Goal: Task Accomplishment & Management: Manage account settings

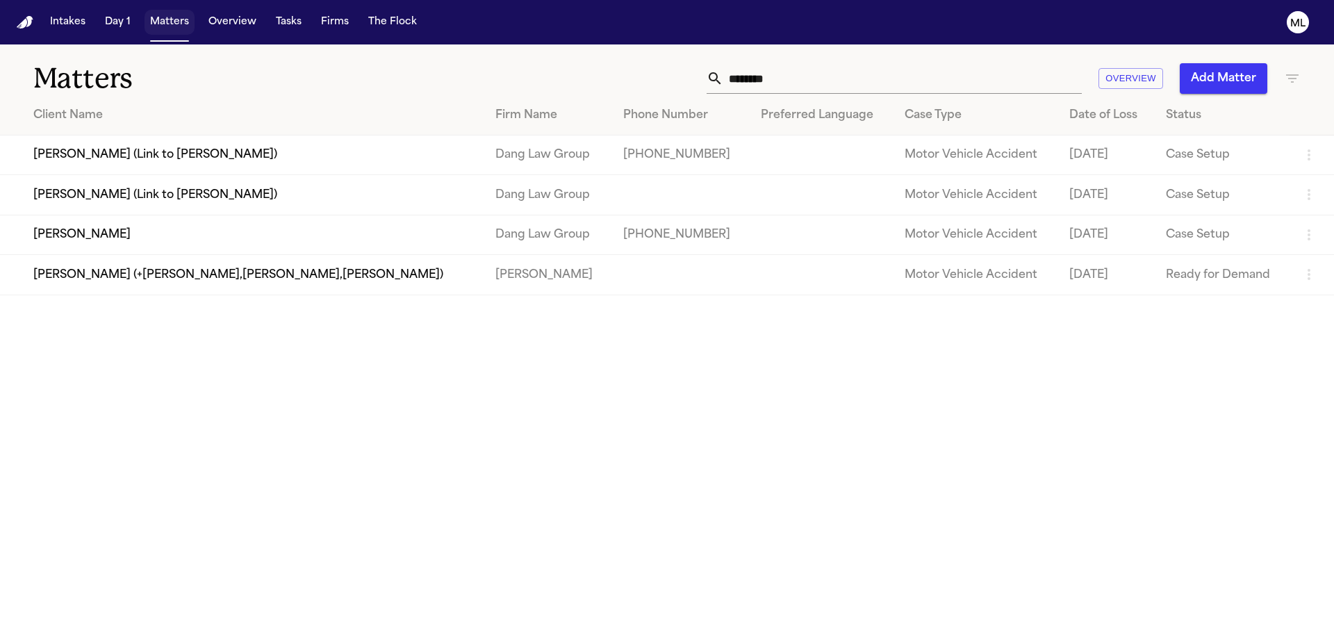
click at [177, 31] on button "Matters" at bounding box center [170, 22] width 50 height 25
drag, startPoint x: 775, startPoint y: 77, endPoint x: 669, endPoint y: 84, distance: 105.9
click at [669, 84] on div "******** Overview Add Matter" at bounding box center [851, 78] width 899 height 31
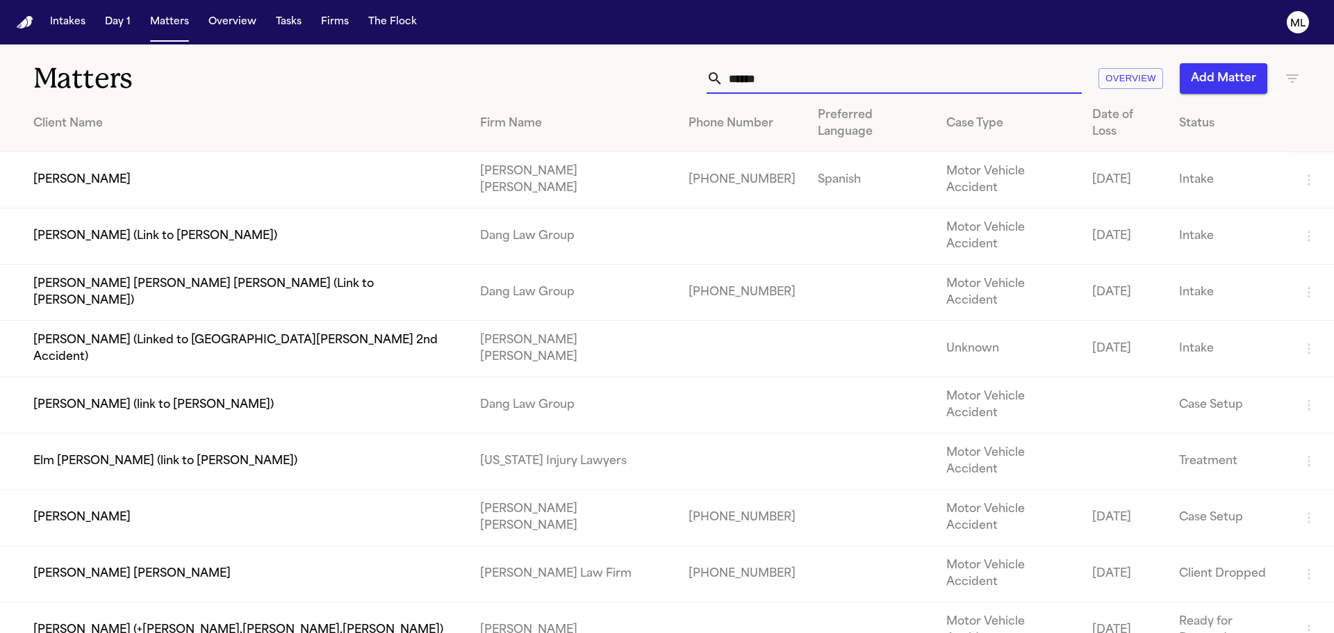
type input "*****"
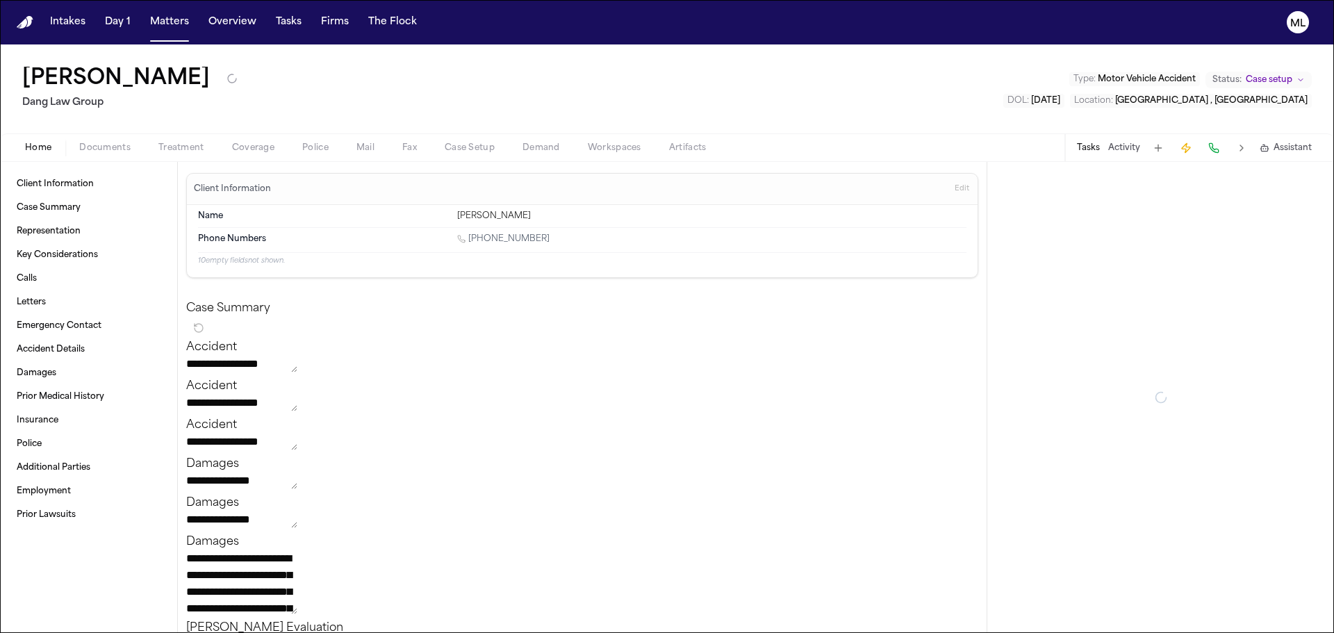
type textarea "*"
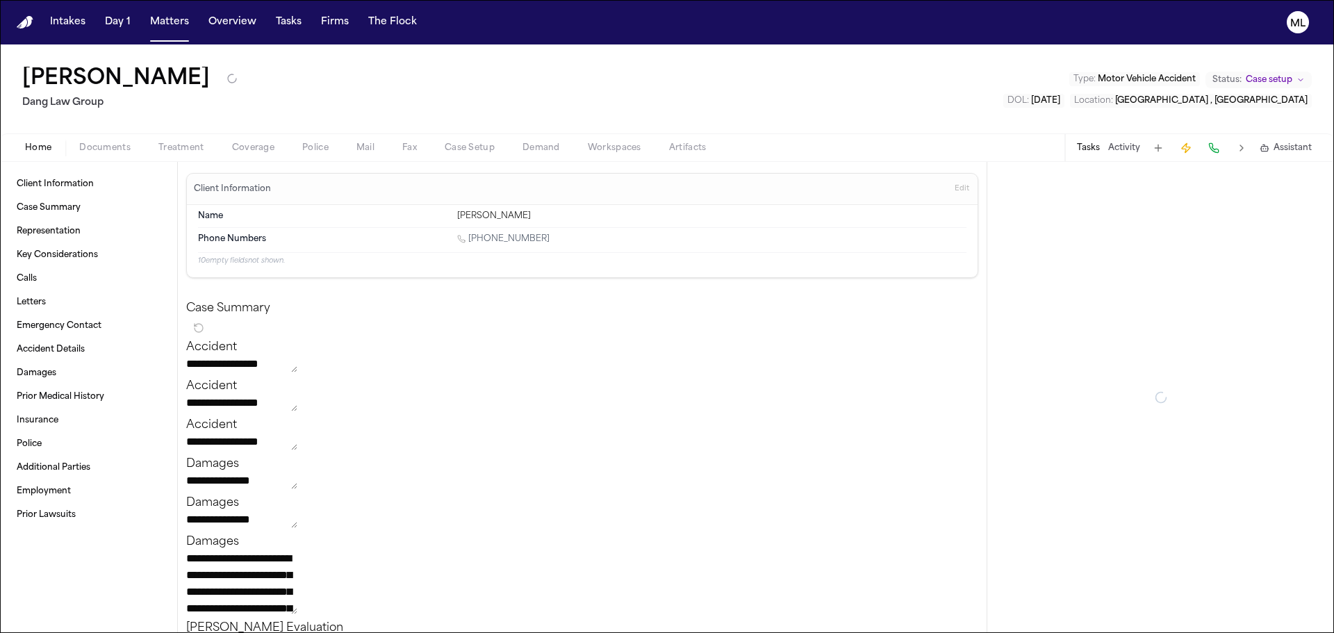
type textarea "*"
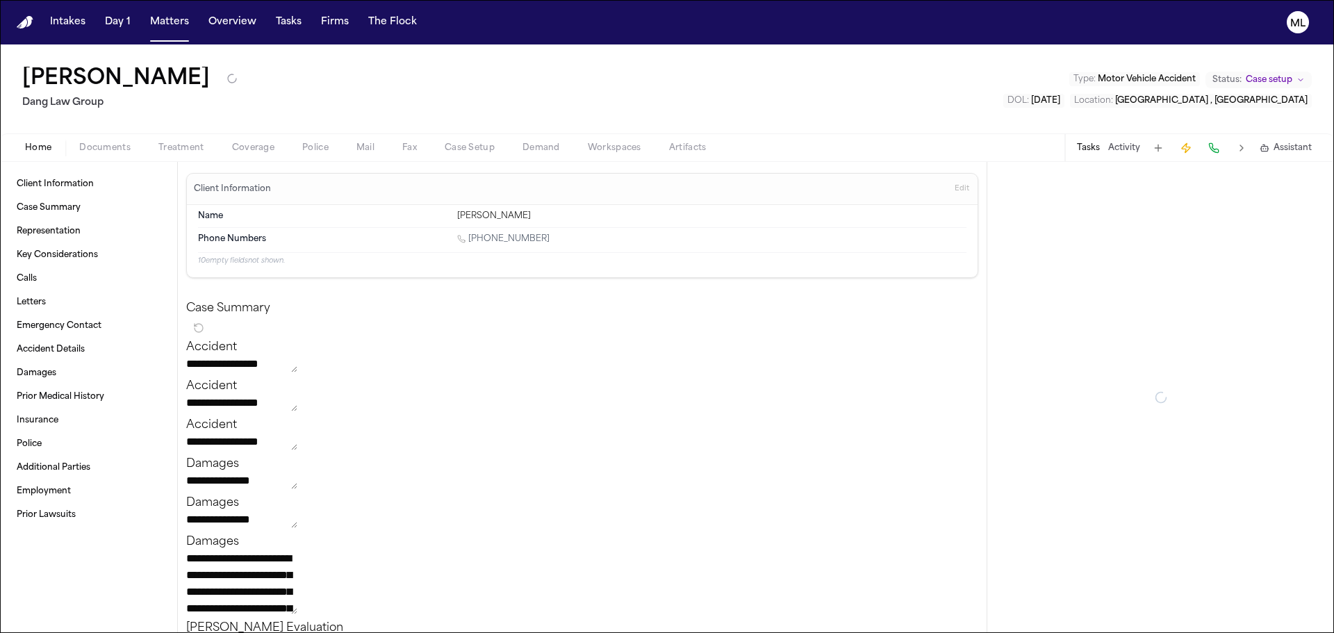
type textarea "*"
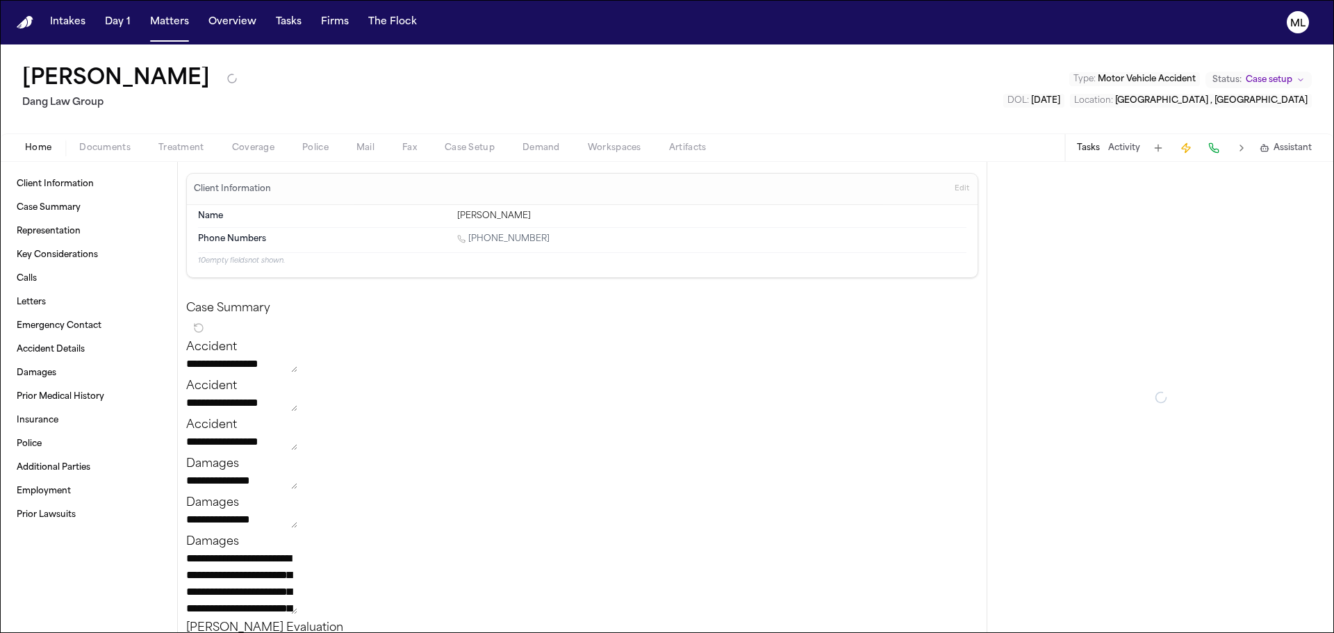
type textarea "*"
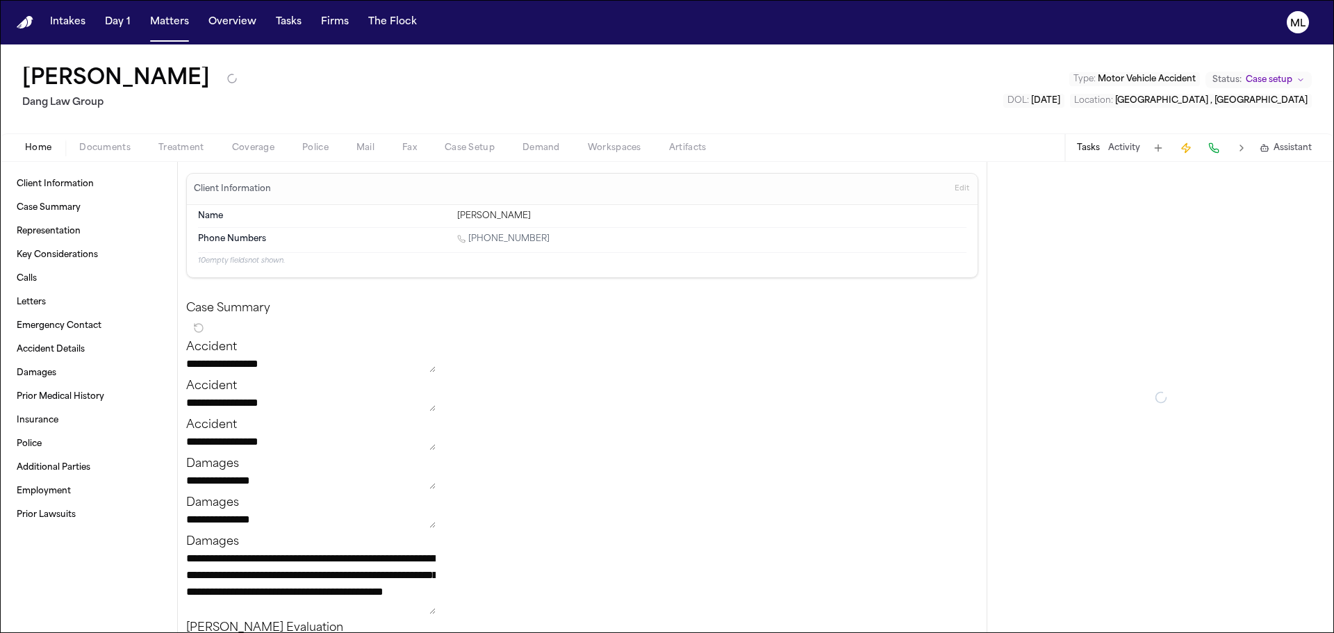
type textarea "*"
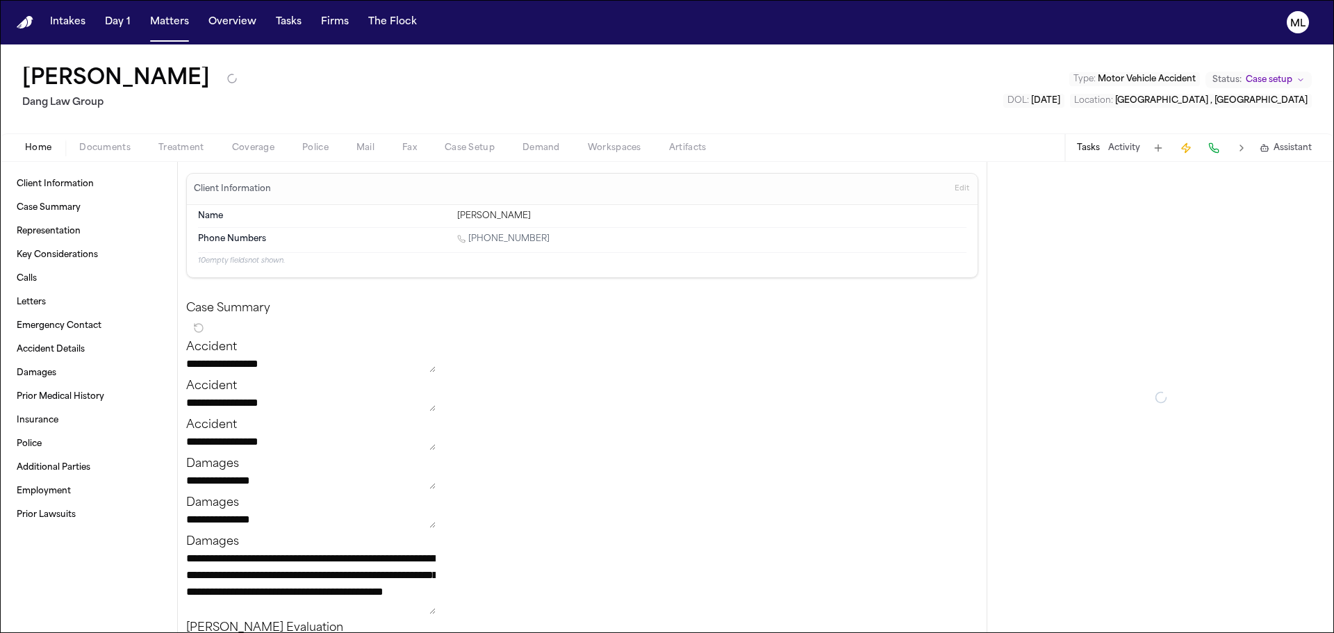
type textarea "*"
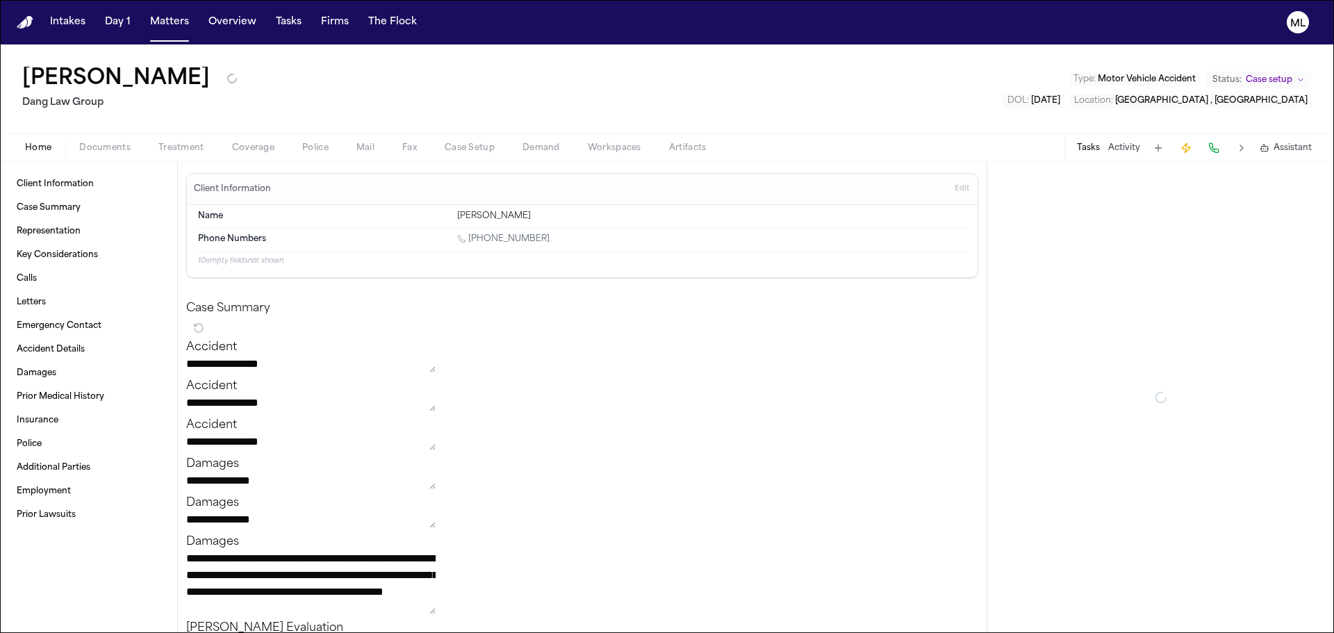
type textarea "*"
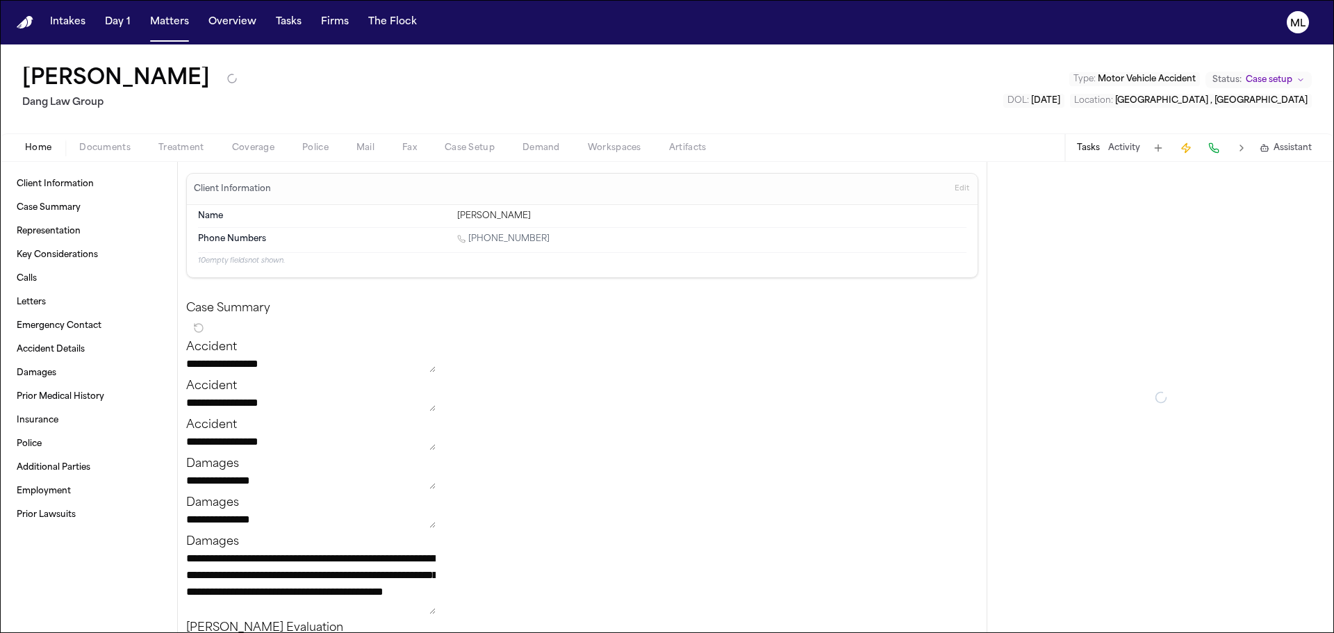
type textarea "*"
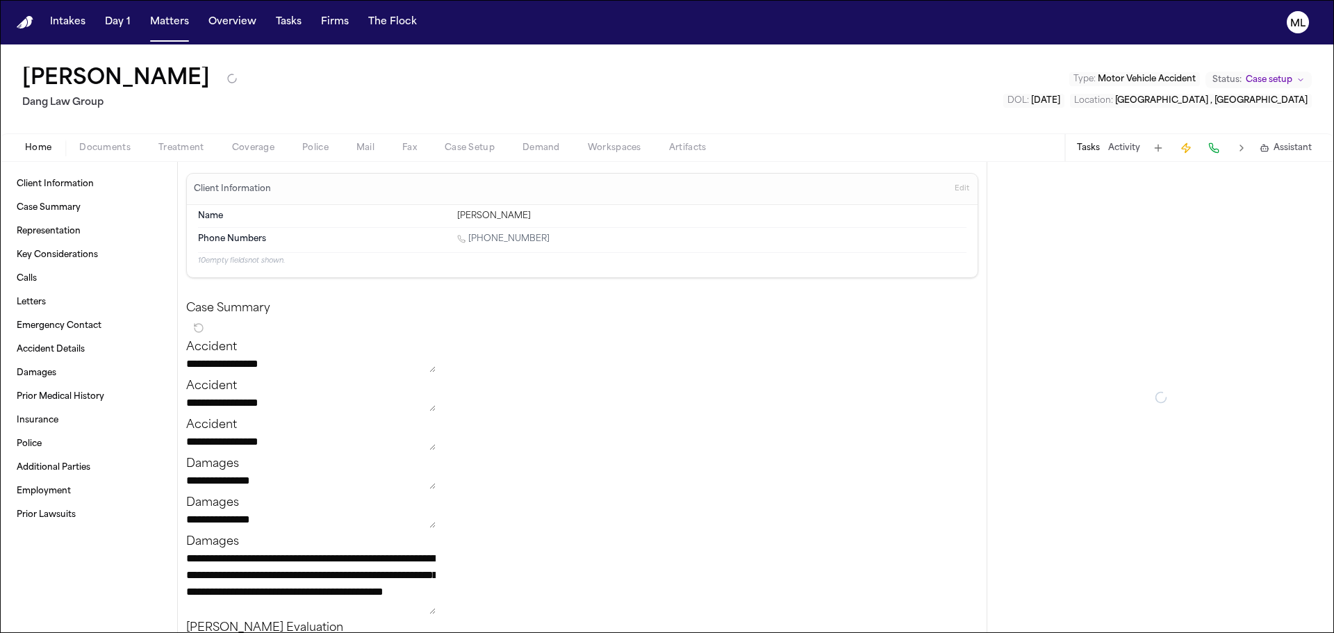
type textarea "*"
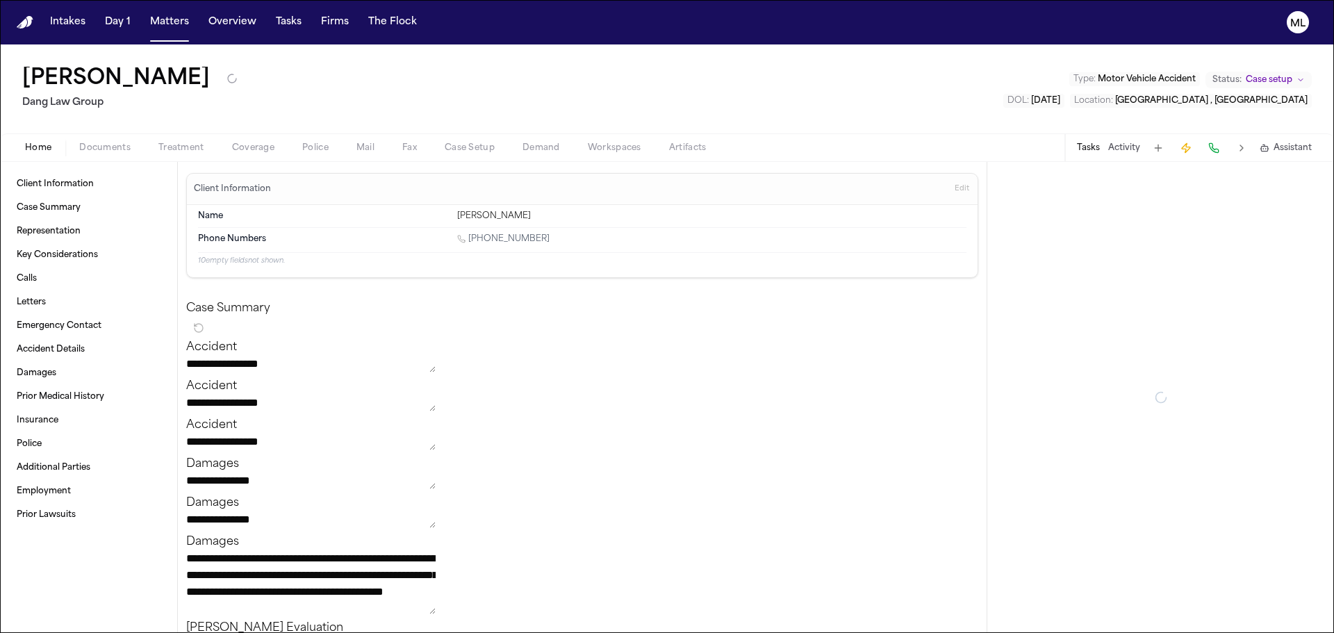
type textarea "*"
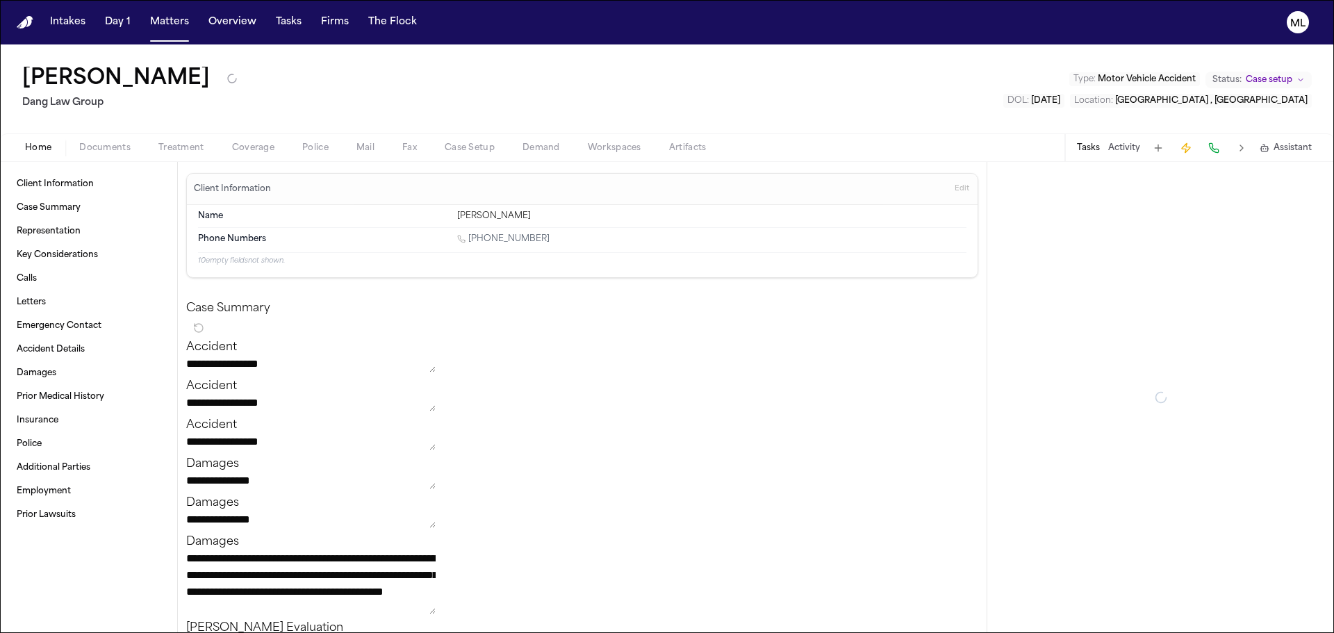
type textarea "*"
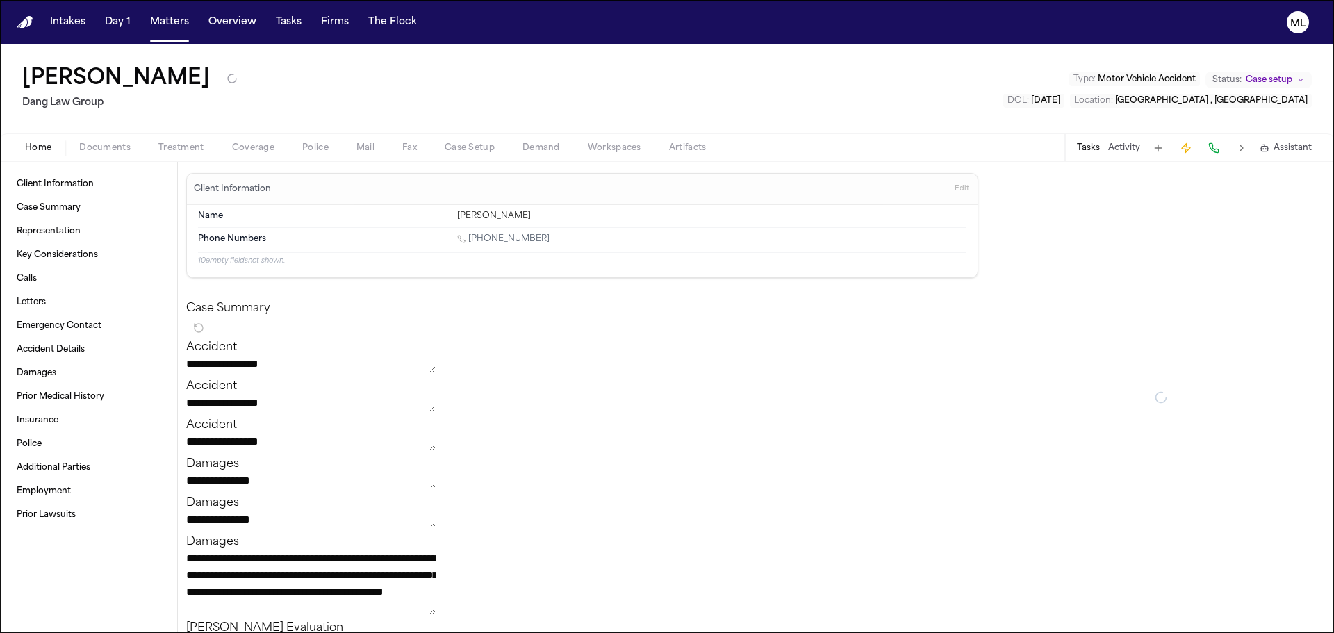
type textarea "*"
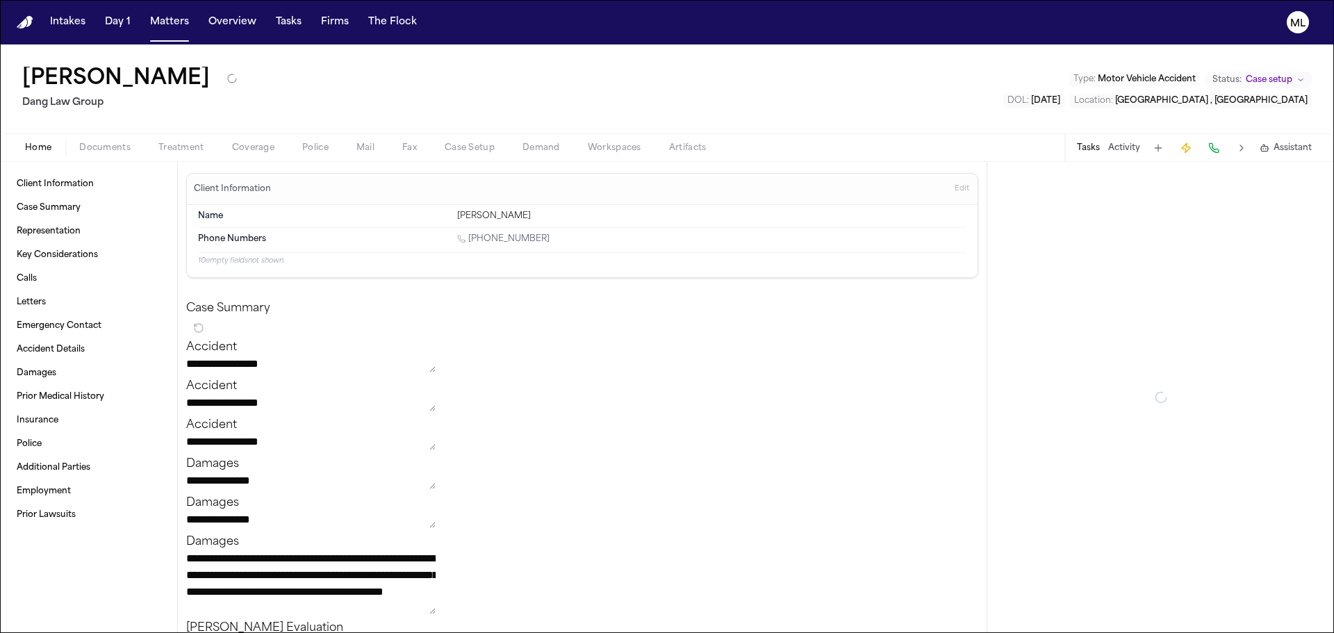
type textarea "*"
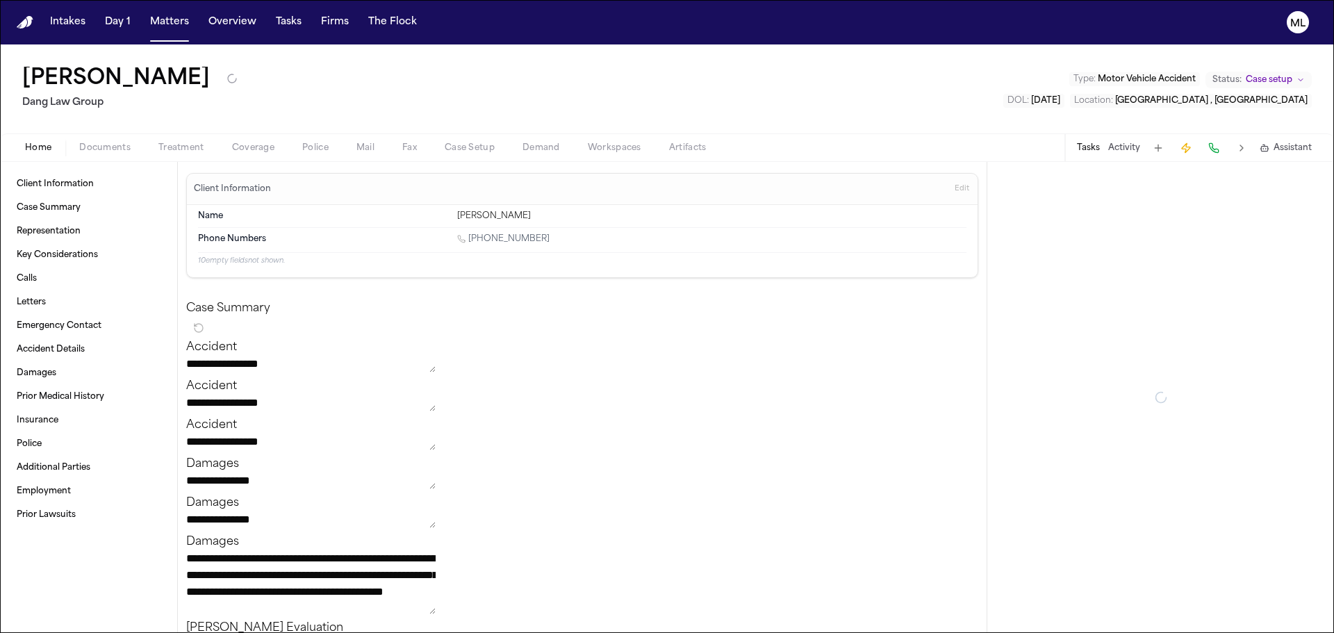
type textarea "*"
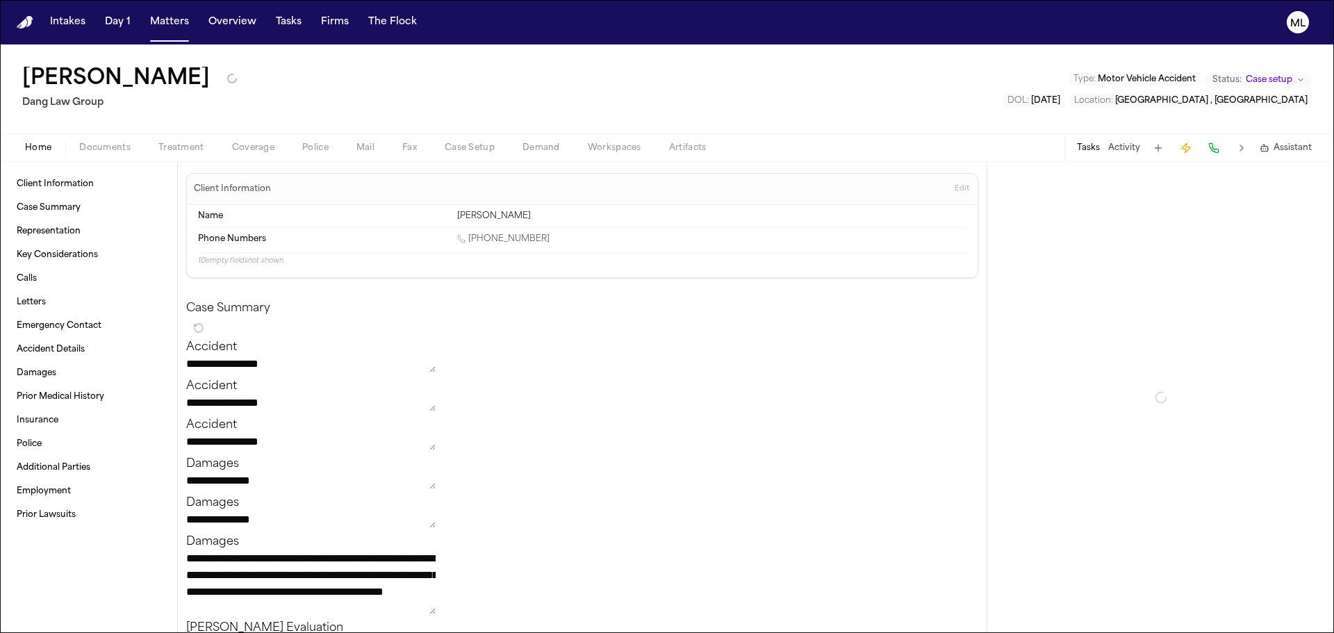
type textarea "*"
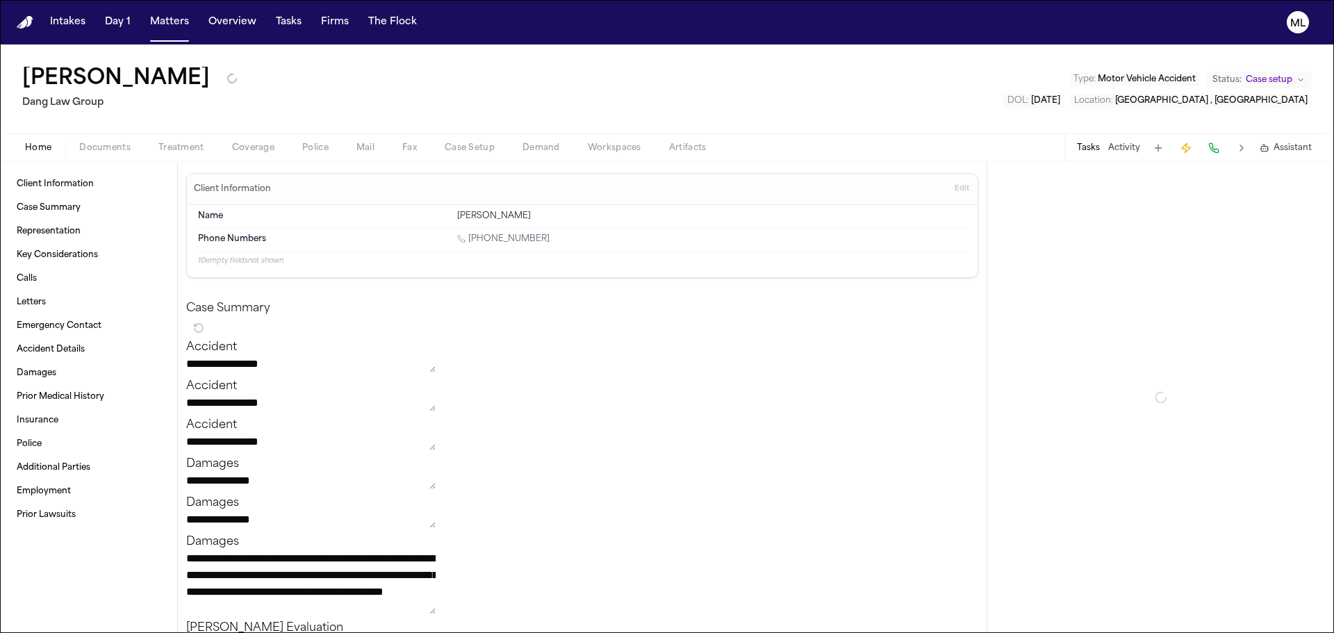
type textarea "*"
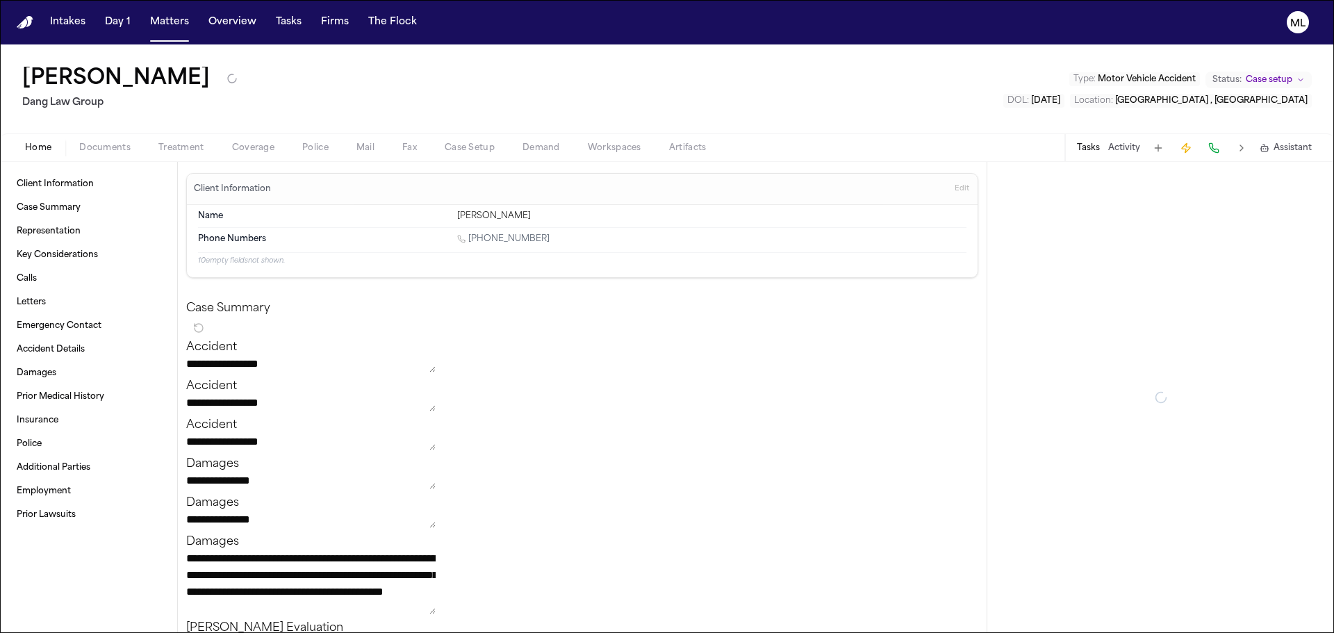
type textarea "*"
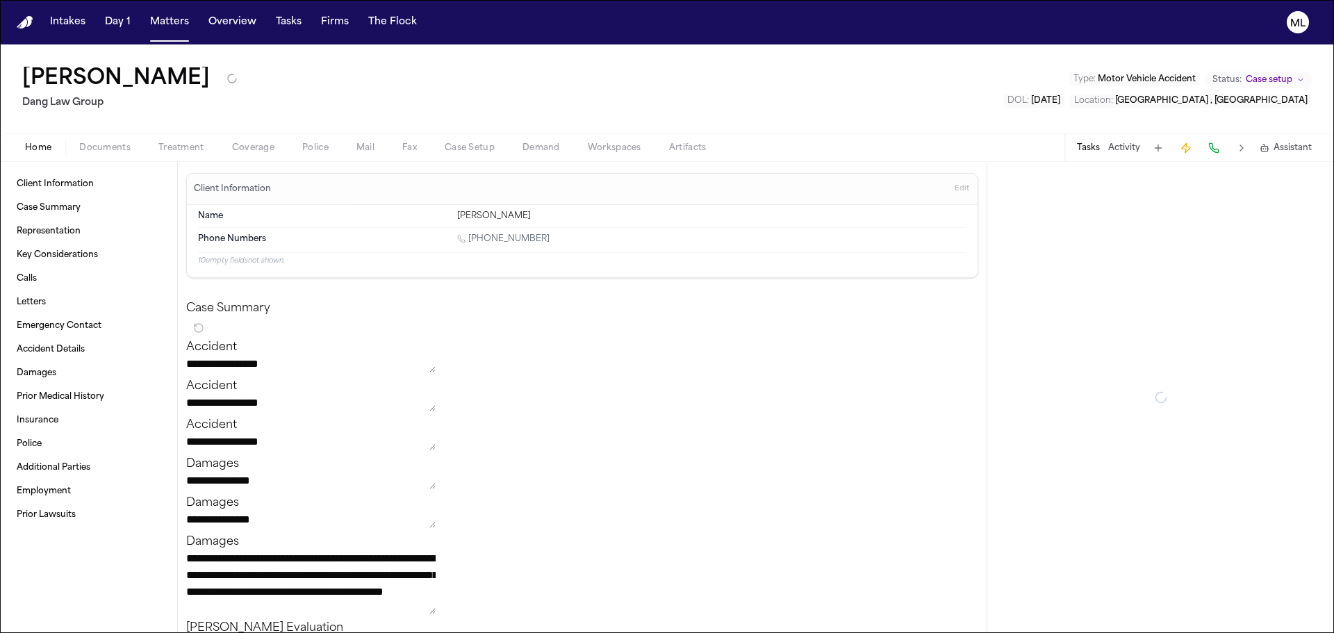
type textarea "*"
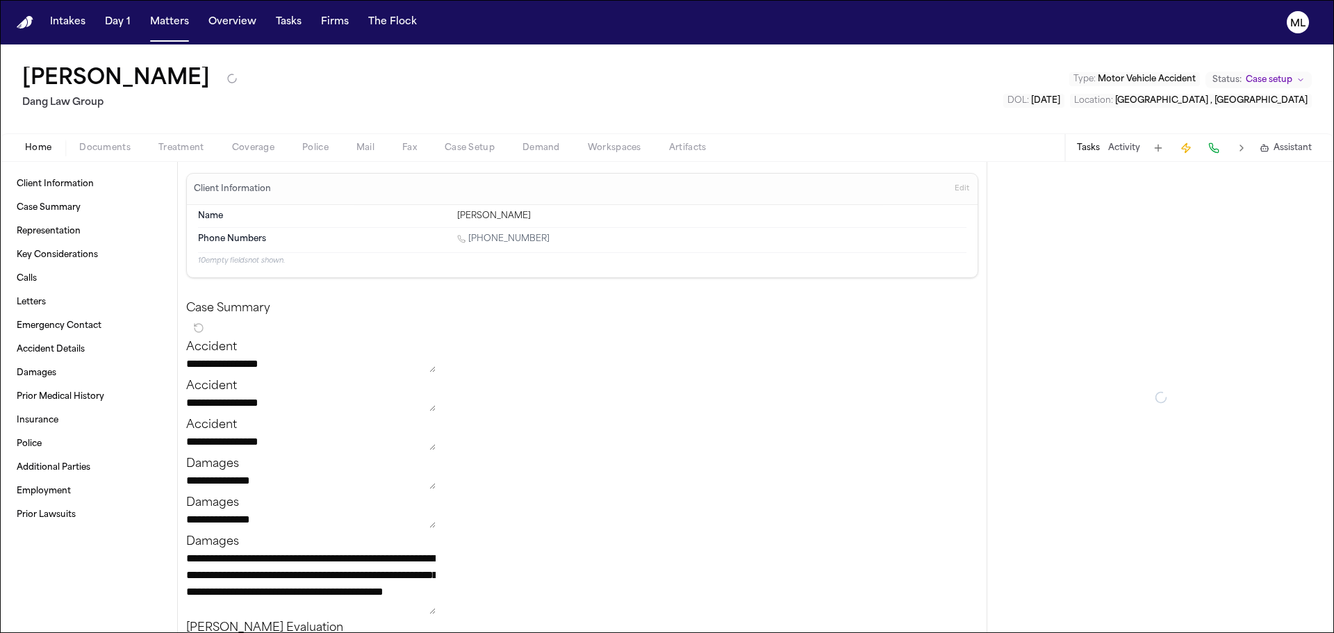
type textarea "*"
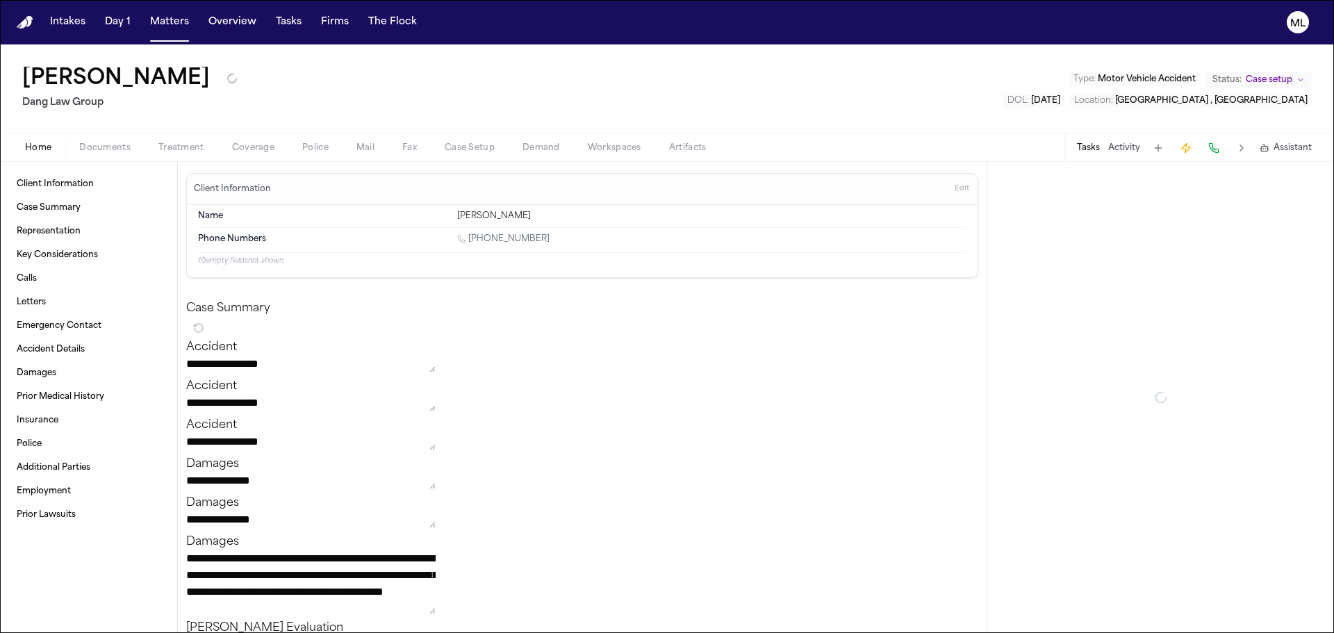
type textarea "*"
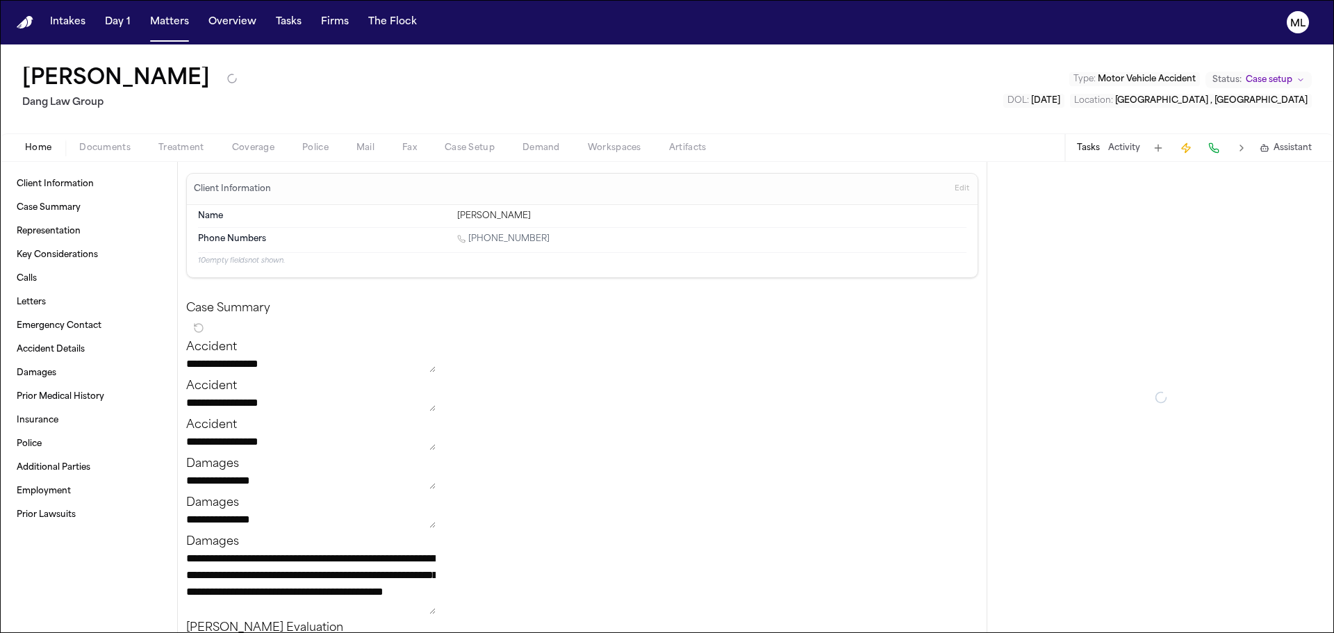
type textarea "*"
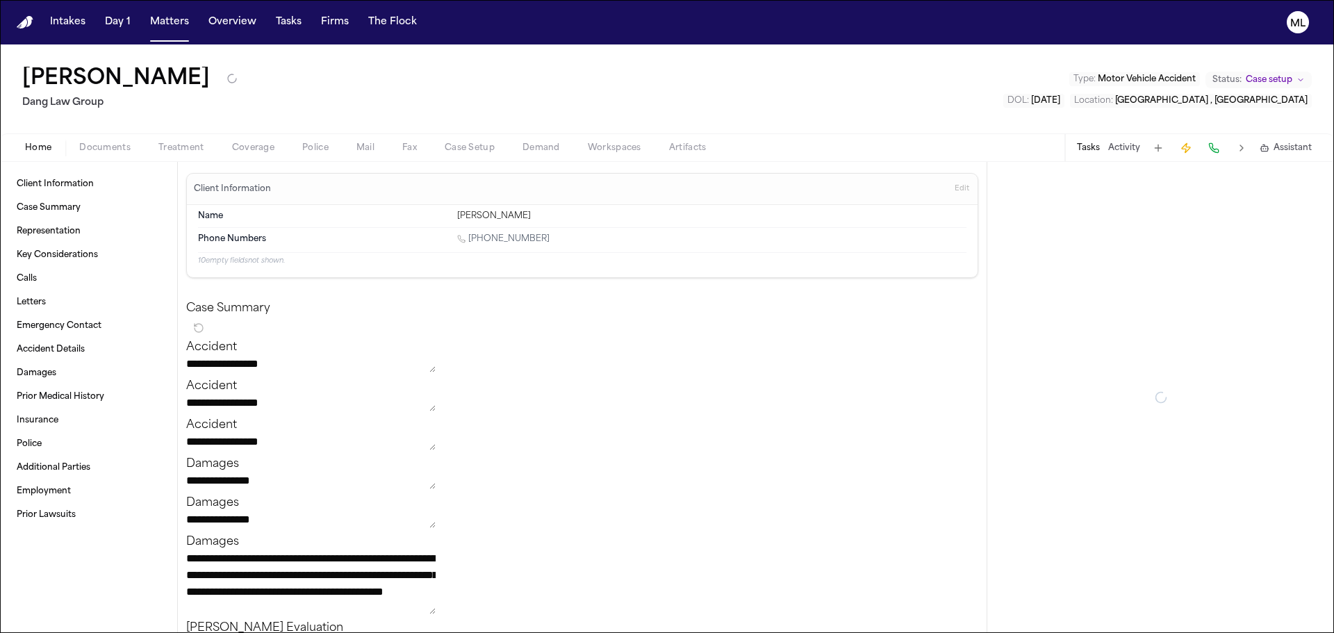
type textarea "*"
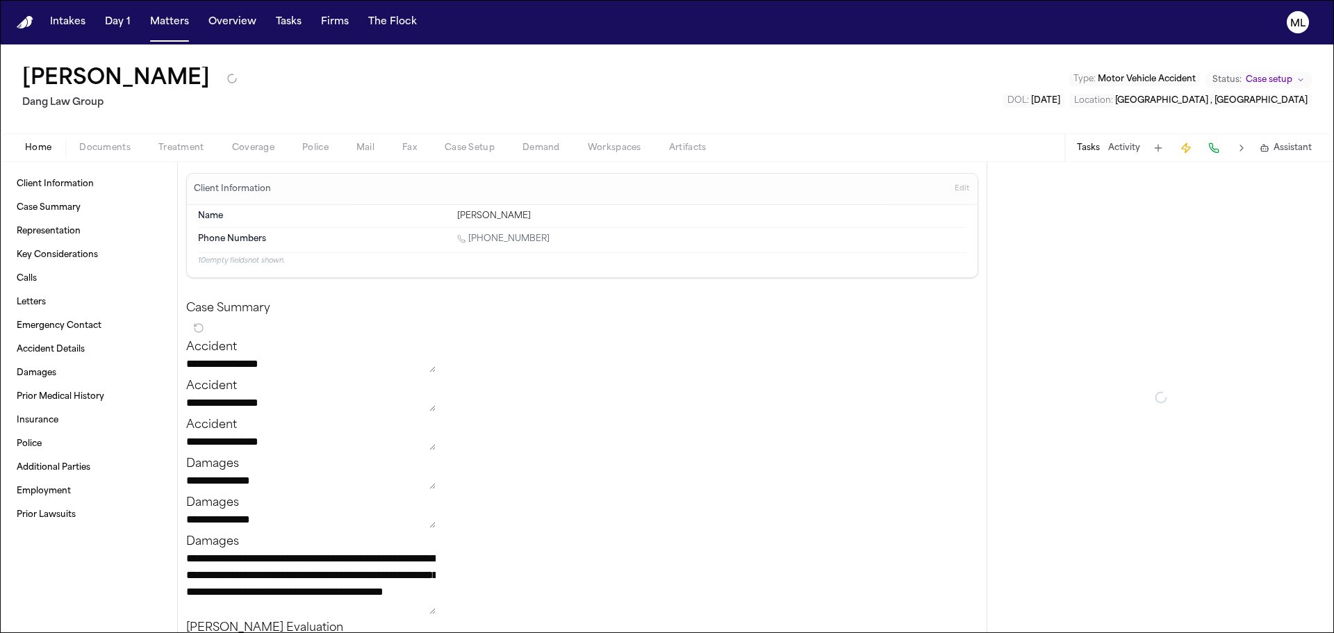
type textarea "*"
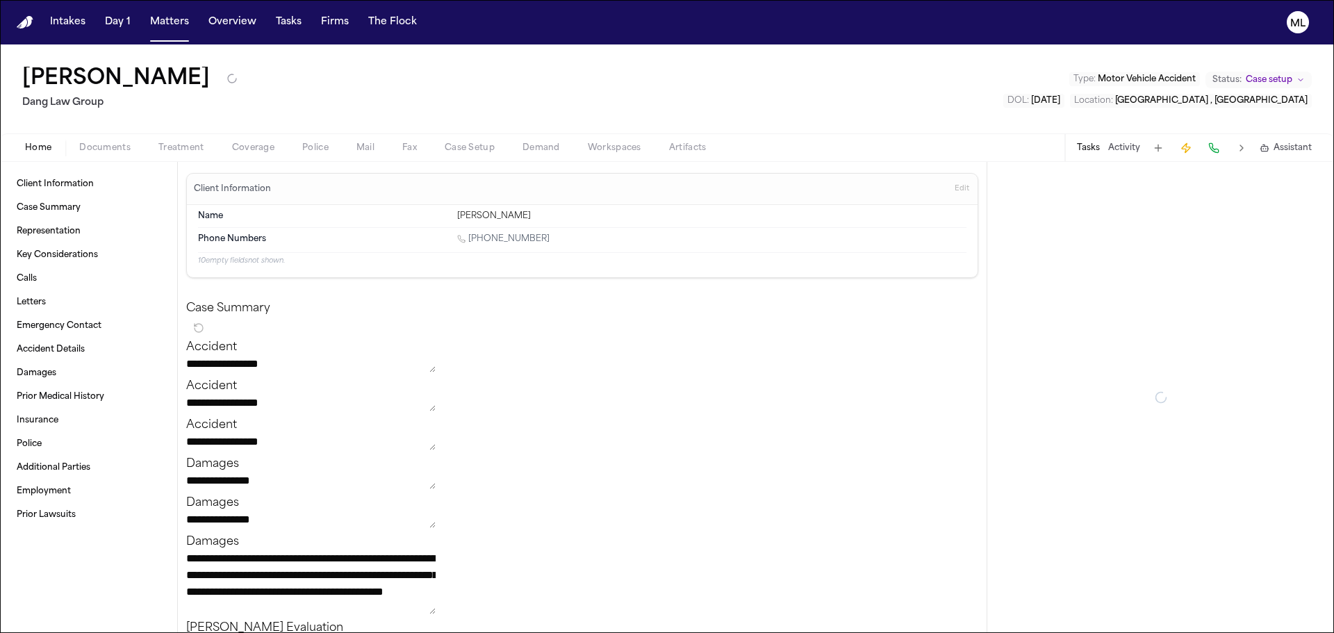
type textarea "*"
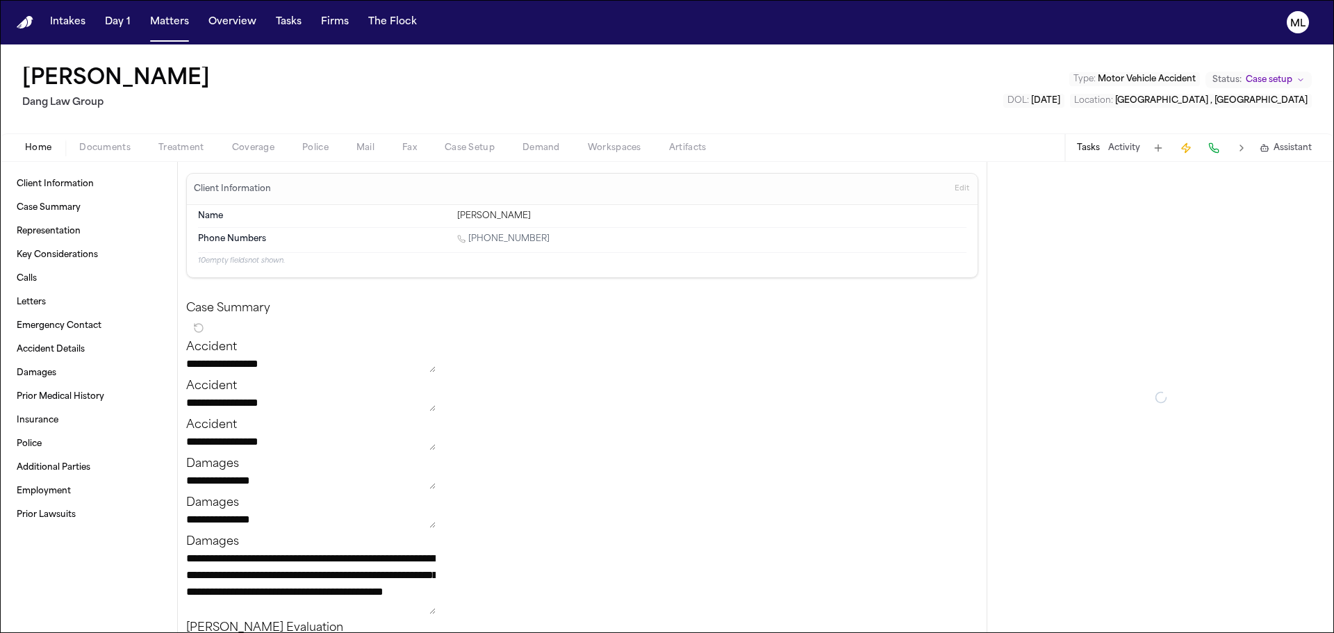
type textarea "*"
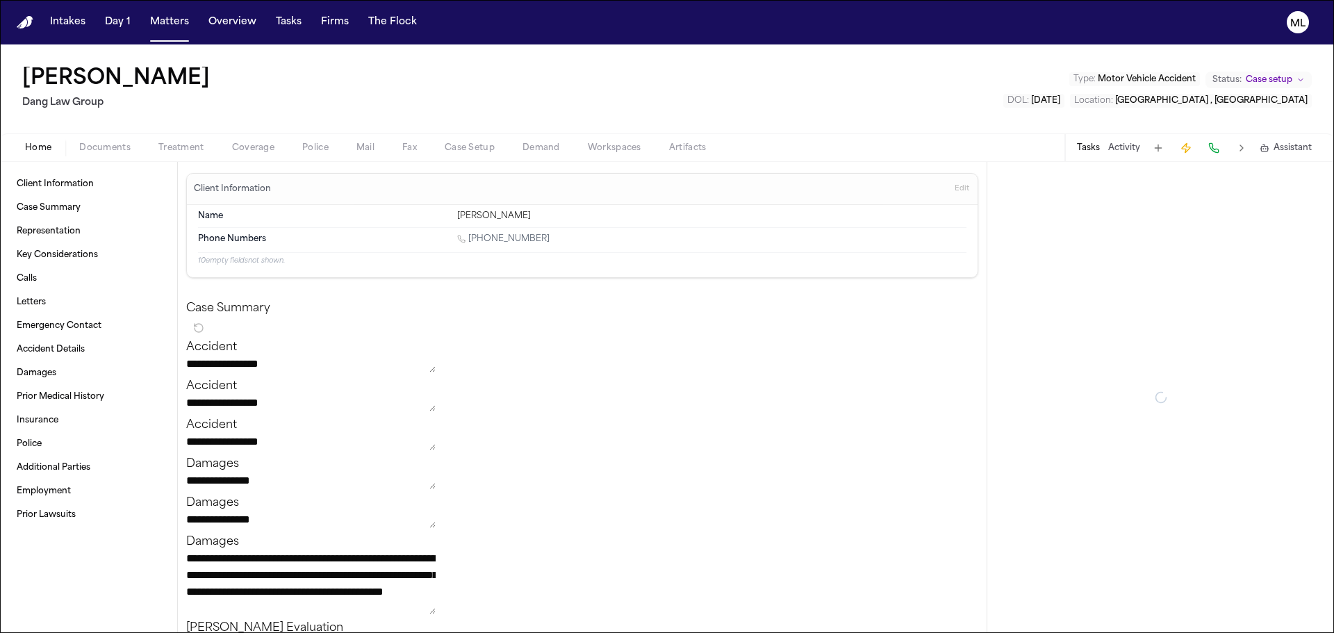
type textarea "*"
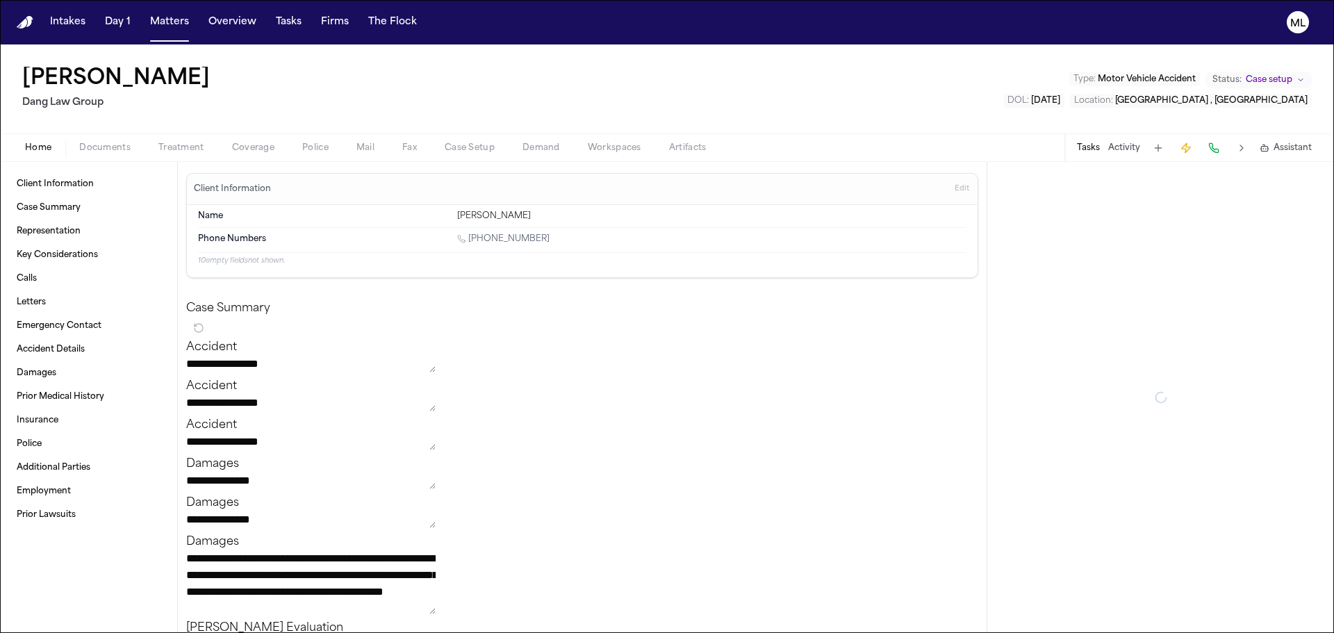
type textarea "*"
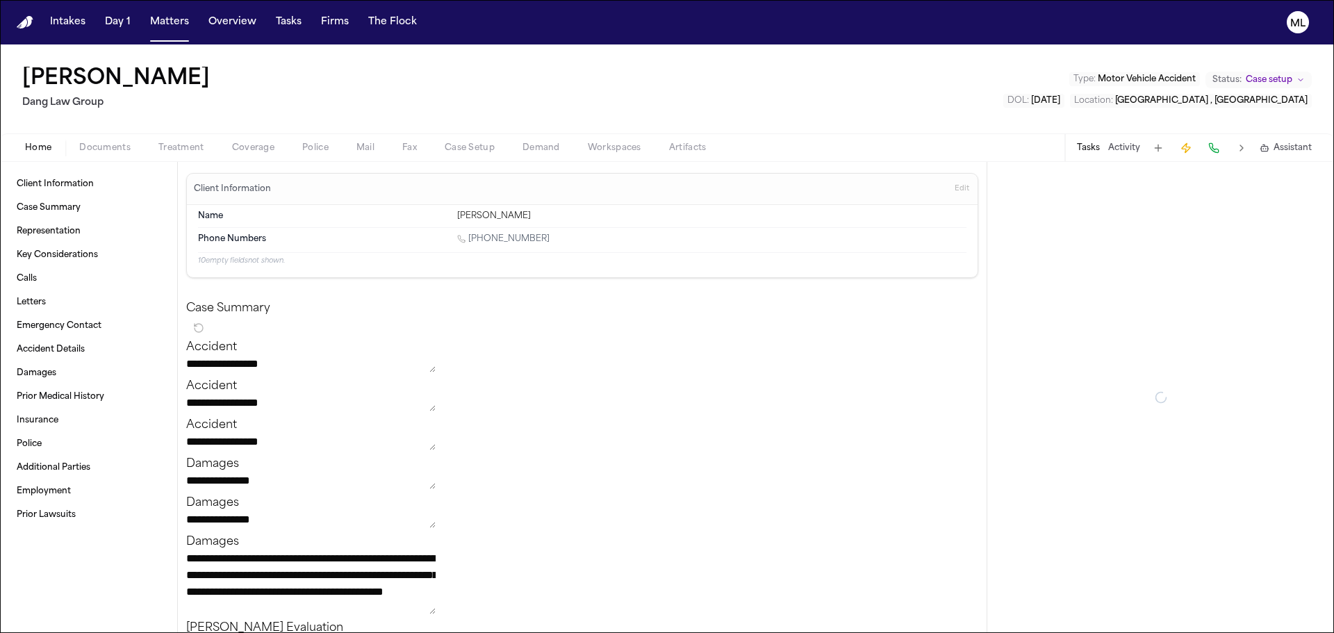
type textarea "*"
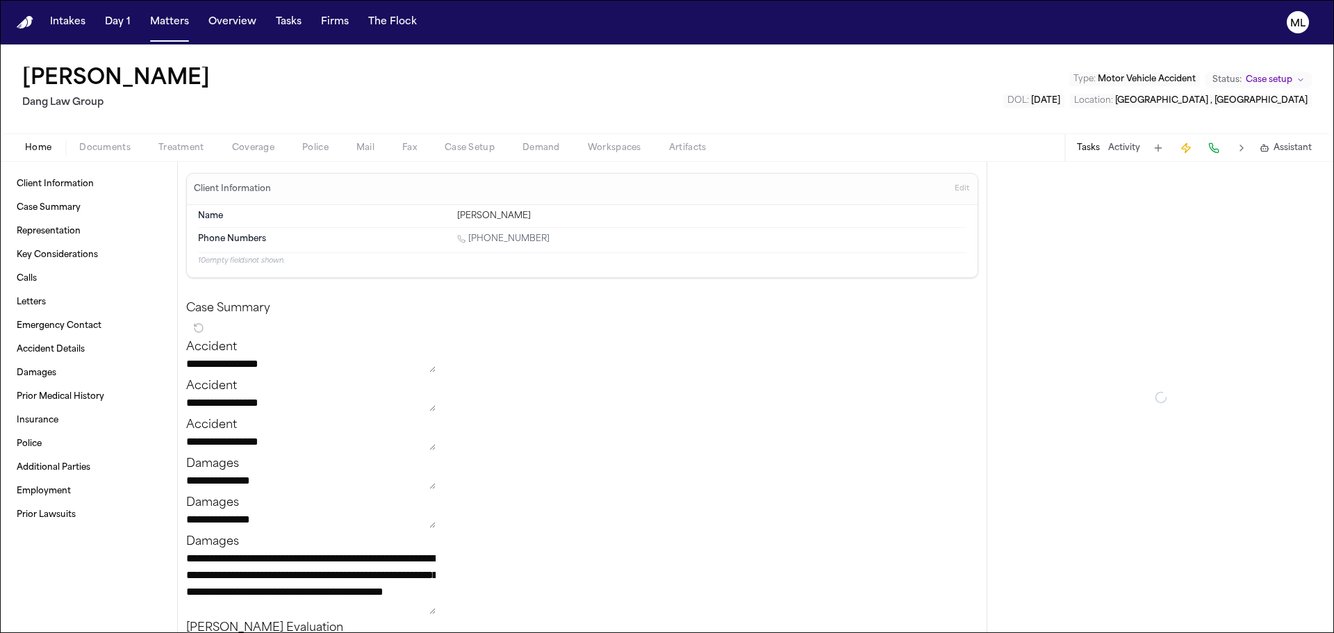
type textarea "*"
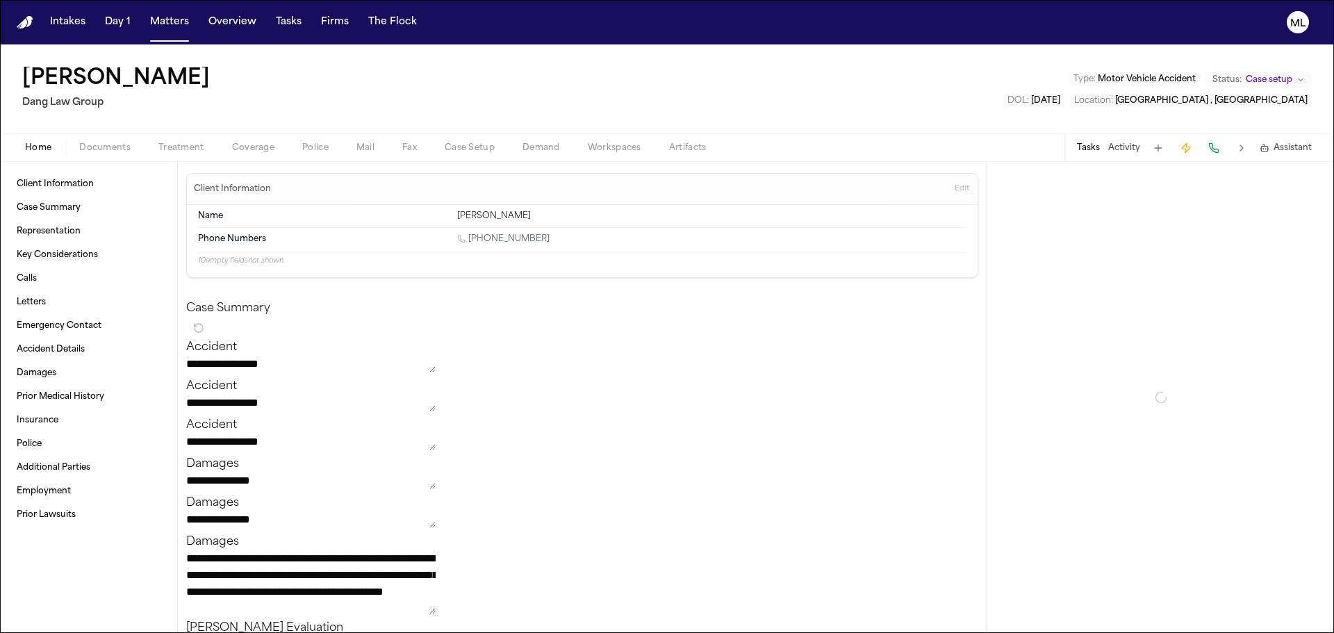
type textarea "*"
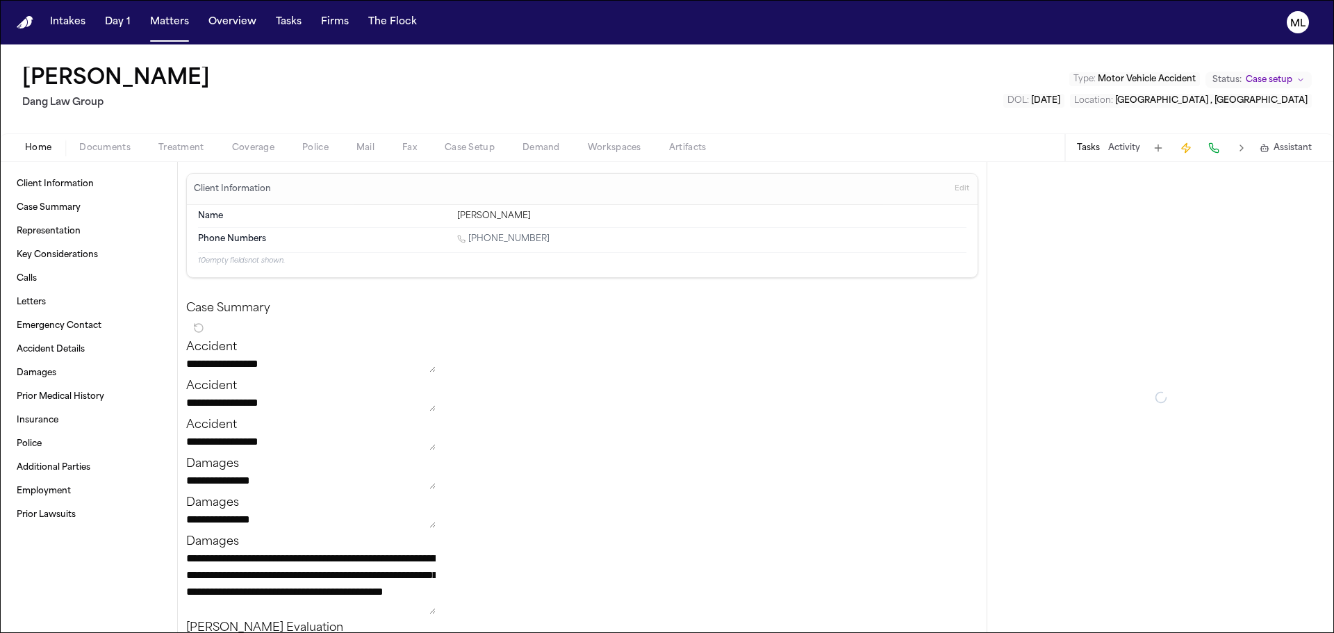
type textarea "*"
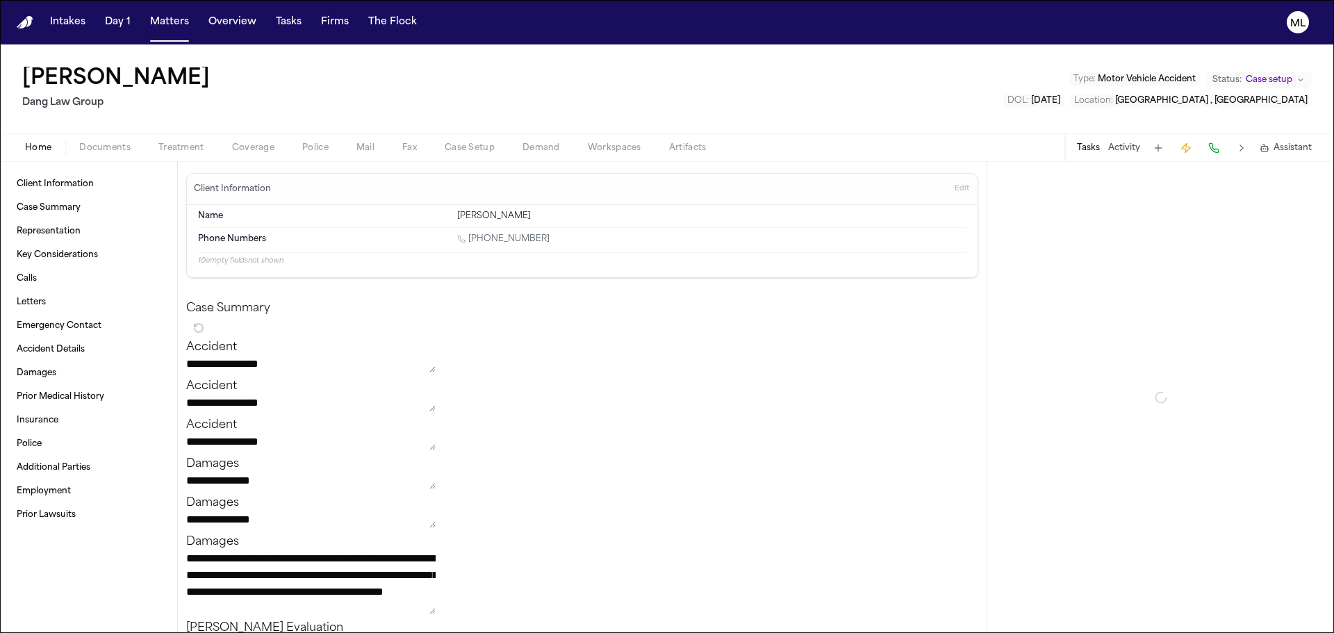
type textarea "*"
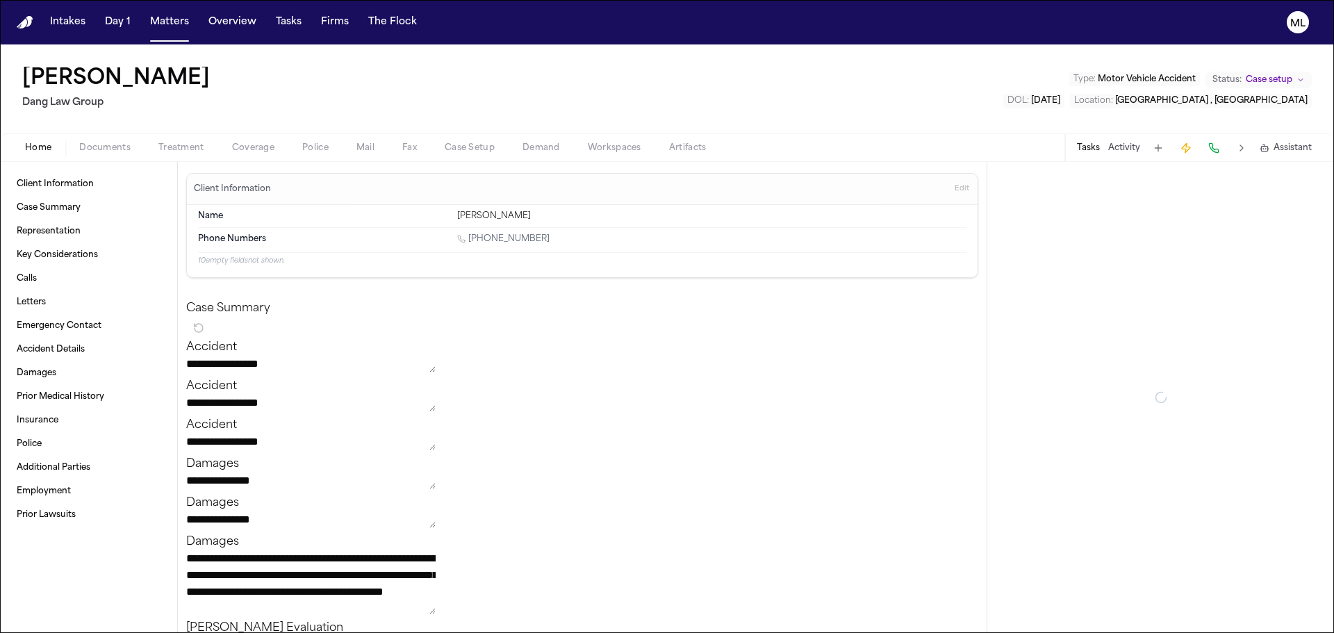
type textarea "*"
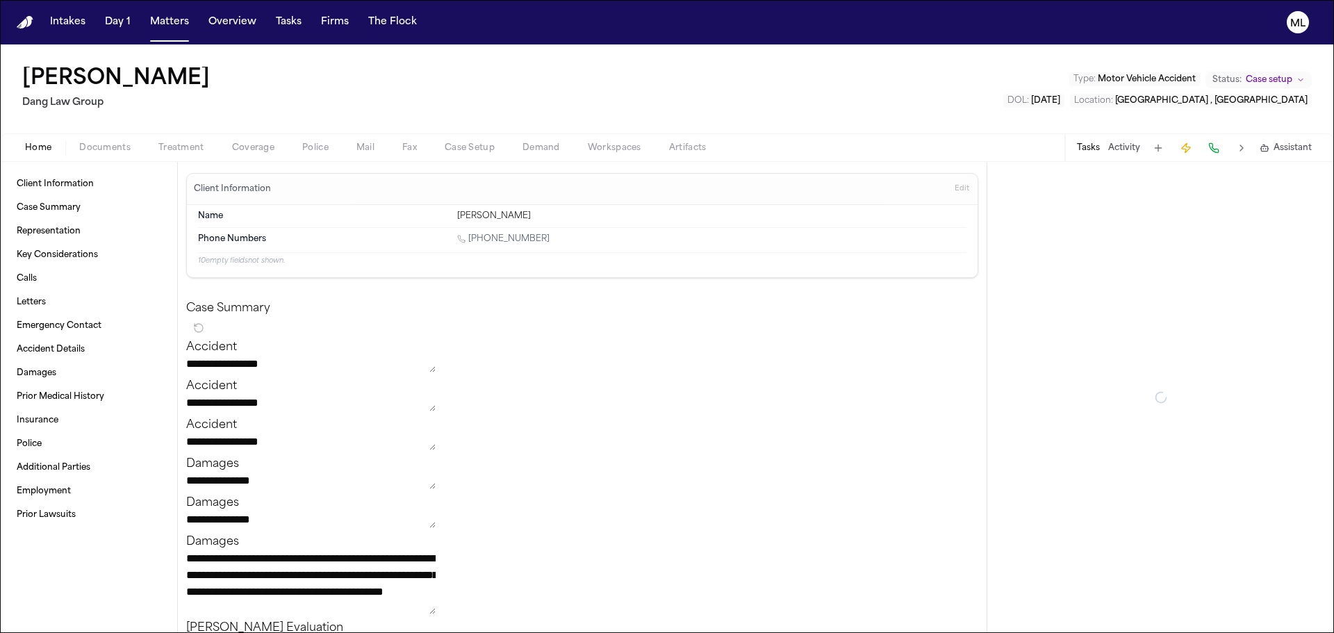
type textarea "*"
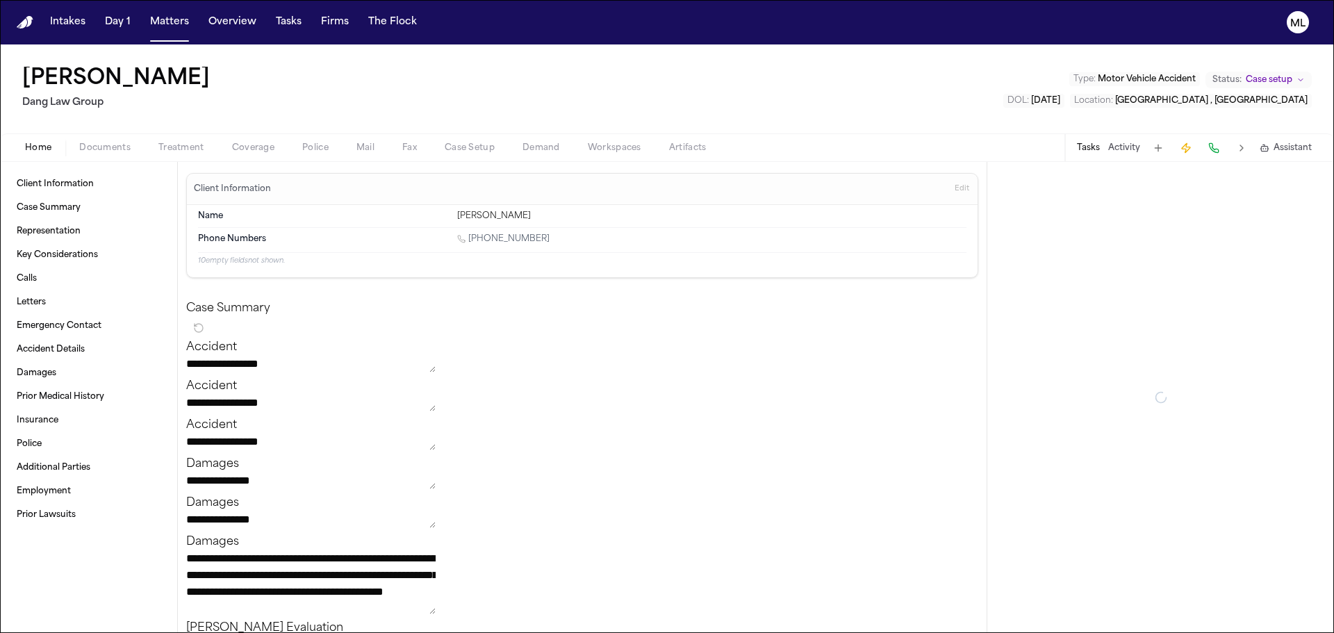
type textarea "*"
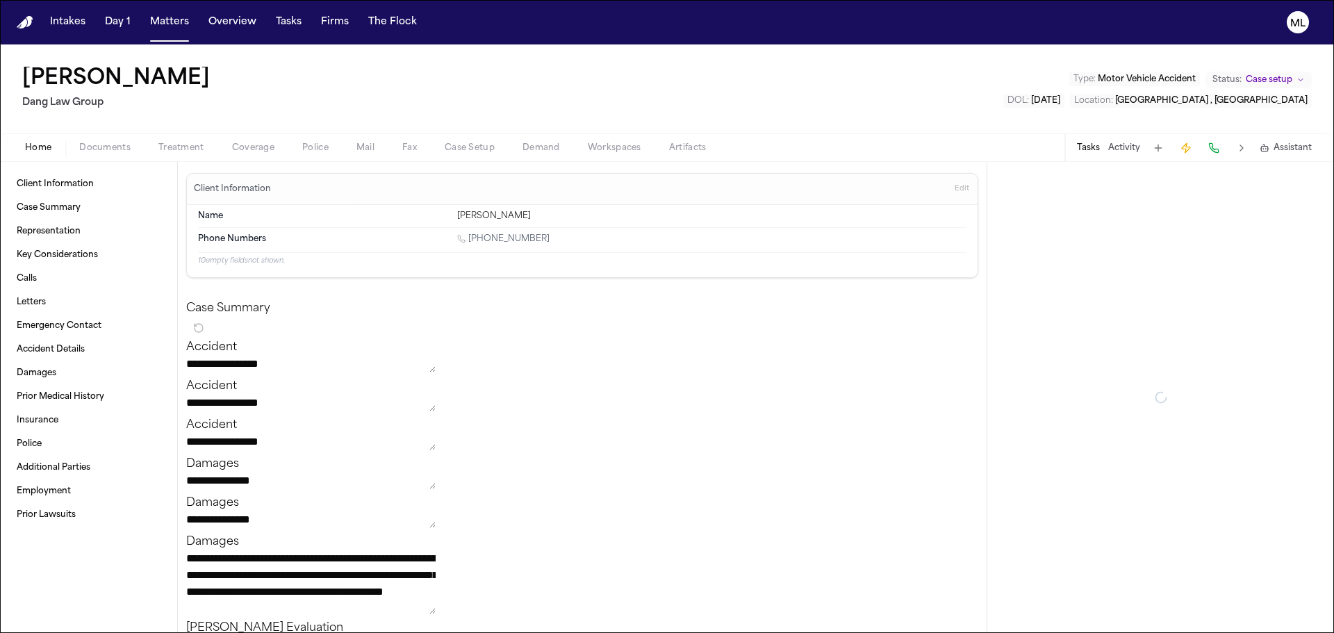
type textarea "*"
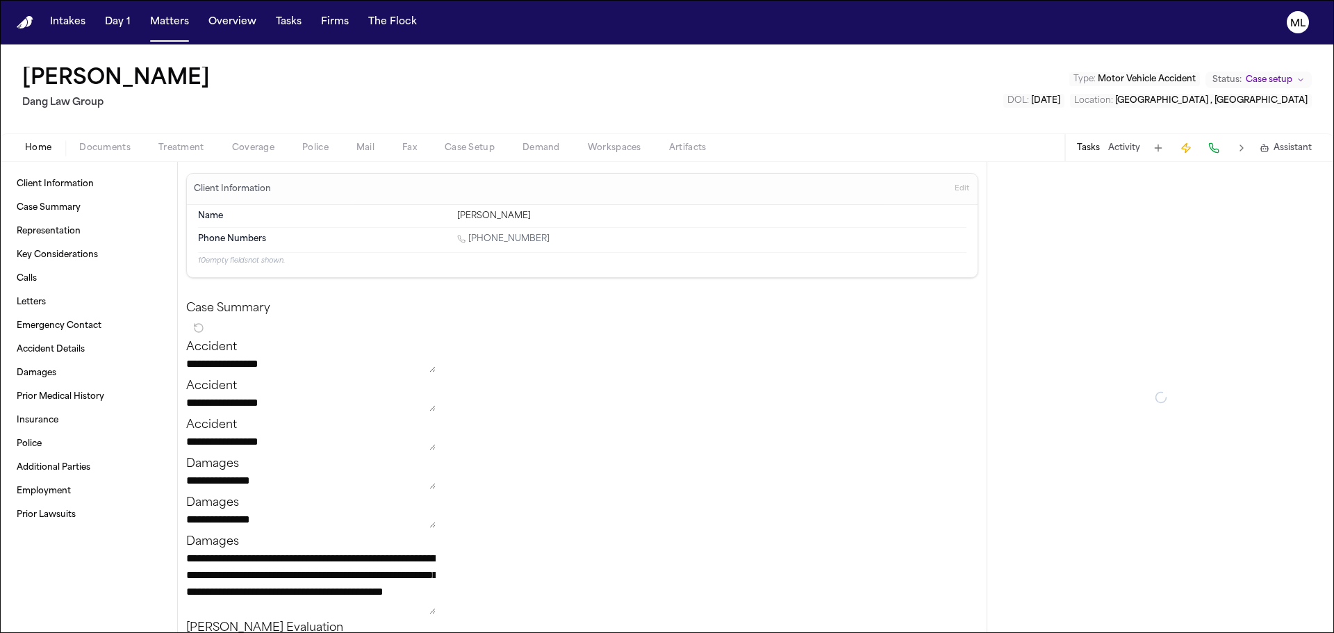
type textarea "*"
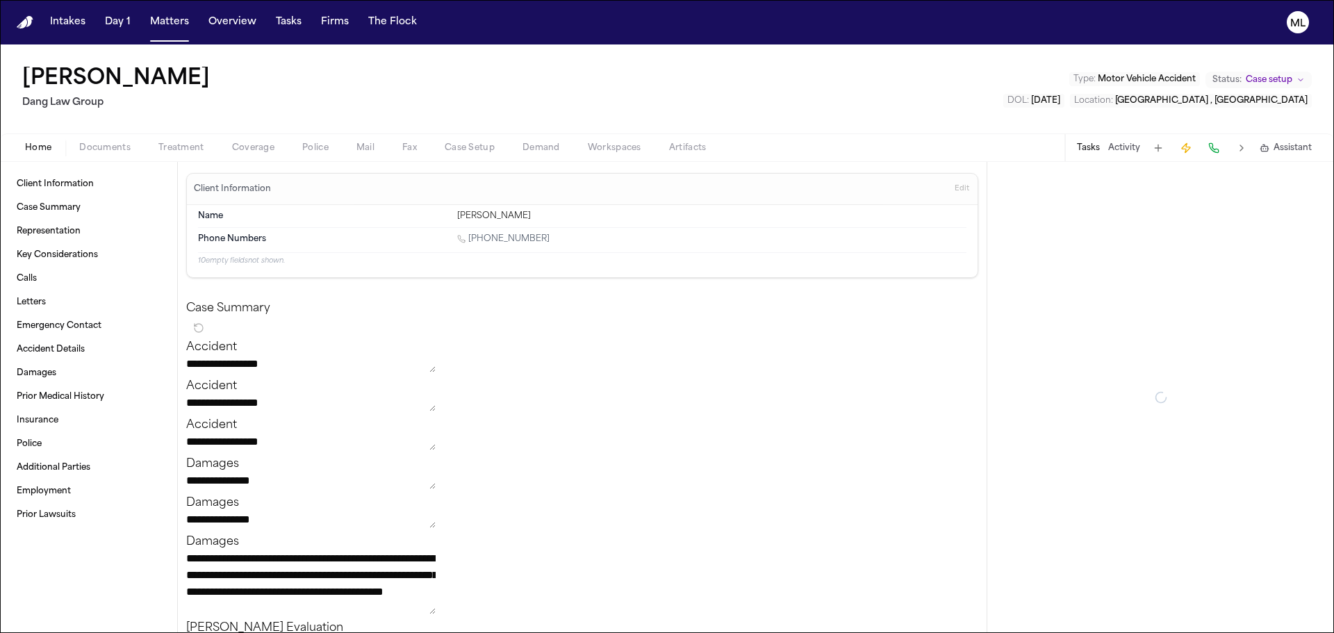
type textarea "*"
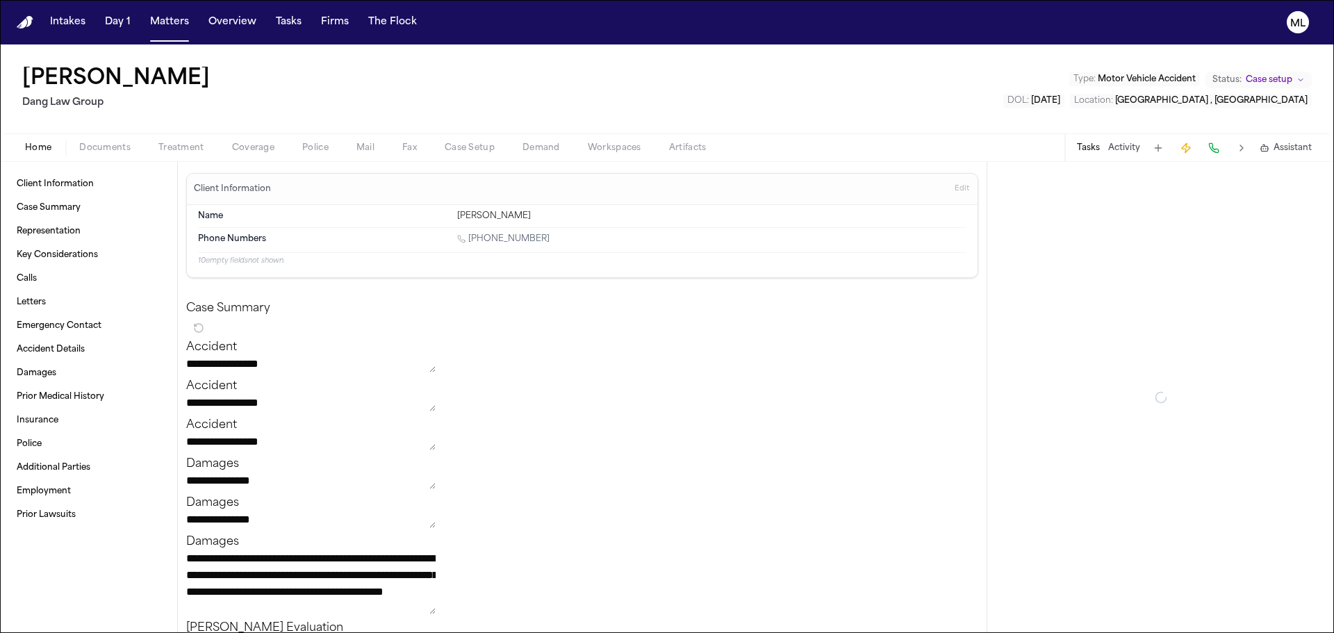
type textarea "*"
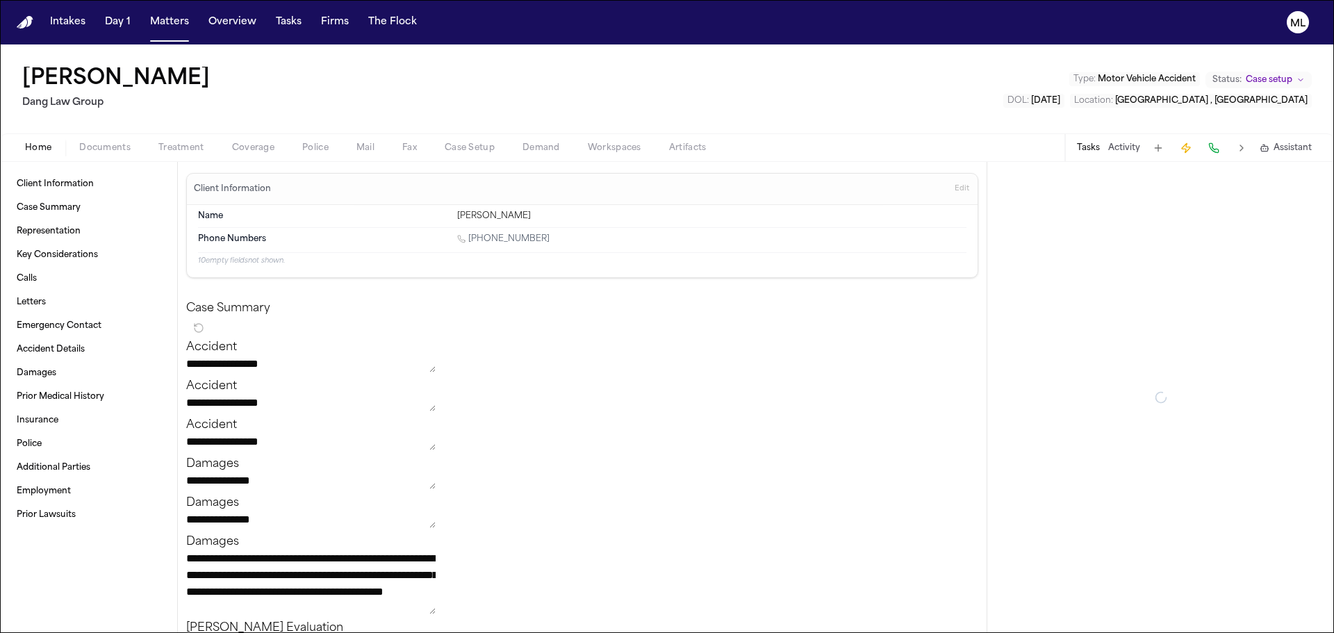
type textarea "*"
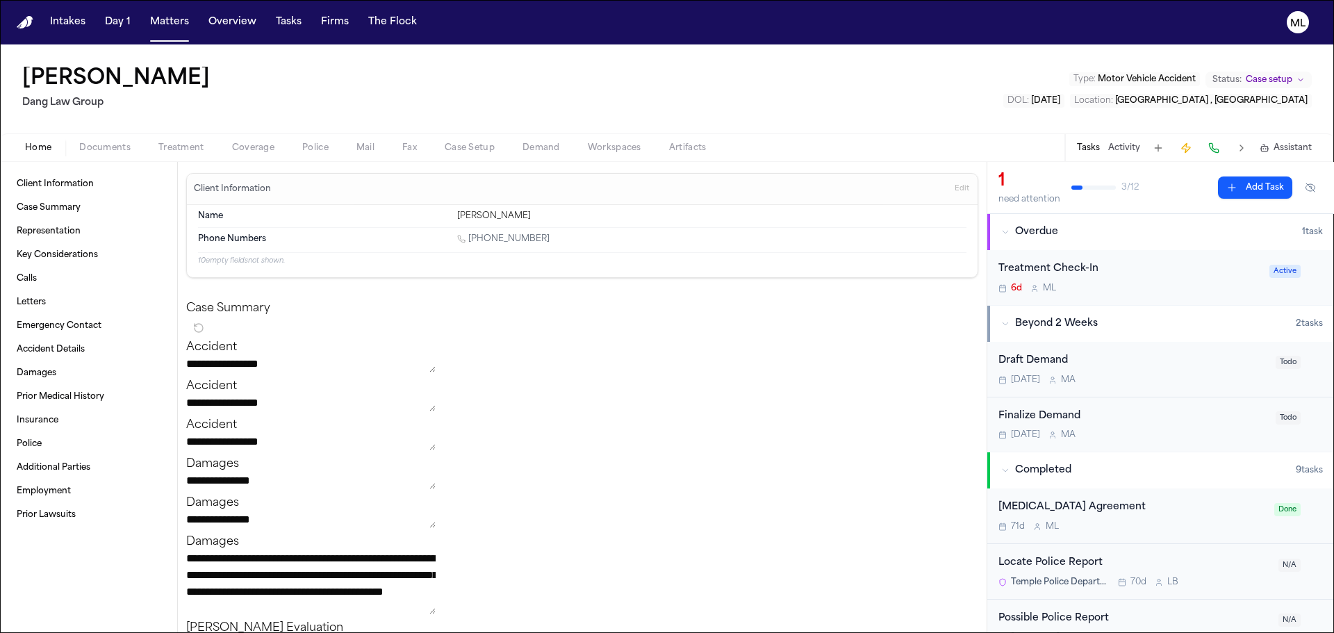
click at [1102, 284] on div "6d M L" at bounding box center [1130, 288] width 263 height 11
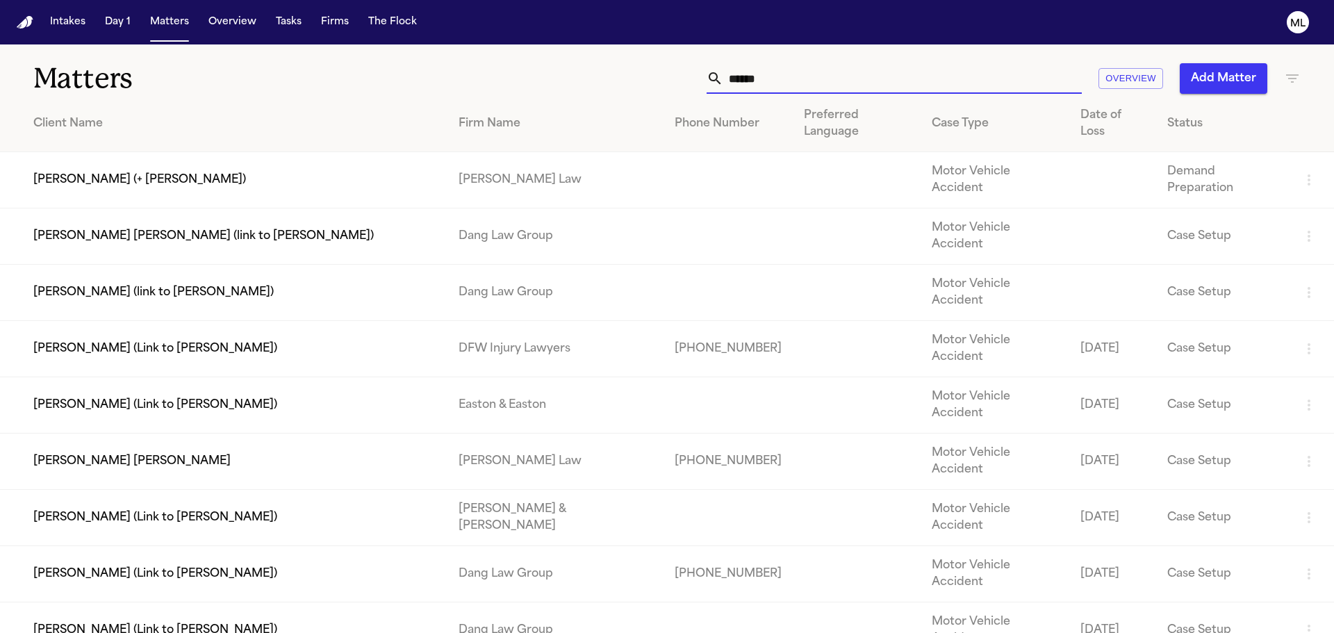
drag, startPoint x: 749, startPoint y: 83, endPoint x: 697, endPoint y: 83, distance: 51.4
click at [707, 83] on div "*****" at bounding box center [894, 78] width 375 height 31
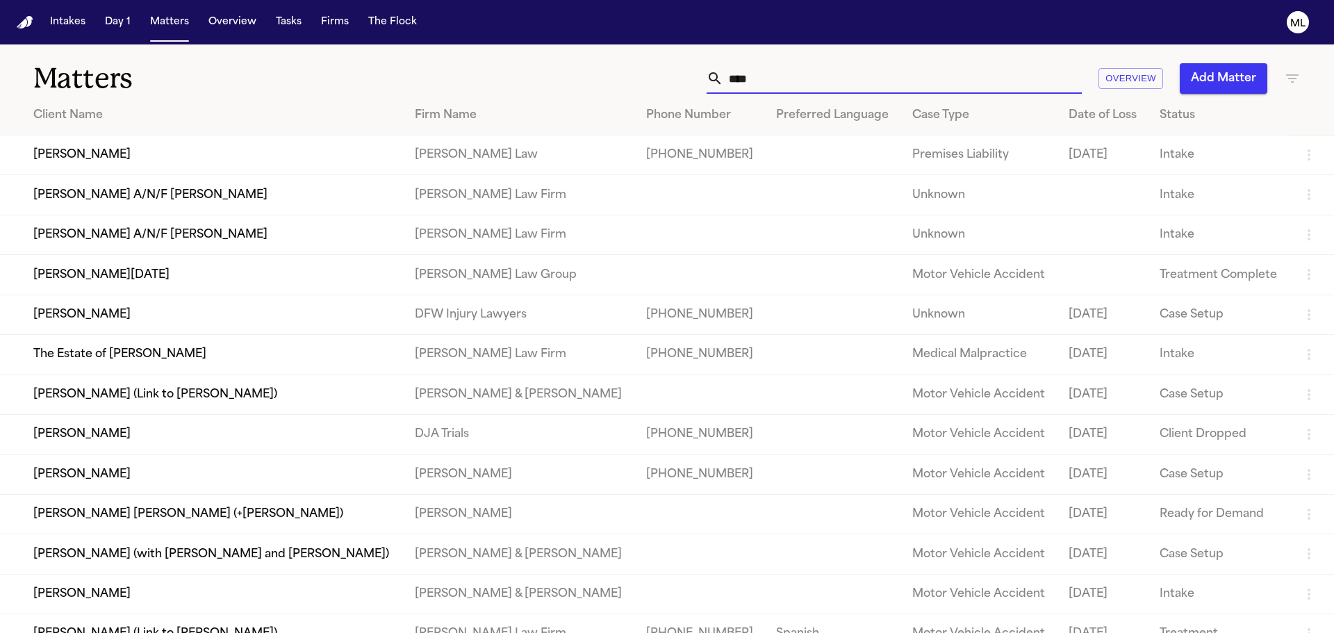
type input "****"
click at [354, 314] on td "[PERSON_NAME]" at bounding box center [202, 315] width 404 height 40
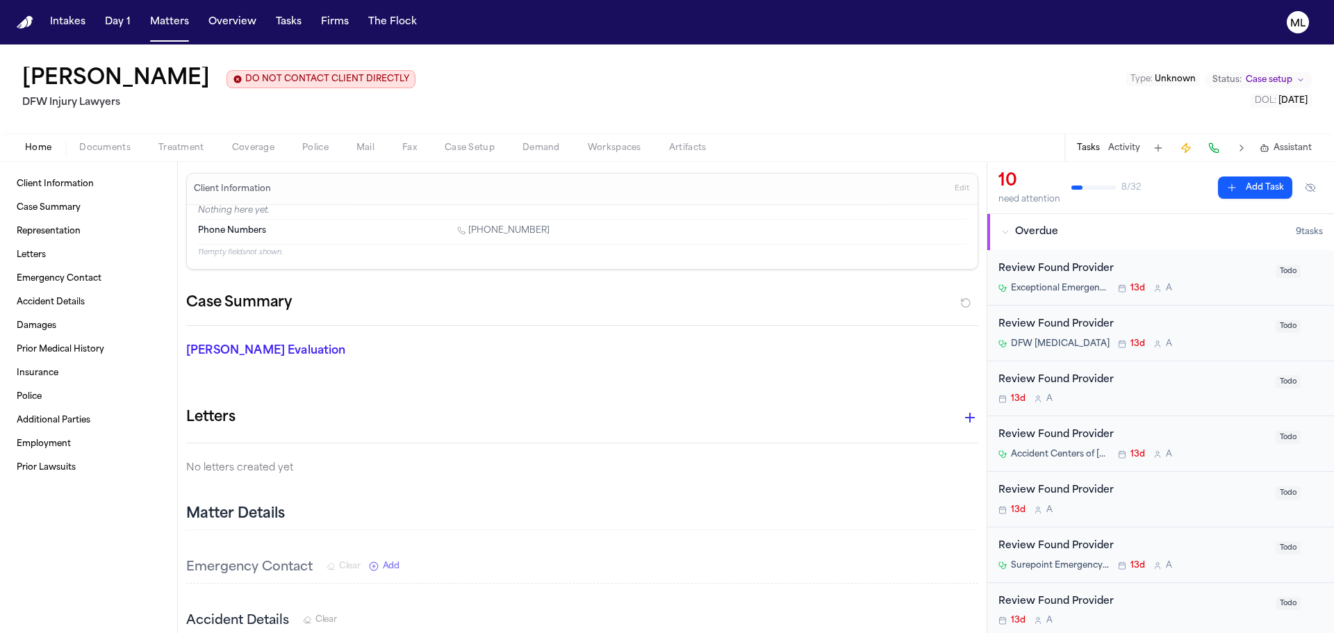
click at [1223, 270] on div "Review Found Provider" at bounding box center [1133, 269] width 269 height 16
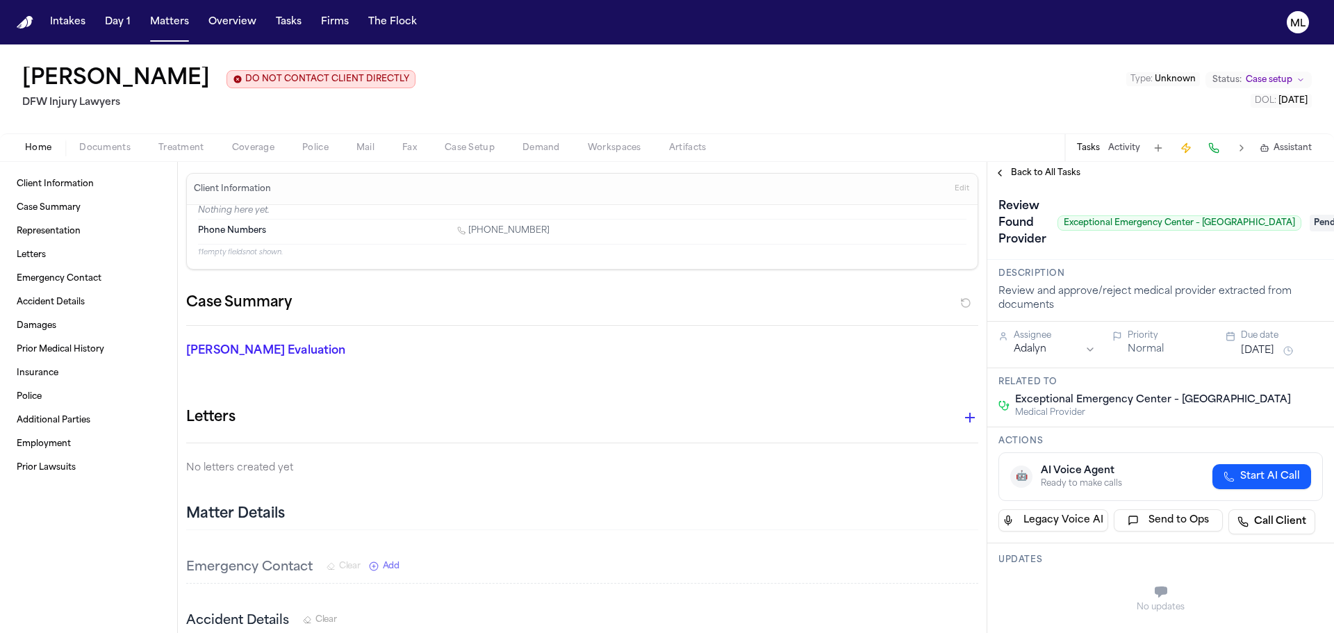
click at [1310, 224] on span "Pending" at bounding box center [1338, 223] width 56 height 17
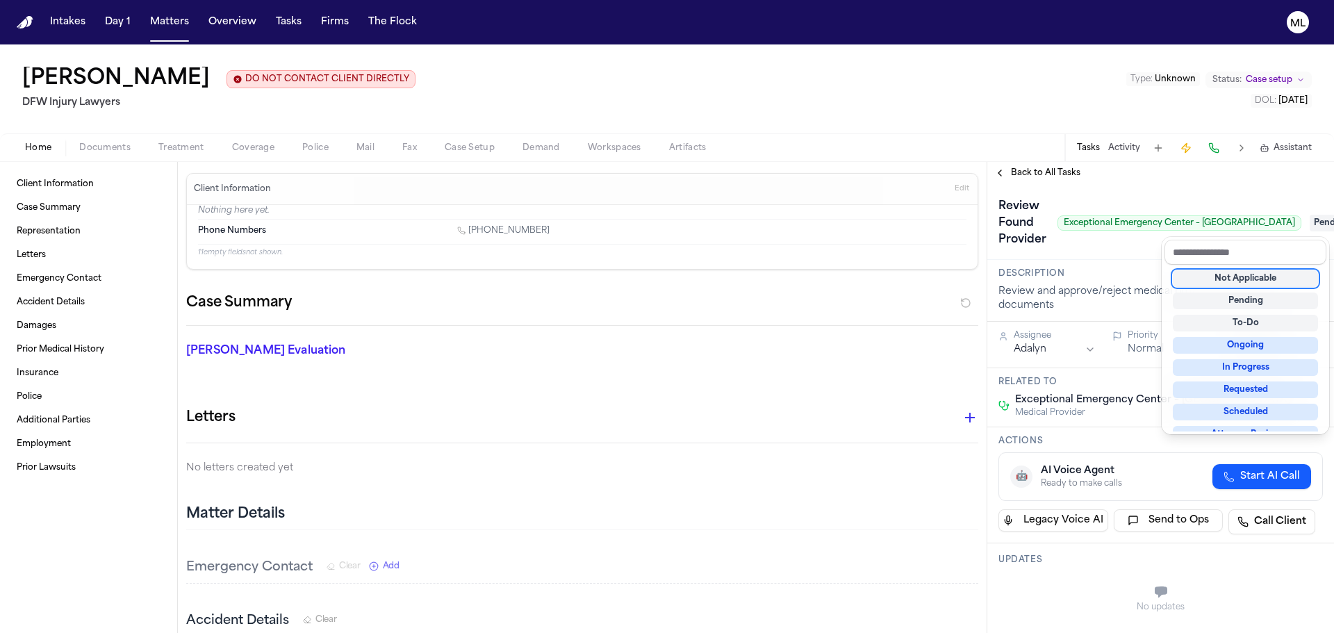
click at [1239, 281] on div "Not Applicable" at bounding box center [1245, 278] width 145 height 17
click at [1015, 165] on div "**********" at bounding box center [1161, 397] width 347 height 471
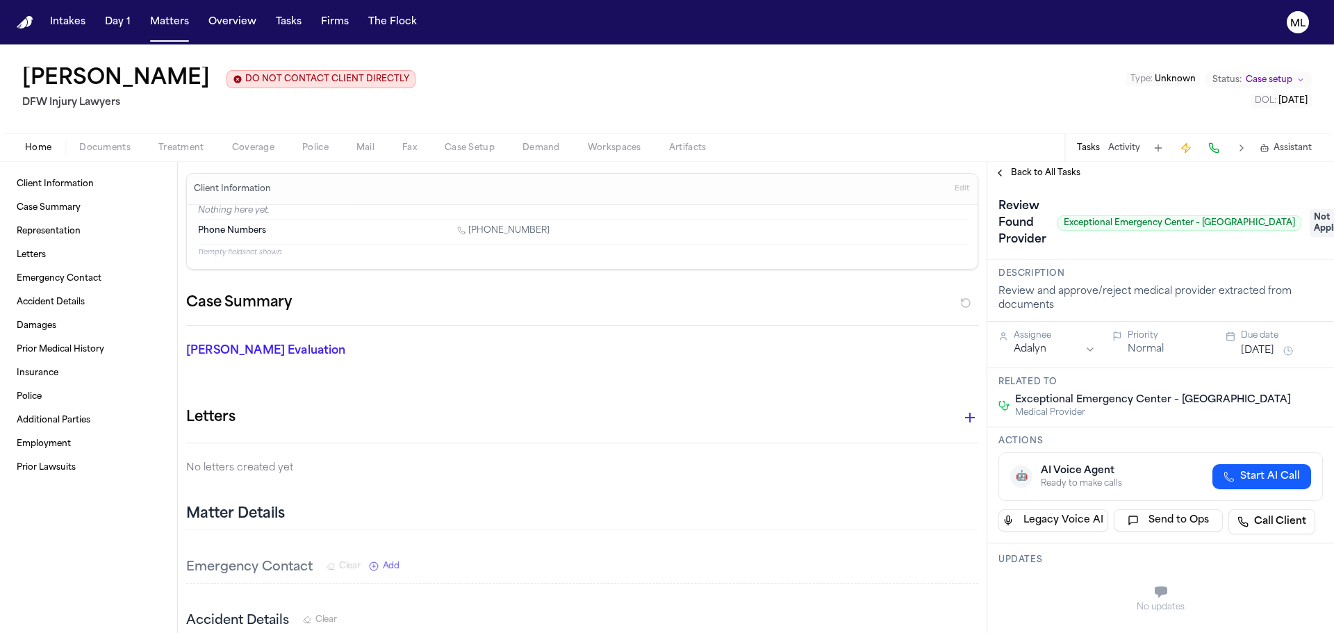
click at [1024, 170] on span "Back to All Tasks" at bounding box center [1046, 172] width 70 height 11
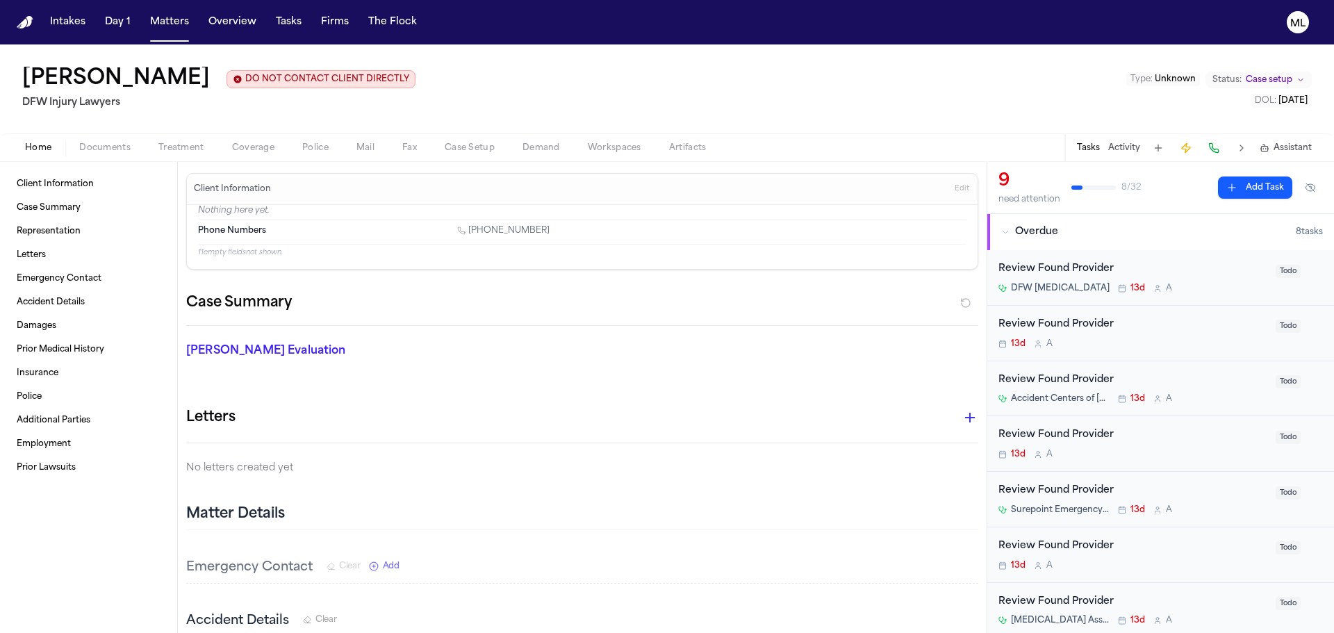
click at [1213, 281] on div "Review Found Provider DFW [MEDICAL_DATA] 13d A" at bounding box center [1133, 277] width 269 height 33
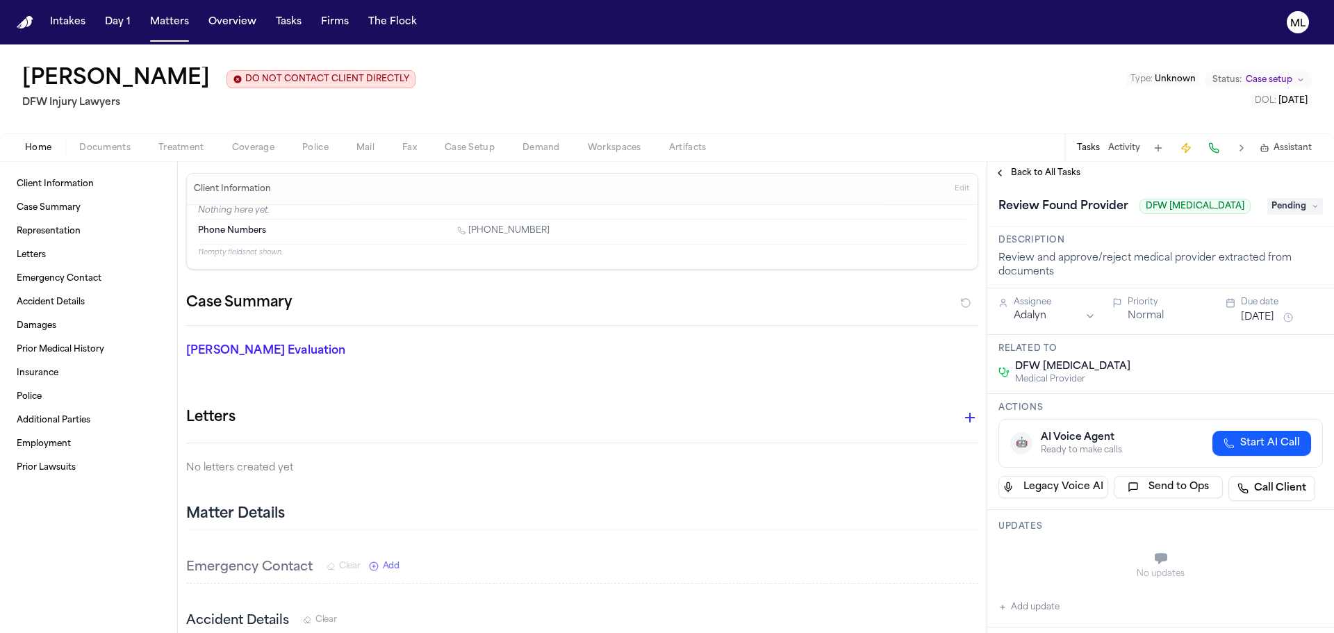
click at [1270, 210] on span "Pending" at bounding box center [1296, 206] width 56 height 17
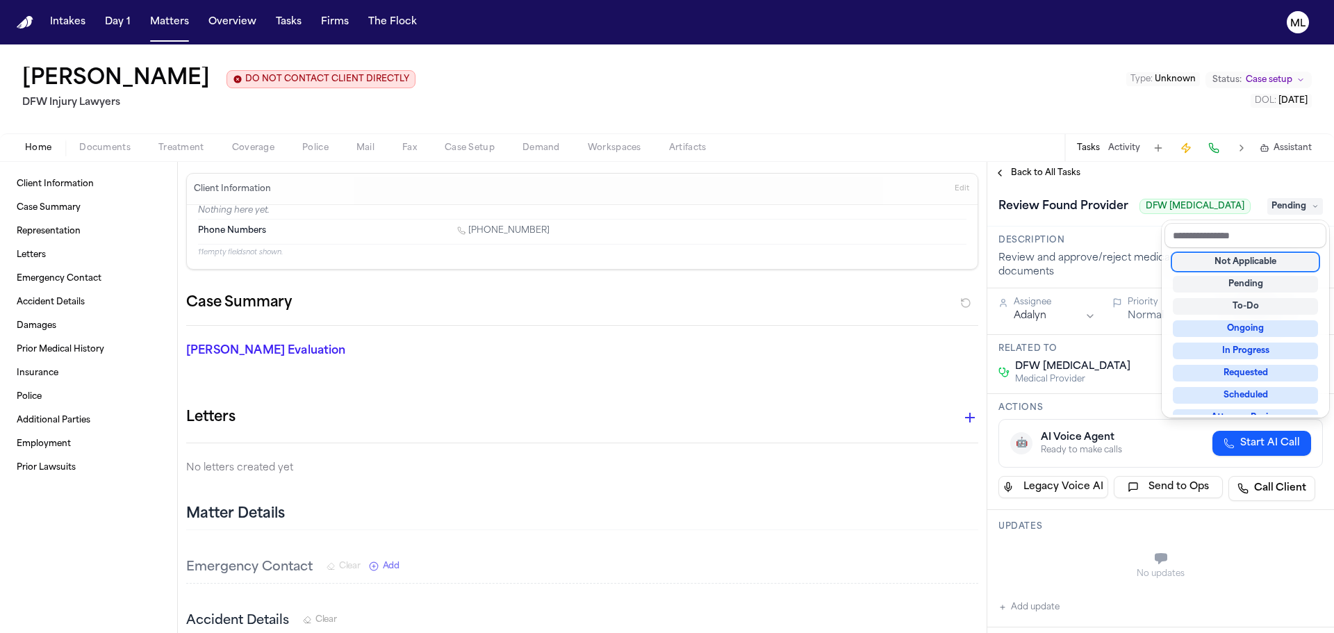
click at [1257, 257] on div "Not Applicable" at bounding box center [1245, 262] width 145 height 17
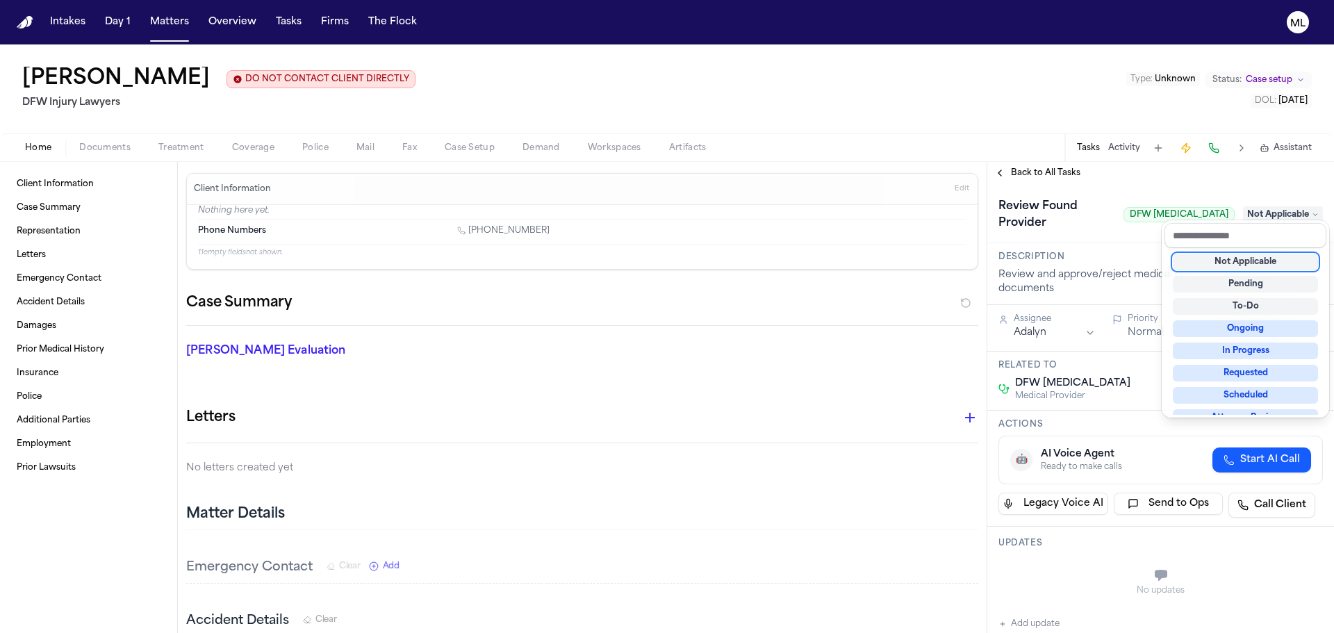
click at [1034, 177] on div "**********" at bounding box center [1161, 397] width 347 height 471
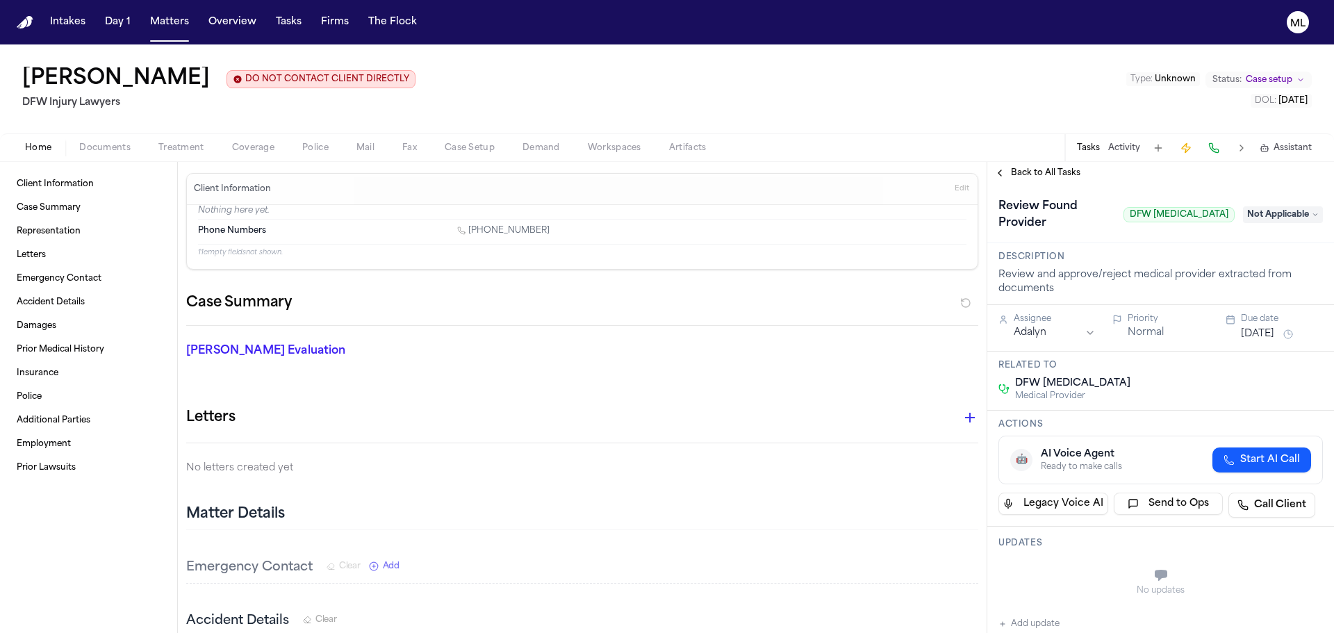
click at [1034, 177] on span "Back to All Tasks" at bounding box center [1046, 172] width 70 height 11
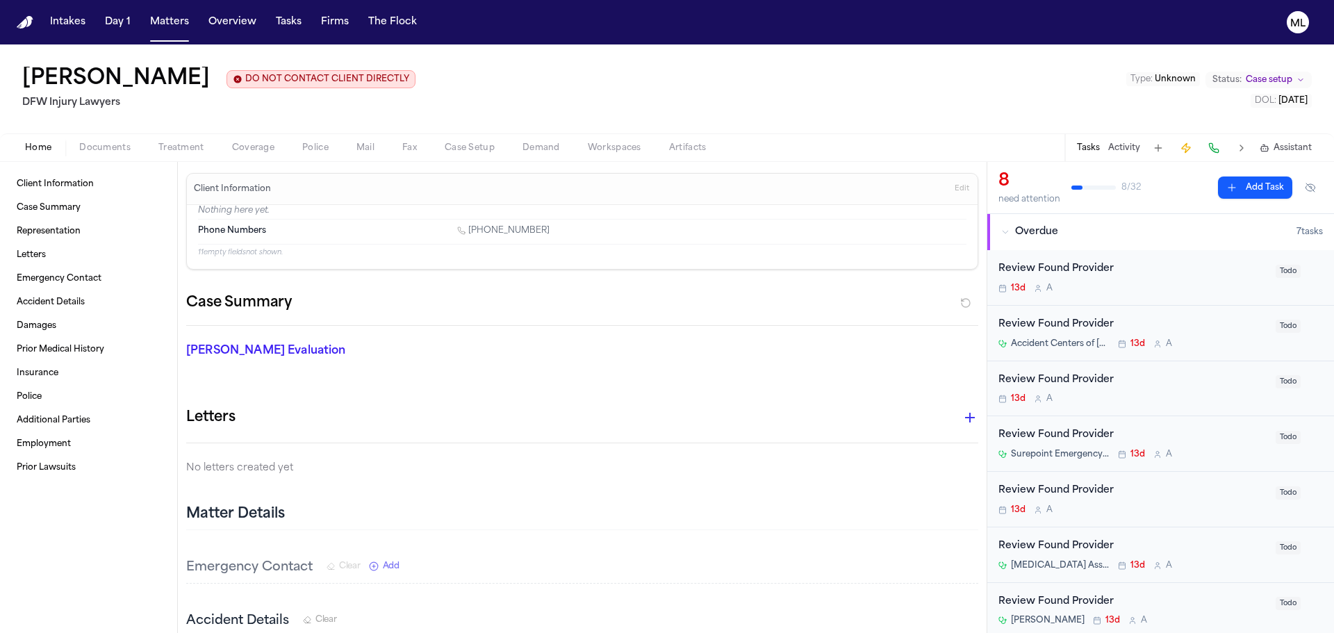
click at [1183, 272] on div "Review Found Provider" at bounding box center [1133, 269] width 269 height 16
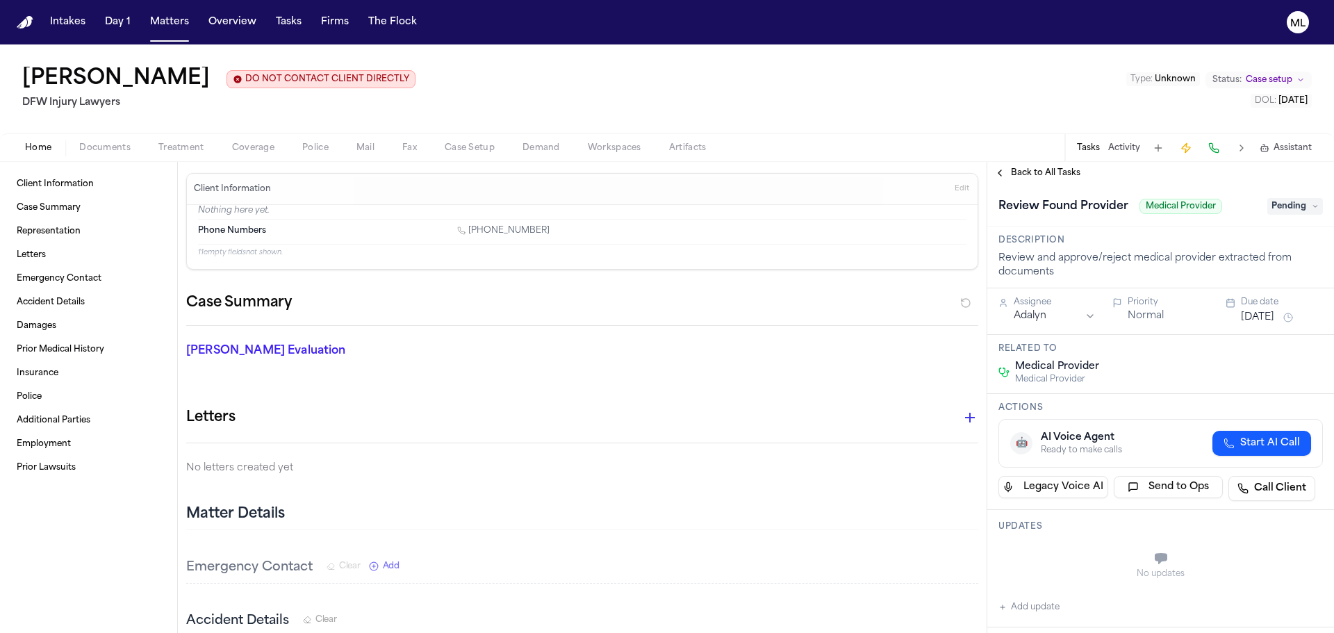
click at [1295, 213] on span "Pending" at bounding box center [1296, 206] width 56 height 17
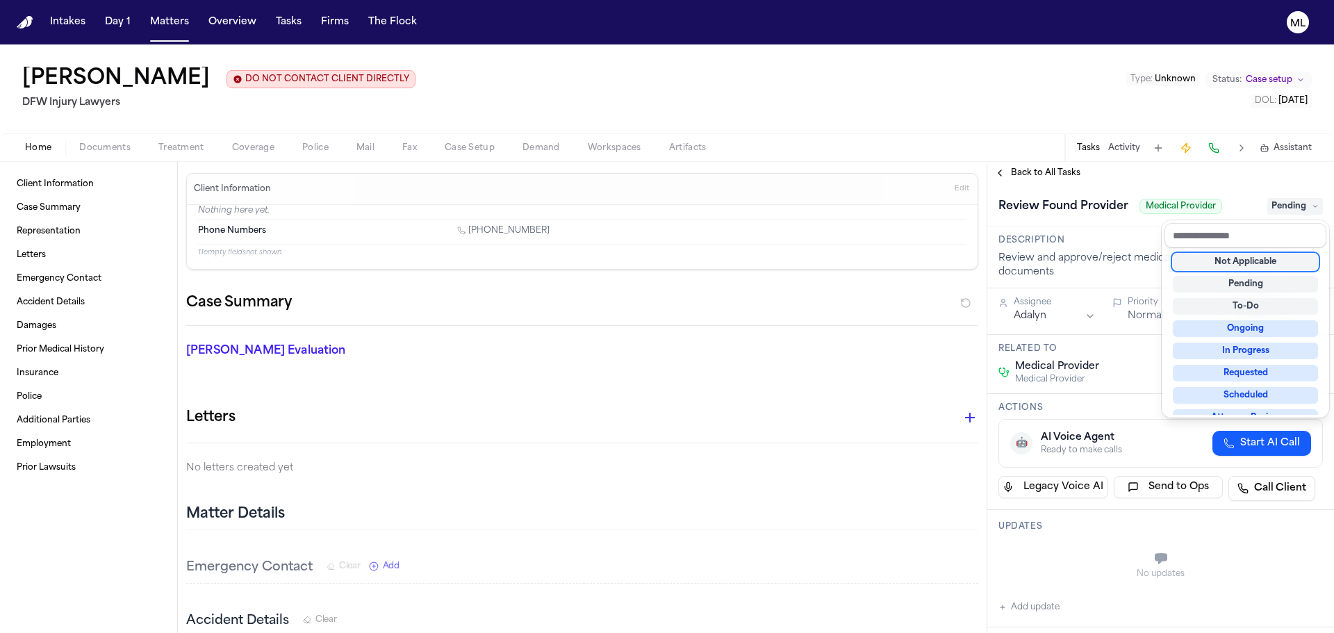
click at [1250, 261] on div "Not Applicable" at bounding box center [1245, 262] width 145 height 17
click at [1063, 180] on div "**********" at bounding box center [1161, 397] width 347 height 471
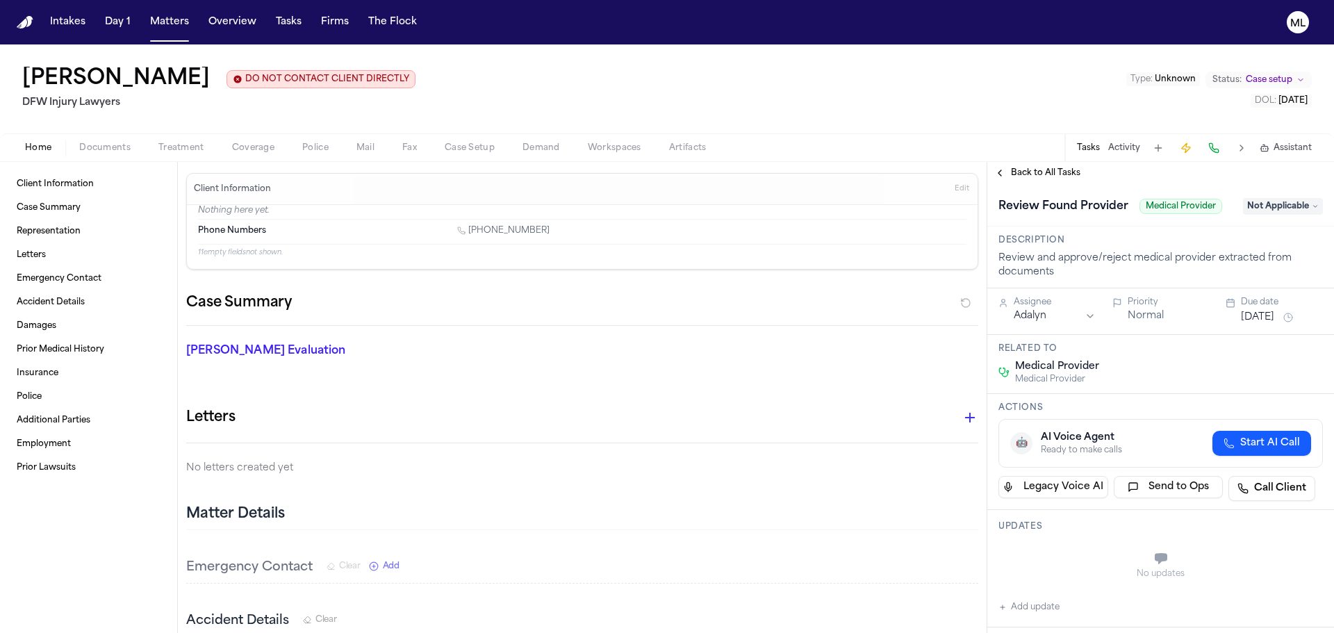
click at [1061, 174] on span "Back to All Tasks" at bounding box center [1046, 172] width 70 height 11
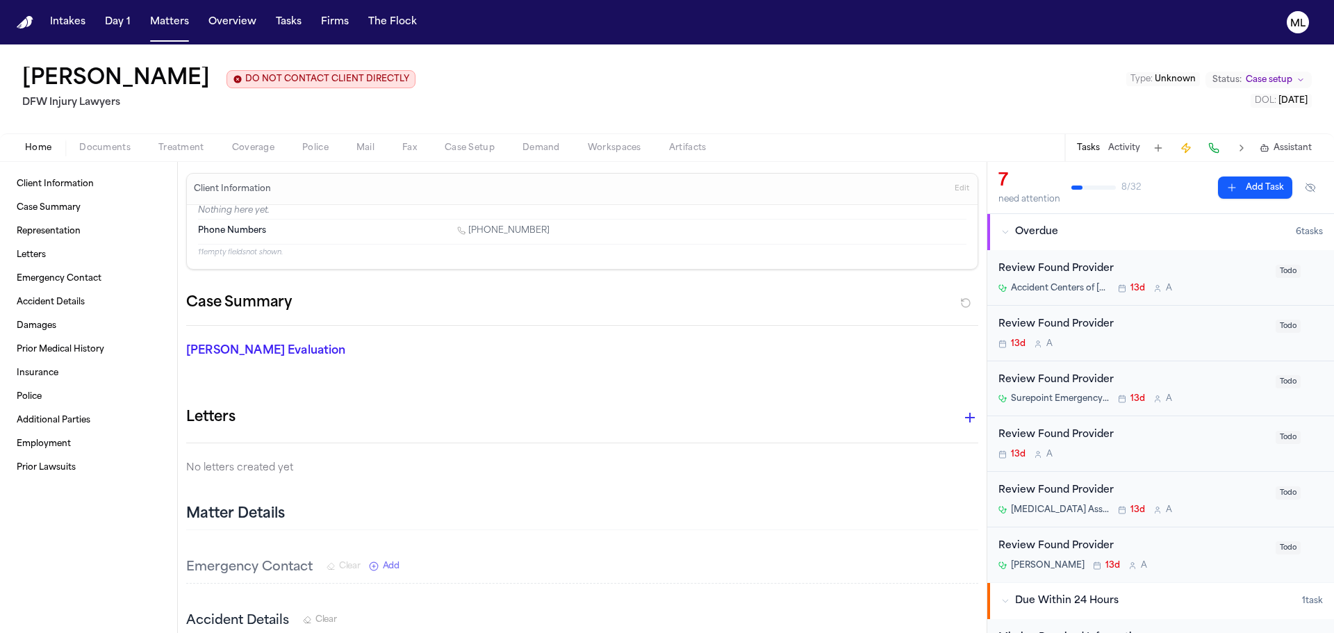
click at [1205, 276] on div "Review Found Provider" at bounding box center [1133, 269] width 269 height 16
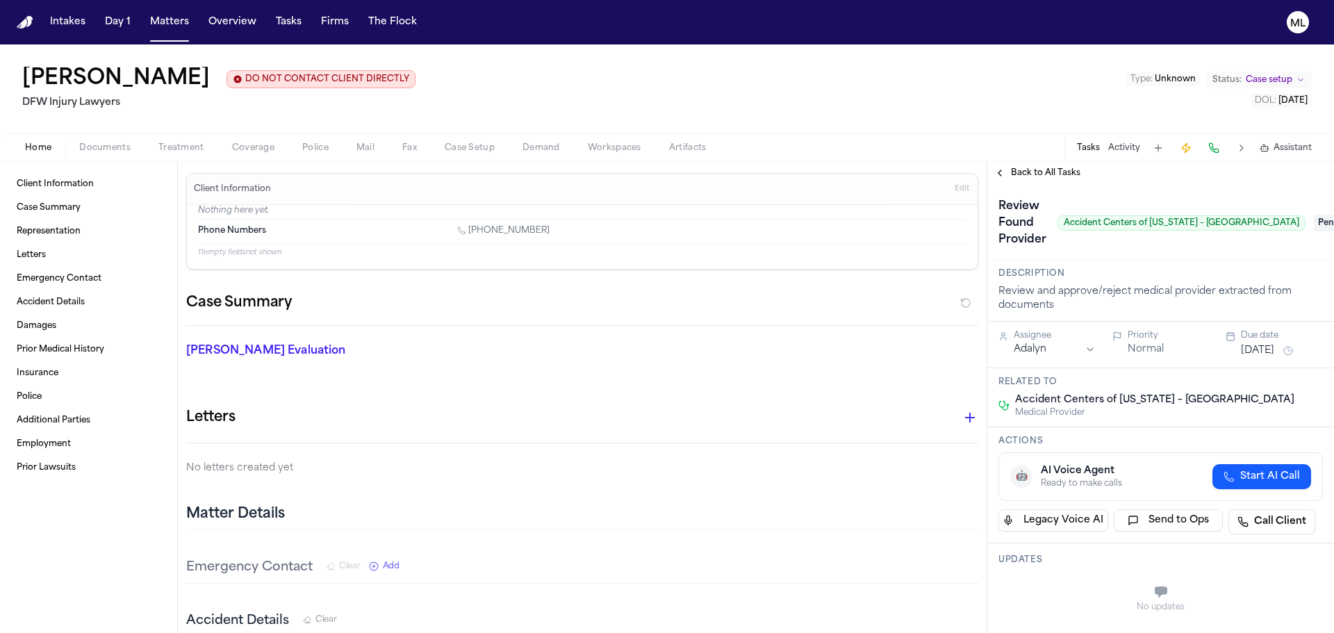
click at [1314, 222] on span "Pending" at bounding box center [1342, 223] width 56 height 17
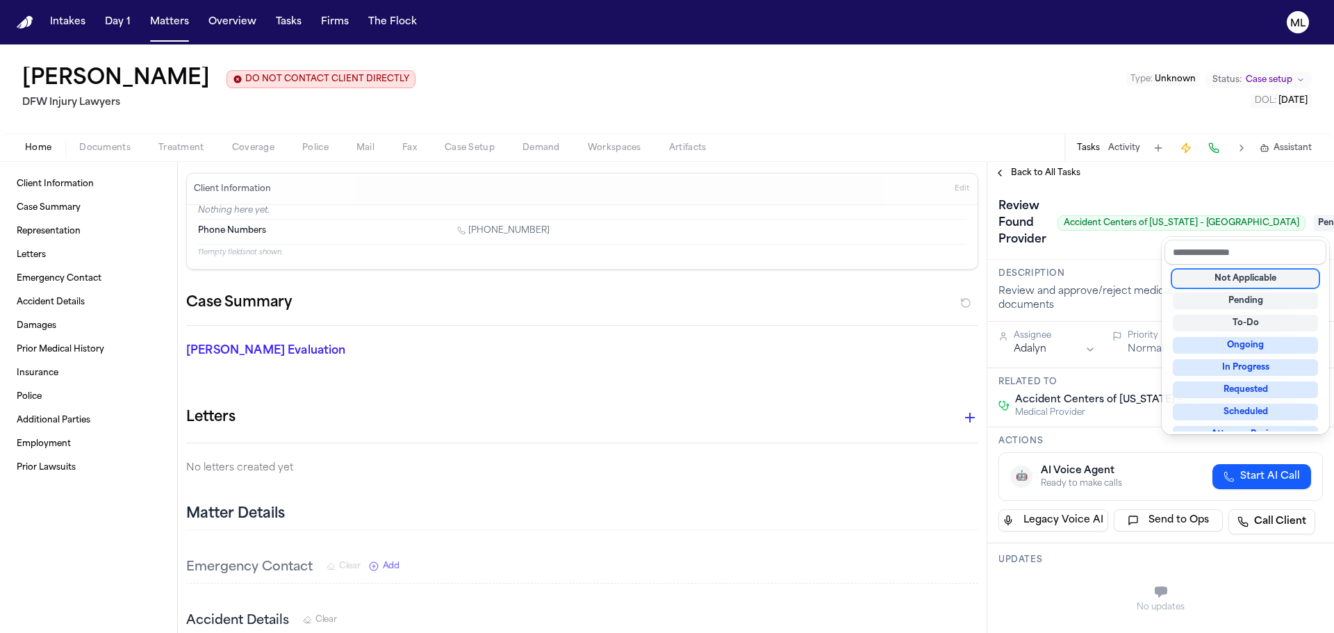
click at [1220, 278] on div "Not Applicable" at bounding box center [1245, 278] width 145 height 17
click at [1042, 176] on div "**********" at bounding box center [1161, 397] width 347 height 471
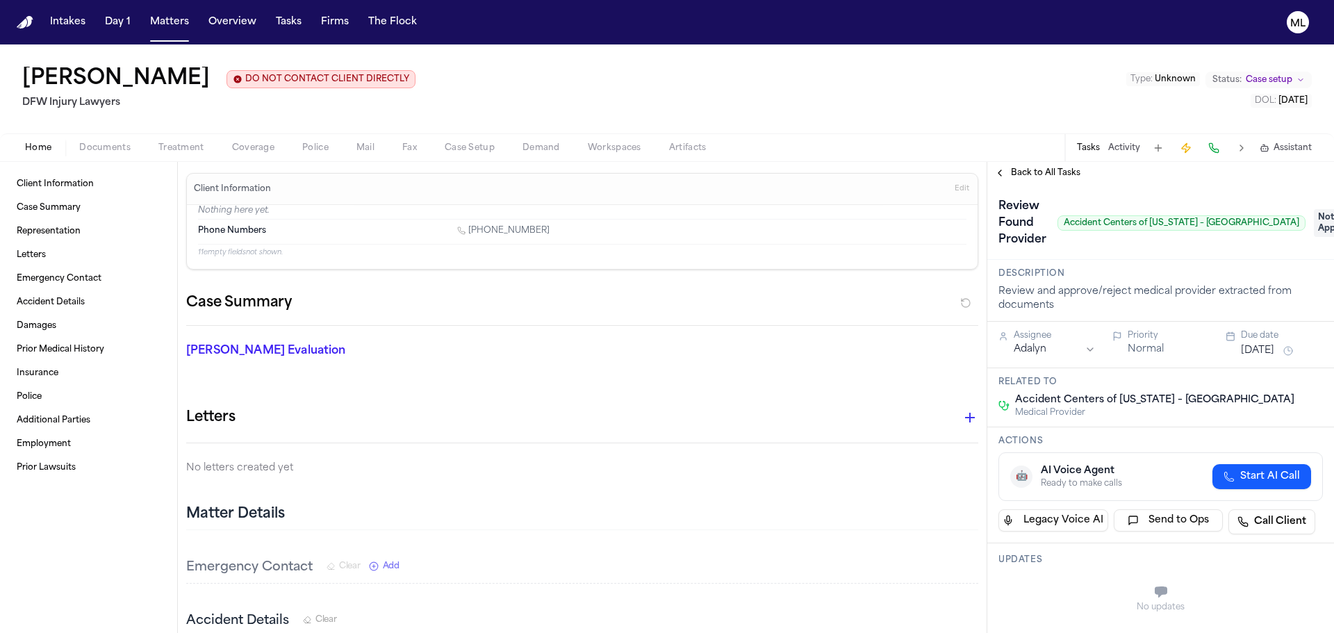
click at [1042, 176] on span "Back to All Tasks" at bounding box center [1046, 172] width 70 height 11
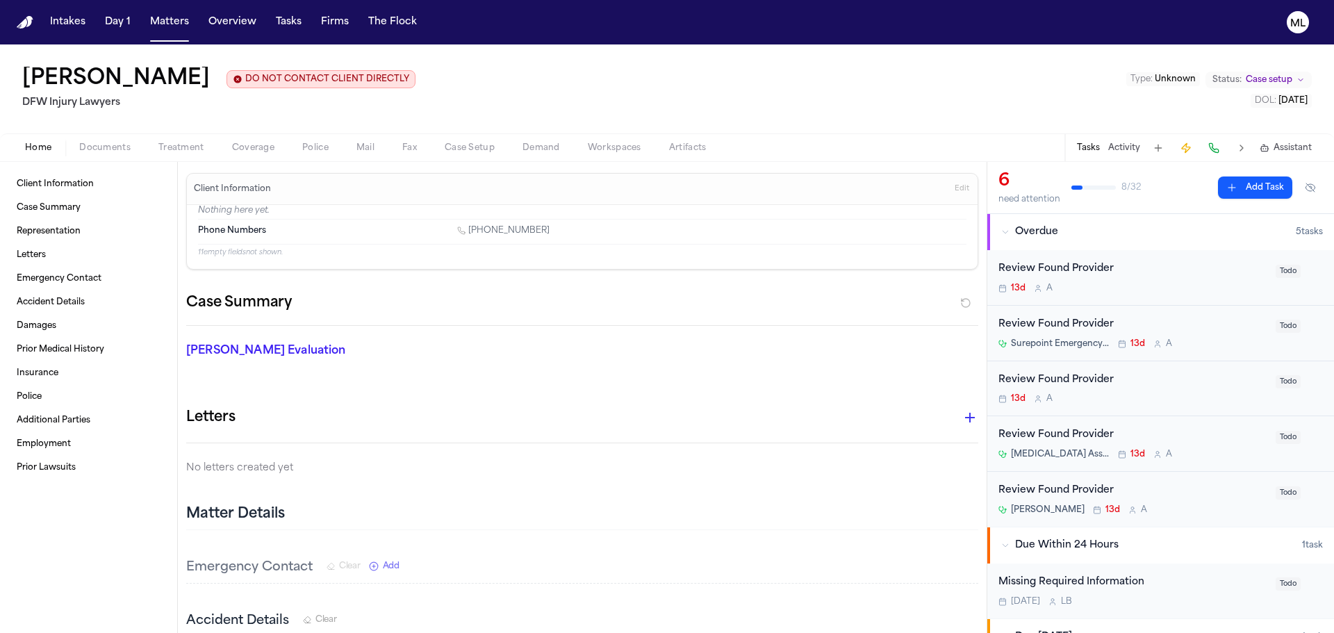
click at [1220, 275] on div "Review Found Provider" at bounding box center [1133, 269] width 269 height 16
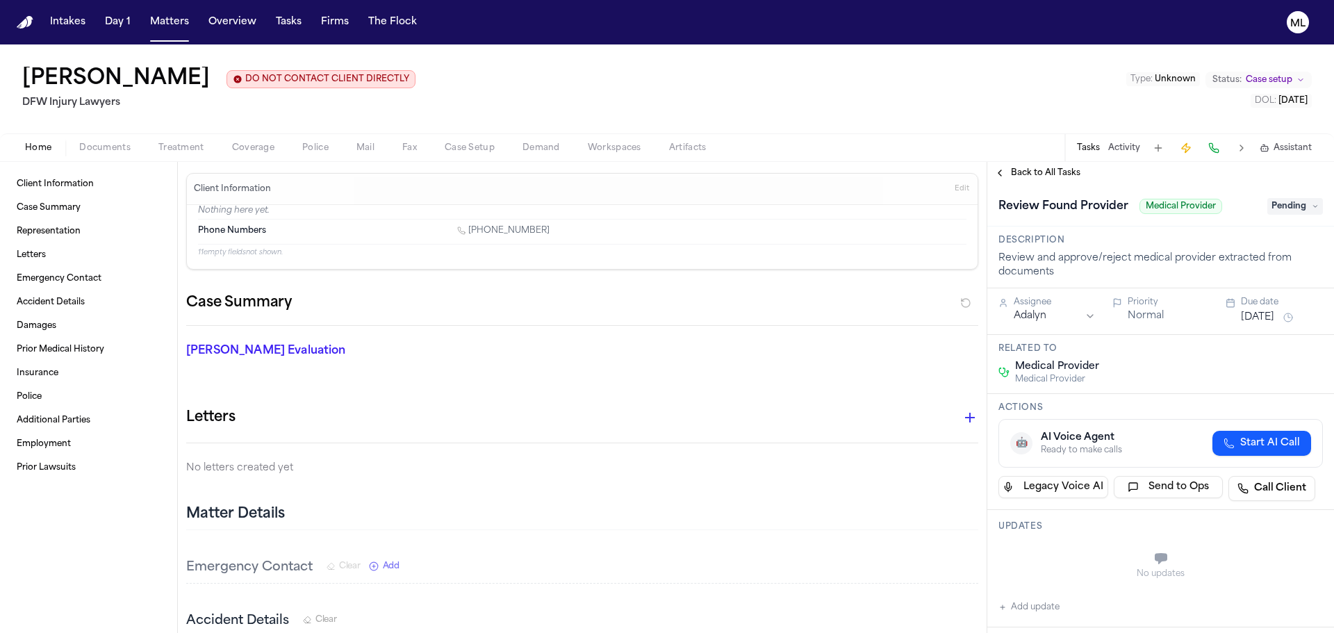
click at [1289, 210] on span "Pending" at bounding box center [1296, 206] width 56 height 17
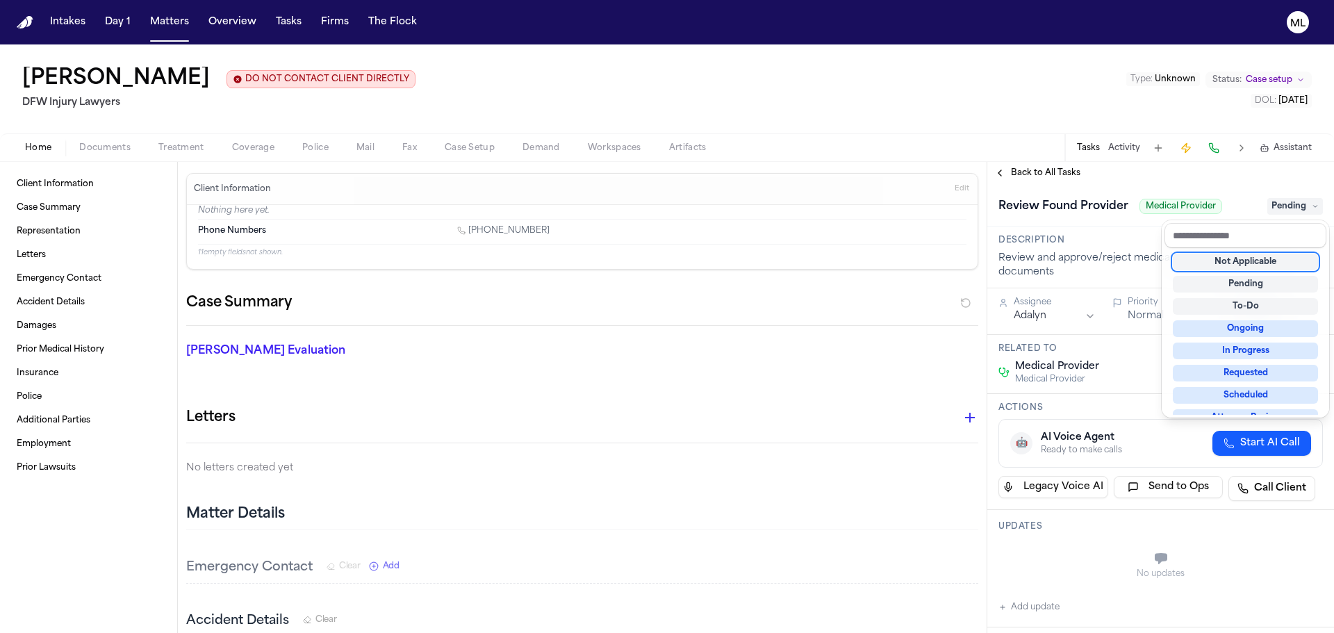
click at [1242, 257] on div "Not Applicable" at bounding box center [1245, 262] width 145 height 17
click at [1067, 173] on div "**********" at bounding box center [1161, 397] width 347 height 471
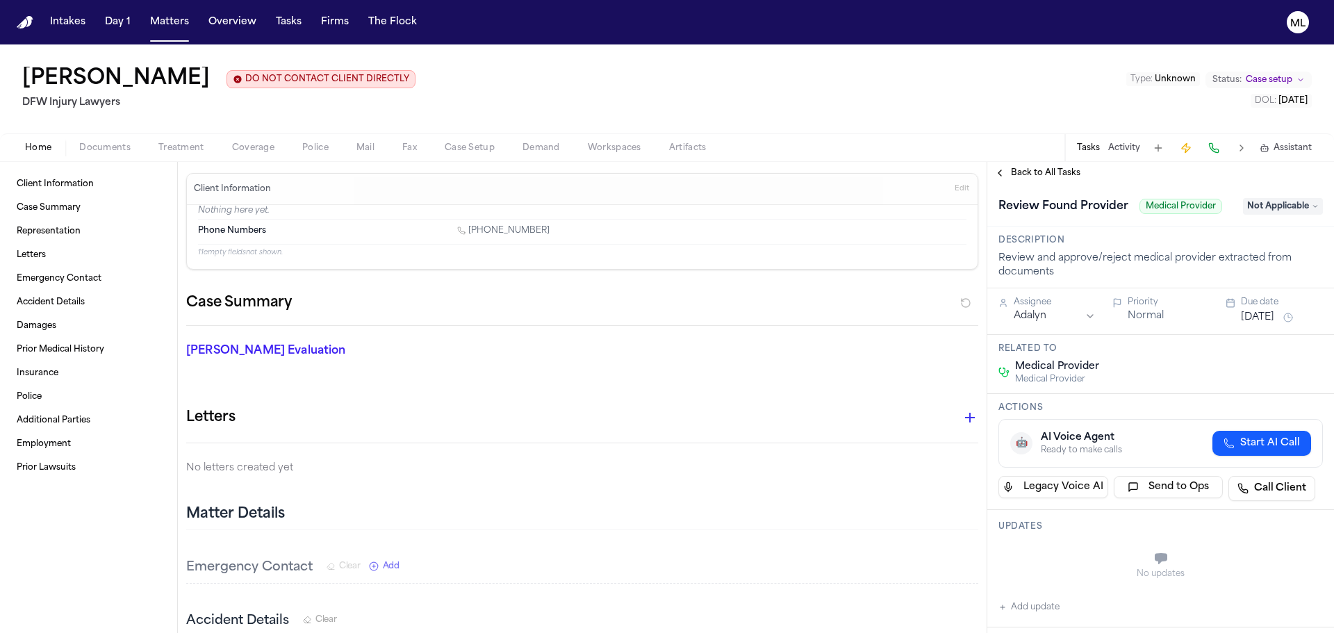
click at [1067, 173] on span "Back to All Tasks" at bounding box center [1046, 172] width 70 height 11
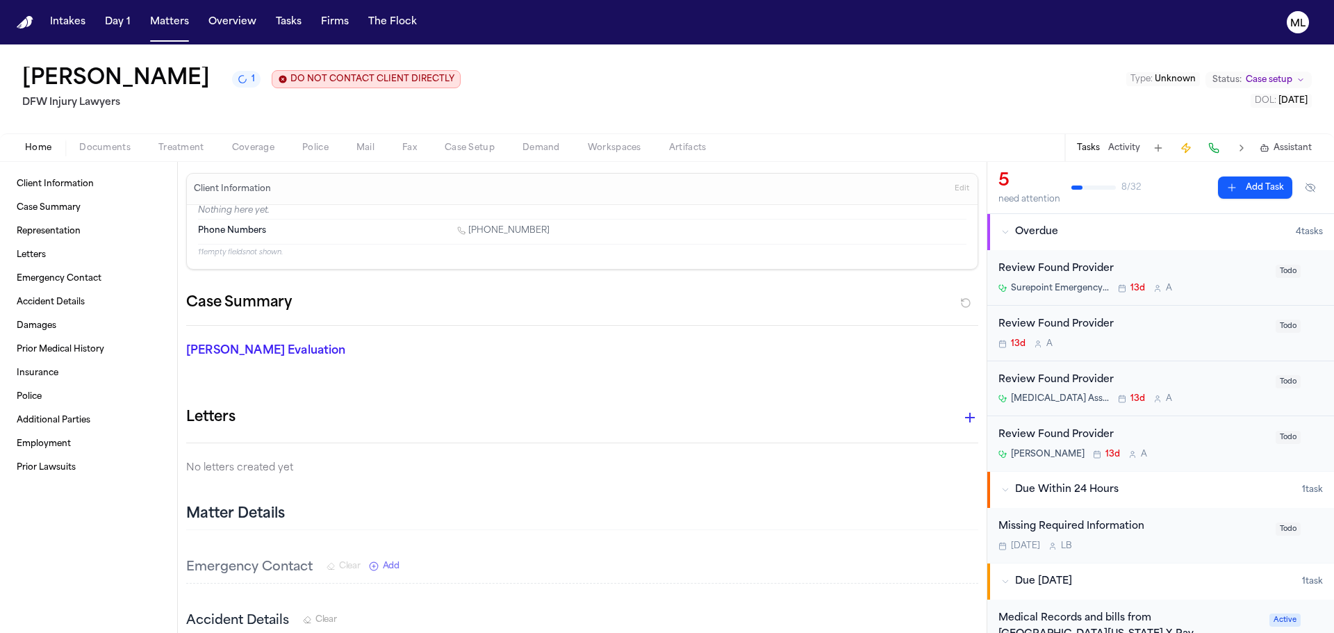
click at [1229, 275] on div "Review Found Provider" at bounding box center [1133, 269] width 269 height 16
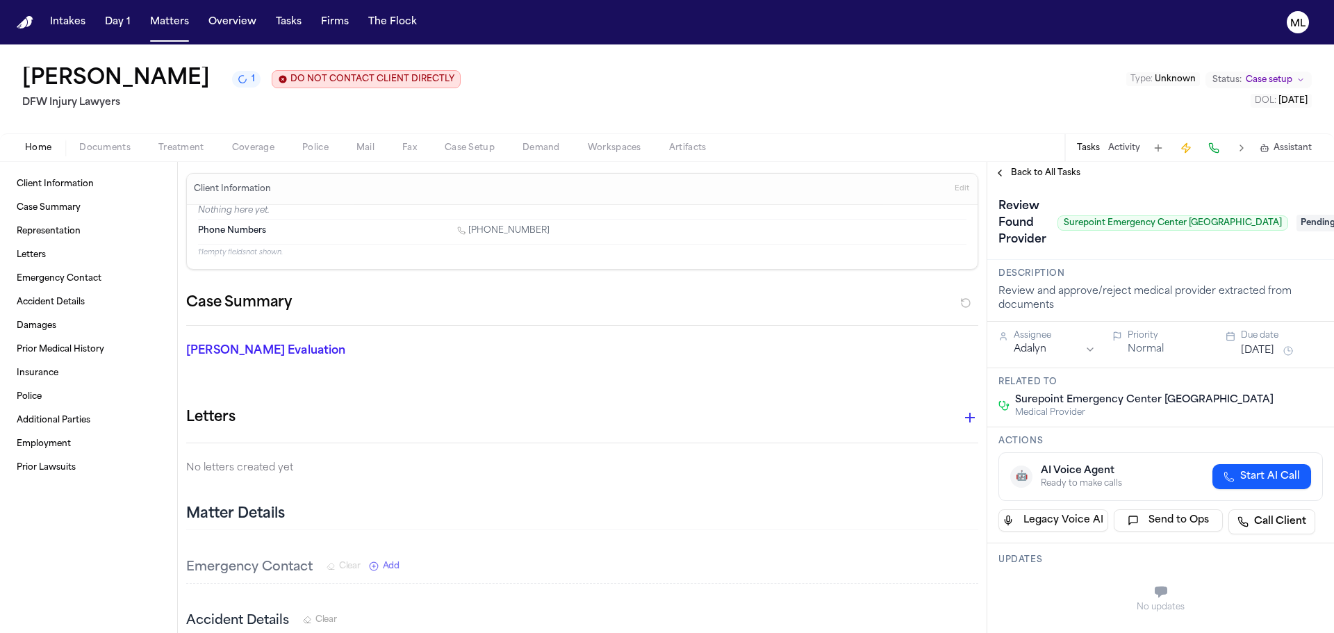
click at [1302, 222] on span "Pending" at bounding box center [1325, 223] width 56 height 17
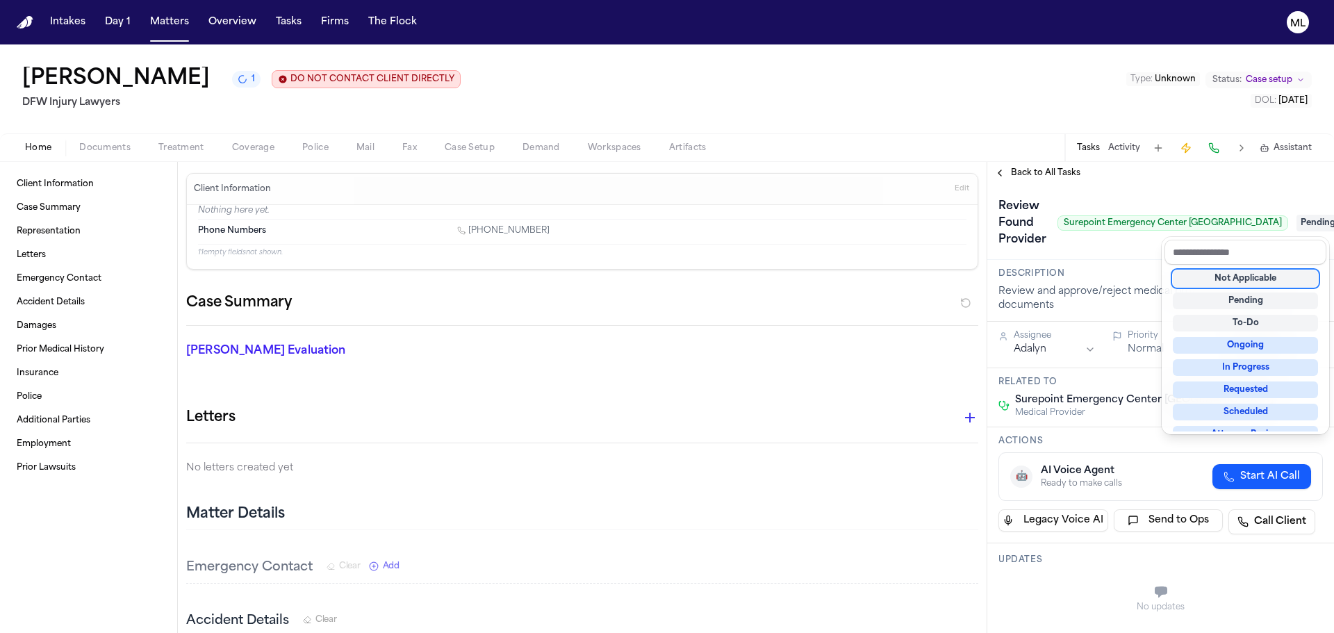
click at [1200, 281] on div "Not Applicable" at bounding box center [1245, 278] width 145 height 17
click at [1064, 181] on div "**********" at bounding box center [1161, 397] width 347 height 471
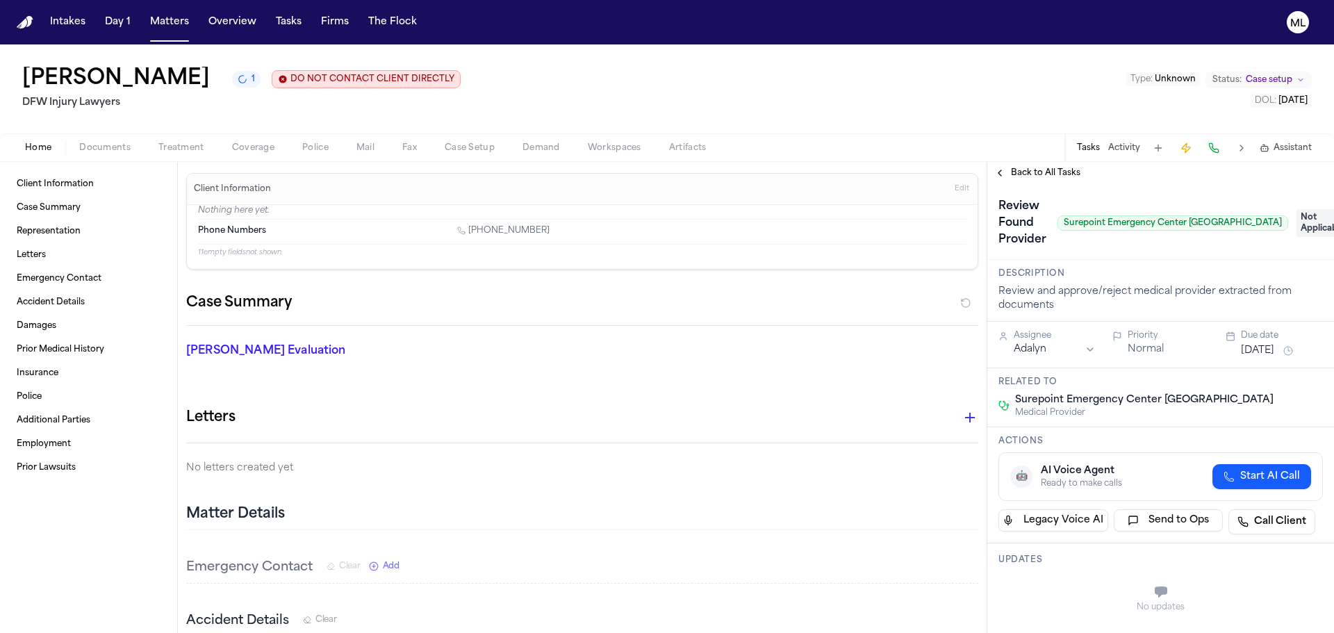
click at [1063, 175] on span "Back to All Tasks" at bounding box center [1046, 172] width 70 height 11
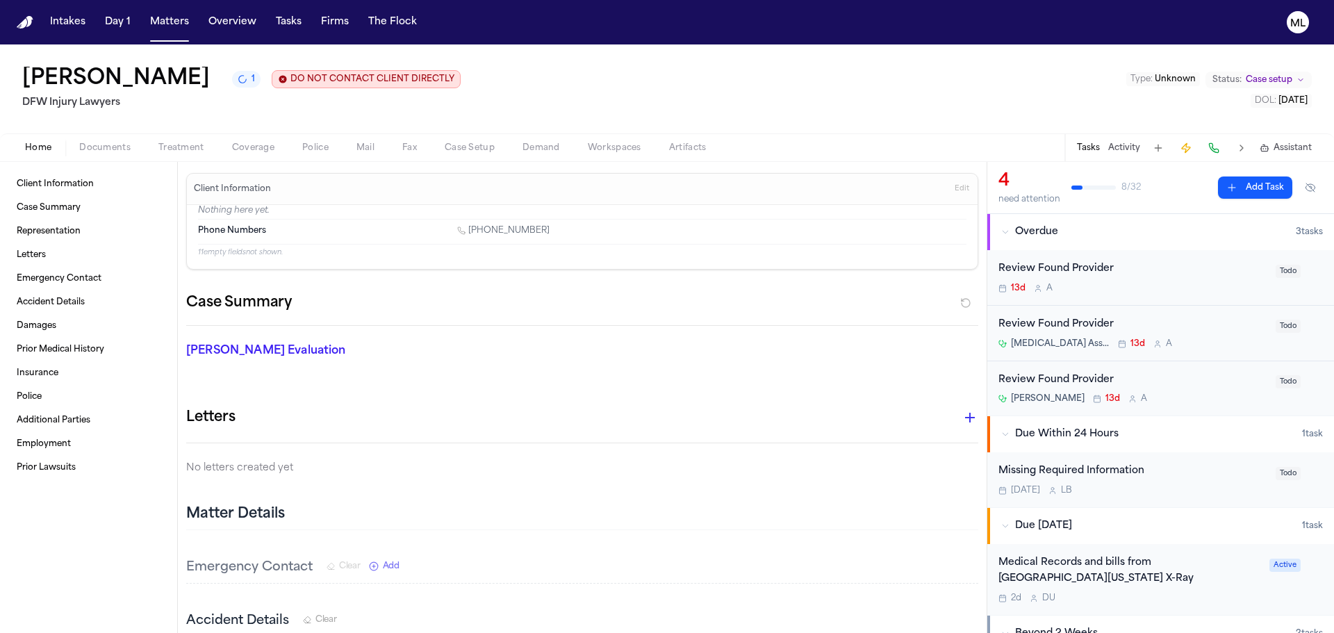
click at [1207, 272] on div "Review Found Provider" at bounding box center [1133, 269] width 269 height 16
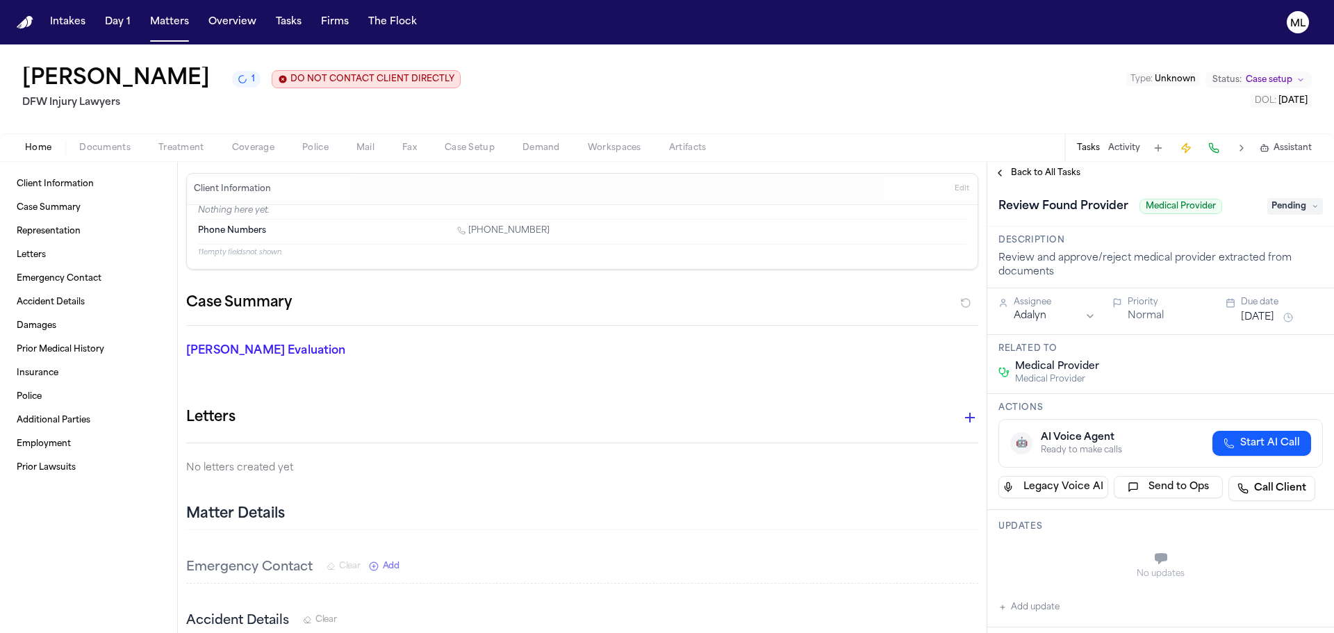
click at [1282, 211] on span "Pending" at bounding box center [1296, 206] width 56 height 17
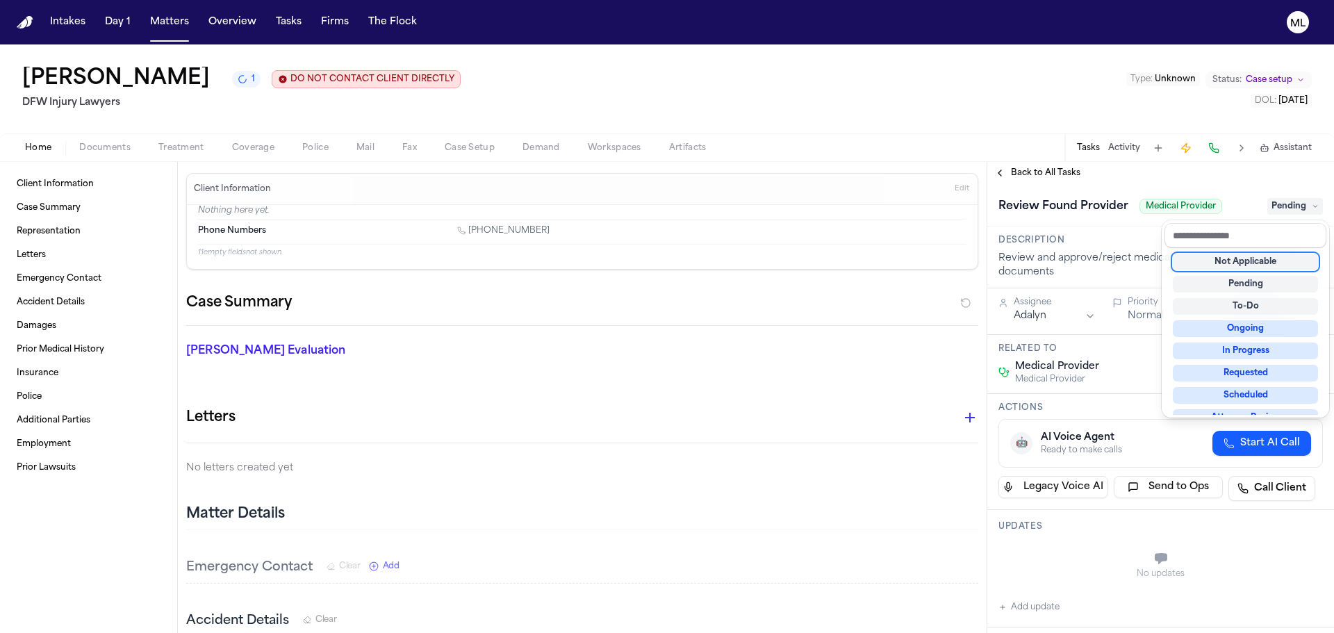
click at [1189, 264] on div "Not Applicable" at bounding box center [1245, 262] width 145 height 17
click at [1050, 168] on div "**********" at bounding box center [1161, 397] width 347 height 471
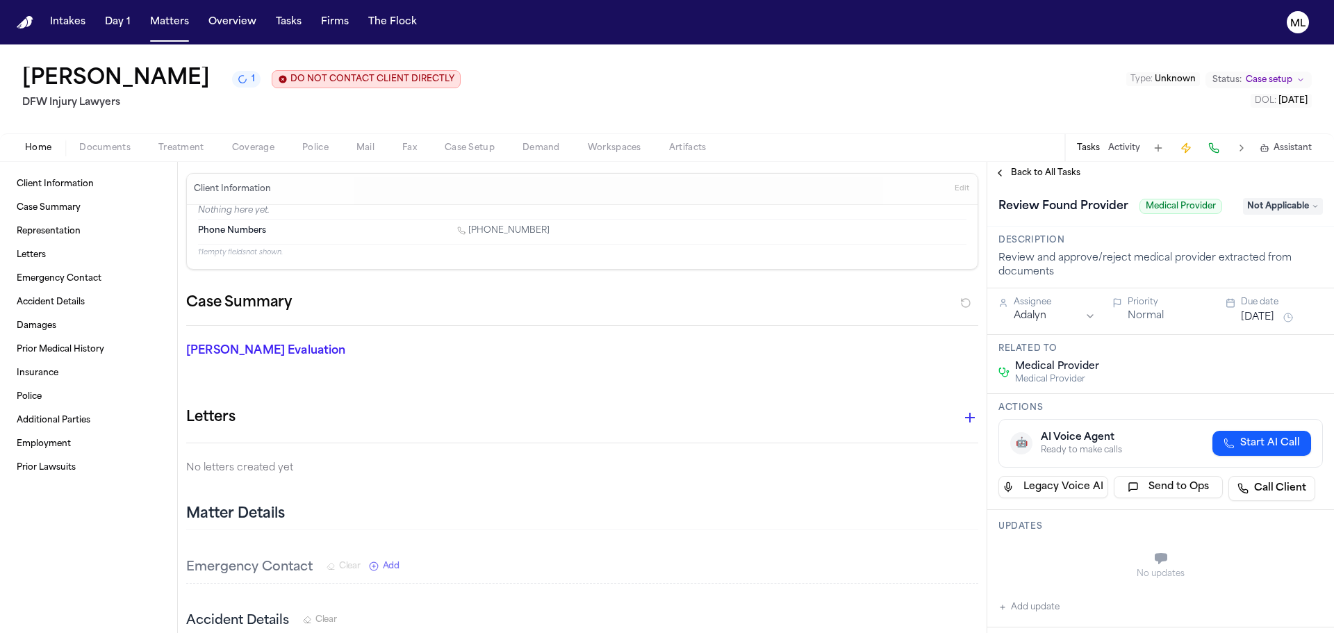
click at [1050, 168] on span "Back to All Tasks" at bounding box center [1046, 172] width 70 height 11
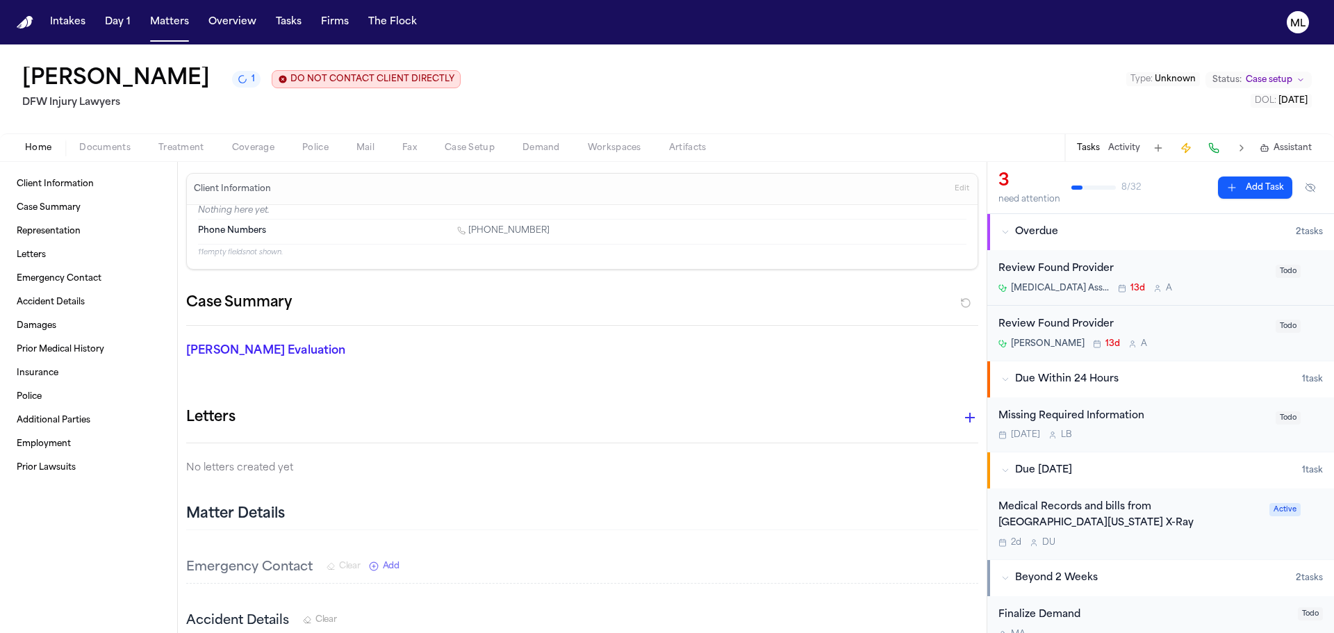
click at [1213, 277] on div "Review Found Provider [MEDICAL_DATA] Associates of [GEOGRAPHIC_DATA][US_STATE] …" at bounding box center [1133, 277] width 269 height 33
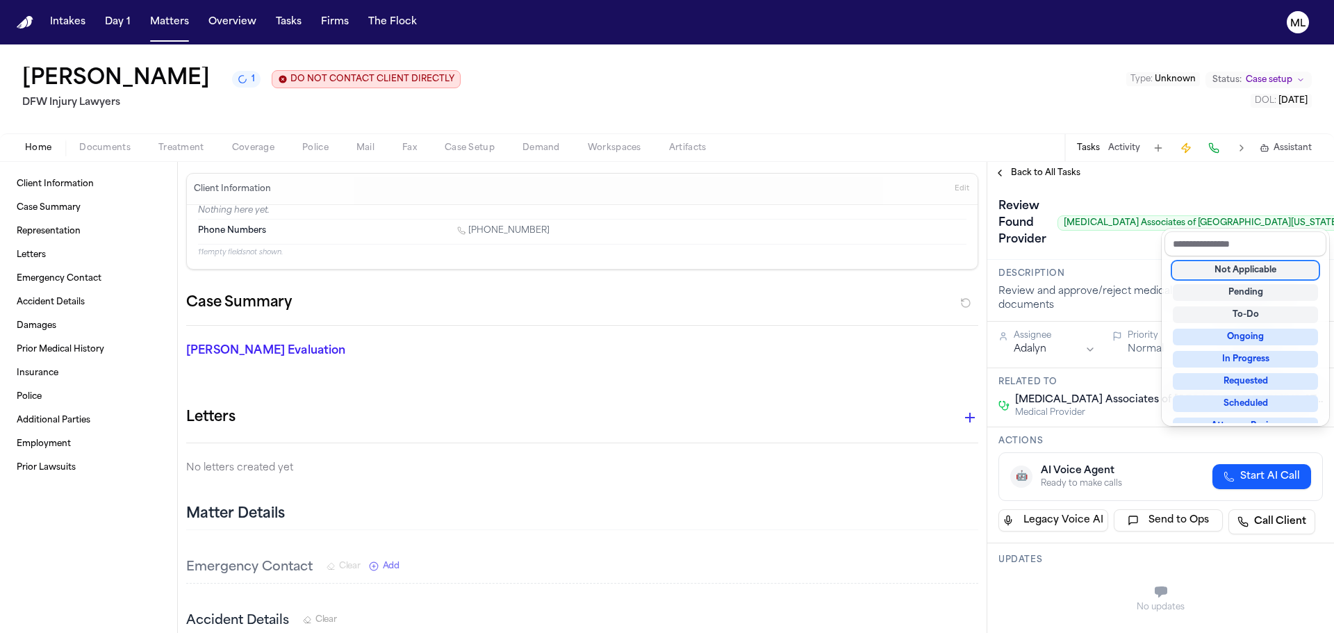
click at [1227, 268] on div "Not Applicable" at bounding box center [1245, 270] width 145 height 17
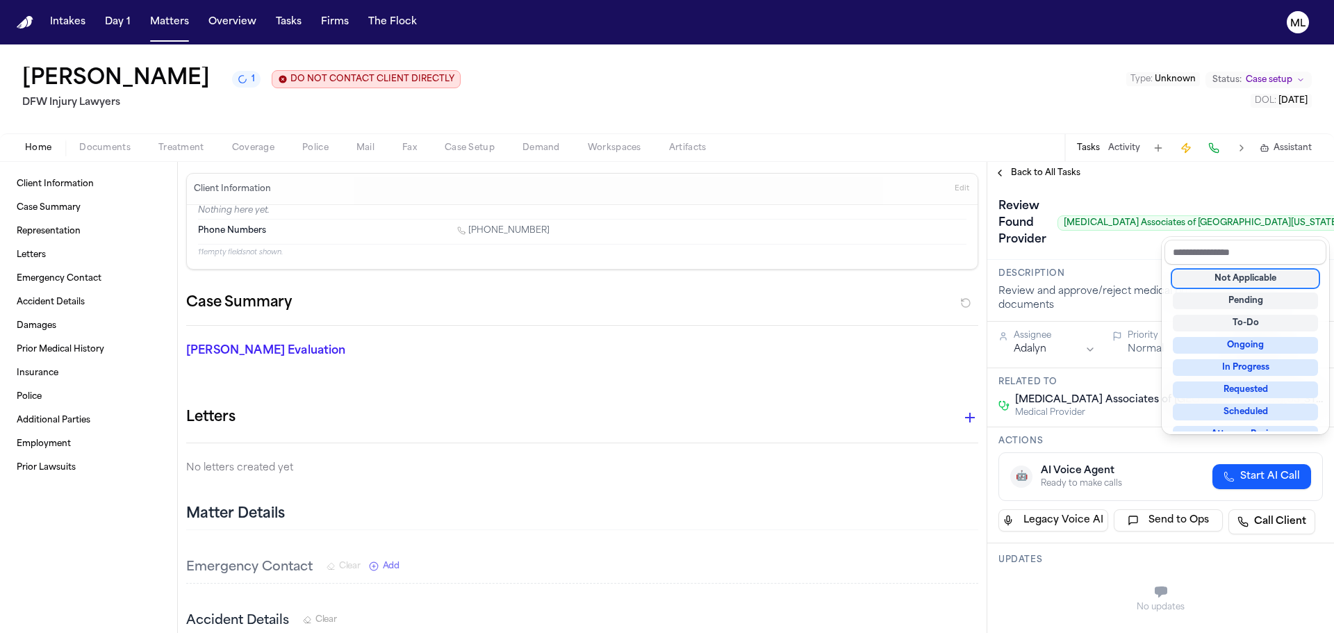
click at [1051, 172] on div "**********" at bounding box center [1161, 397] width 347 height 471
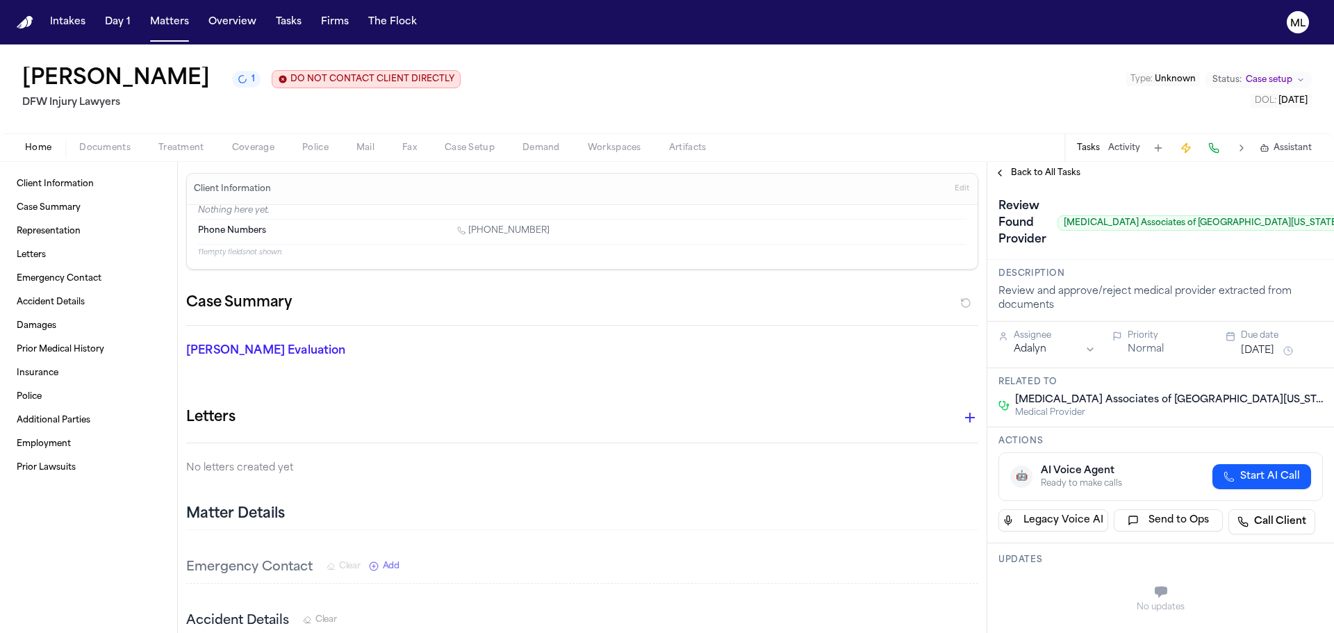
click at [1051, 172] on span "Back to All Tasks" at bounding box center [1046, 172] width 70 height 11
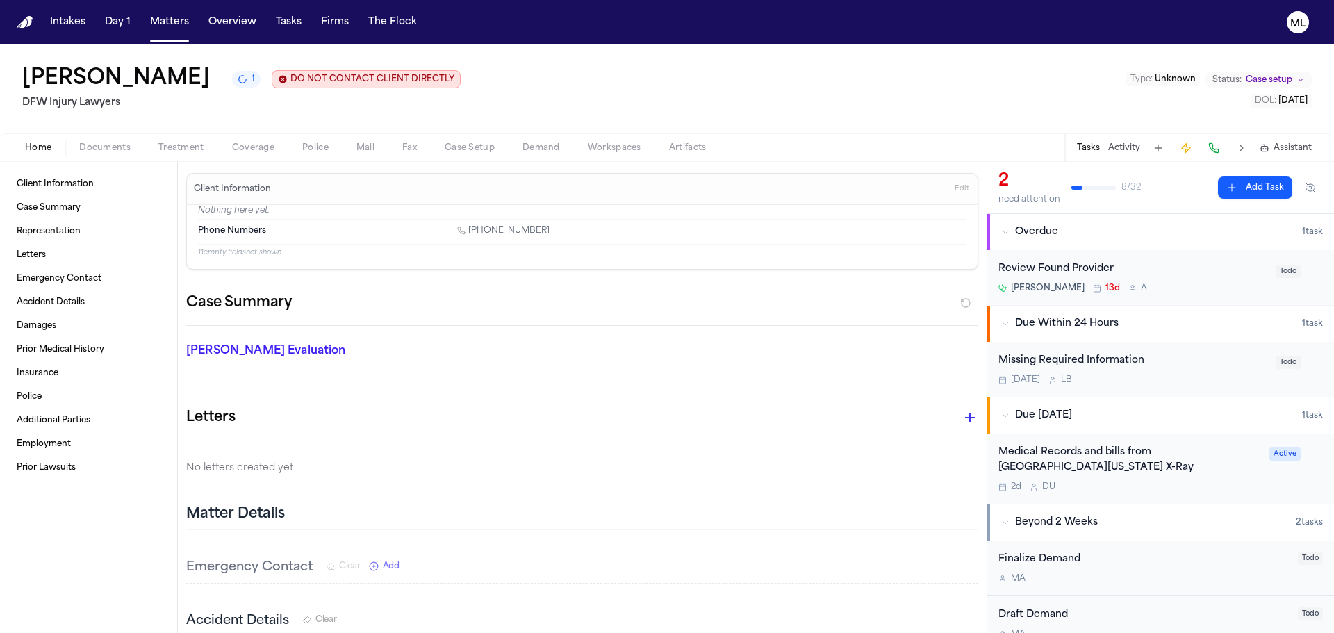
click at [1237, 272] on div "Review Found Provider" at bounding box center [1133, 269] width 269 height 16
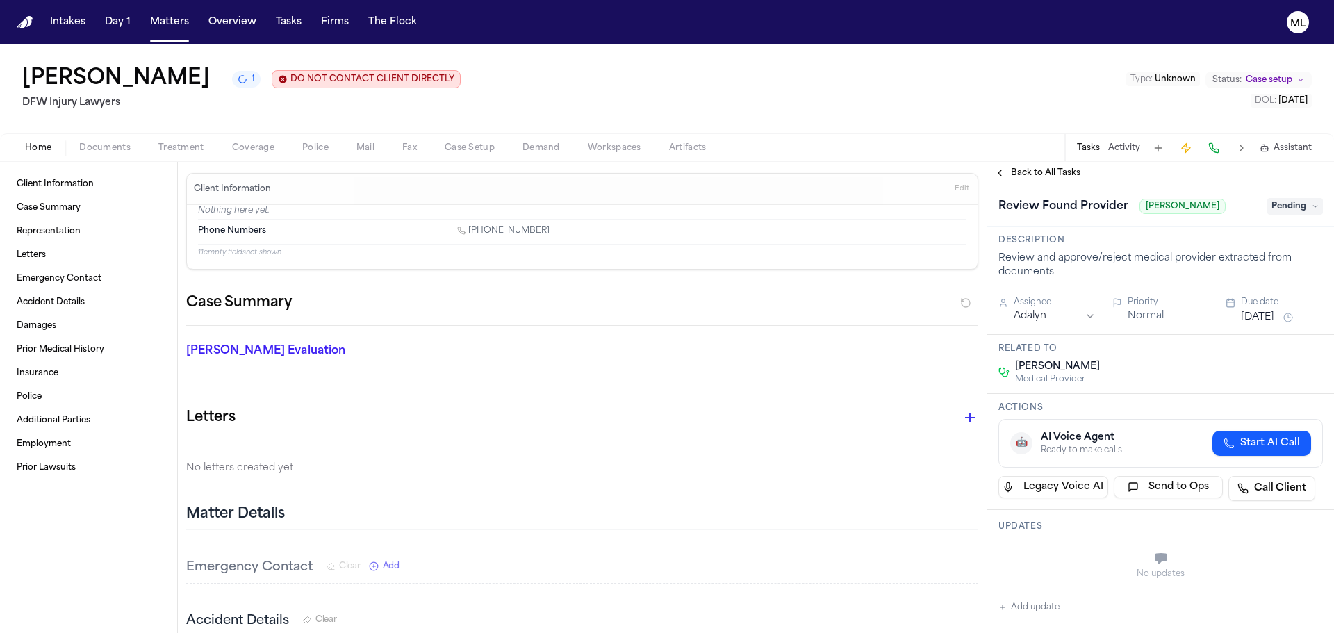
click at [1291, 212] on span "Pending" at bounding box center [1296, 206] width 56 height 17
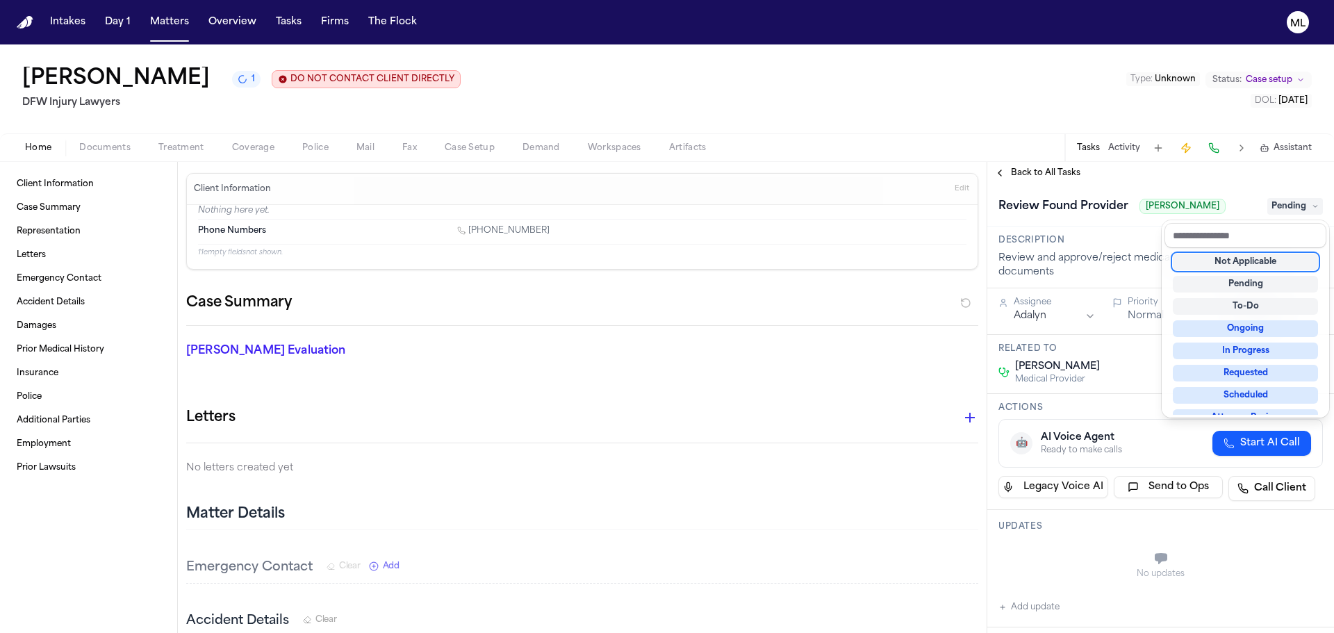
click at [1252, 257] on div "Not Applicable" at bounding box center [1245, 262] width 145 height 17
click at [1047, 174] on div "**********" at bounding box center [1161, 397] width 347 height 471
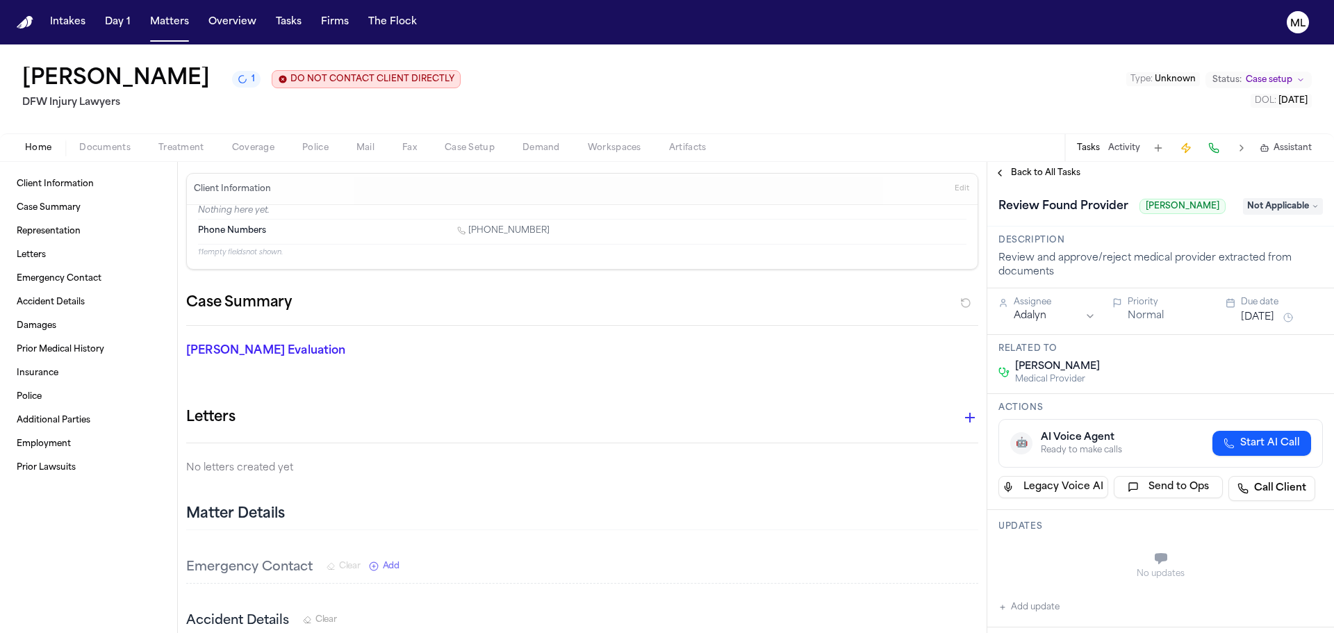
click at [1047, 174] on span "Back to All Tasks" at bounding box center [1046, 172] width 70 height 11
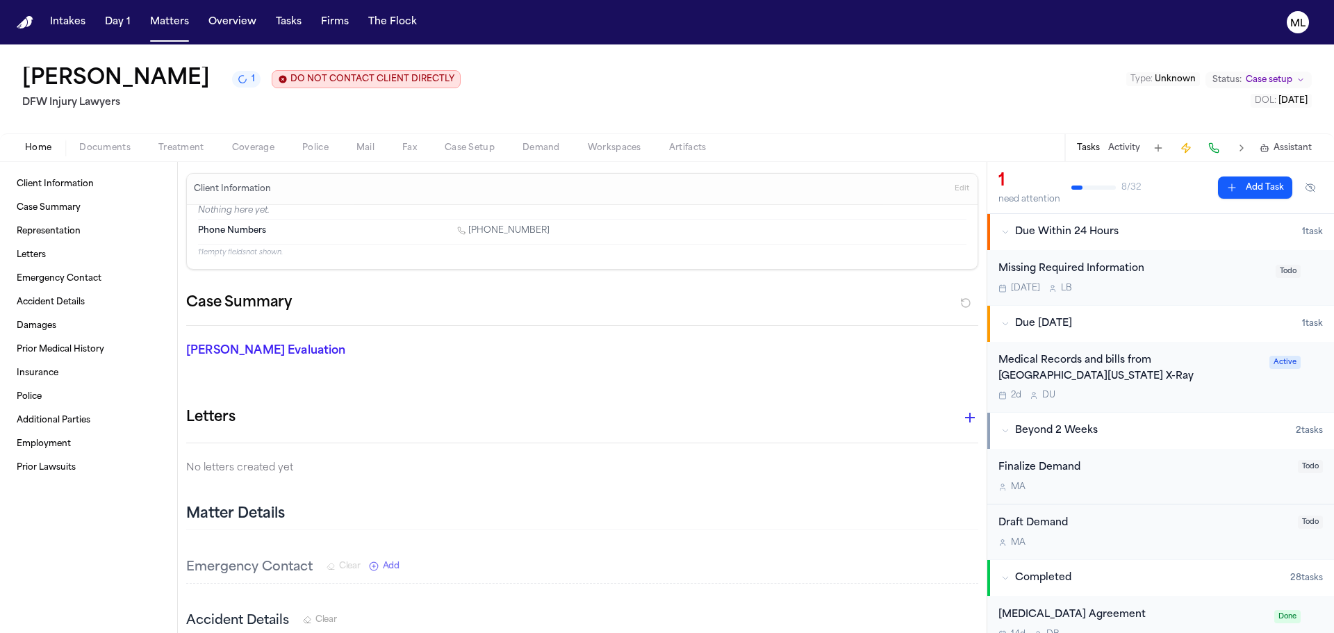
click at [1224, 390] on div "2d D U" at bounding box center [1130, 395] width 263 height 11
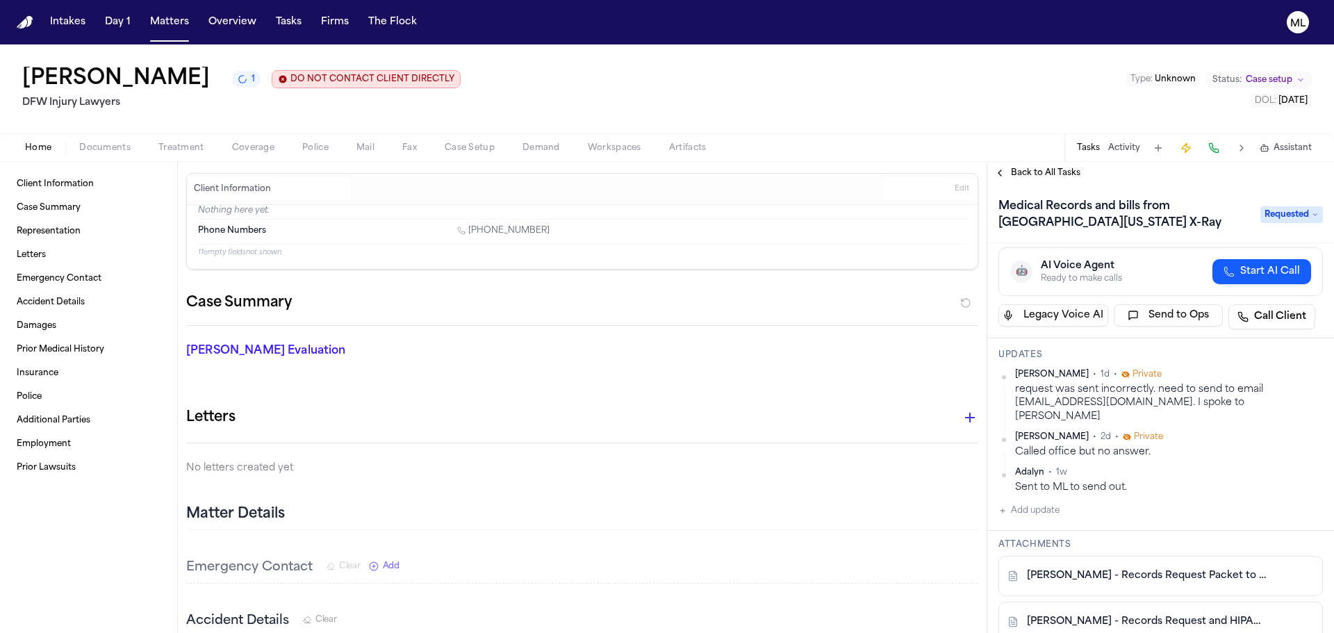
scroll to position [348, 0]
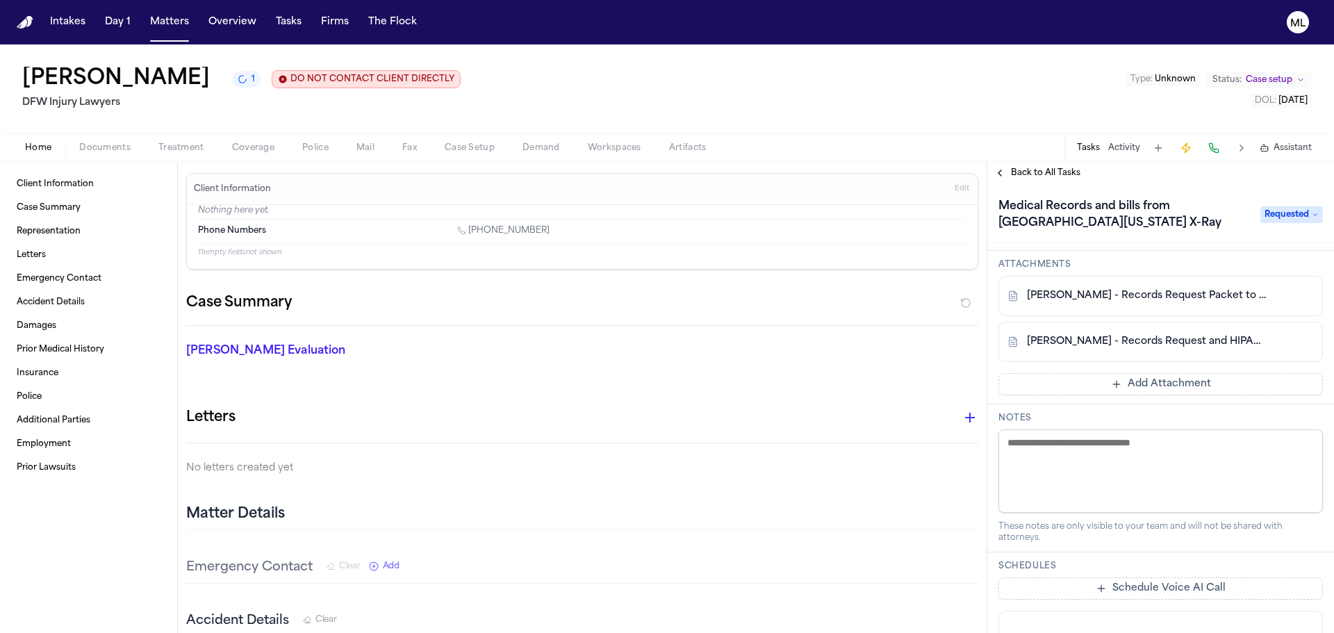
click at [1156, 373] on button "Add Attachment" at bounding box center [1161, 384] width 325 height 22
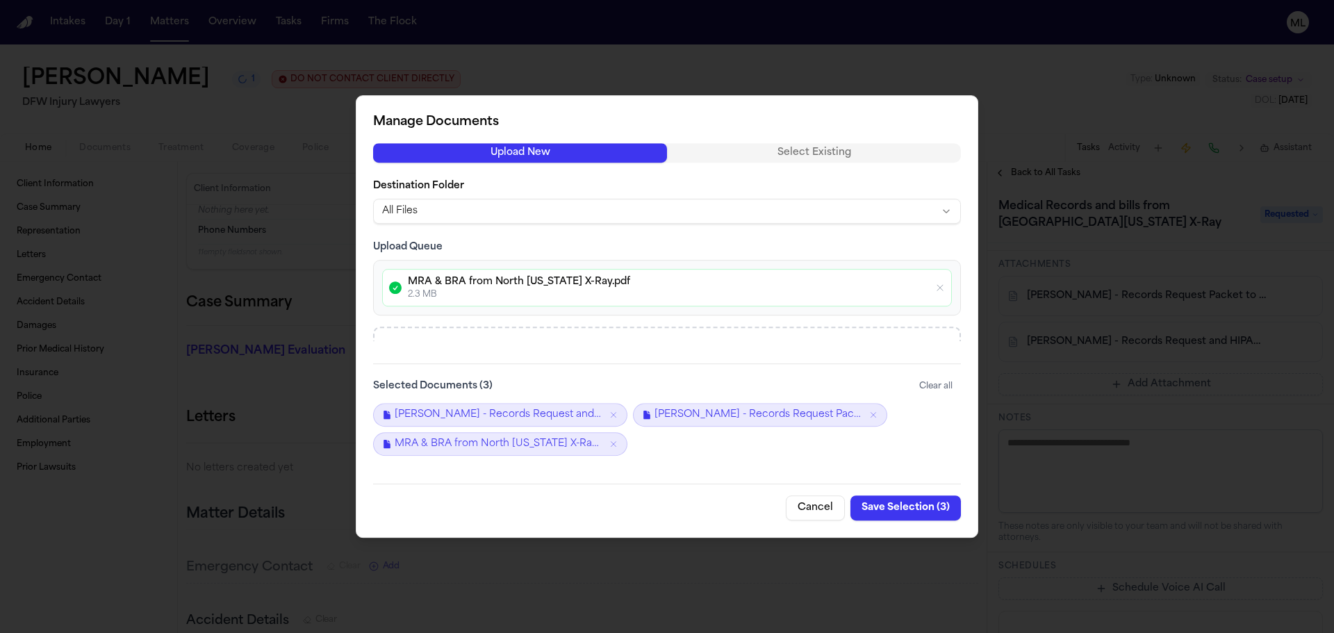
click at [874, 505] on button "Save Selection ( 3 )" at bounding box center [906, 508] width 111 height 25
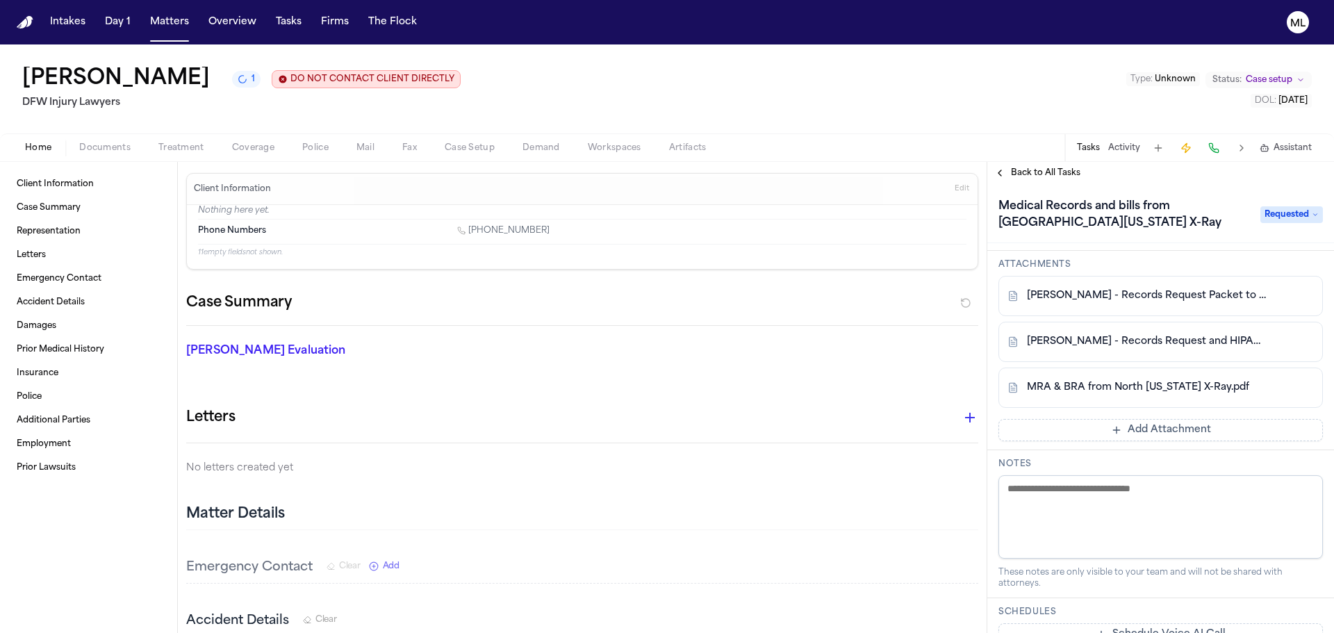
click at [1306, 211] on span "Requested" at bounding box center [1292, 214] width 63 height 17
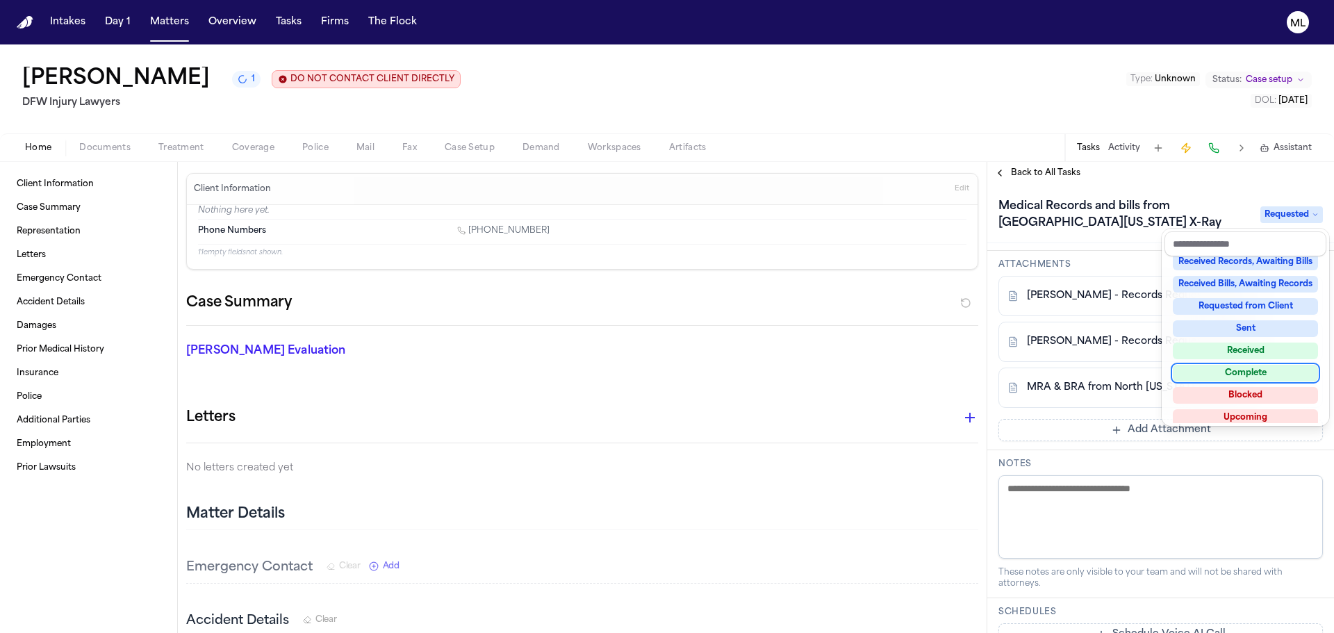
click at [1250, 370] on div "Complete" at bounding box center [1245, 373] width 145 height 17
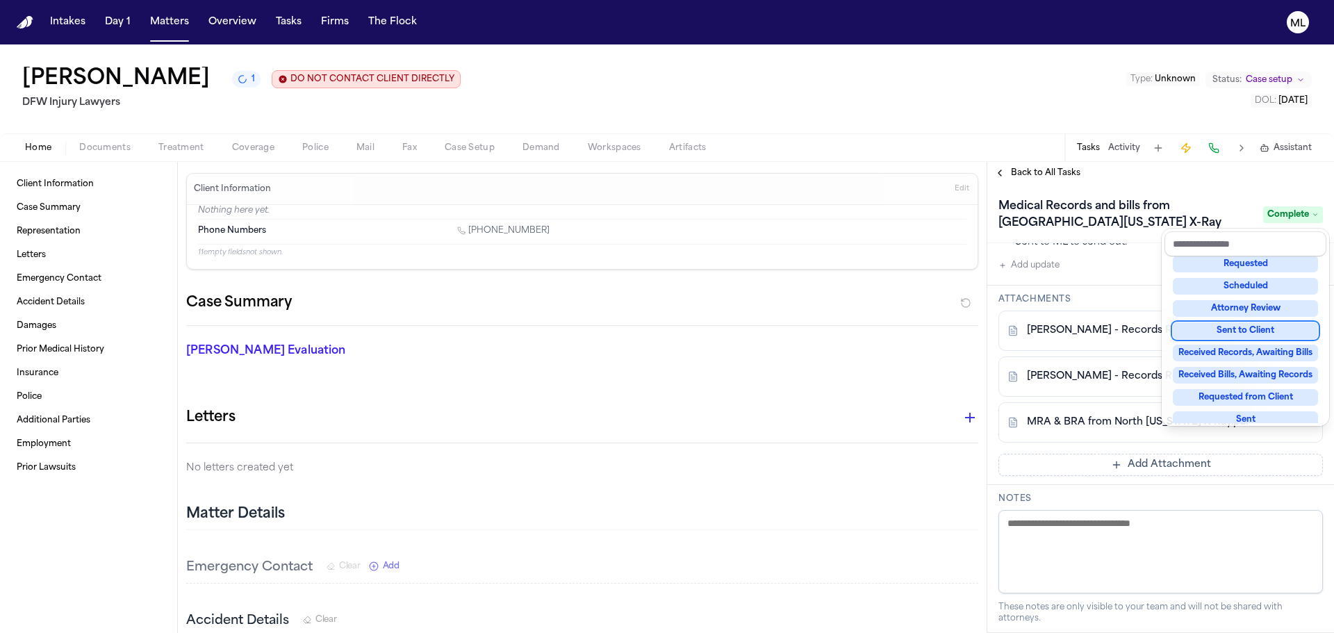
scroll to position [382, 0]
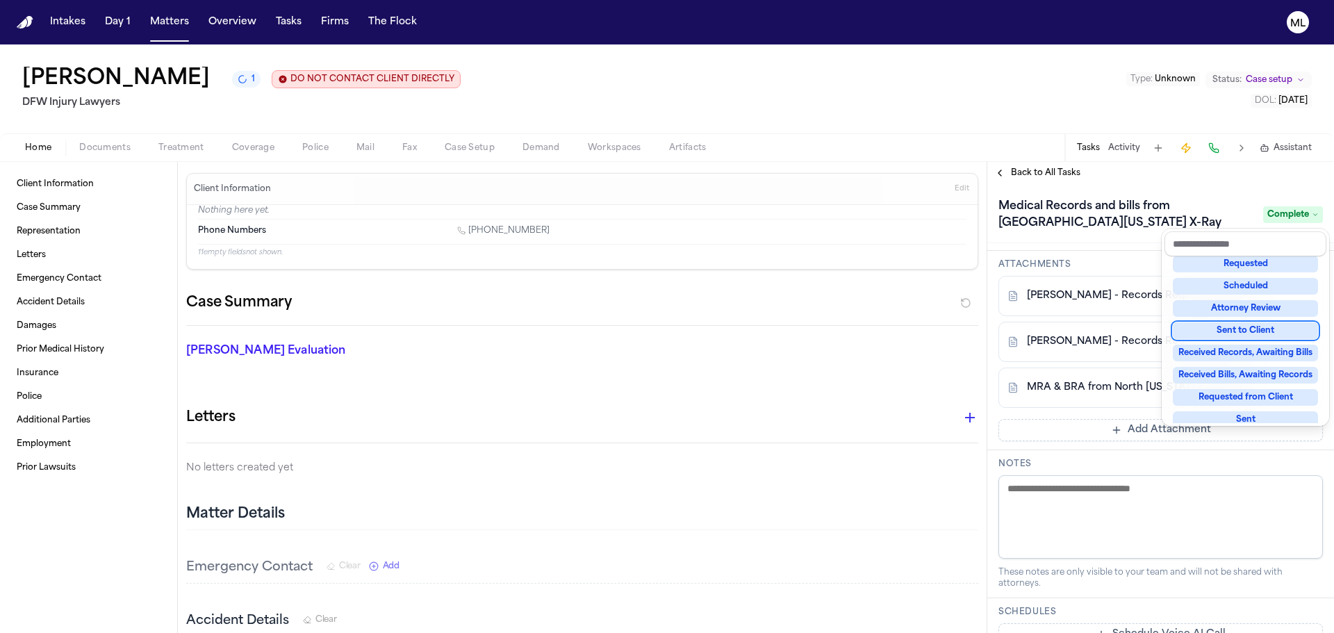
click at [1035, 175] on div "Back to All Tasks Medical Records and bills from North [US_STATE] X-Ray Complet…" at bounding box center [1161, 397] width 347 height 471
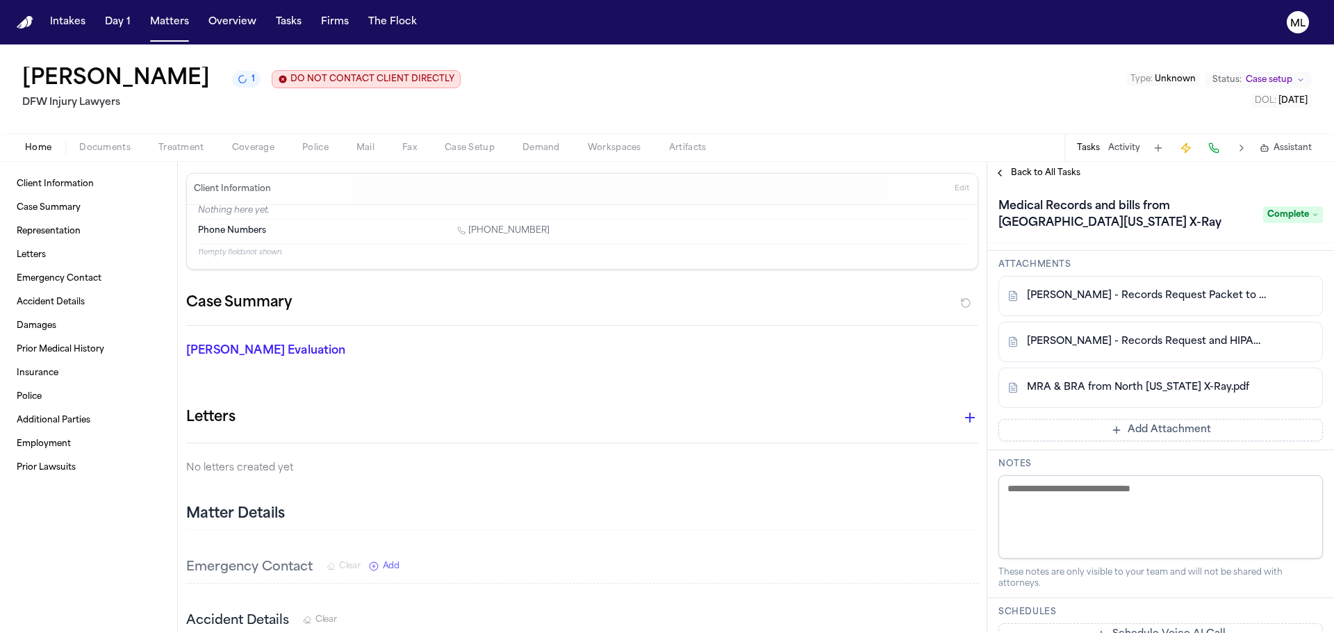
click at [1035, 175] on span "Back to All Tasks" at bounding box center [1046, 172] width 70 height 11
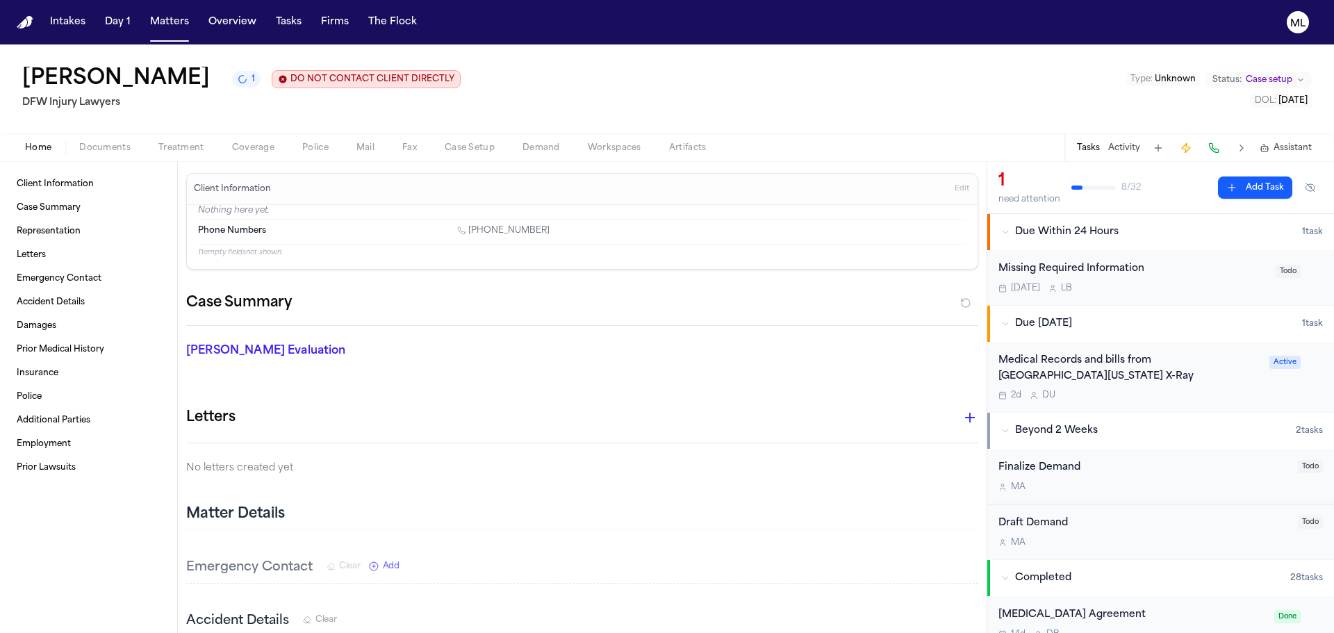
click at [1252, 85] on span "Case setup" at bounding box center [1269, 79] width 47 height 11
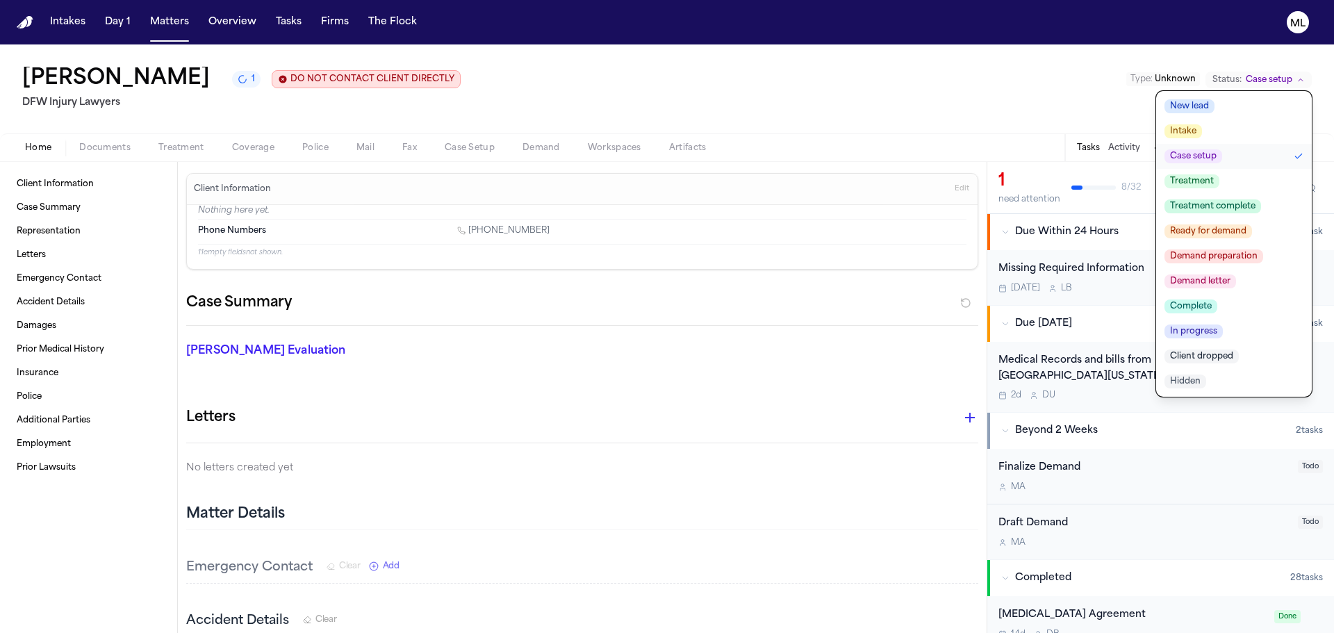
click at [1227, 204] on span "Treatment complete" at bounding box center [1213, 206] width 97 height 14
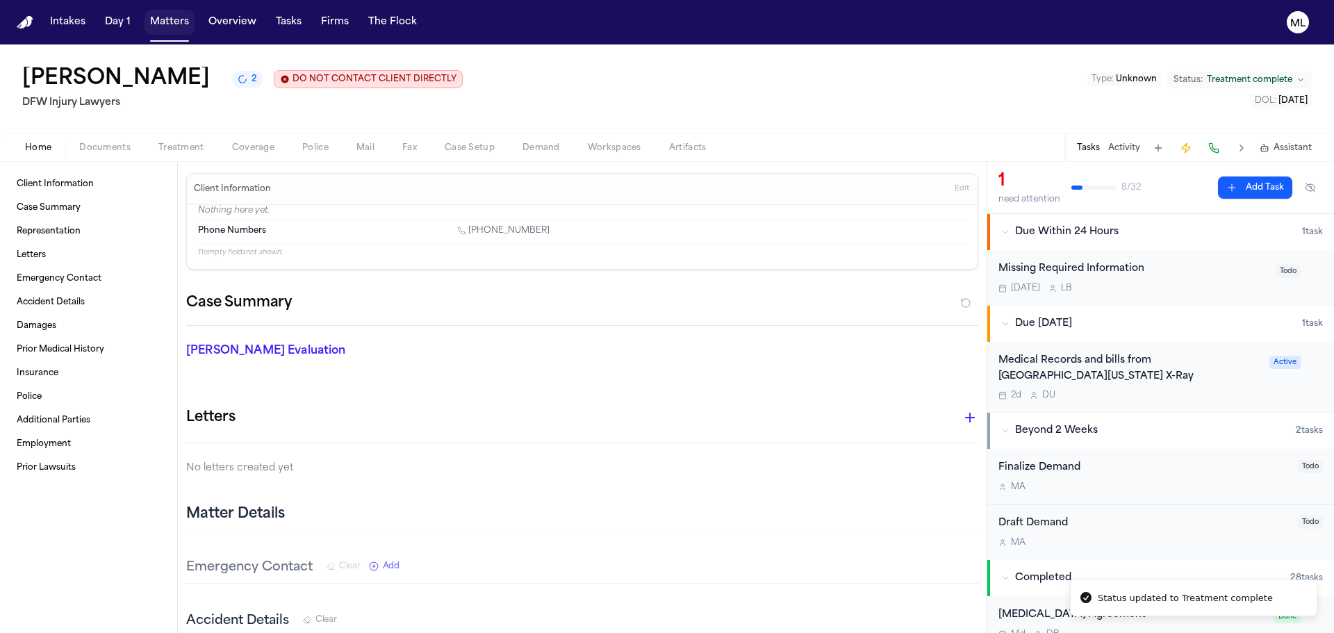
drag, startPoint x: 163, startPoint y: 12, endPoint x: 195, endPoint y: 16, distance: 32.2
click at [163, 12] on button "Matters" at bounding box center [170, 22] width 50 height 25
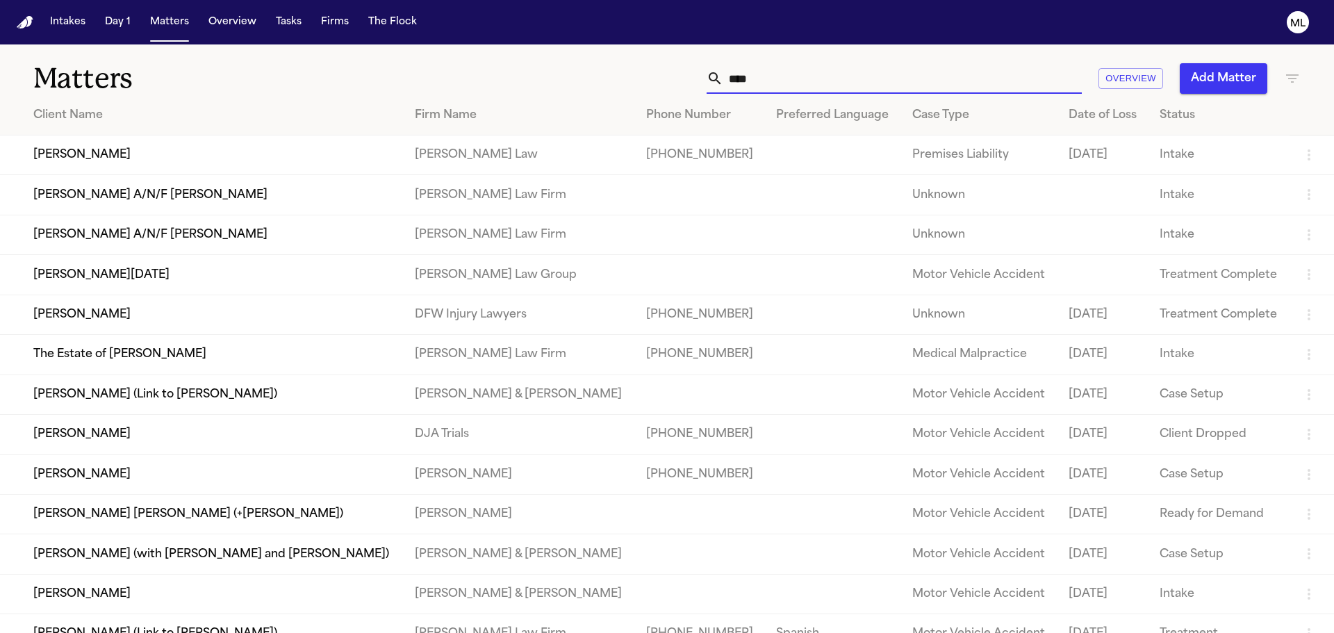
drag, startPoint x: 785, startPoint y: 75, endPoint x: 679, endPoint y: 72, distance: 106.4
click at [679, 72] on div "**** Overview Add Matter" at bounding box center [851, 78] width 899 height 31
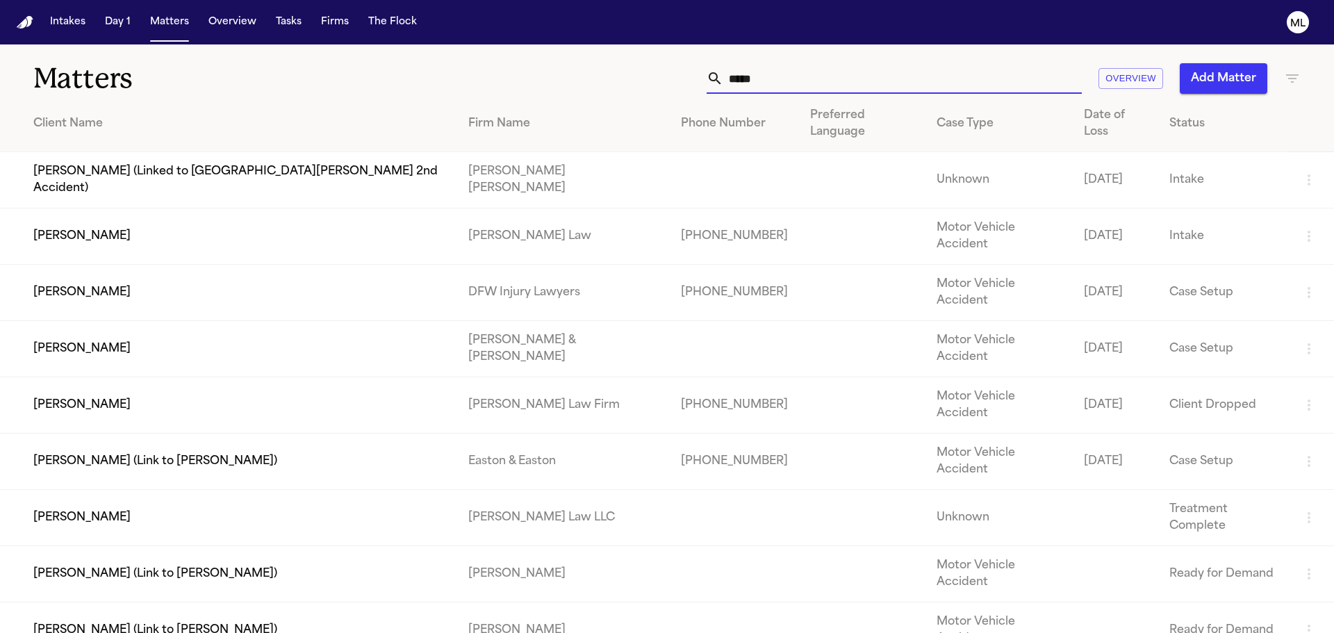
type input "*****"
click at [378, 265] on td "[PERSON_NAME]" at bounding box center [228, 293] width 457 height 56
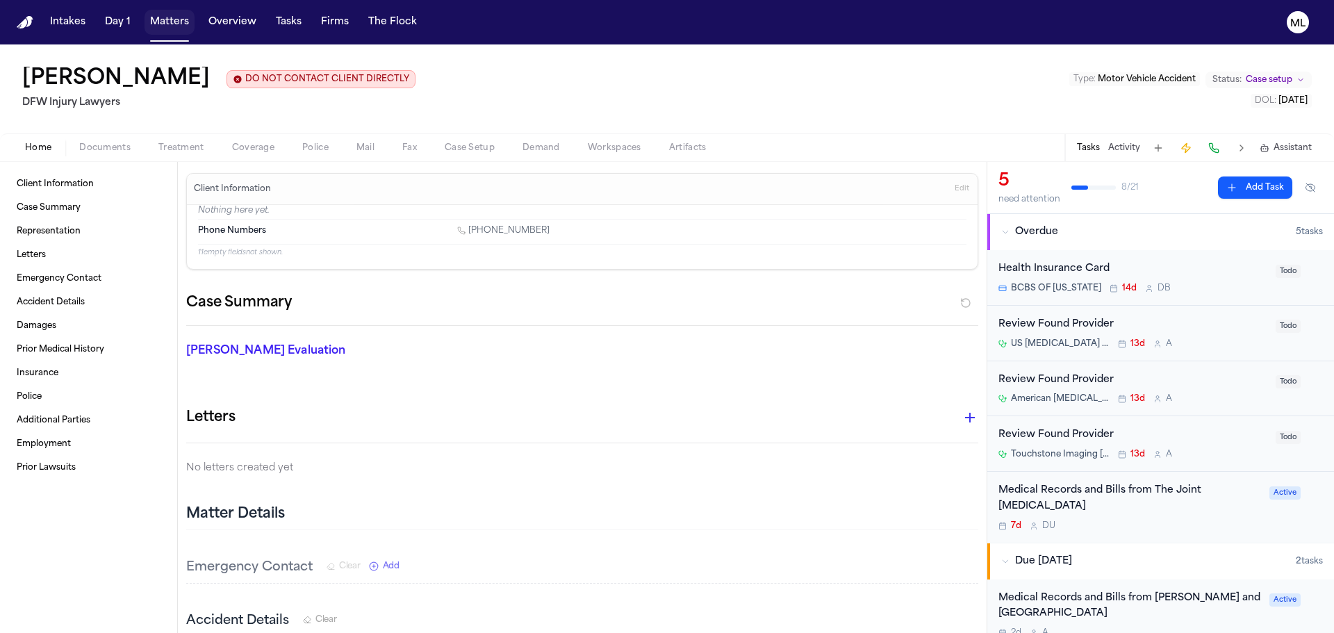
click at [154, 12] on button "Matters" at bounding box center [170, 22] width 50 height 25
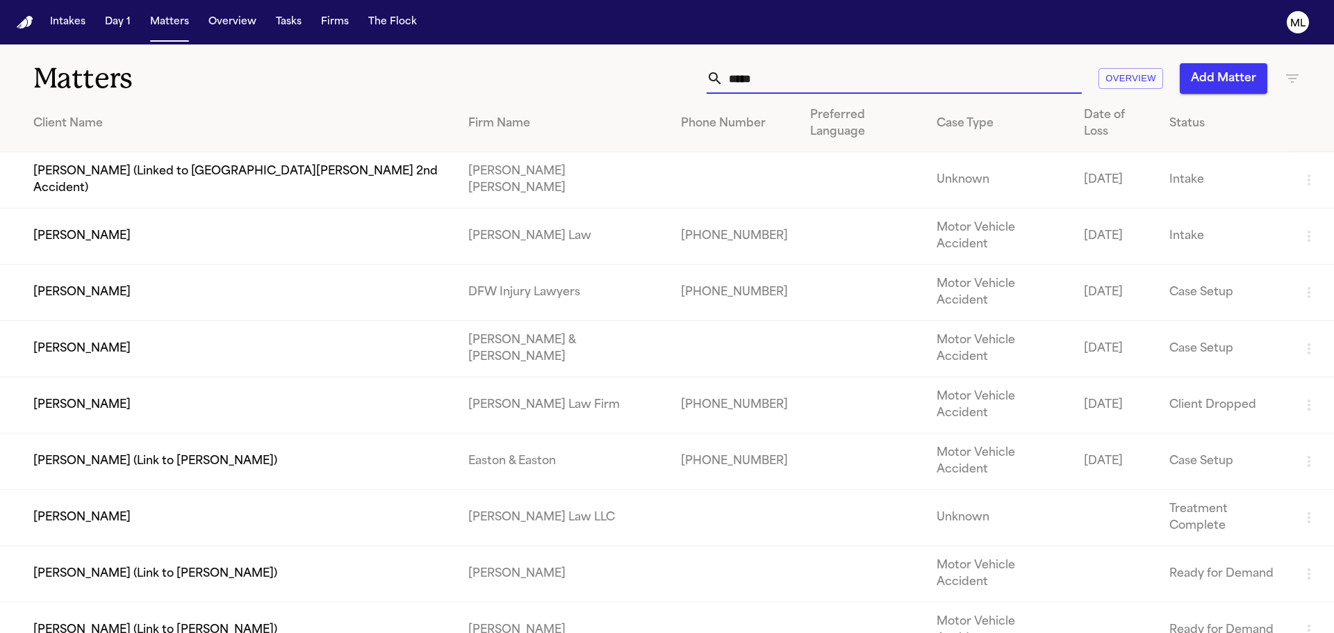
drag, startPoint x: 760, startPoint y: 85, endPoint x: 705, endPoint y: 86, distance: 54.9
click at [707, 86] on div "*****" at bounding box center [894, 78] width 375 height 31
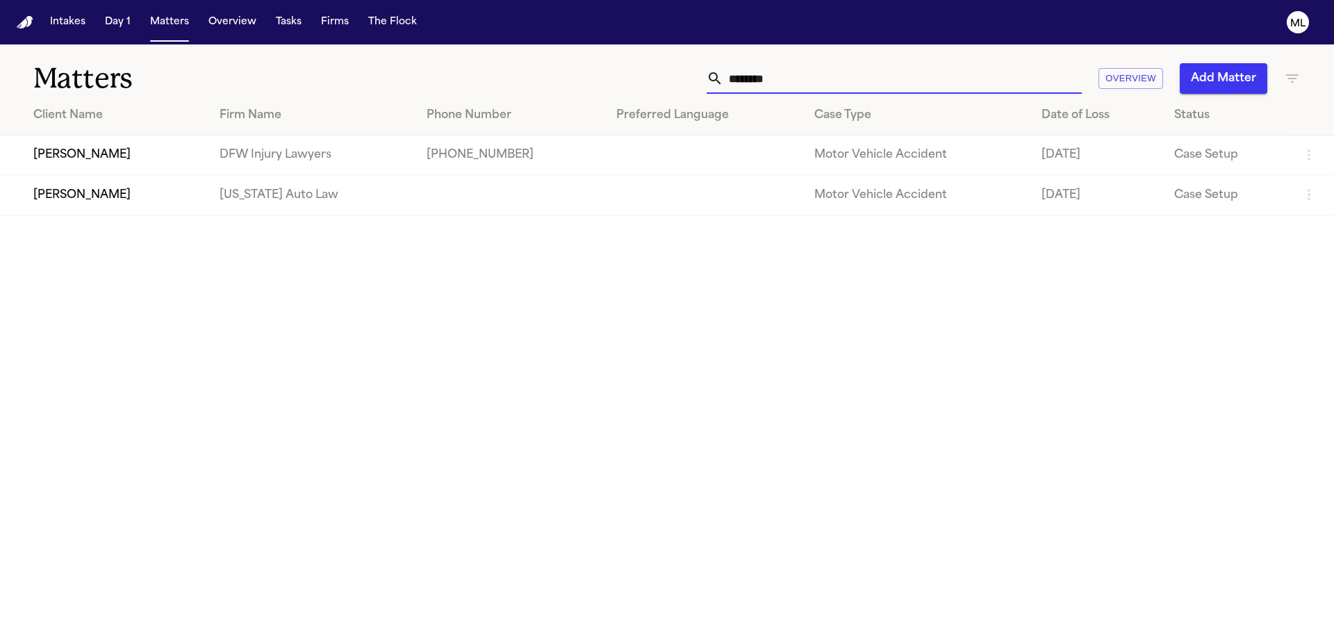
type input "********"
click at [209, 155] on td "[PERSON_NAME]" at bounding box center [104, 156] width 209 height 40
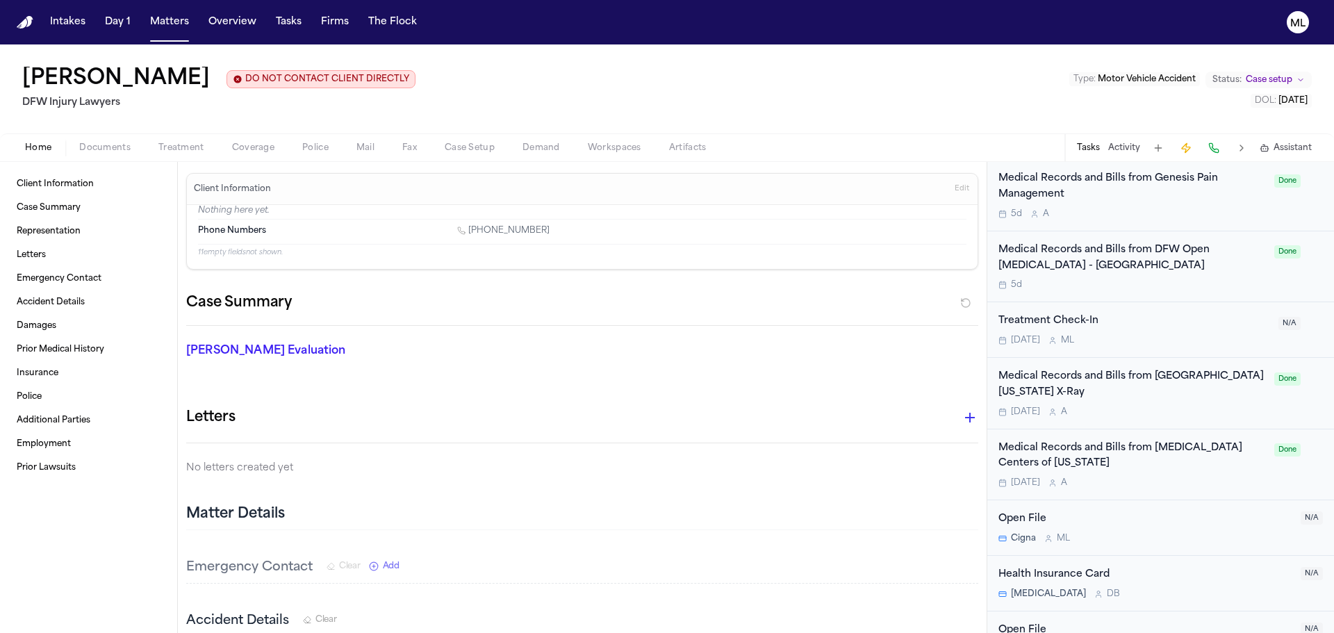
scroll to position [1697, 0]
click at [179, 28] on button "Matters" at bounding box center [170, 22] width 50 height 25
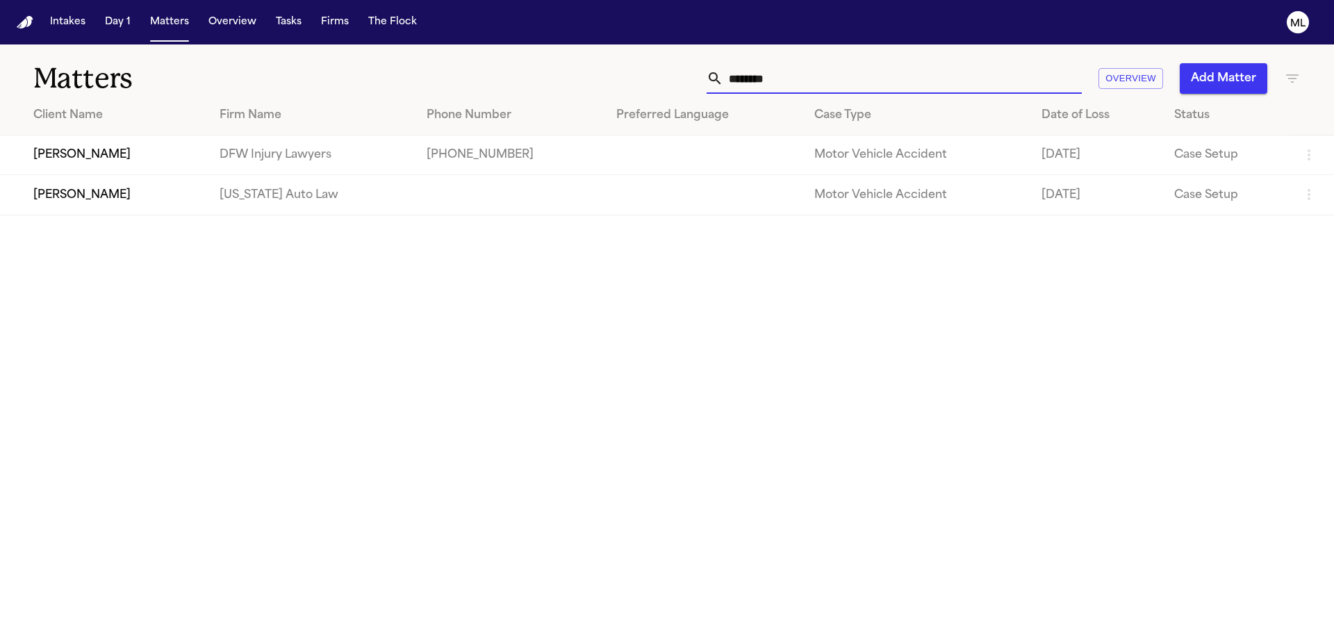
drag, startPoint x: 813, startPoint y: 73, endPoint x: 485, endPoint y: 83, distance: 328.2
click at [485, 83] on div "******** Overview Add Matter" at bounding box center [851, 78] width 899 height 31
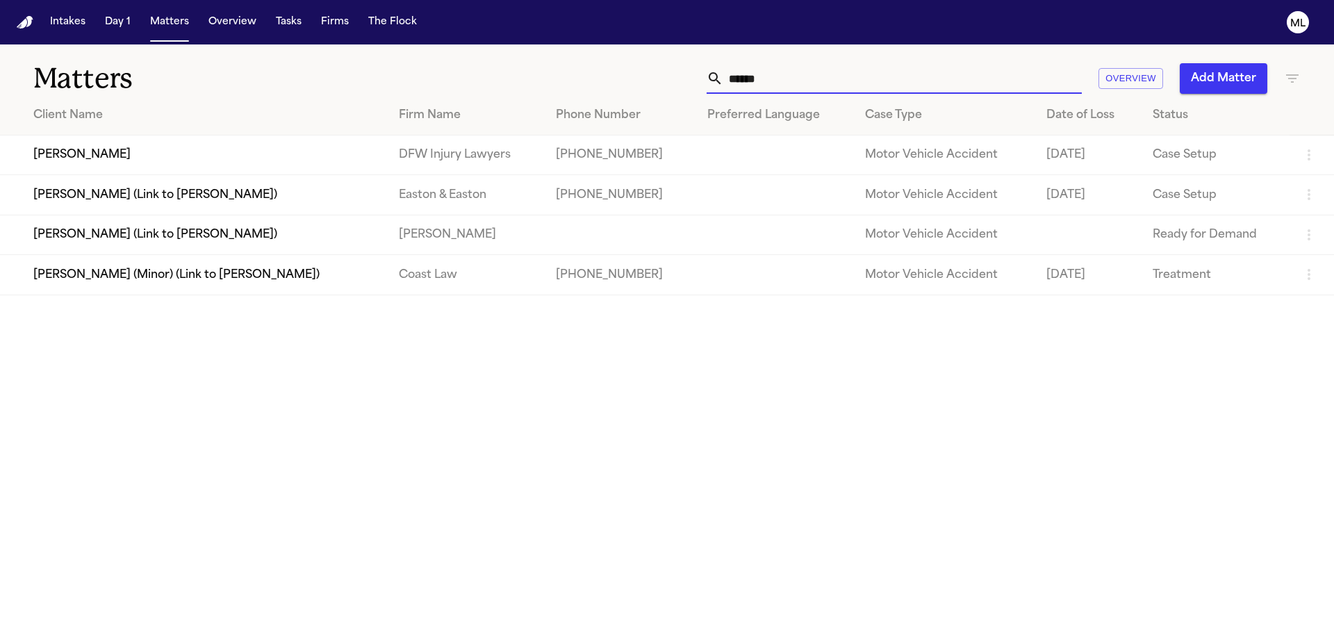
type input "******"
click at [269, 156] on td "[PERSON_NAME]" at bounding box center [194, 156] width 388 height 40
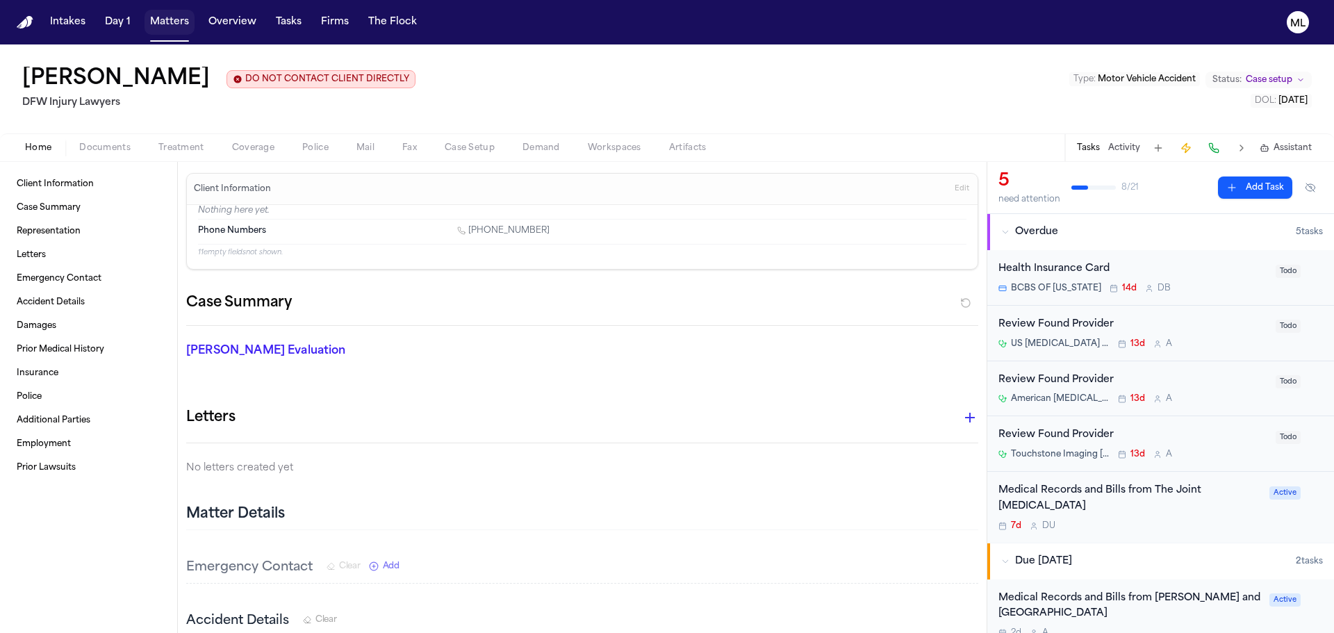
click at [186, 21] on button "Matters" at bounding box center [170, 22] width 50 height 25
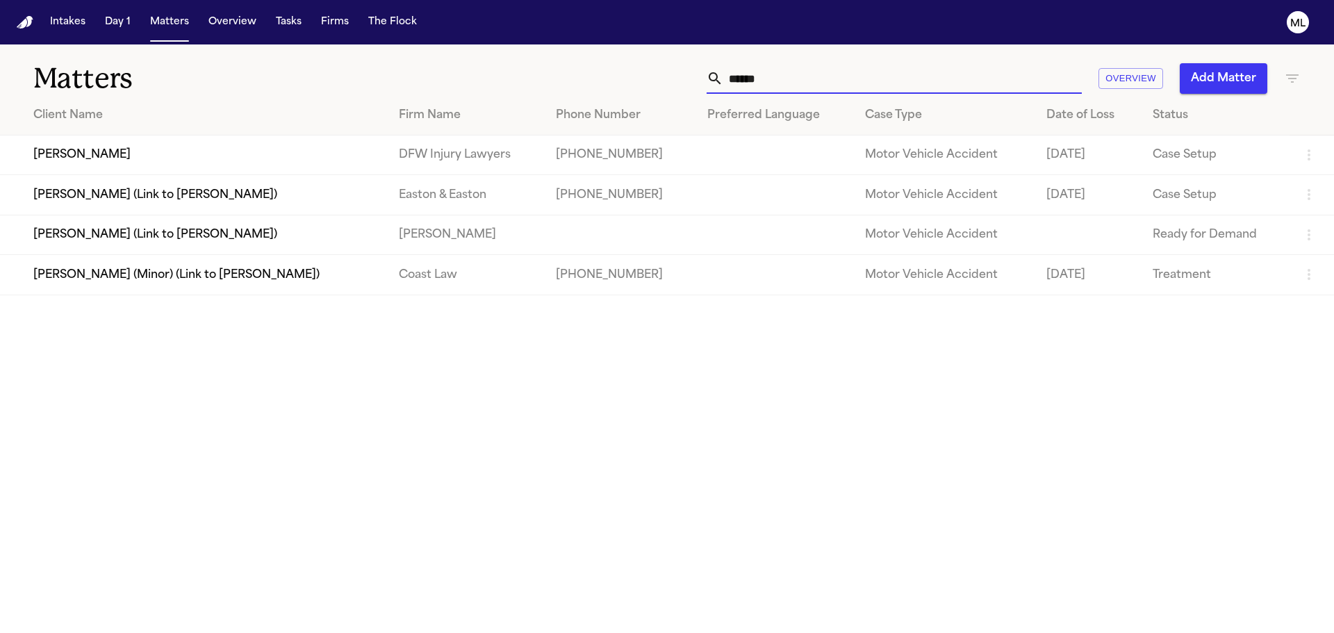
drag, startPoint x: 776, startPoint y: 86, endPoint x: 669, endPoint y: 76, distance: 107.5
click at [675, 79] on div "****** Overview Add Matter" at bounding box center [851, 78] width 899 height 31
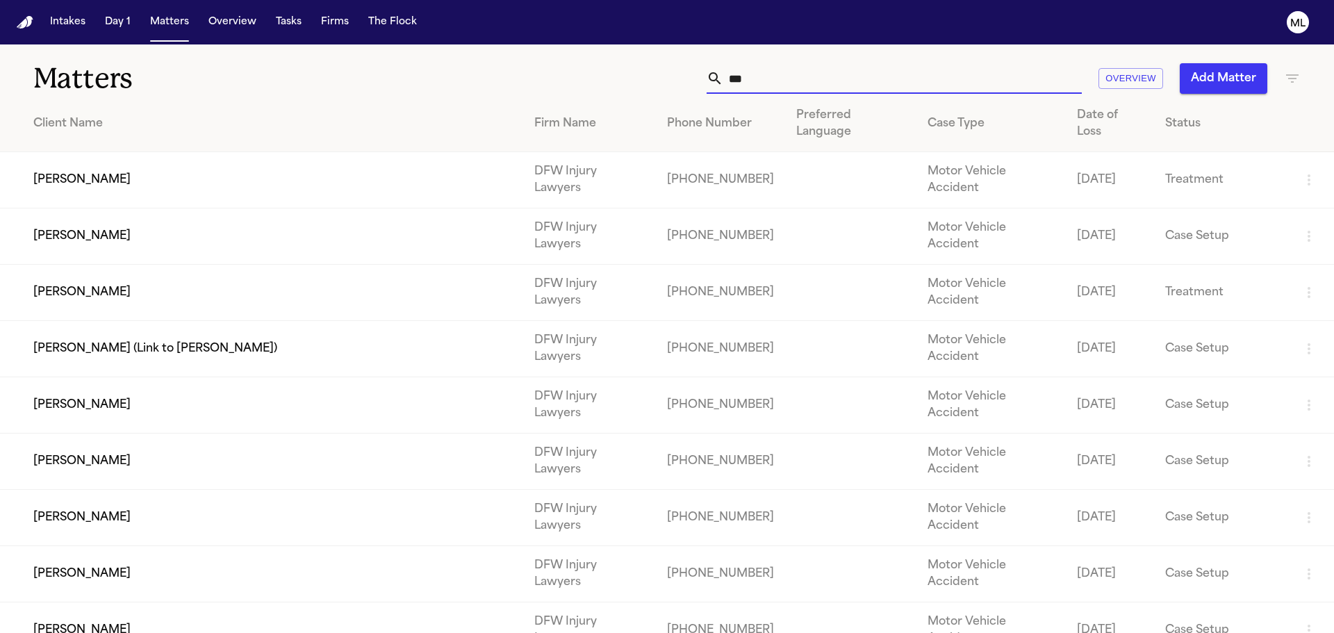
type input "***"
click at [292, 603] on td "[PERSON_NAME]" at bounding box center [261, 631] width 523 height 56
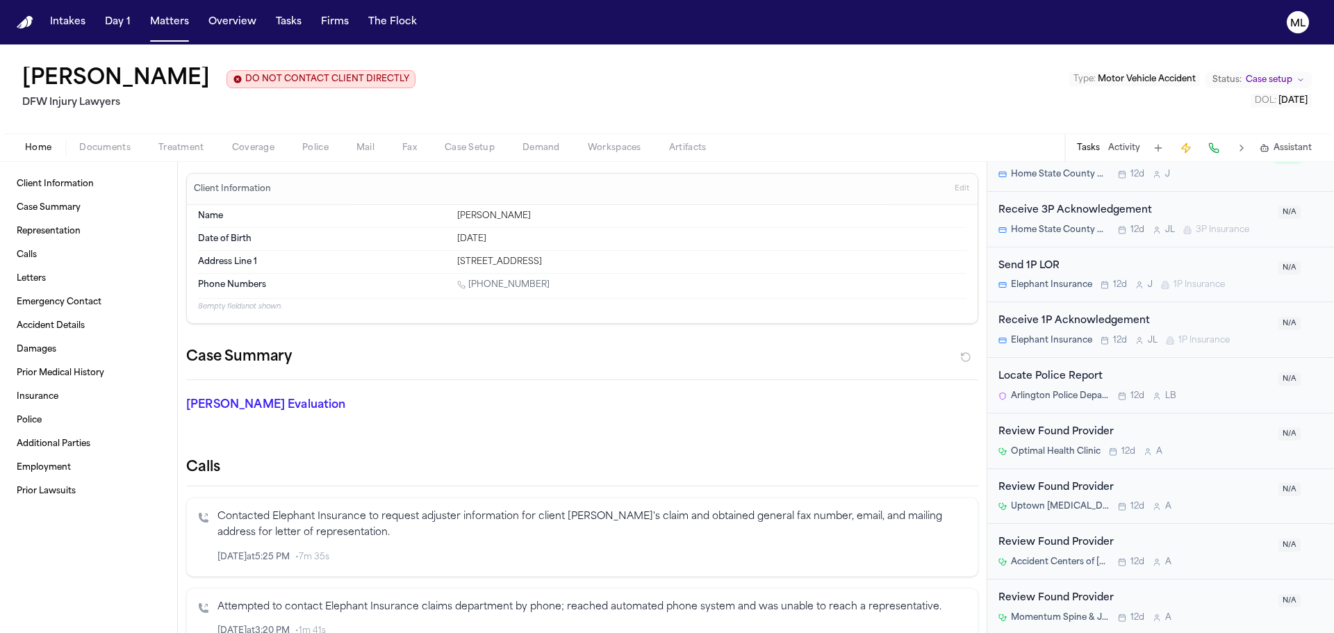
scroll to position [659, 0]
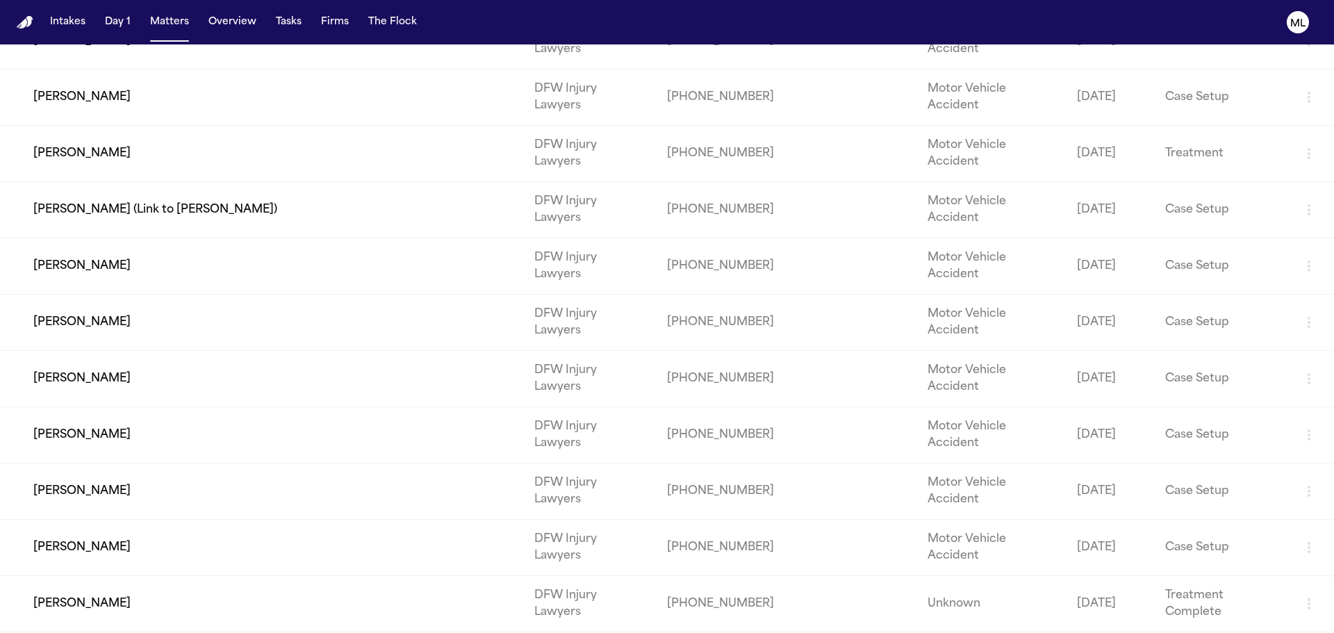
scroll to position [209, 0]
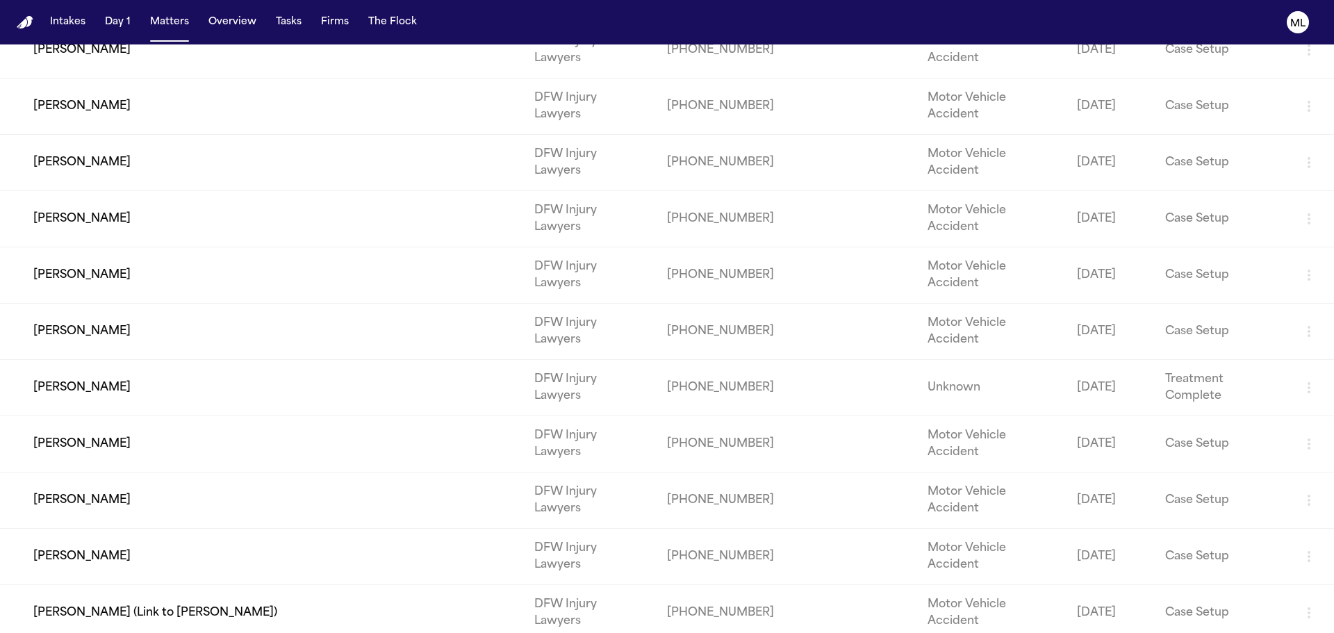
scroll to position [354, 0]
click at [320, 530] on td "[PERSON_NAME]" at bounding box center [261, 558] width 523 height 56
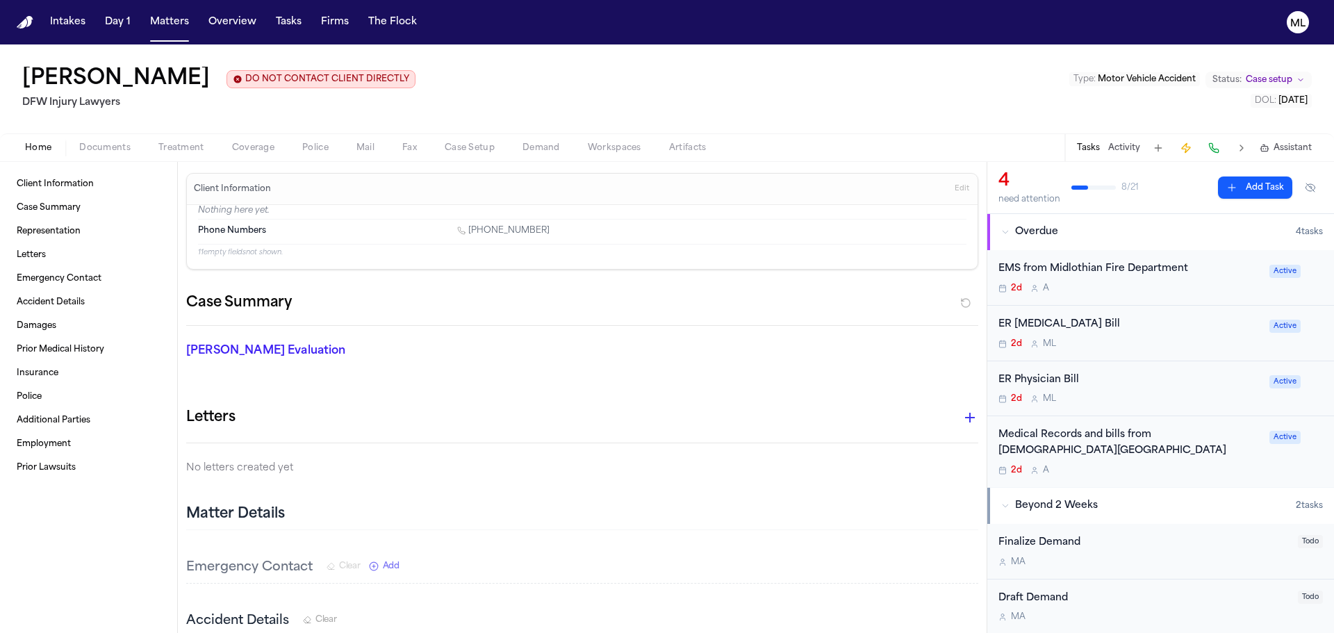
click at [1197, 290] on div "2d A" at bounding box center [1130, 288] width 263 height 11
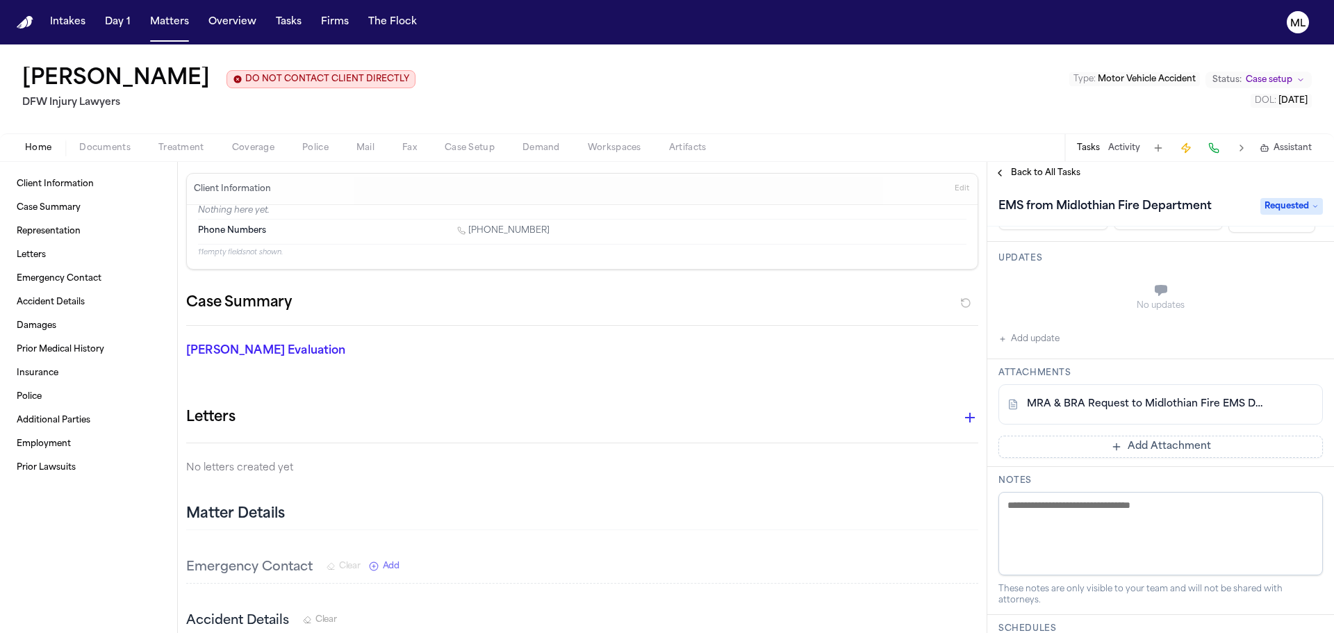
scroll to position [278, 0]
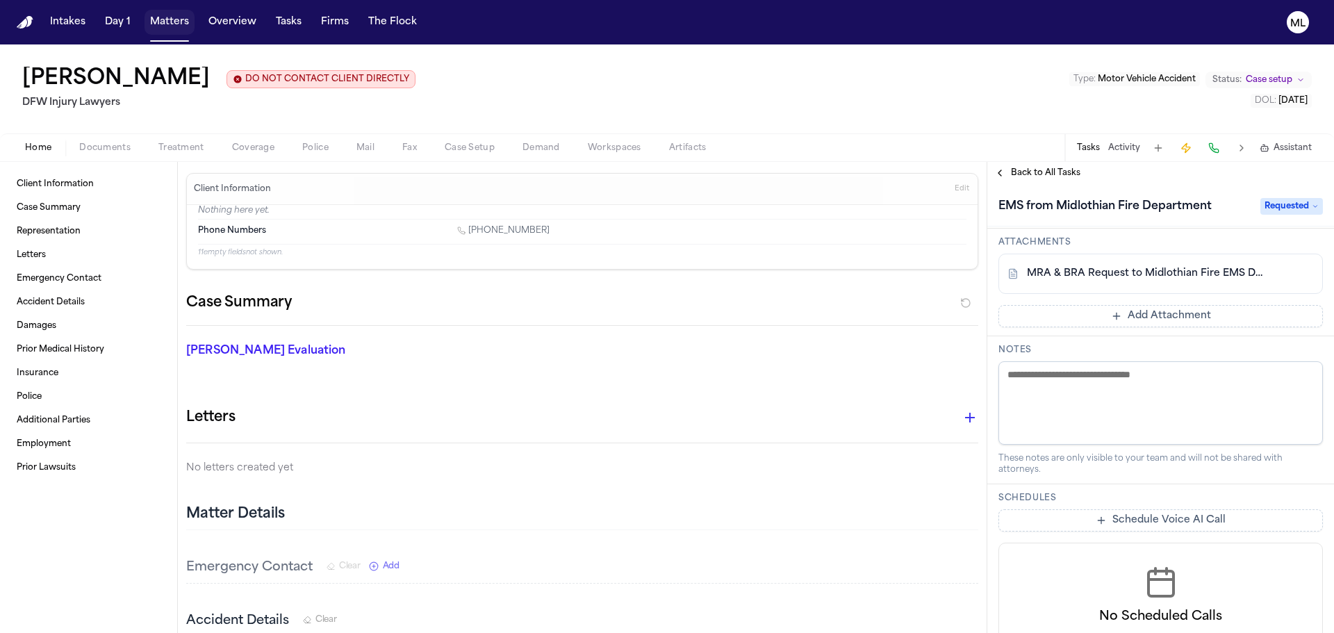
click at [163, 20] on button "Matters" at bounding box center [170, 22] width 50 height 25
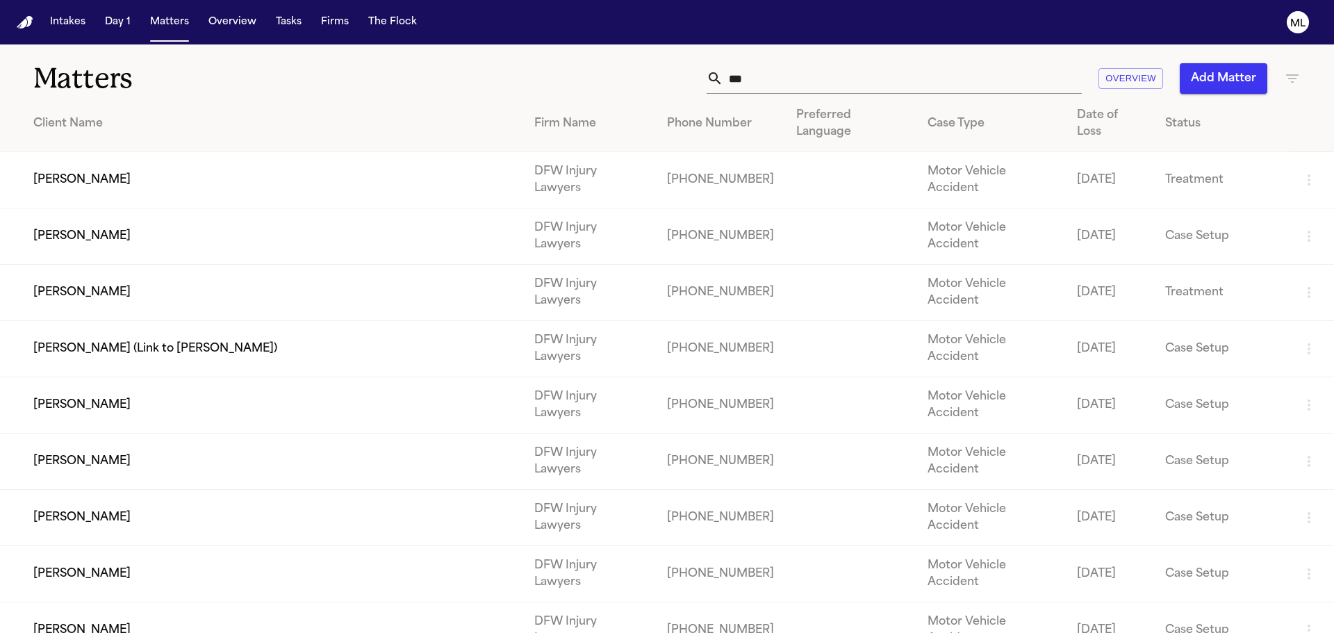
drag, startPoint x: 769, startPoint y: 73, endPoint x: 696, endPoint y: 79, distance: 73.2
click at [696, 79] on div "*** Overview Add Matter" at bounding box center [851, 78] width 899 height 31
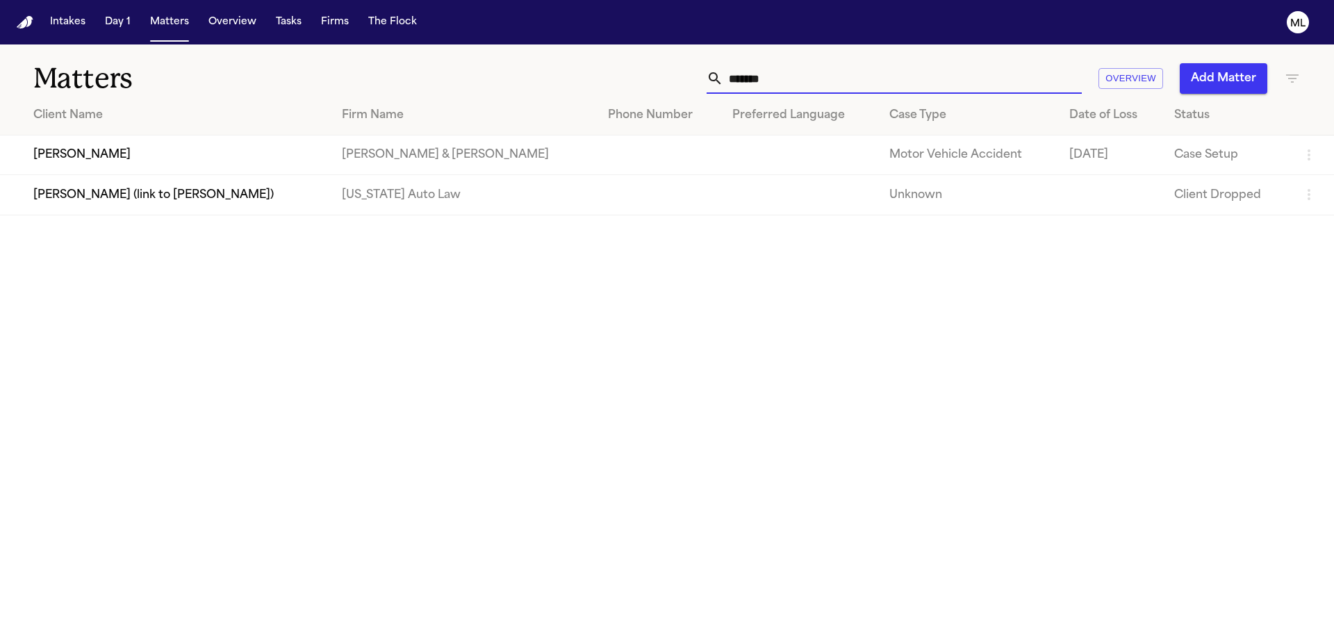
type input "*******"
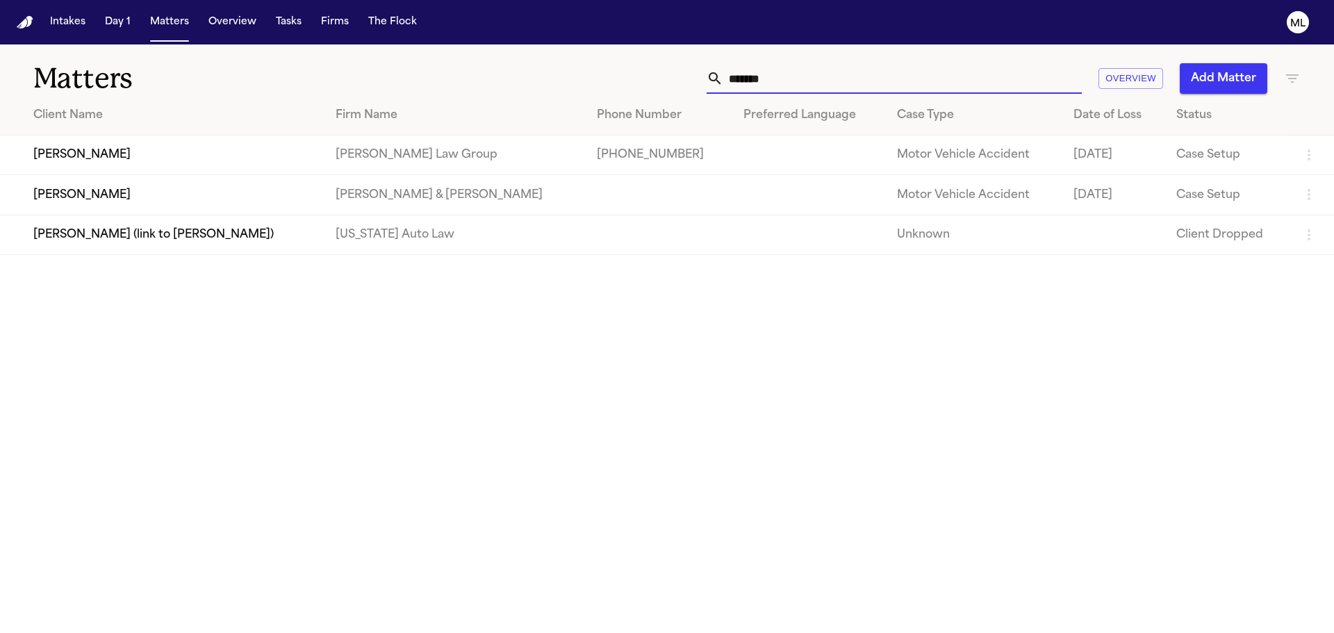
drag, startPoint x: 802, startPoint y: 88, endPoint x: 690, endPoint y: 75, distance: 112.7
click at [690, 75] on div "******* Overview Add Matter" at bounding box center [851, 78] width 899 height 31
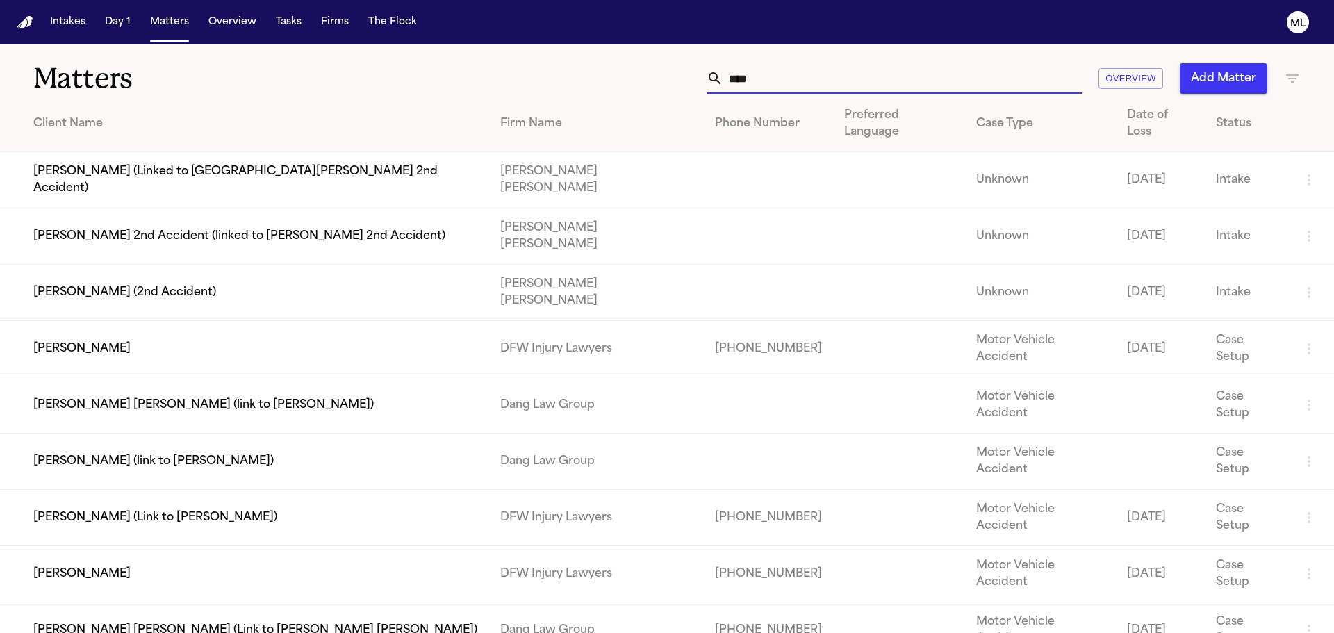
type input "****"
click at [251, 546] on td "[PERSON_NAME]" at bounding box center [244, 574] width 489 height 56
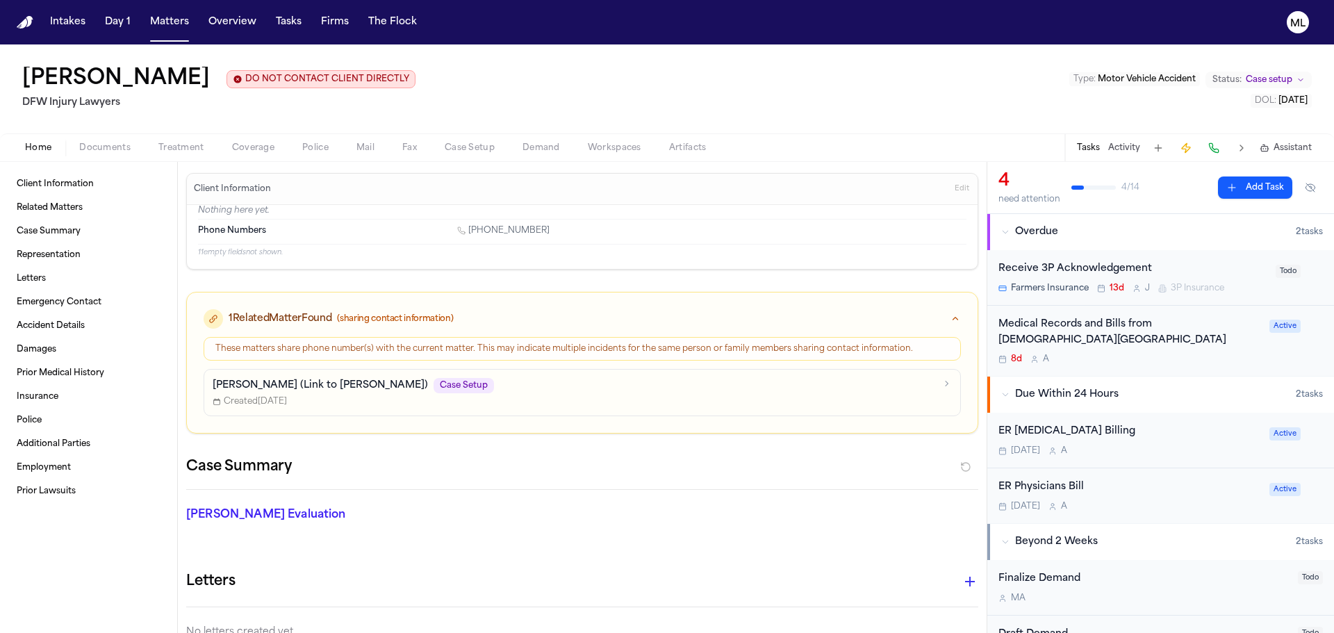
click at [1237, 352] on div "Medical Records and Bills from [DEMOGRAPHIC_DATA][GEOGRAPHIC_DATA] 8d A" at bounding box center [1130, 341] width 263 height 49
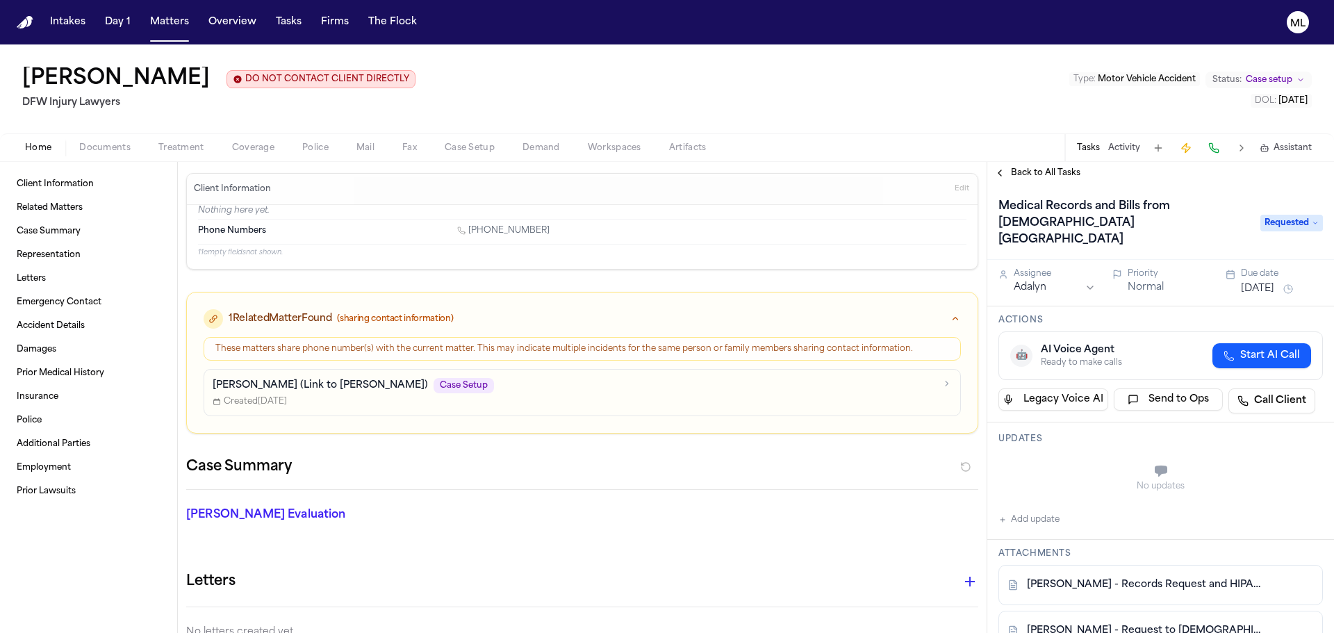
click at [1270, 282] on button "[DATE]" at bounding box center [1257, 289] width 33 height 14
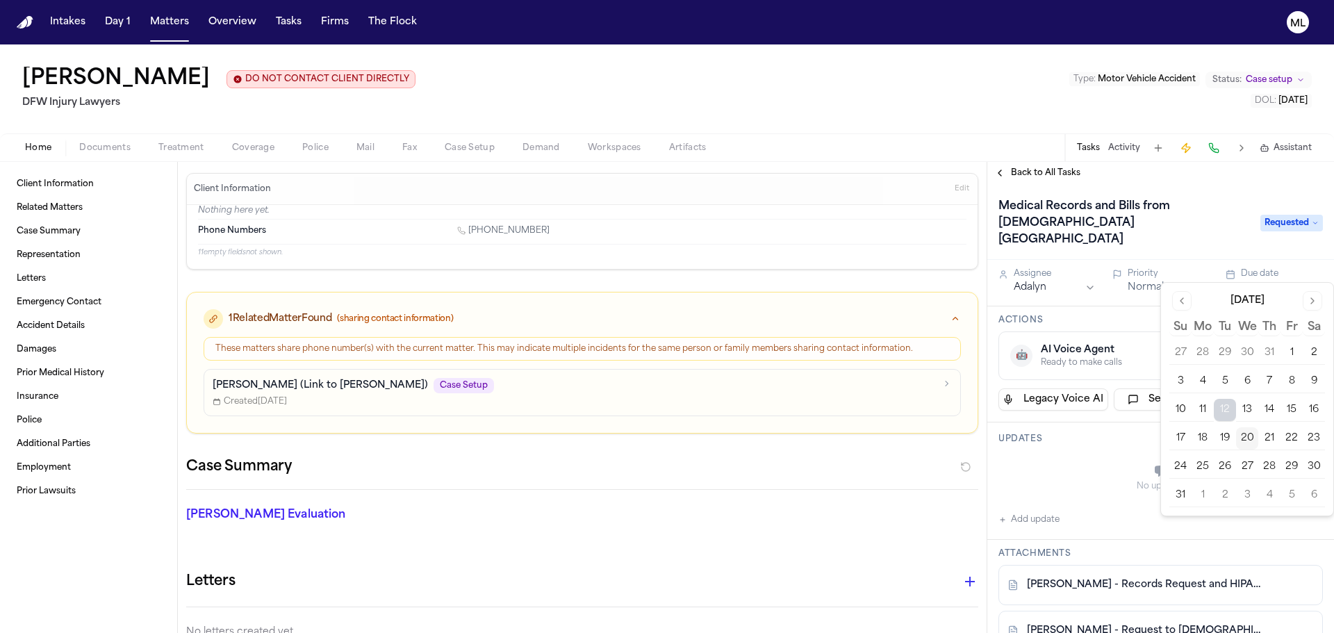
click at [1261, 441] on button "21" at bounding box center [1270, 438] width 22 height 22
click at [1012, 170] on span "Back to All Tasks" at bounding box center [1046, 172] width 70 height 11
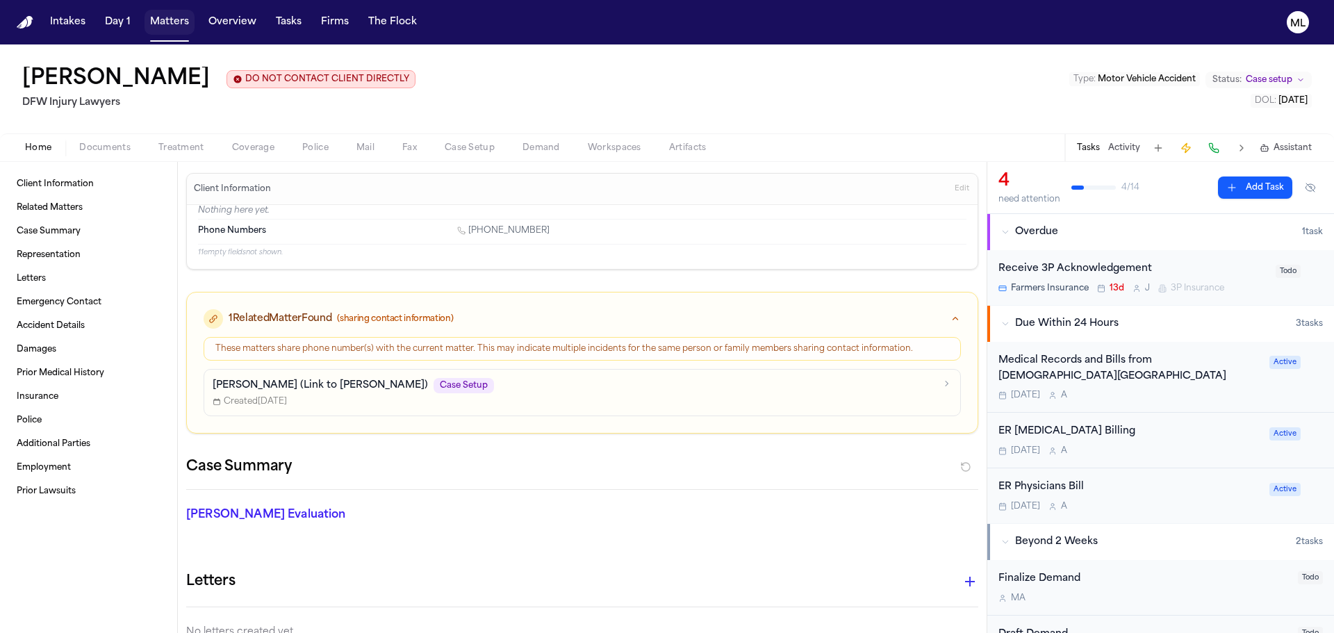
click at [163, 12] on button "Matters" at bounding box center [170, 22] width 50 height 25
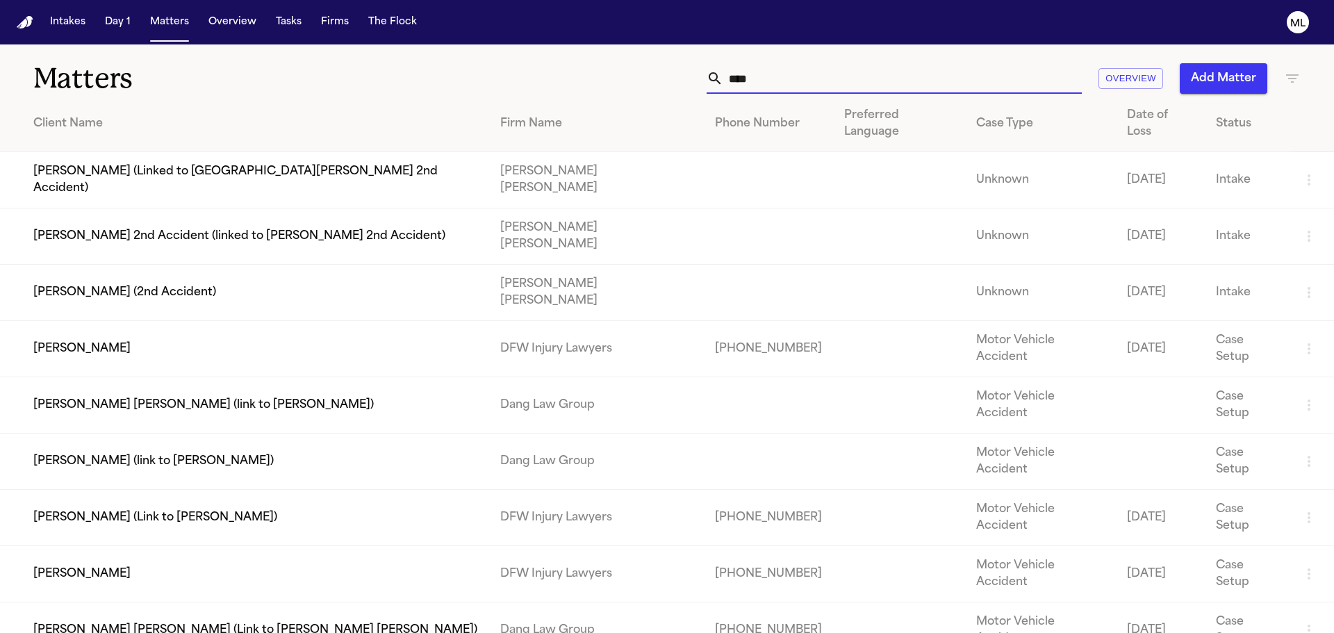
drag, startPoint x: 765, startPoint y: 83, endPoint x: 706, endPoint y: 81, distance: 59.1
click at [712, 83] on div "****" at bounding box center [894, 78] width 375 height 31
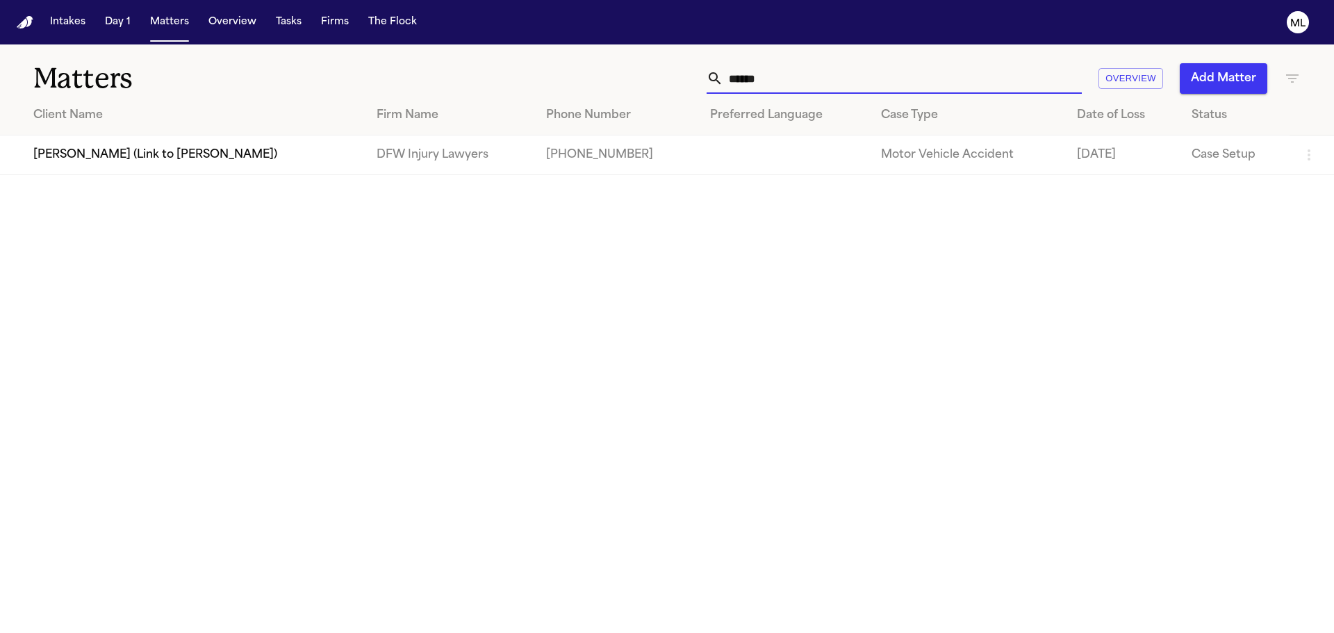
type input "******"
click at [156, 166] on td "[PERSON_NAME] (Link to [PERSON_NAME])" at bounding box center [183, 156] width 366 height 40
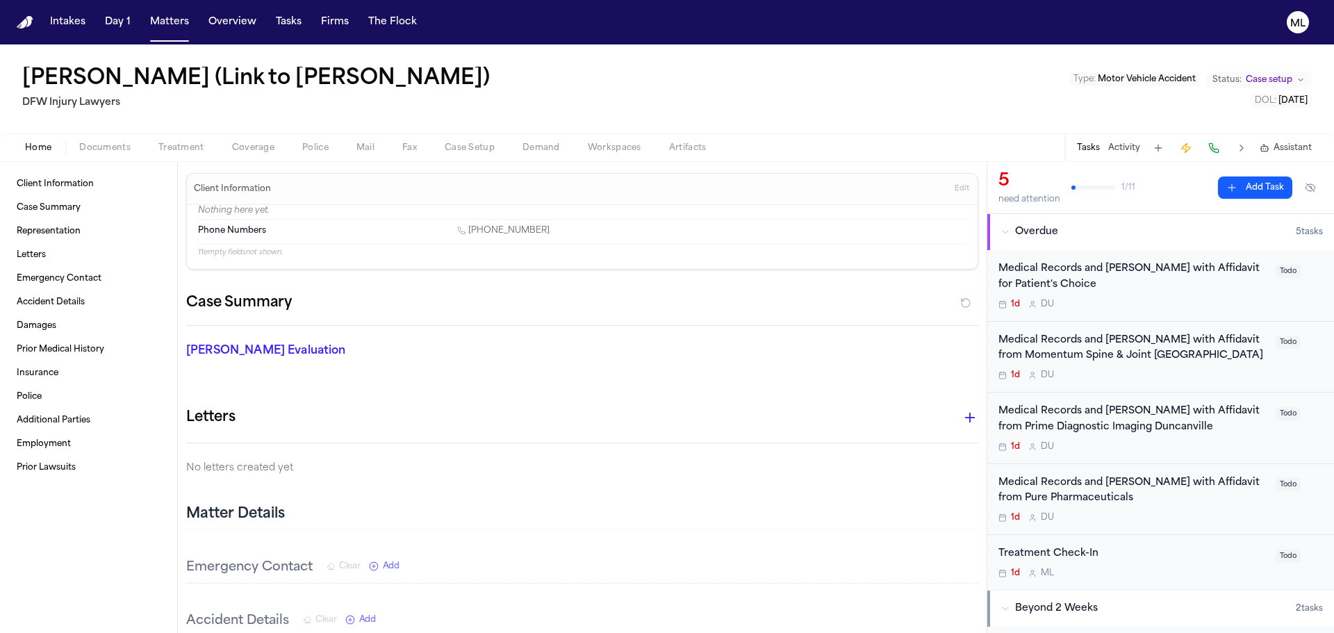
click at [1170, 299] on div "1d D U" at bounding box center [1133, 304] width 269 height 11
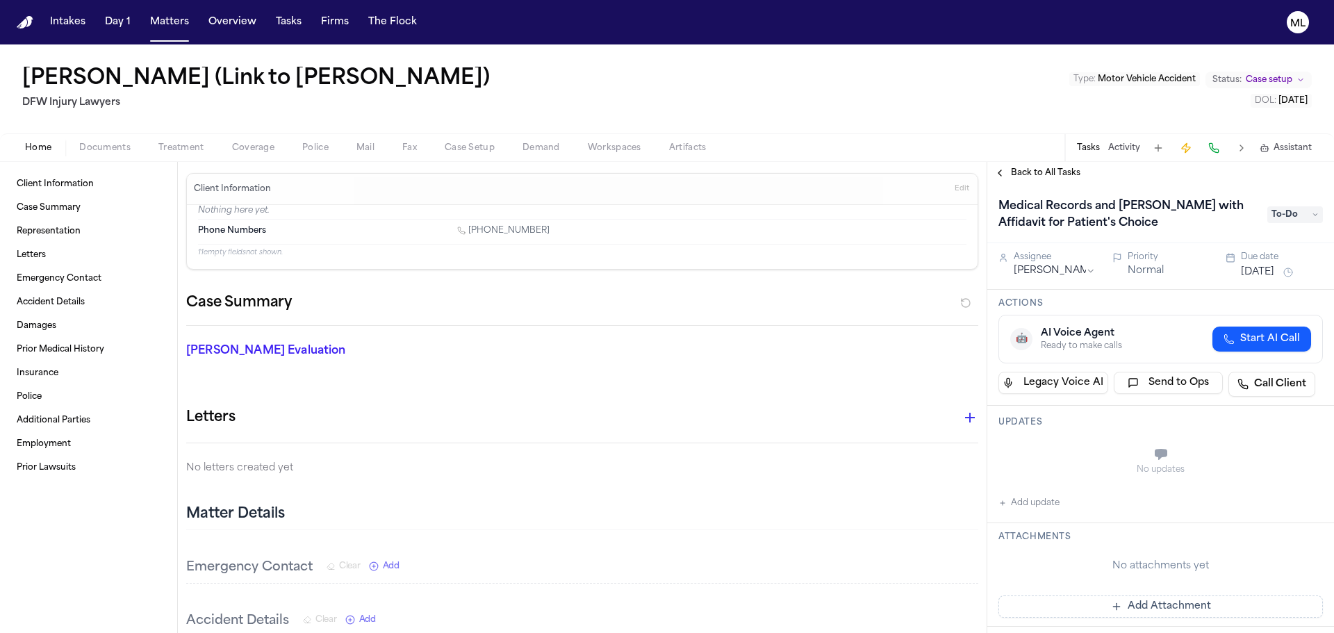
click at [1249, 268] on button "[DATE]" at bounding box center [1257, 272] width 33 height 14
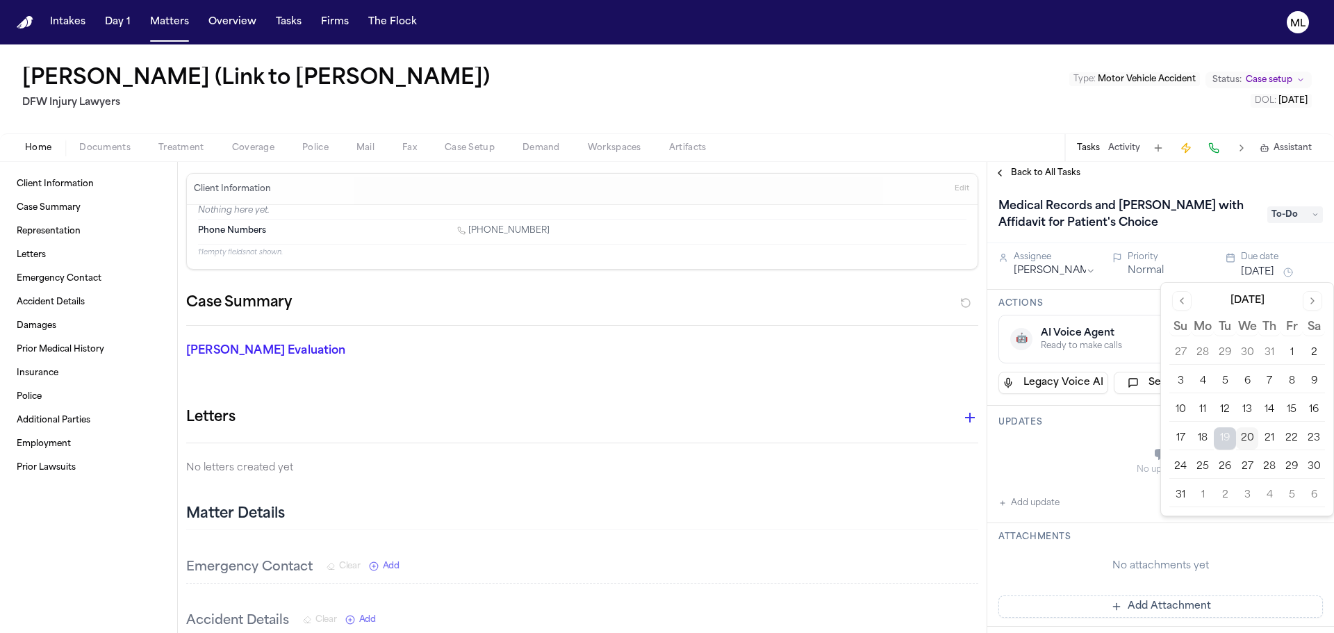
click at [1267, 443] on button "21" at bounding box center [1270, 438] width 22 height 22
click at [1049, 168] on span "Back to All Tasks" at bounding box center [1046, 172] width 70 height 11
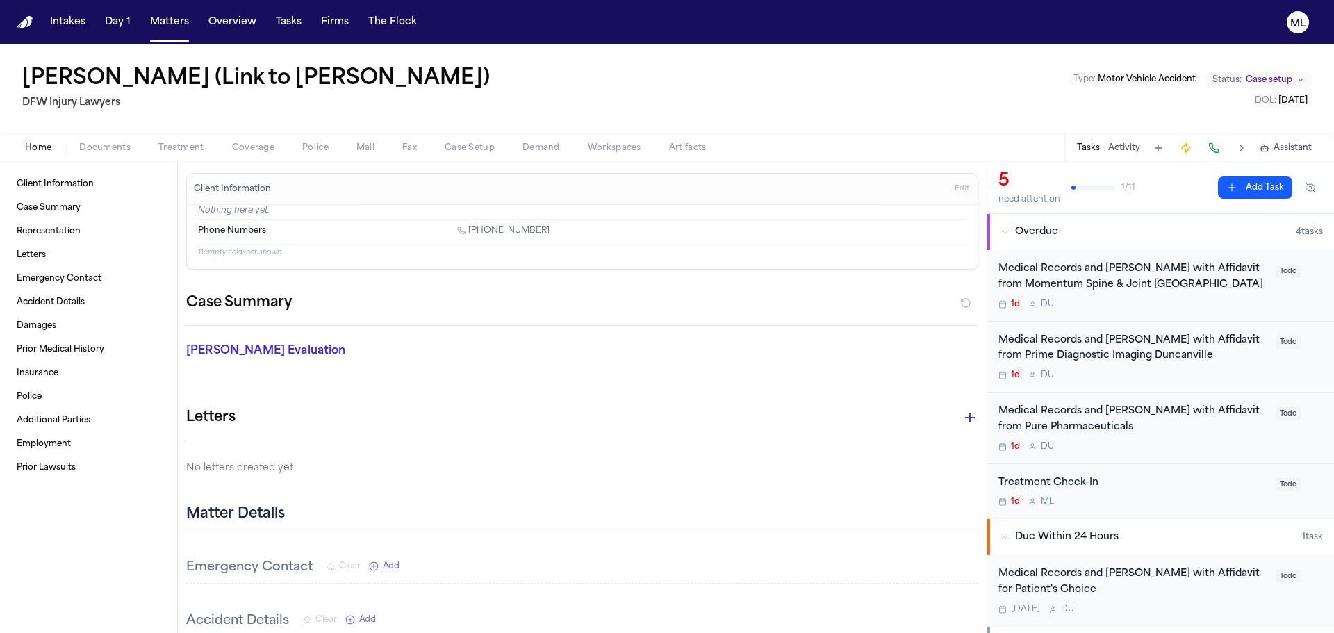
click at [1242, 300] on div "1d D U" at bounding box center [1133, 304] width 269 height 11
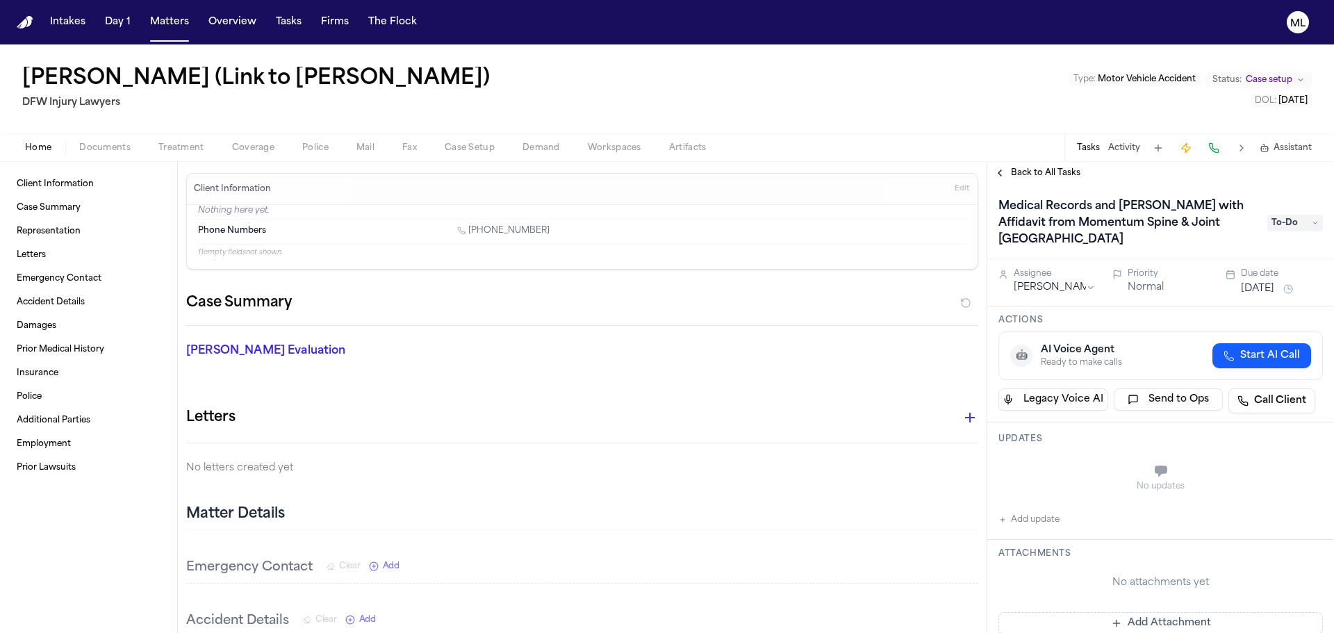
click at [1264, 282] on button "[DATE]" at bounding box center [1257, 289] width 33 height 14
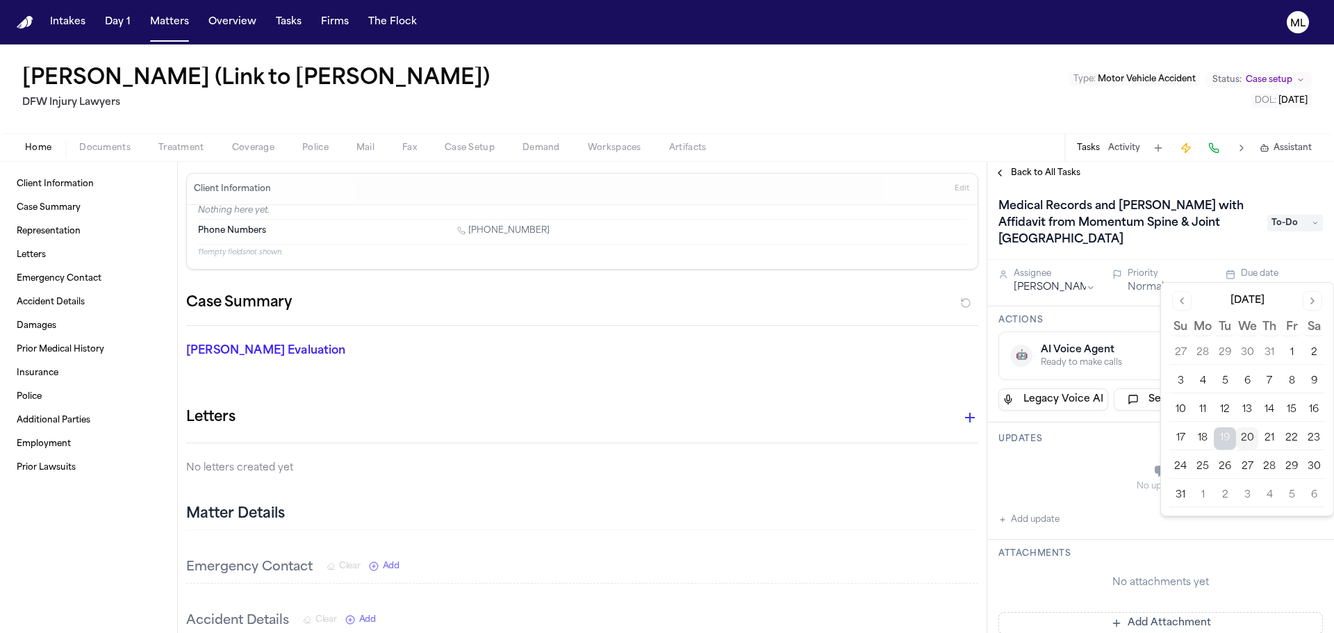
click at [1271, 443] on button "21" at bounding box center [1270, 438] width 22 height 22
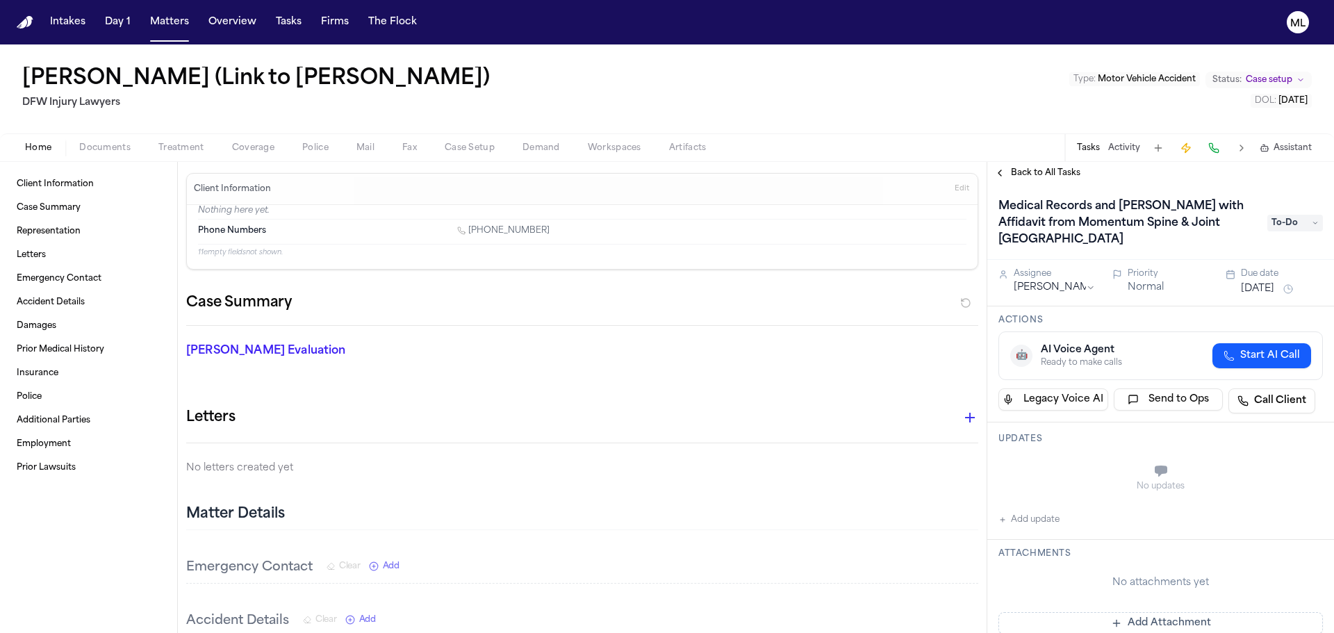
click at [1030, 174] on span "Back to All Tasks" at bounding box center [1046, 172] width 70 height 11
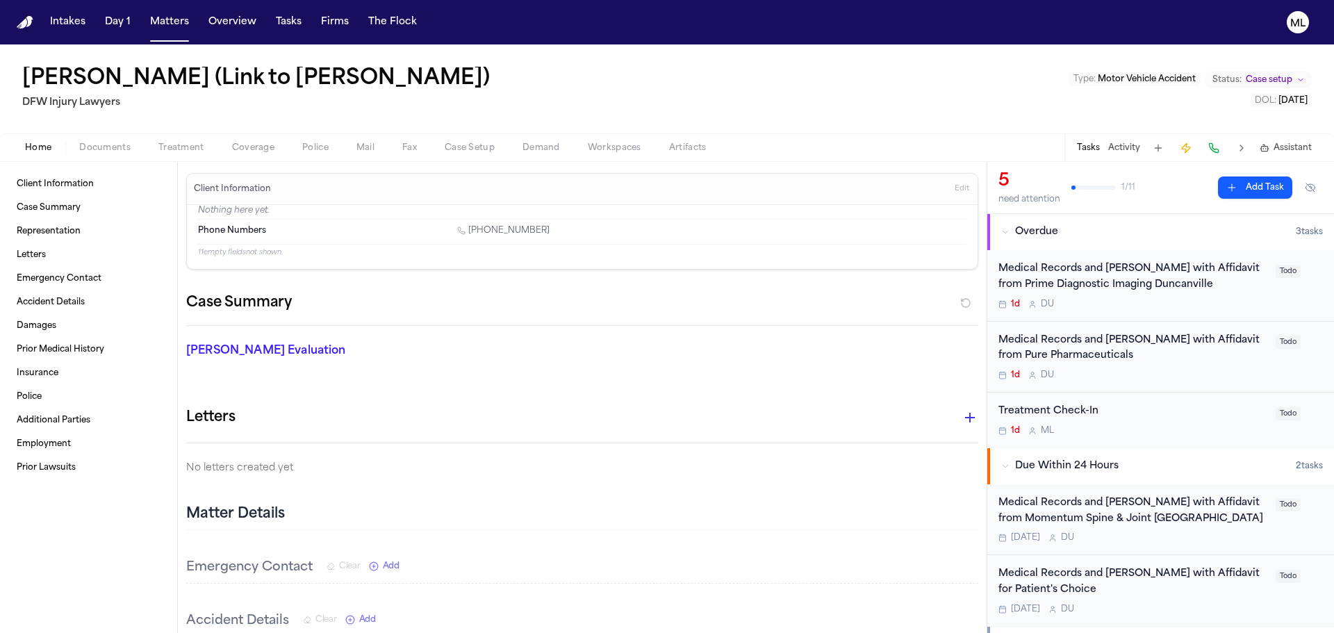
click at [1230, 308] on div "1d D U" at bounding box center [1133, 304] width 269 height 11
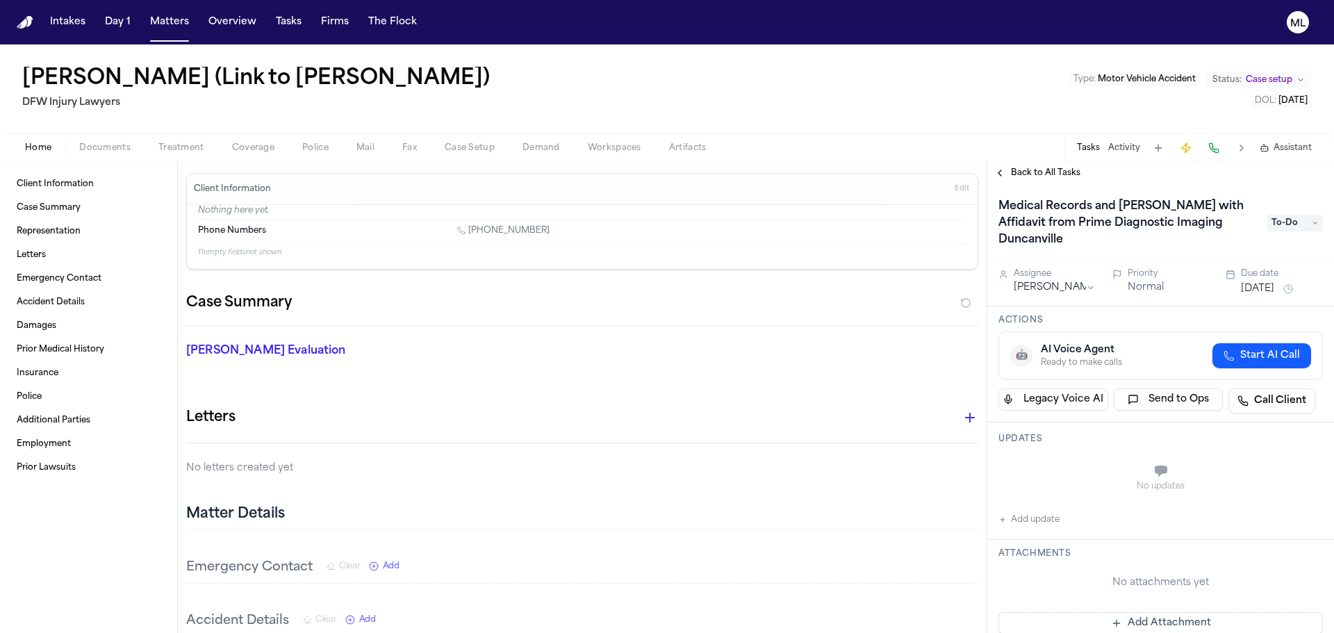
click at [1248, 281] on div "[DATE]" at bounding box center [1282, 289] width 82 height 17
click at [1252, 282] on button "[DATE]" at bounding box center [1257, 289] width 33 height 14
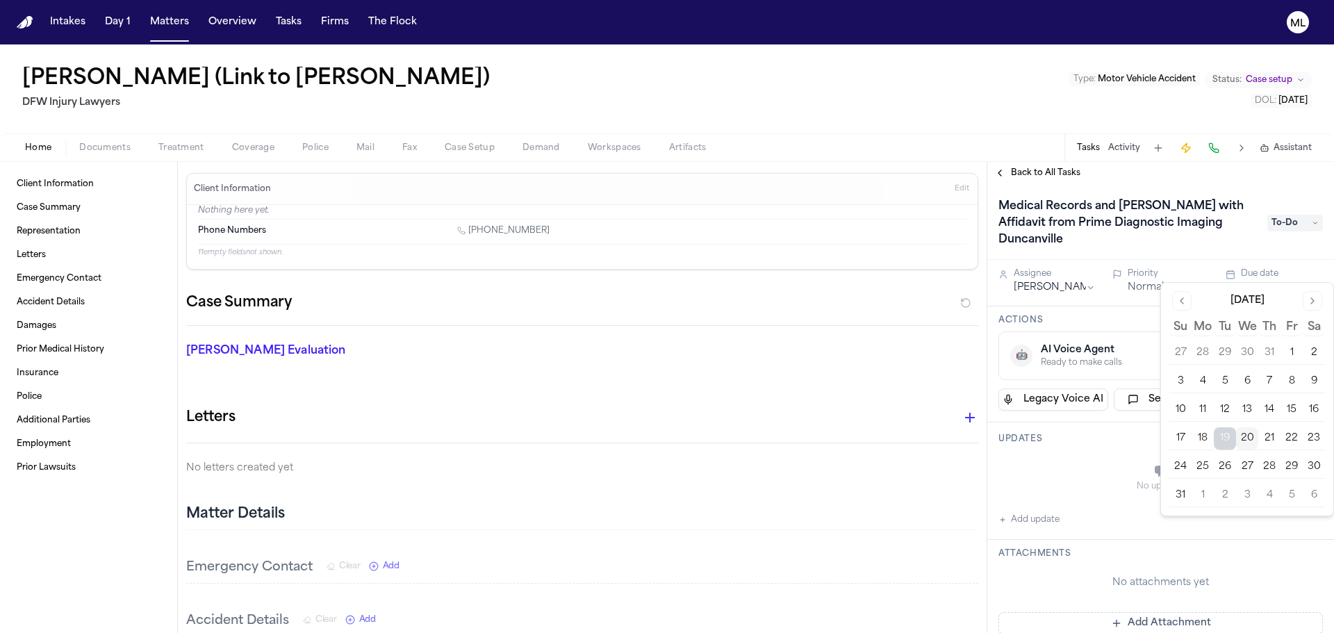
click at [1268, 435] on button "21" at bounding box center [1270, 438] width 22 height 22
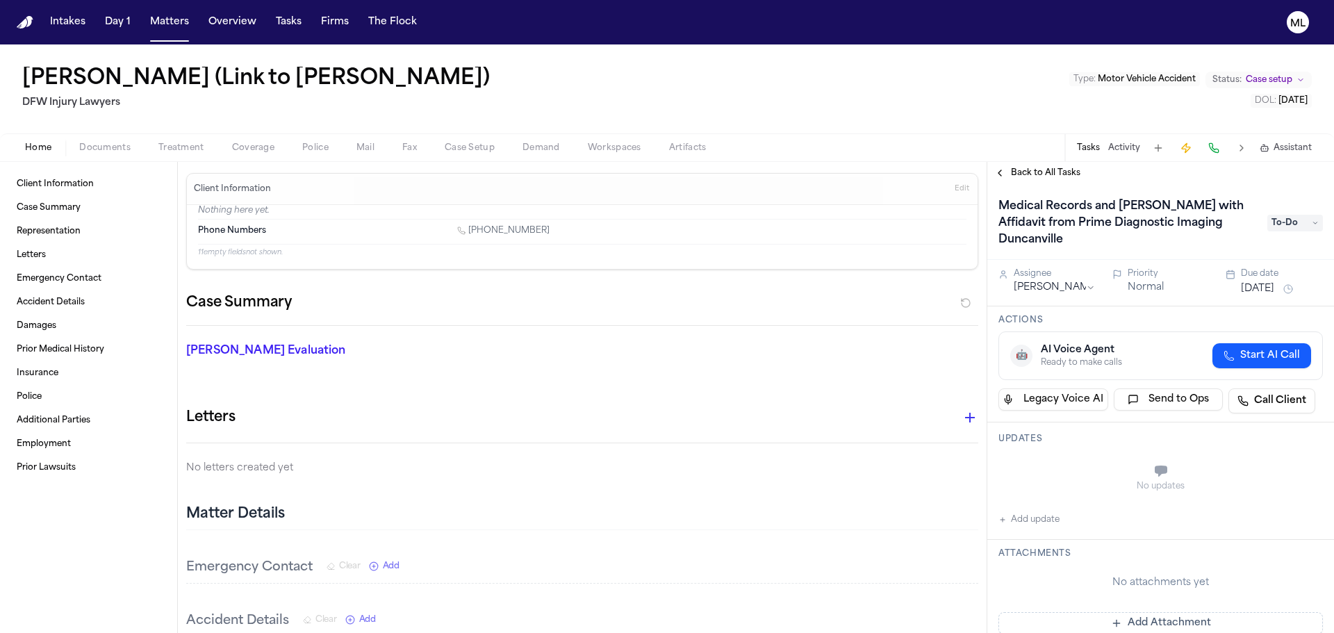
click at [1034, 161] on div "[PERSON_NAME] (Link to [PERSON_NAME]) DFW Injury Lawyers Type : Motor Vehicle A…" at bounding box center [667, 102] width 1334 height 117
click at [1034, 166] on div "Back to All Tasks" at bounding box center [1161, 173] width 347 height 22
click at [1034, 167] on span "Back to All Tasks" at bounding box center [1046, 172] width 70 height 11
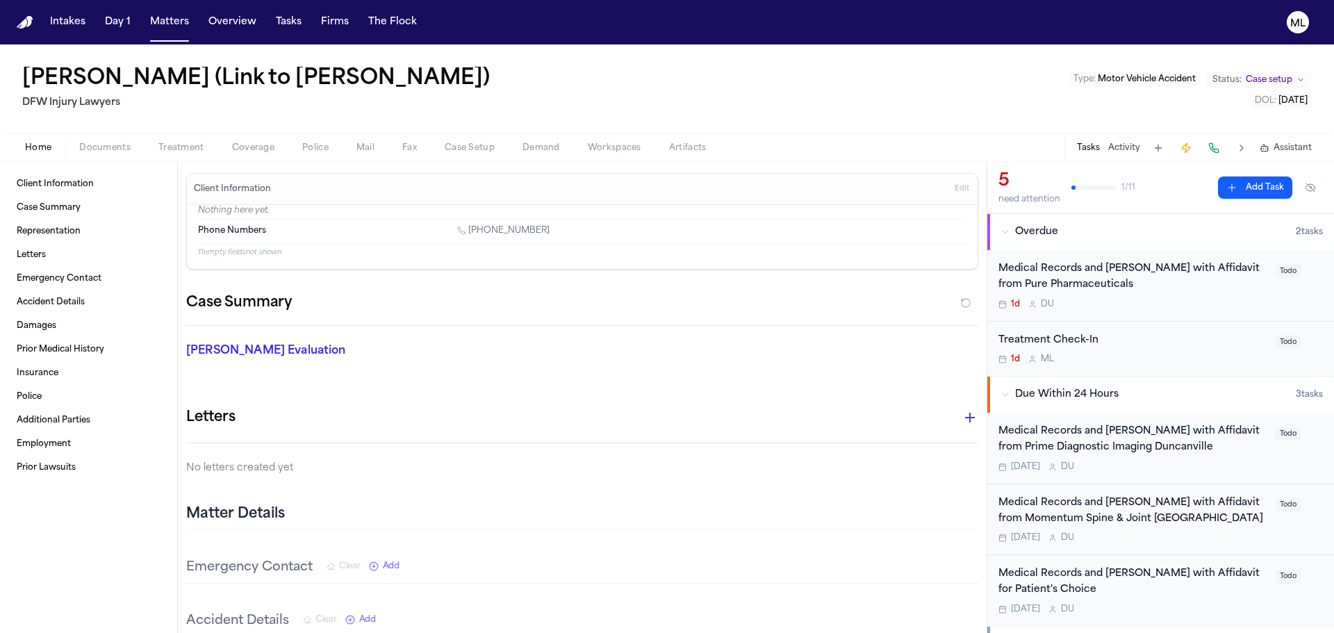
click at [1201, 305] on div "1d D U" at bounding box center [1133, 304] width 269 height 11
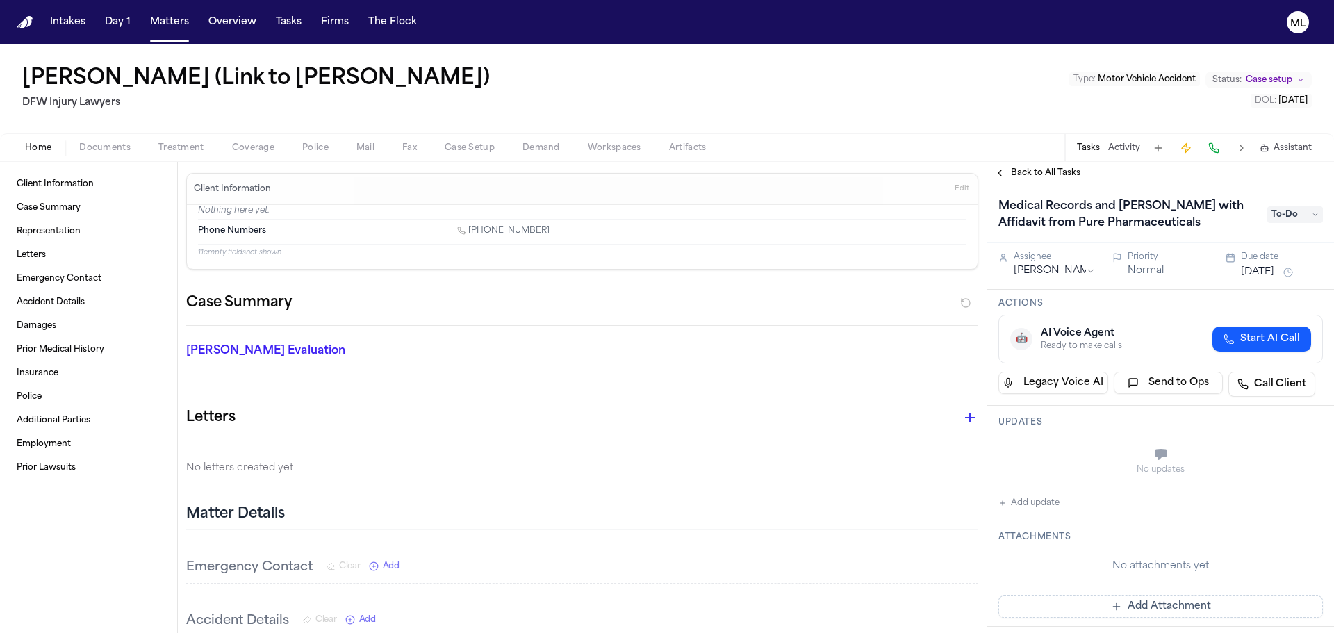
click at [1270, 273] on button "[DATE]" at bounding box center [1257, 272] width 33 height 14
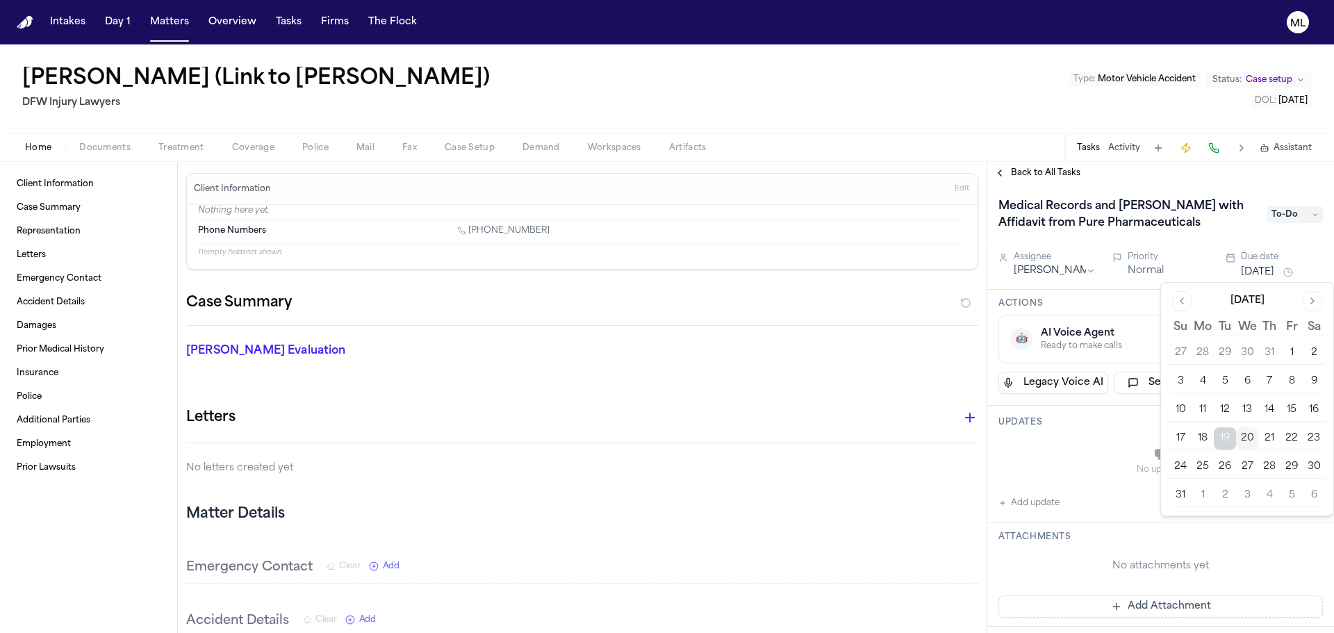
click at [1275, 437] on button "21" at bounding box center [1270, 438] width 22 height 22
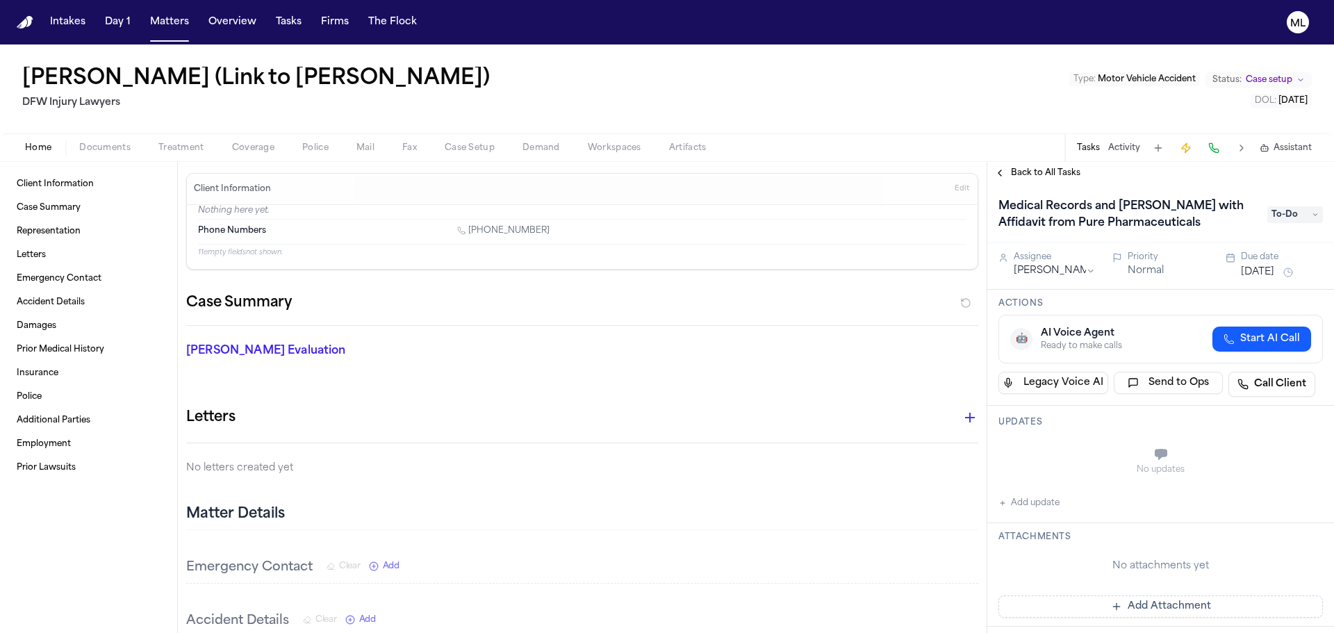
click at [1038, 169] on span "Back to All Tasks" at bounding box center [1046, 172] width 70 height 11
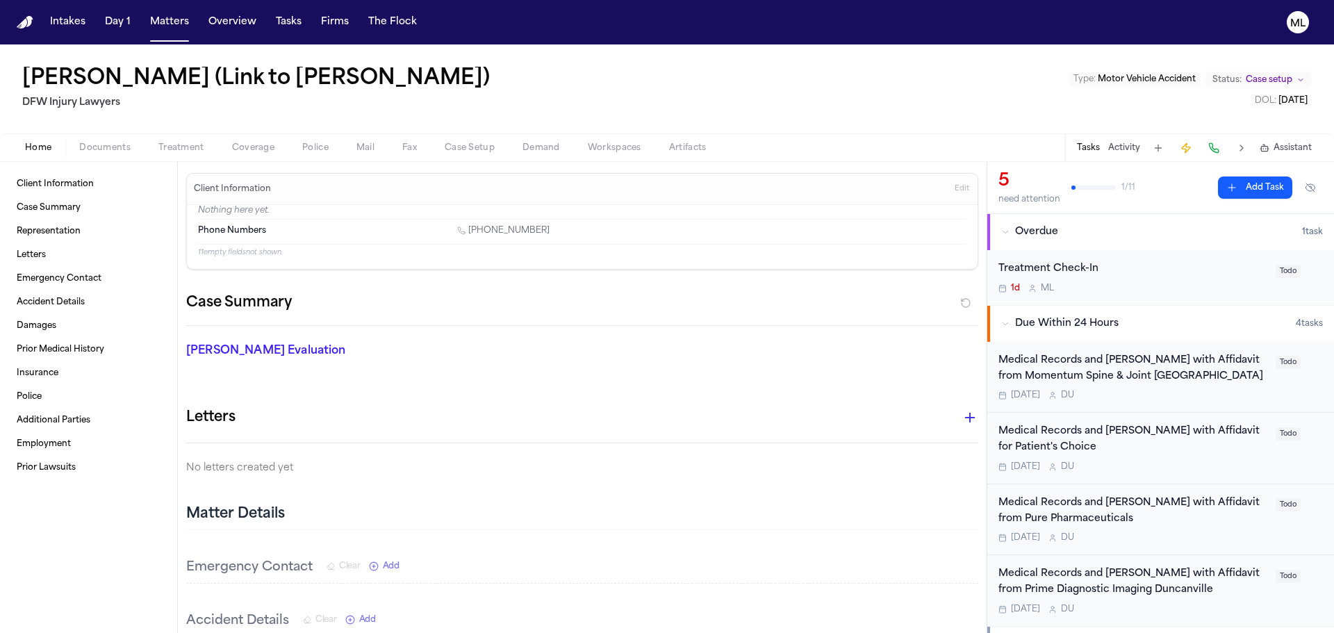
click at [1120, 286] on div "1d M L" at bounding box center [1133, 288] width 269 height 11
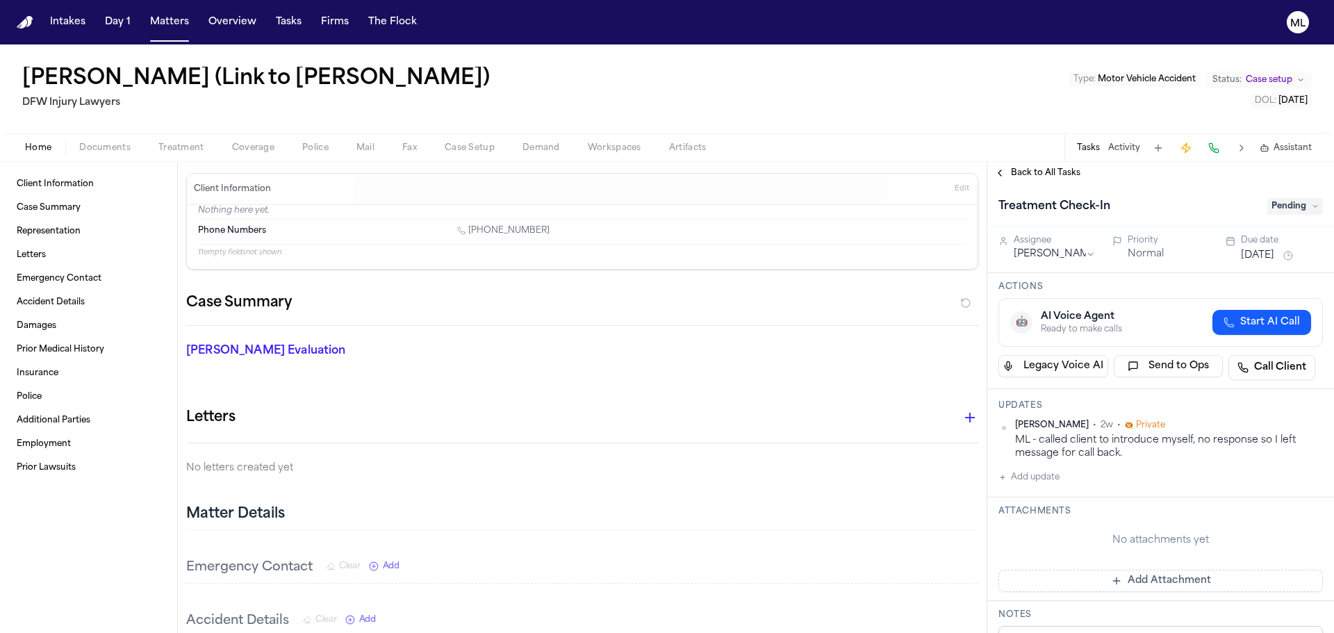
click at [1037, 474] on button "Add update" at bounding box center [1029, 477] width 61 height 17
click at [1045, 484] on textarea "Add your update" at bounding box center [1169, 489] width 297 height 28
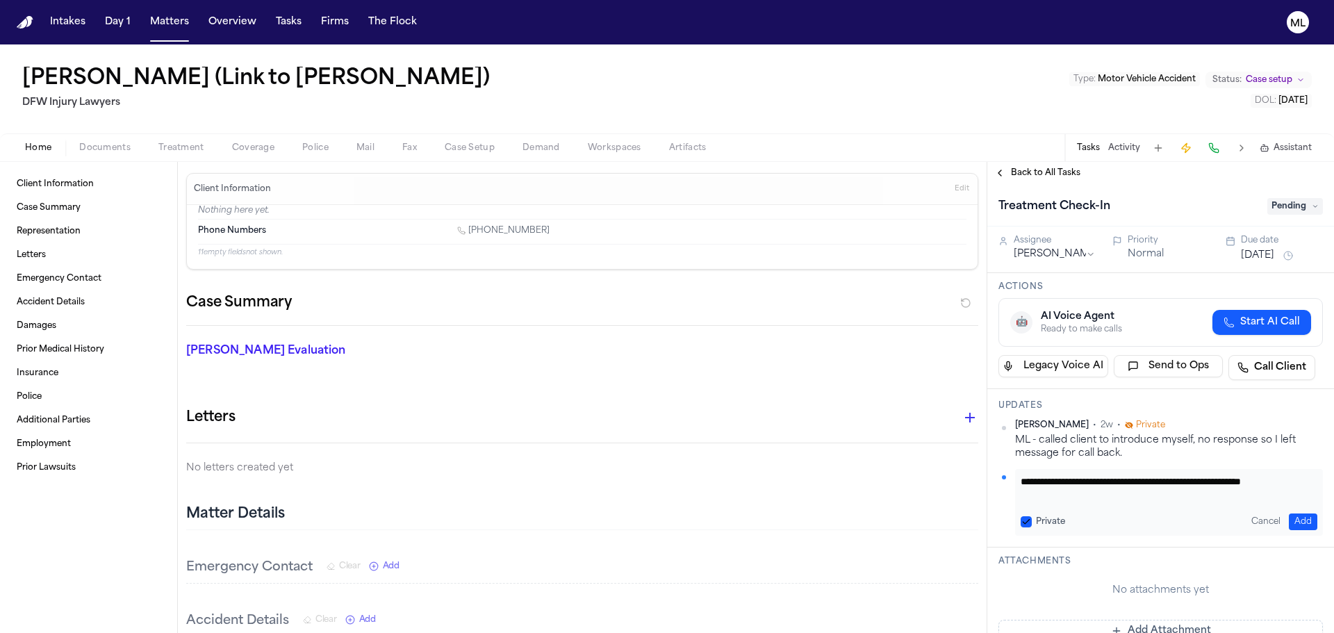
type textarea "**********"
click at [1293, 523] on button "Add" at bounding box center [1303, 522] width 28 height 17
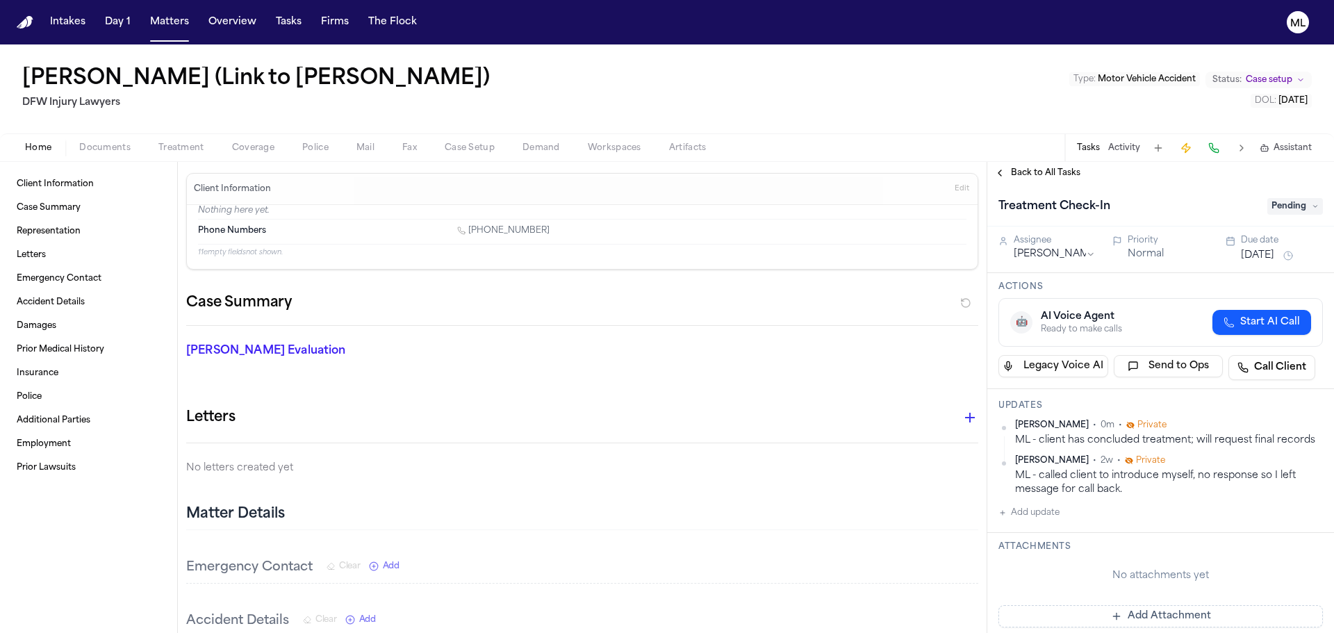
click at [1257, 260] on button "[DATE]" at bounding box center [1257, 256] width 33 height 14
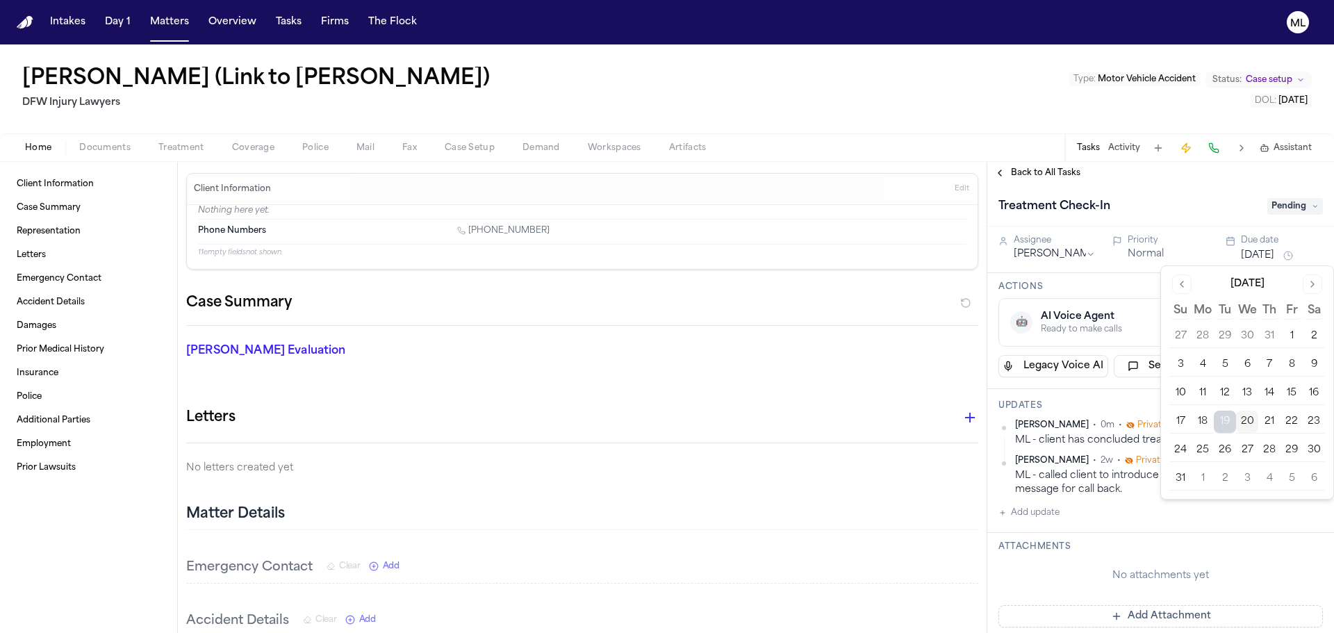
click at [1243, 448] on button "27" at bounding box center [1247, 450] width 22 height 22
click at [1038, 177] on span "Back to All Tasks" at bounding box center [1046, 172] width 70 height 11
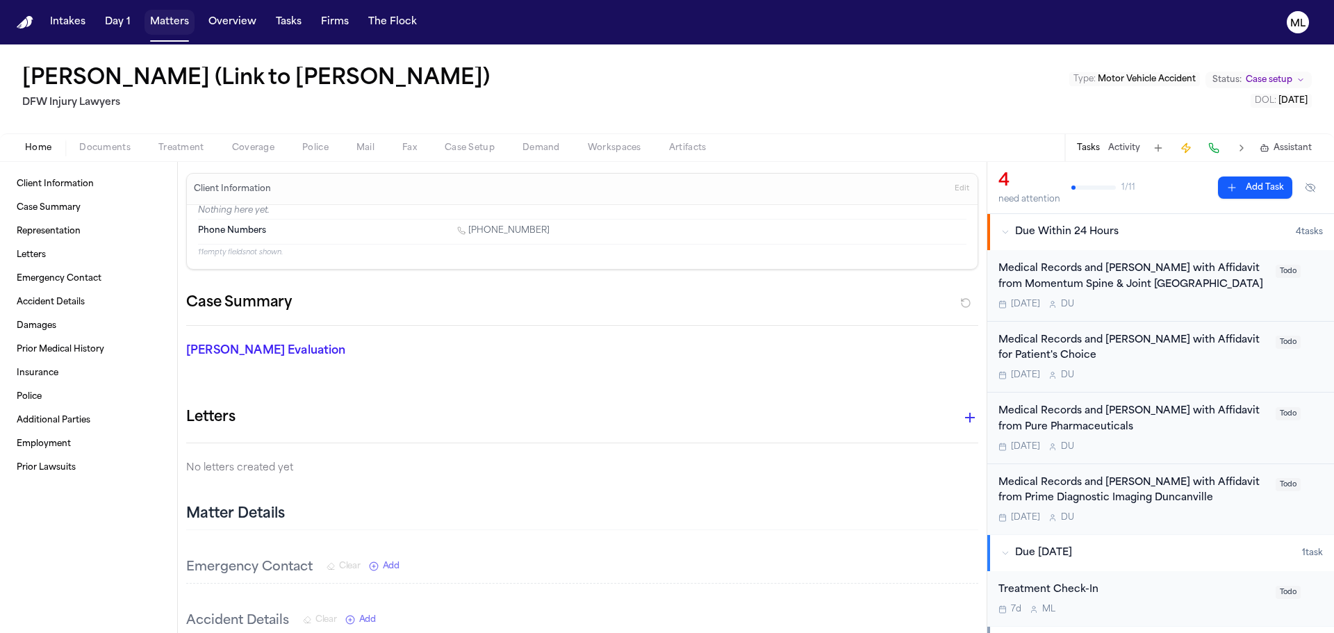
click at [170, 19] on button "Matters" at bounding box center [170, 22] width 50 height 25
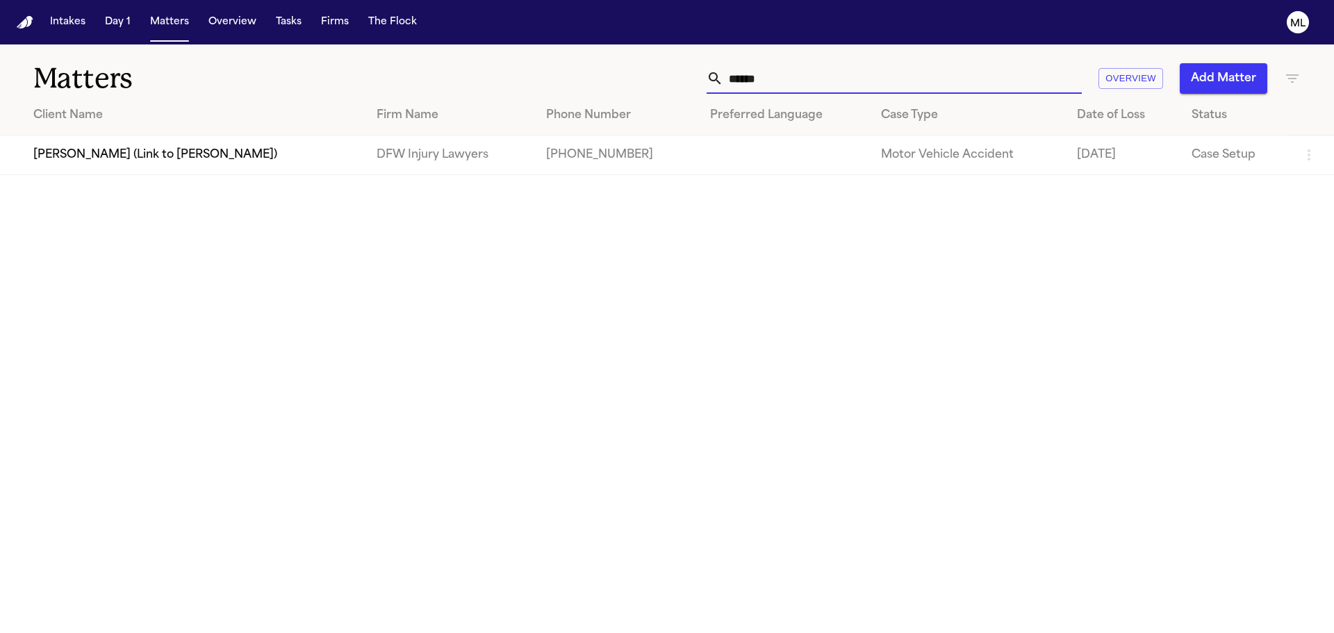
drag, startPoint x: 837, startPoint y: 76, endPoint x: 672, endPoint y: 74, distance: 165.4
click at [673, 74] on div "****** Overview Add Matter" at bounding box center [851, 78] width 899 height 31
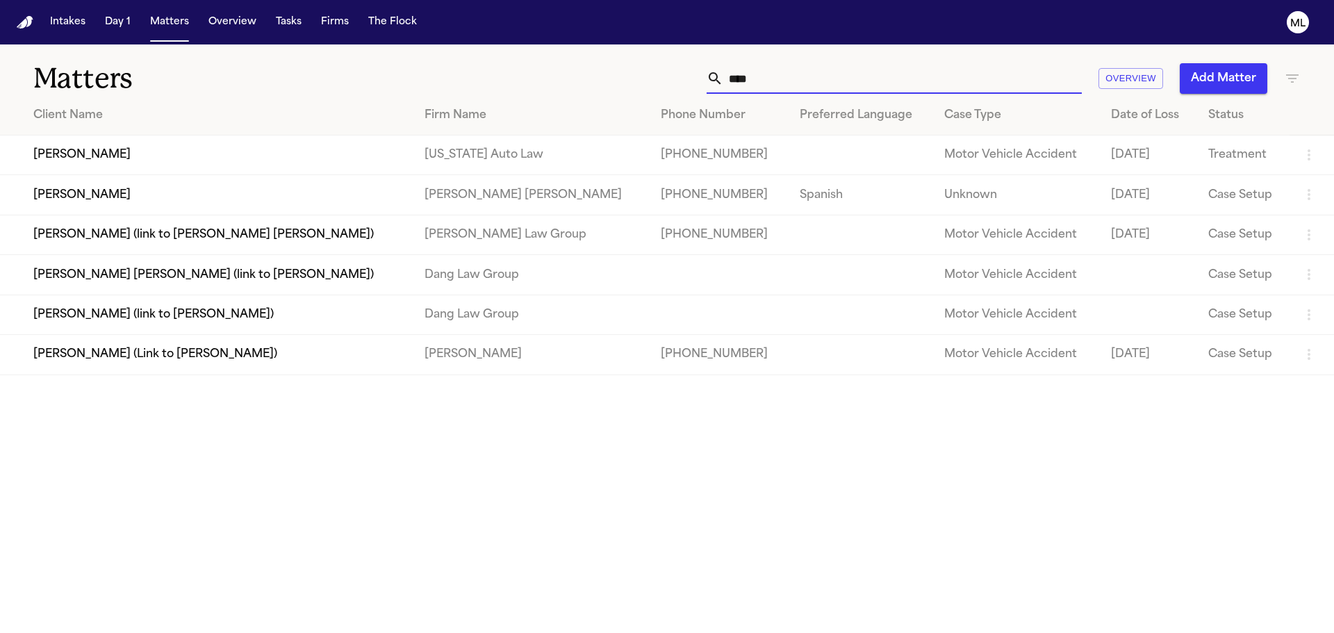
type input "****"
click at [189, 204] on td "[PERSON_NAME]" at bounding box center [207, 195] width 414 height 40
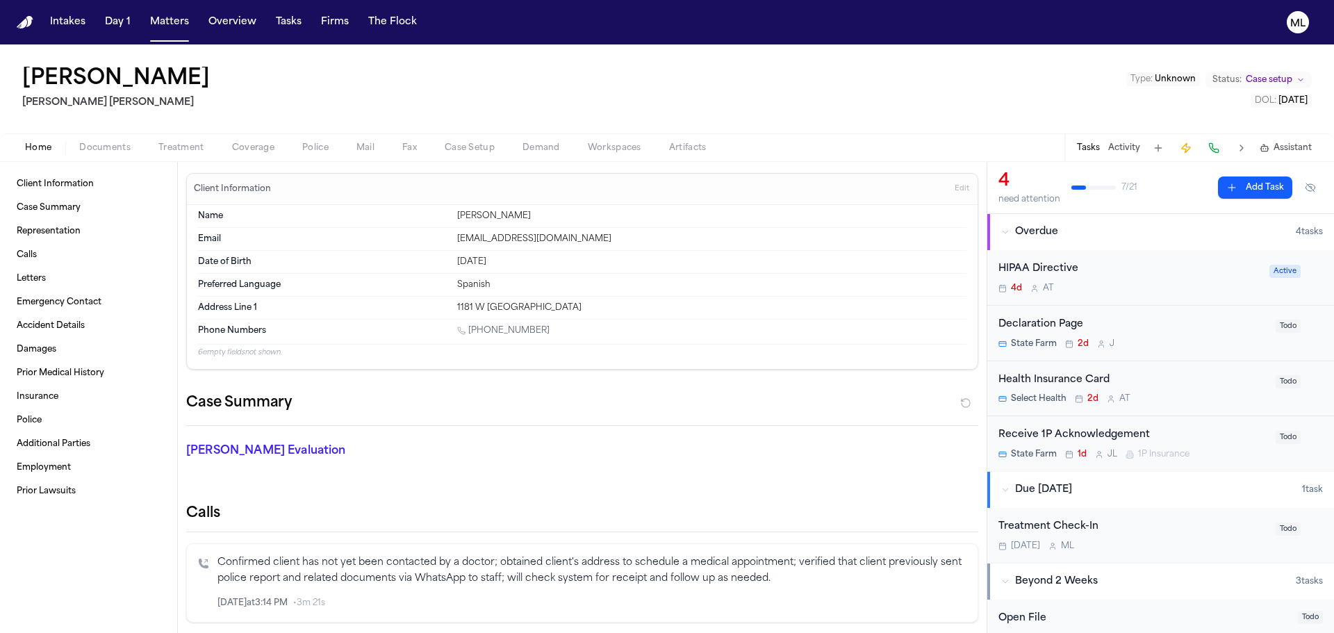
click at [127, 144] on span "Documents" at bounding box center [104, 147] width 51 height 11
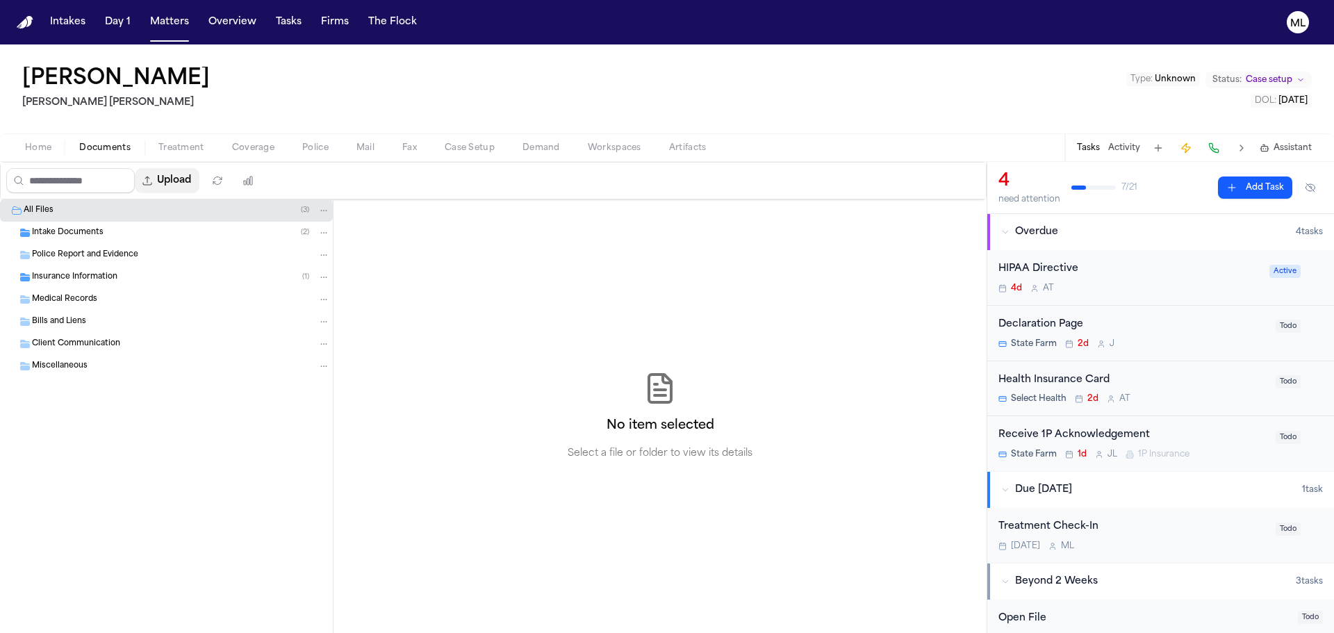
click at [194, 183] on button "Upload" at bounding box center [167, 180] width 65 height 25
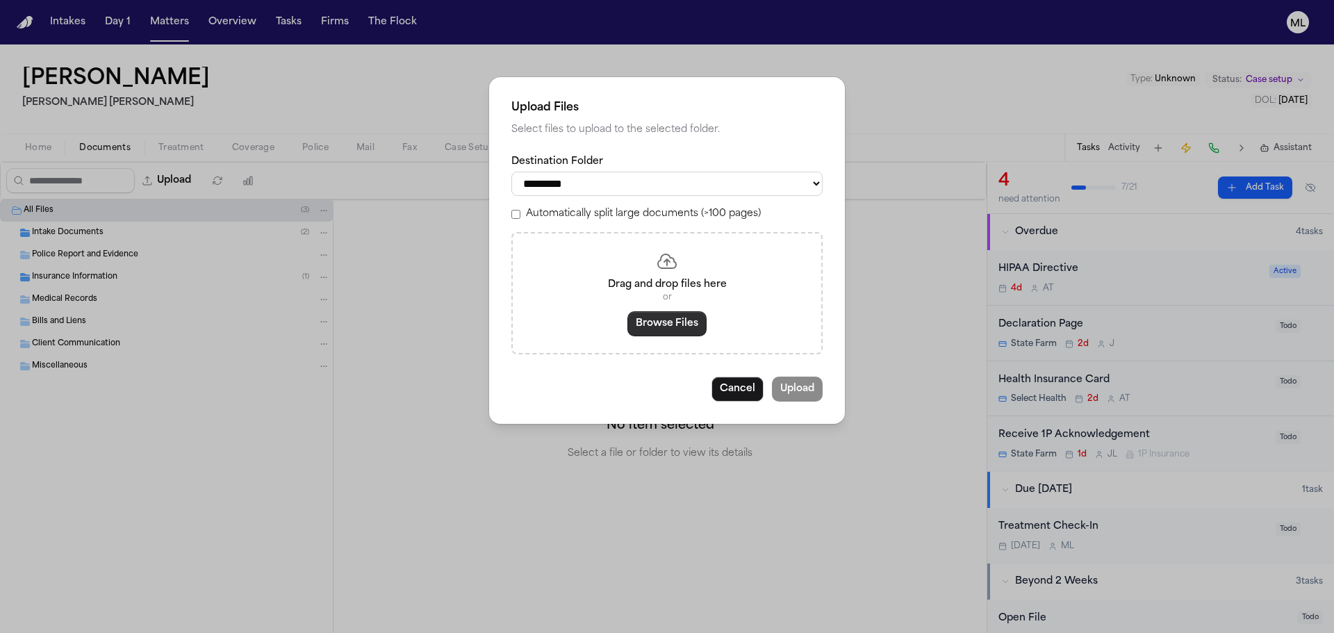
click at [676, 327] on button "Browse Files" at bounding box center [667, 323] width 79 height 25
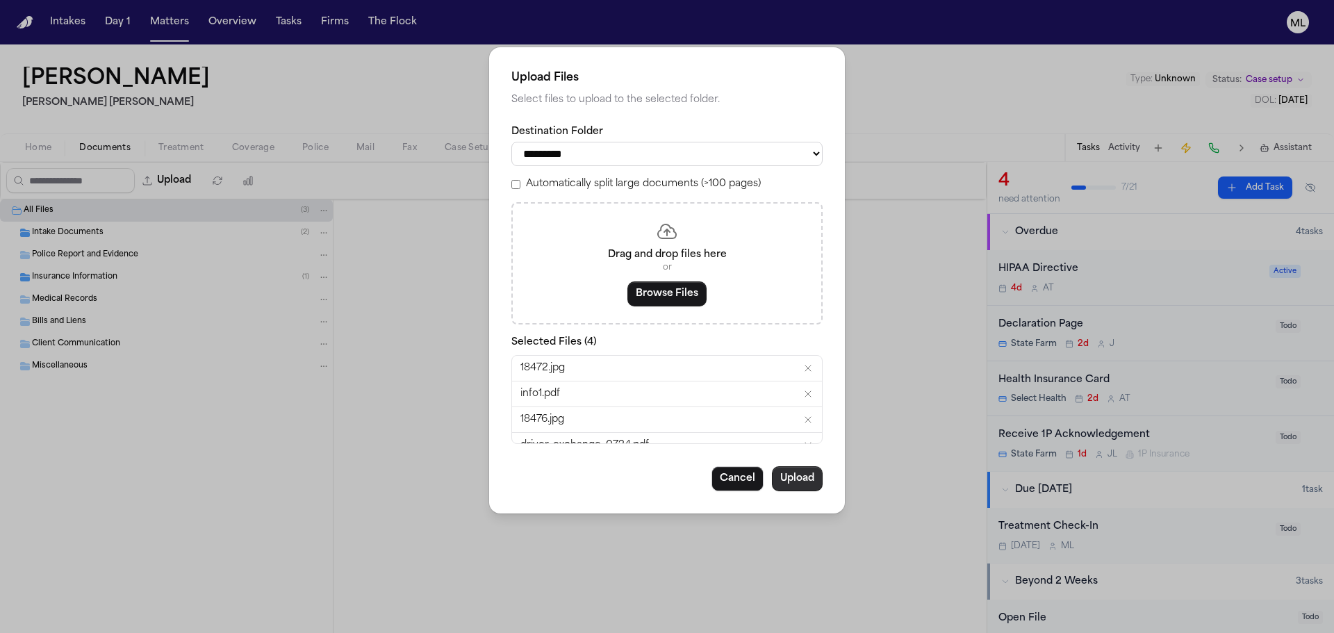
click at [812, 477] on button "Upload" at bounding box center [797, 478] width 51 height 25
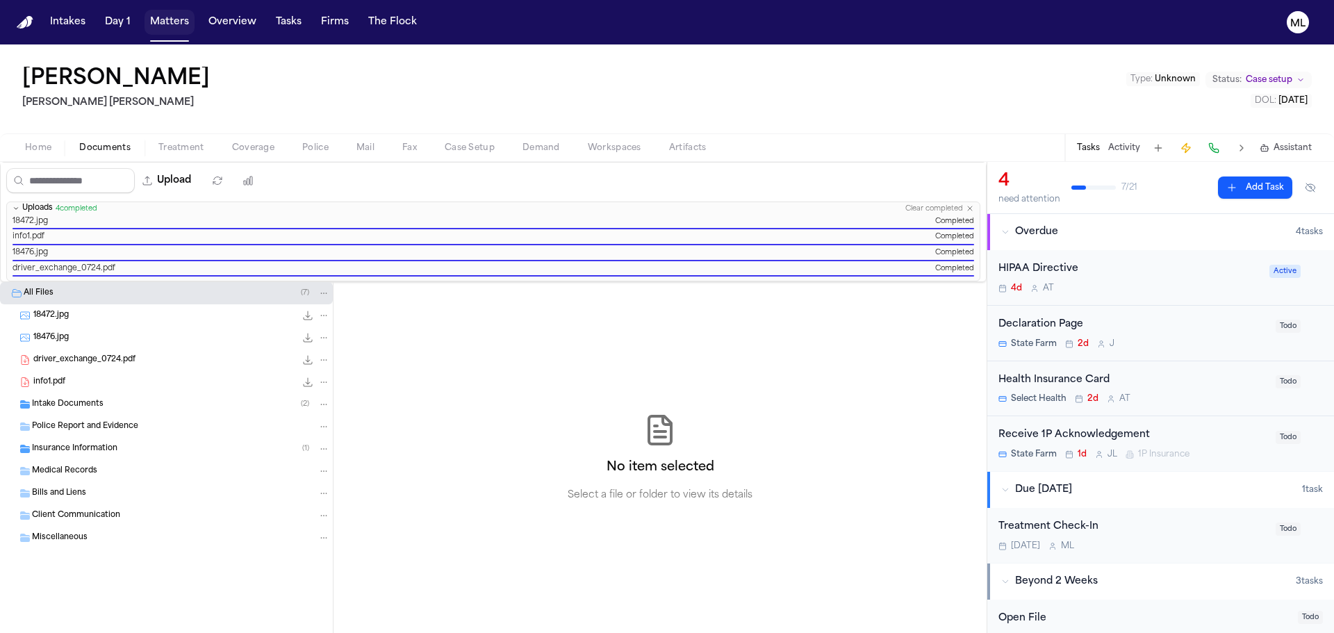
click at [172, 23] on button "Matters" at bounding box center [170, 22] width 50 height 25
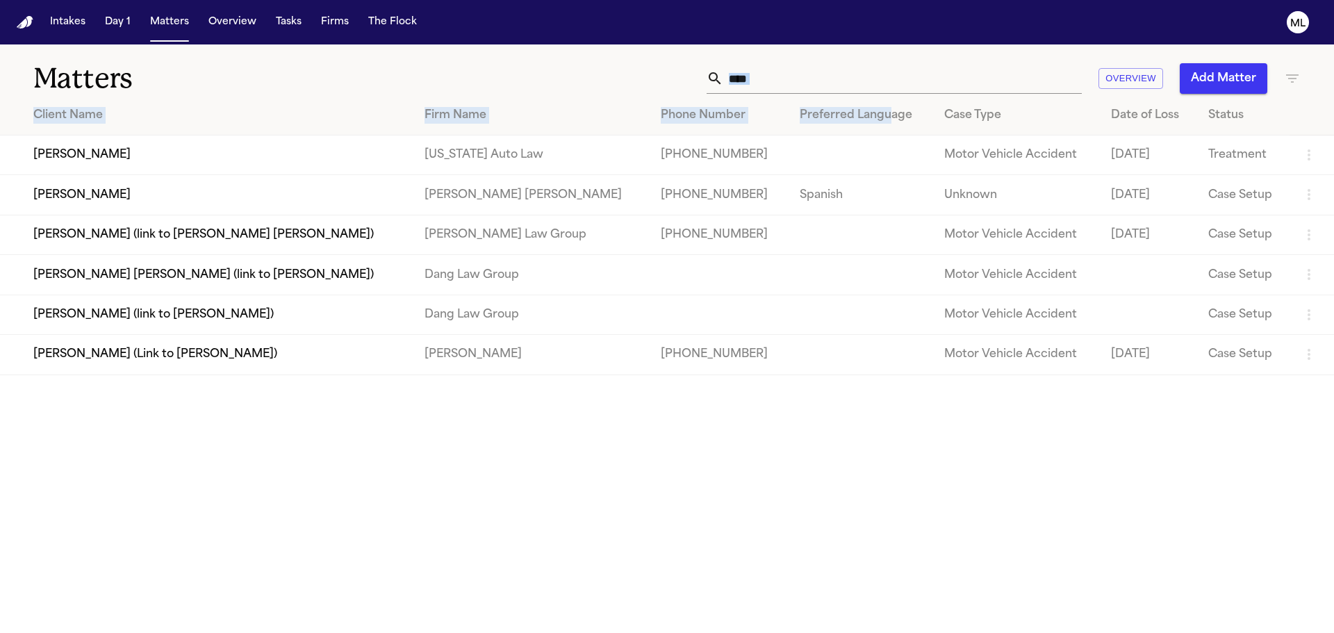
drag, startPoint x: 867, startPoint y: 96, endPoint x: 673, endPoint y: 81, distance: 194.5
click at [673, 81] on div "Matters **** Overview Add Matter Client Name Firm Name Phone Number Preferred L…" at bounding box center [667, 209] width 1334 height 331
click at [719, 76] on icon at bounding box center [715, 78] width 12 height 12
click at [793, 74] on input "****" at bounding box center [903, 78] width 359 height 31
drag, startPoint x: 782, startPoint y: 75, endPoint x: 729, endPoint y: 76, distance: 52.8
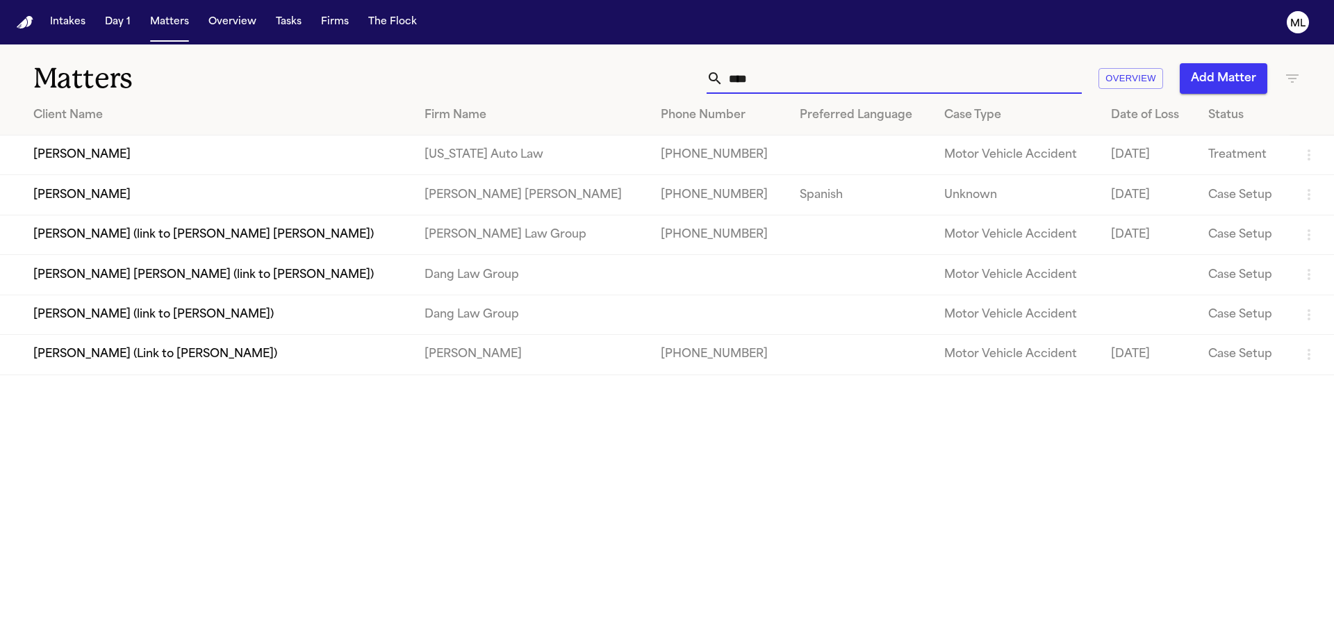
click at [729, 76] on input "****" at bounding box center [903, 78] width 359 height 31
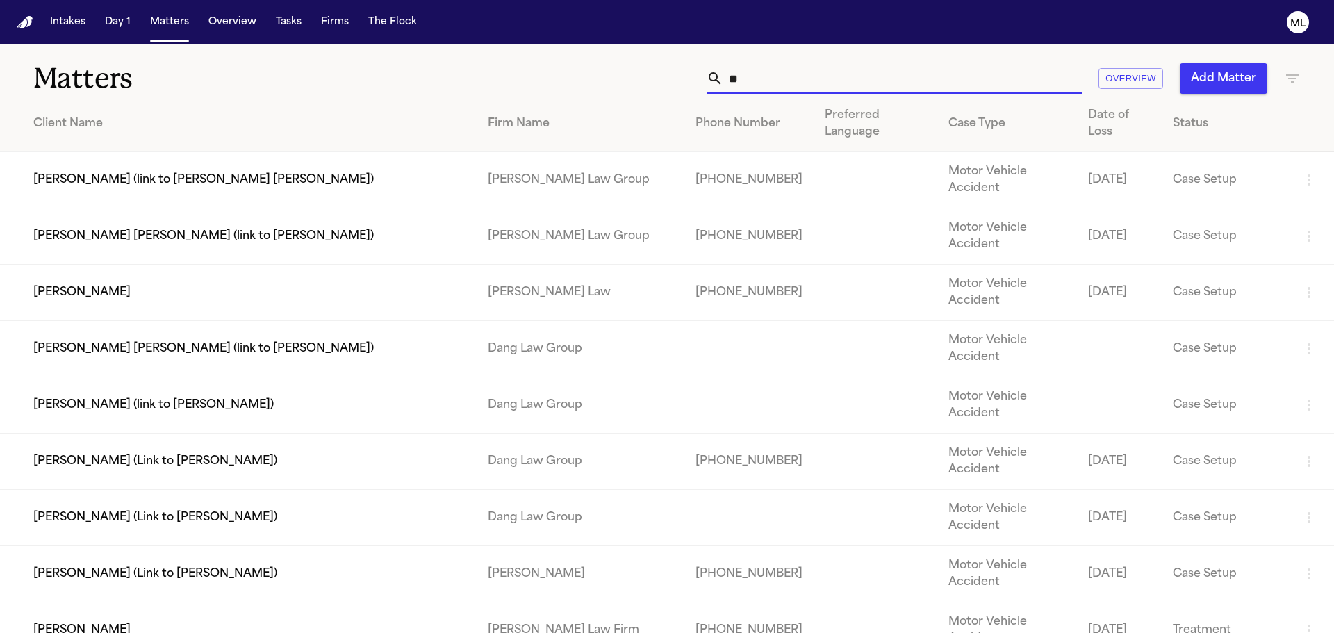
type input "*"
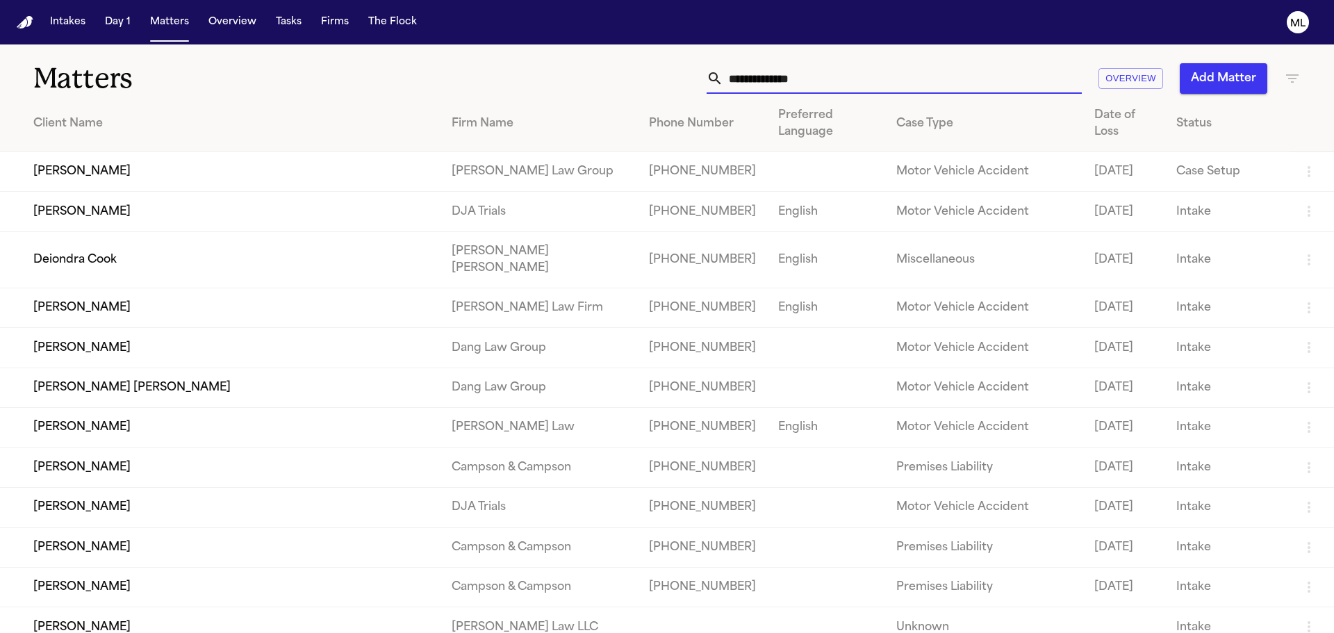
type input "*"
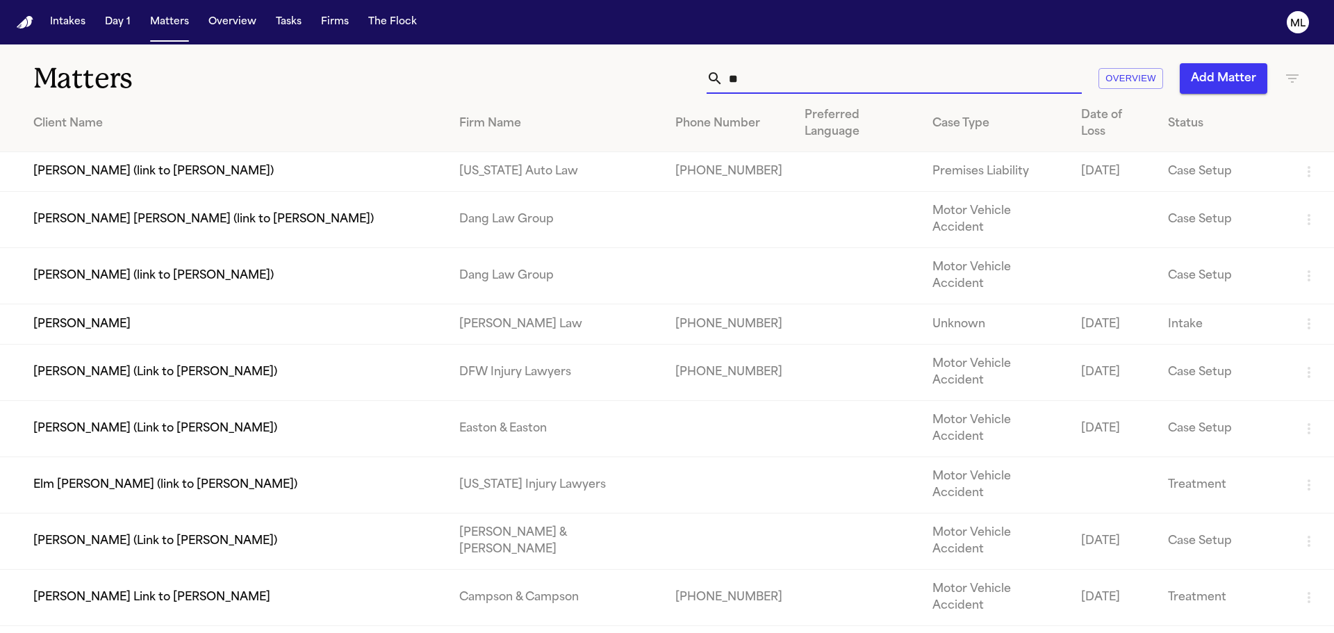
type input "*"
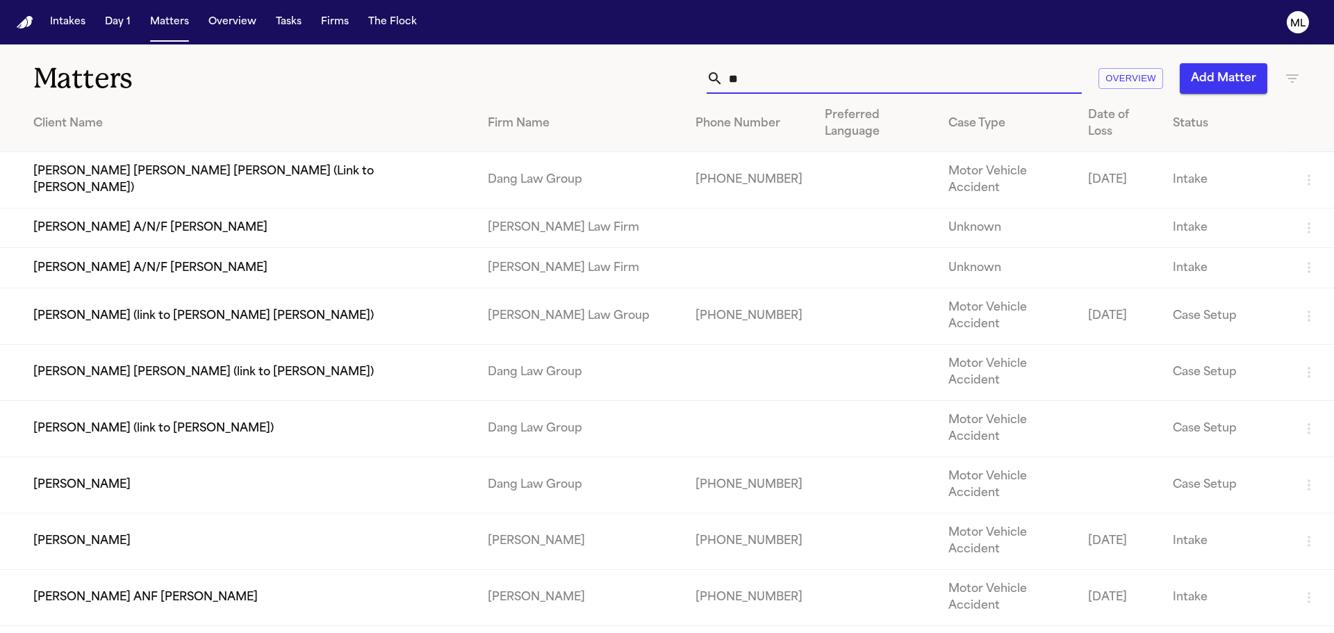
type input "*"
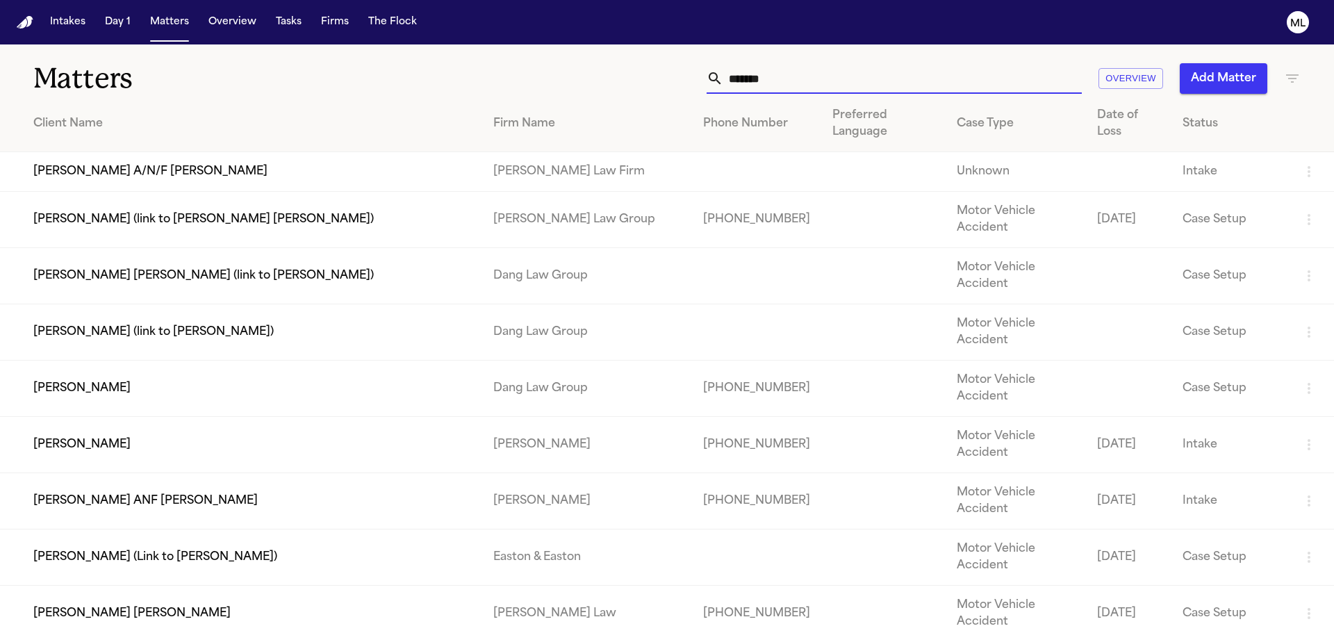
drag, startPoint x: 781, startPoint y: 82, endPoint x: 669, endPoint y: 75, distance: 112.8
click at [669, 75] on div "******* Overview Add Matter" at bounding box center [851, 78] width 899 height 31
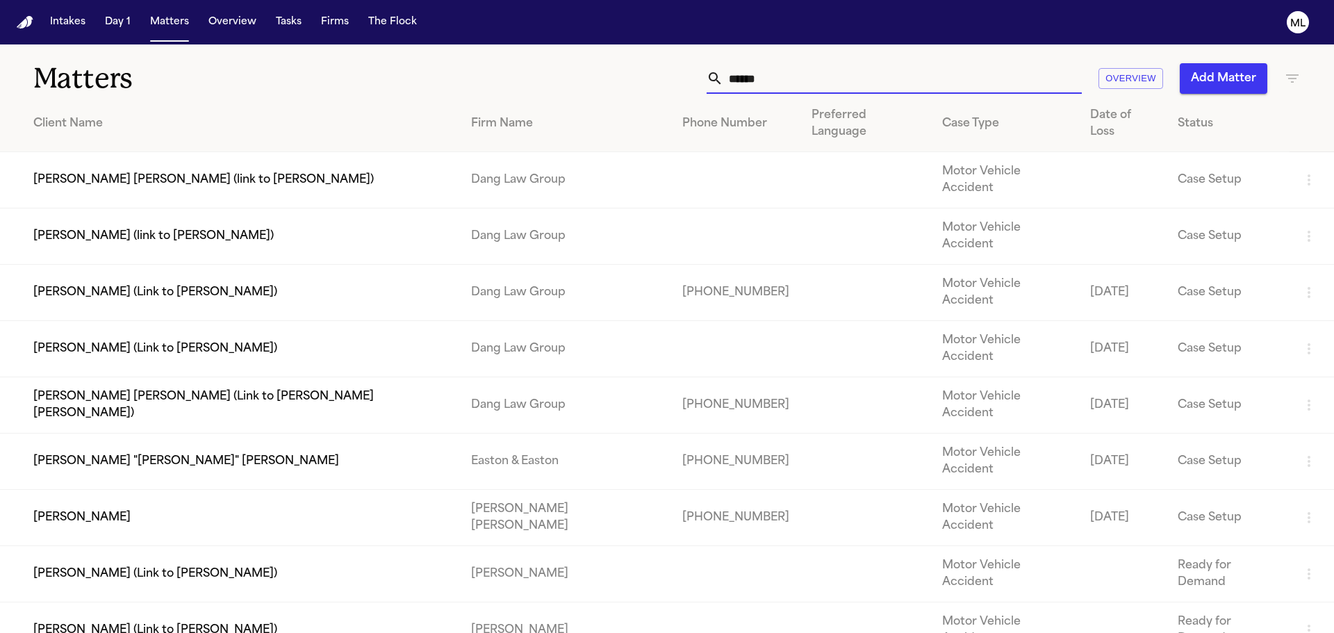
drag, startPoint x: 763, startPoint y: 72, endPoint x: 710, endPoint y: 76, distance: 53.7
click at [710, 76] on div "******" at bounding box center [894, 78] width 375 height 31
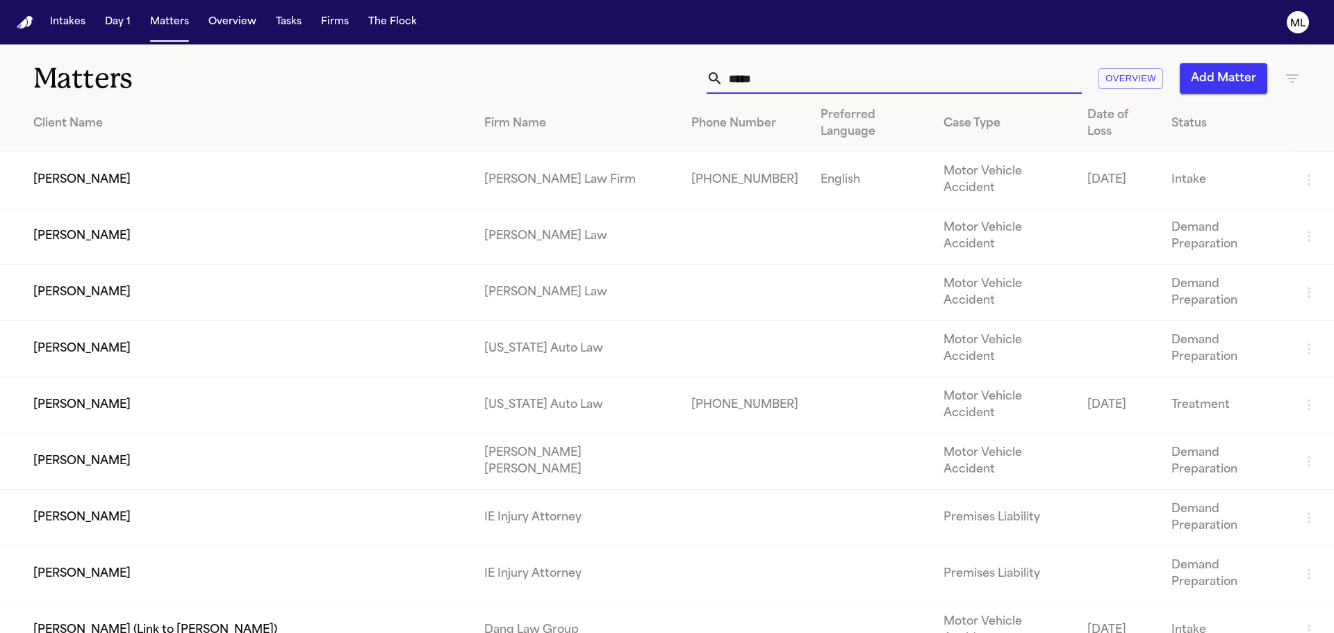
drag, startPoint x: 762, startPoint y: 84, endPoint x: 709, endPoint y: 79, distance: 53.0
click at [709, 79] on div "*****" at bounding box center [894, 78] width 375 height 31
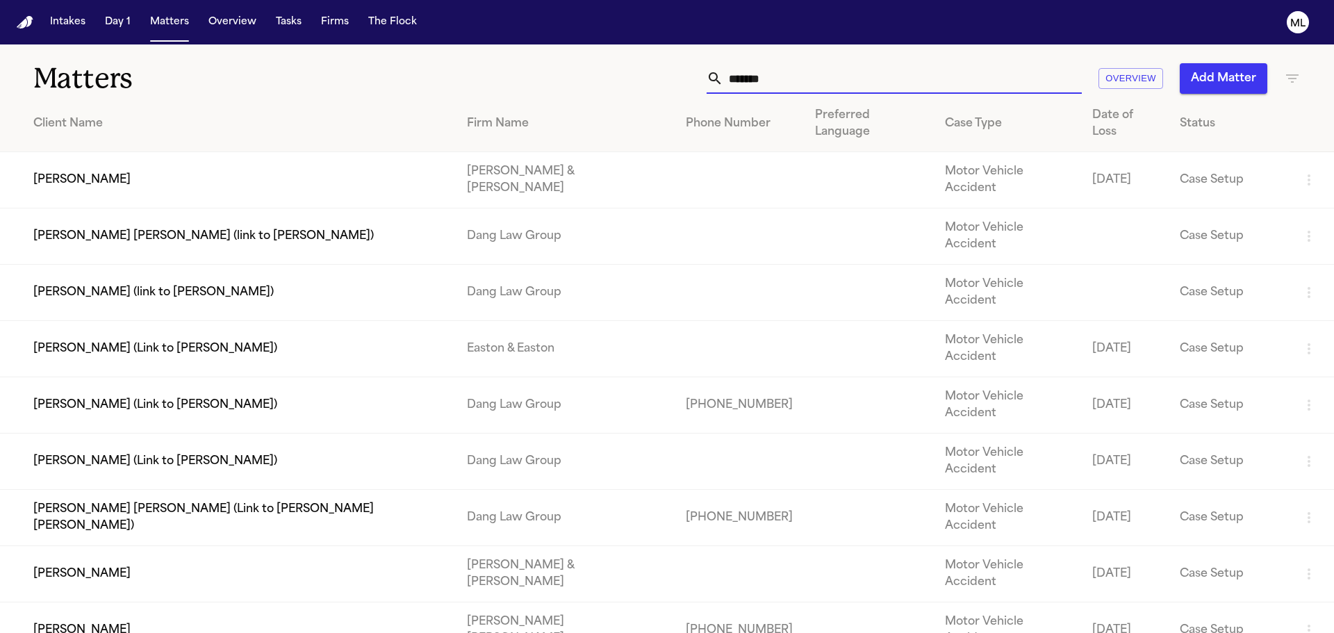
type input "*******"
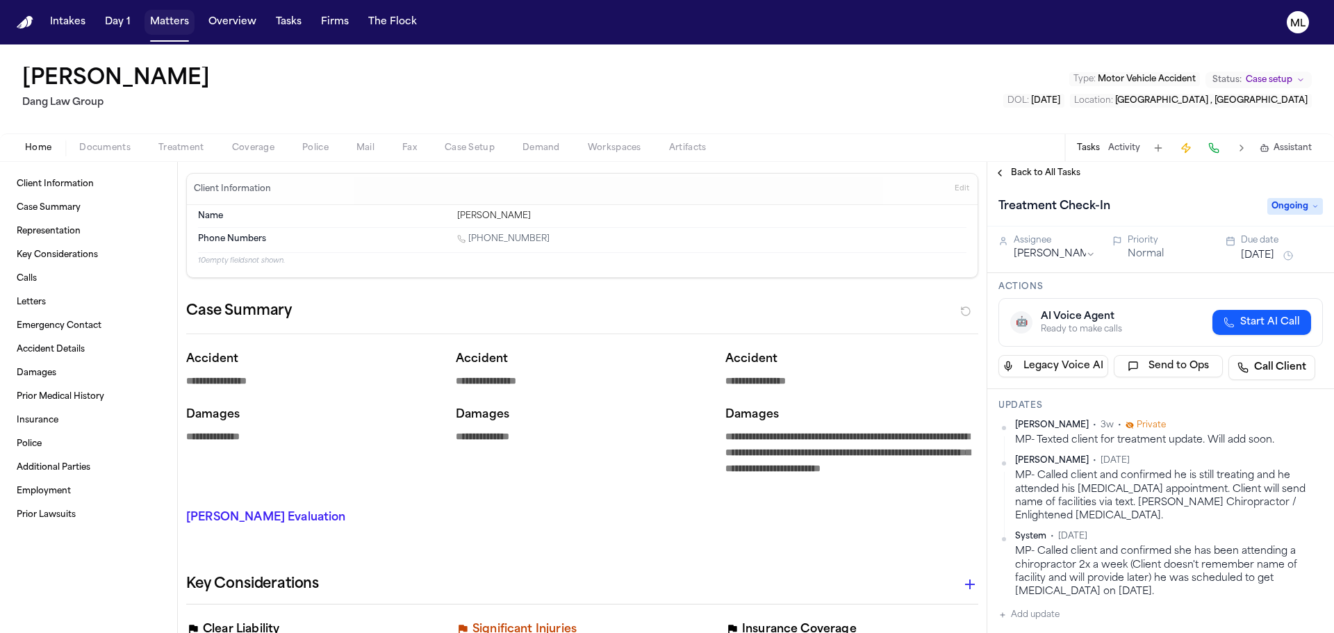
click at [154, 20] on button "Matters" at bounding box center [170, 22] width 50 height 25
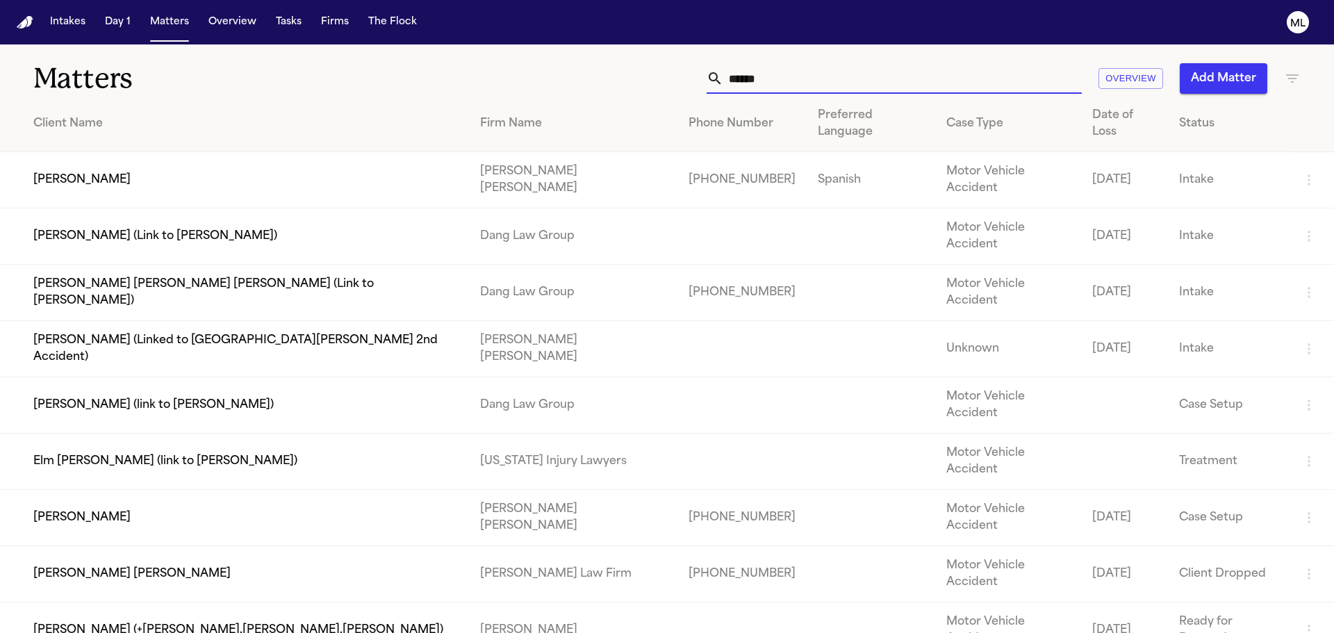
drag, startPoint x: 742, startPoint y: 70, endPoint x: 692, endPoint y: 73, distance: 50.1
click at [692, 73] on div "***** Overview Add Matter" at bounding box center [851, 78] width 899 height 31
drag, startPoint x: 758, startPoint y: 69, endPoint x: 708, endPoint y: 70, distance: 50.8
click at [708, 70] on div "*****" at bounding box center [894, 78] width 375 height 31
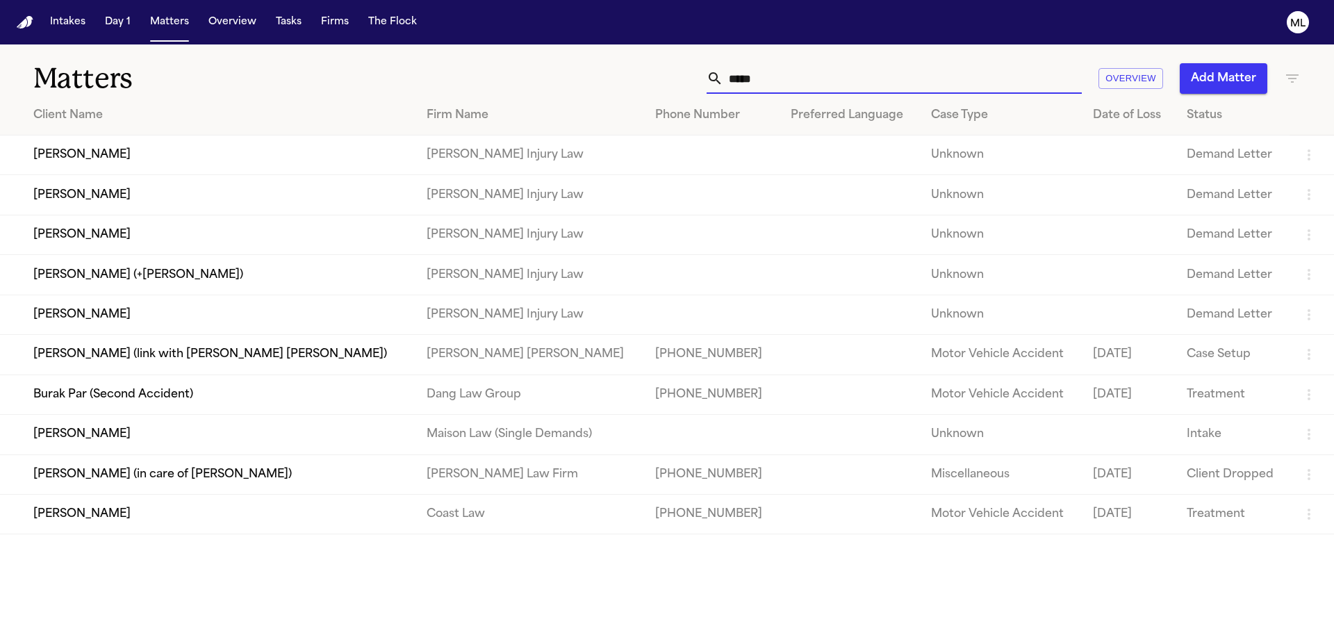
type input "*****"
click at [330, 516] on td "[PERSON_NAME]" at bounding box center [208, 514] width 416 height 40
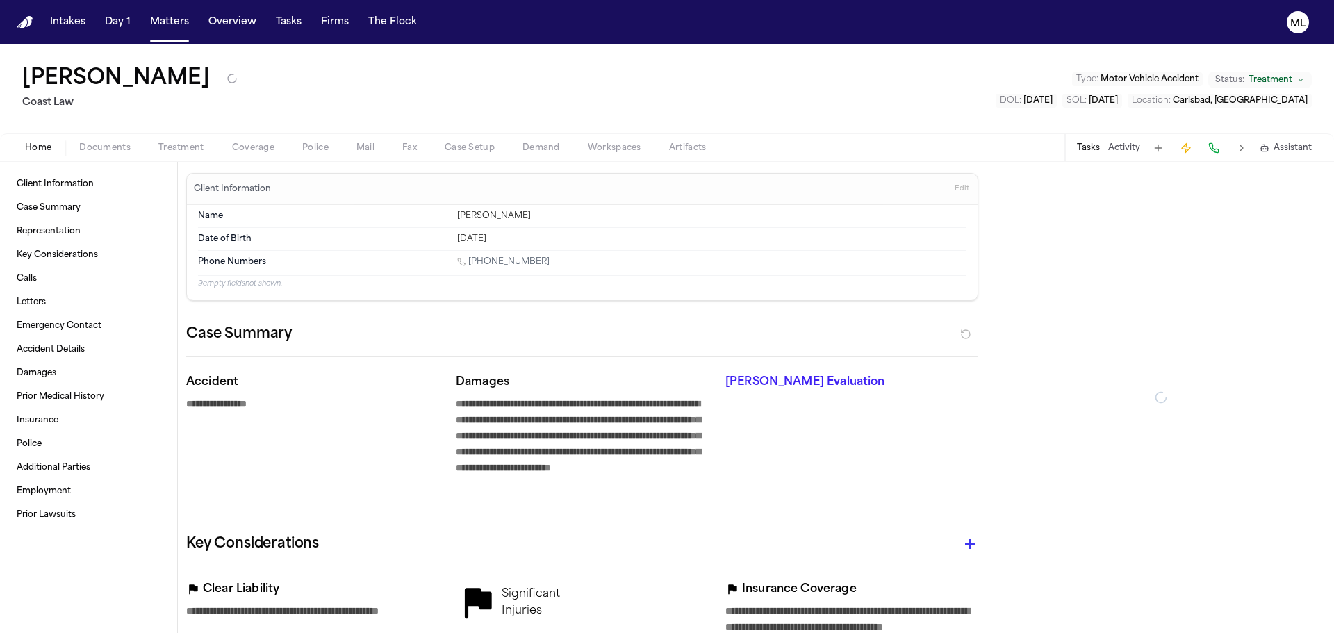
type textarea "*"
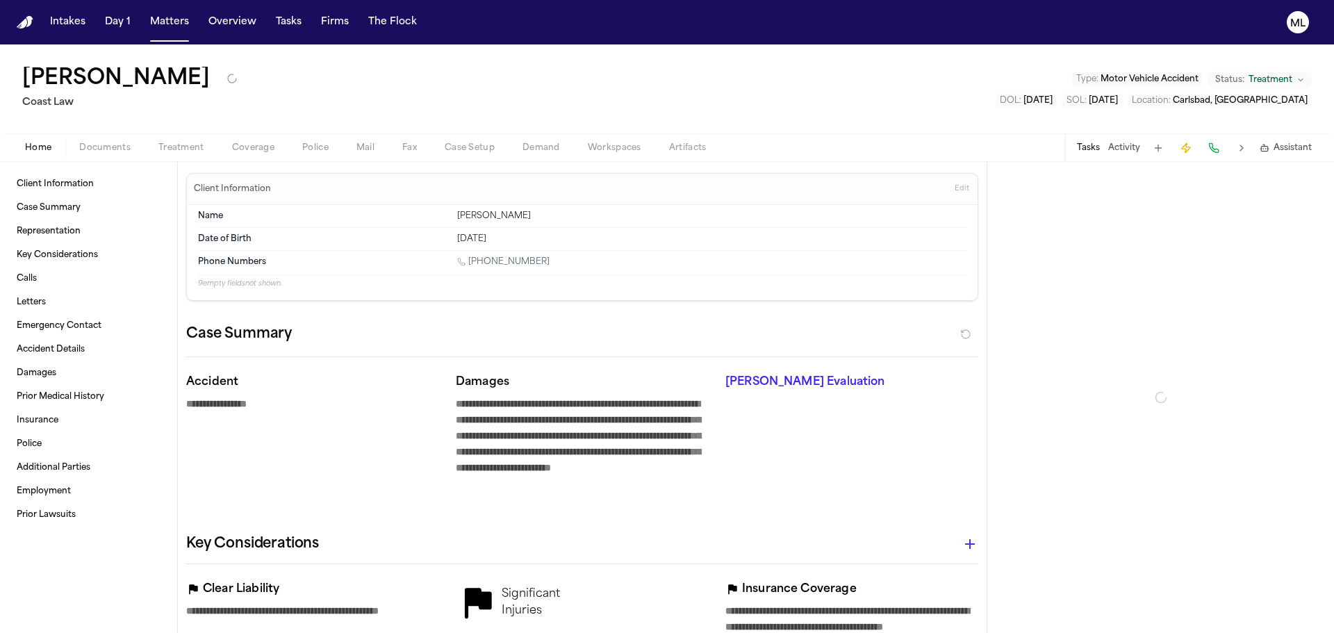
type textarea "*"
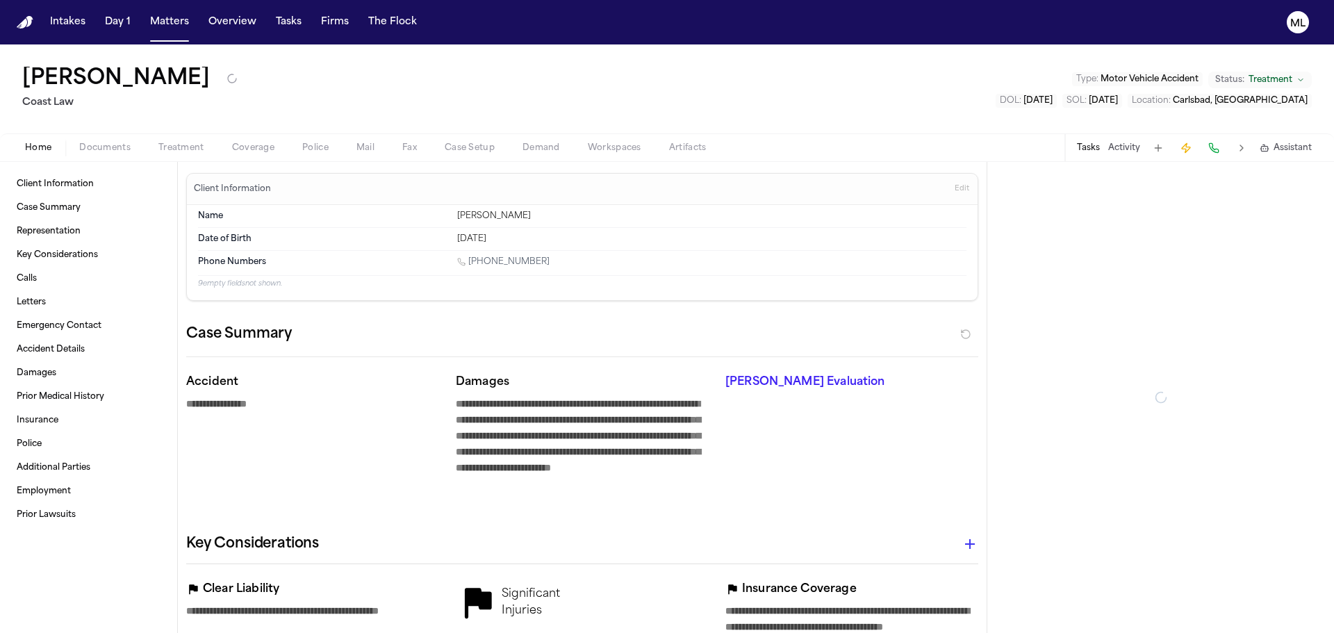
type textarea "*"
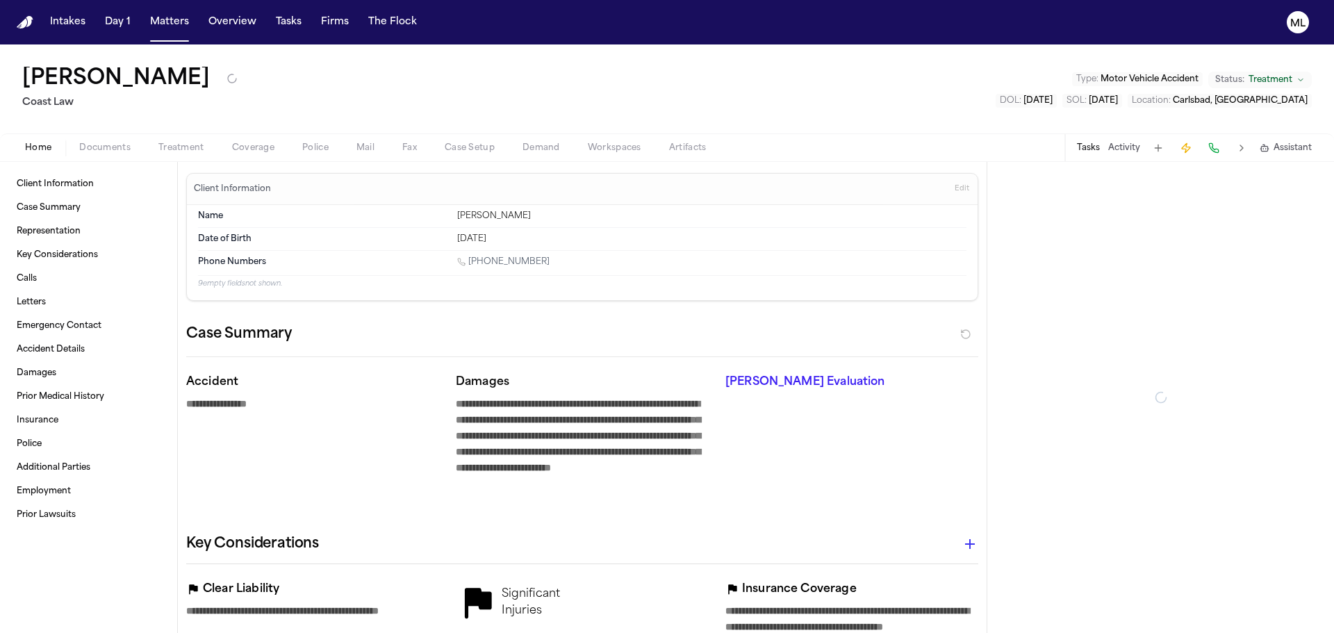
type textarea "*"
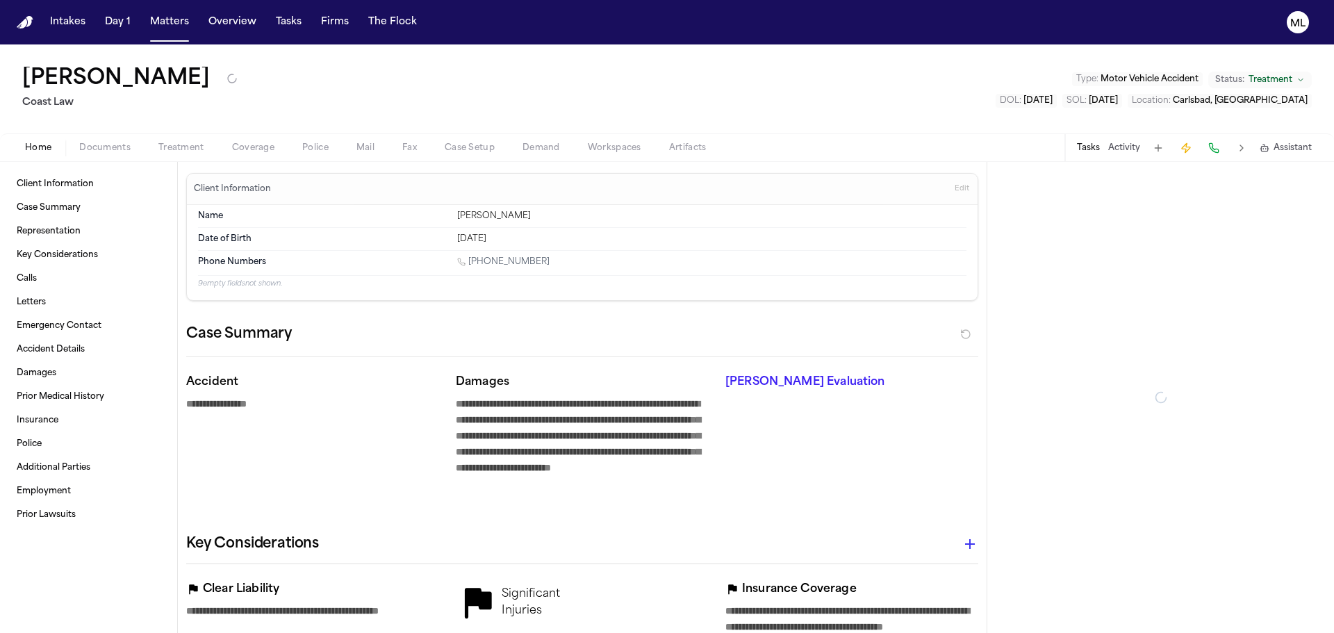
type textarea "*"
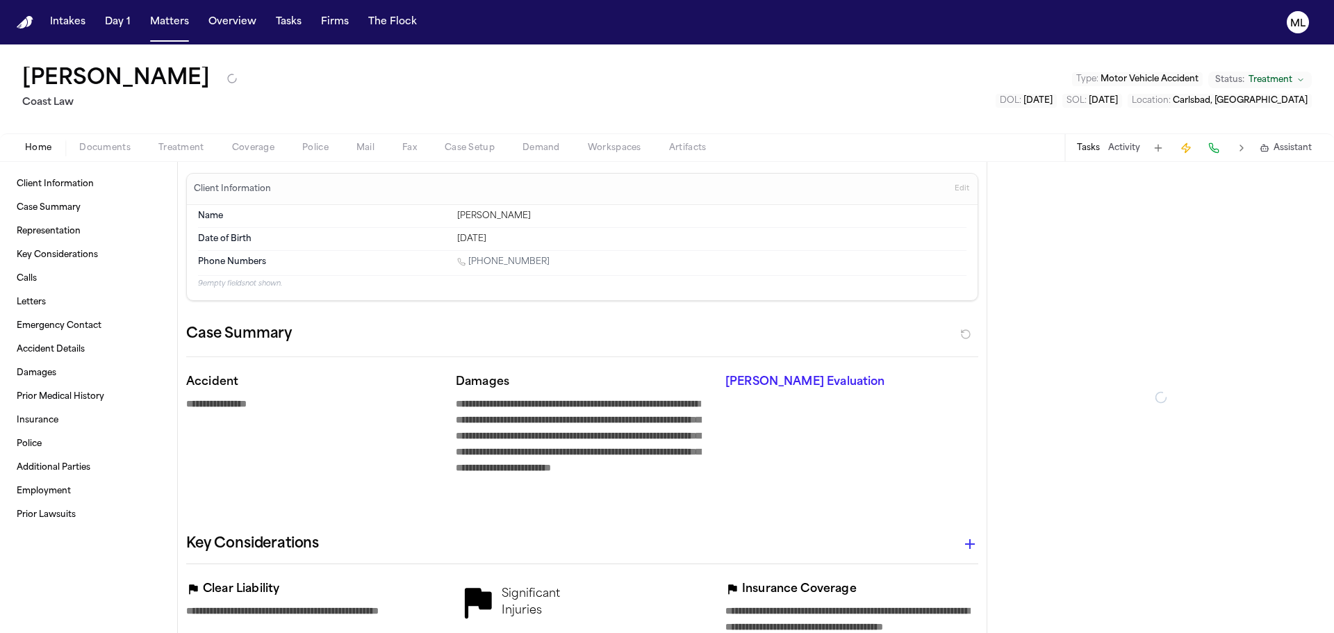
type textarea "*"
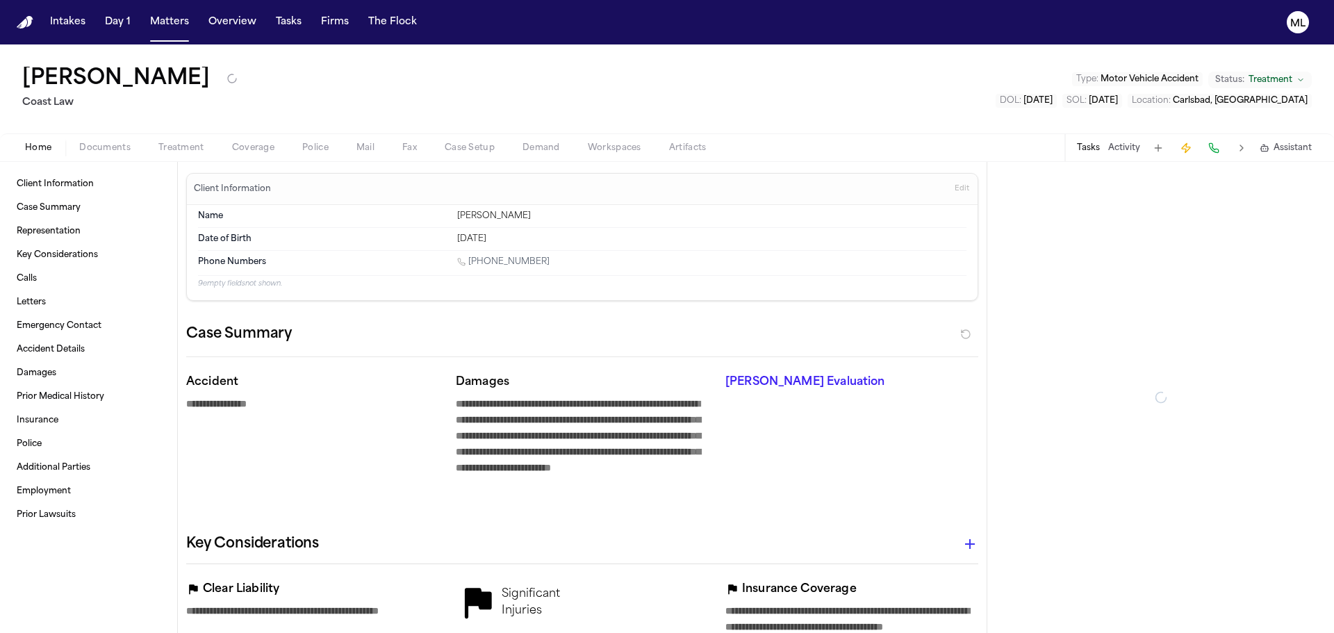
type textarea "*"
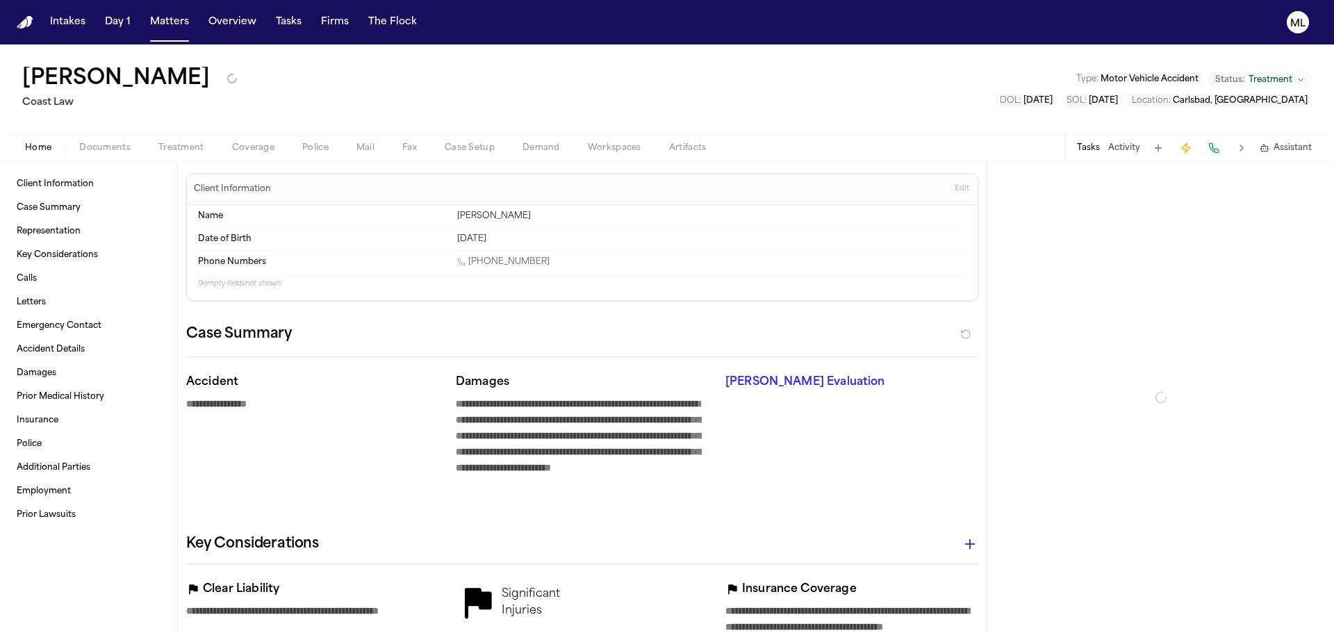
type textarea "*"
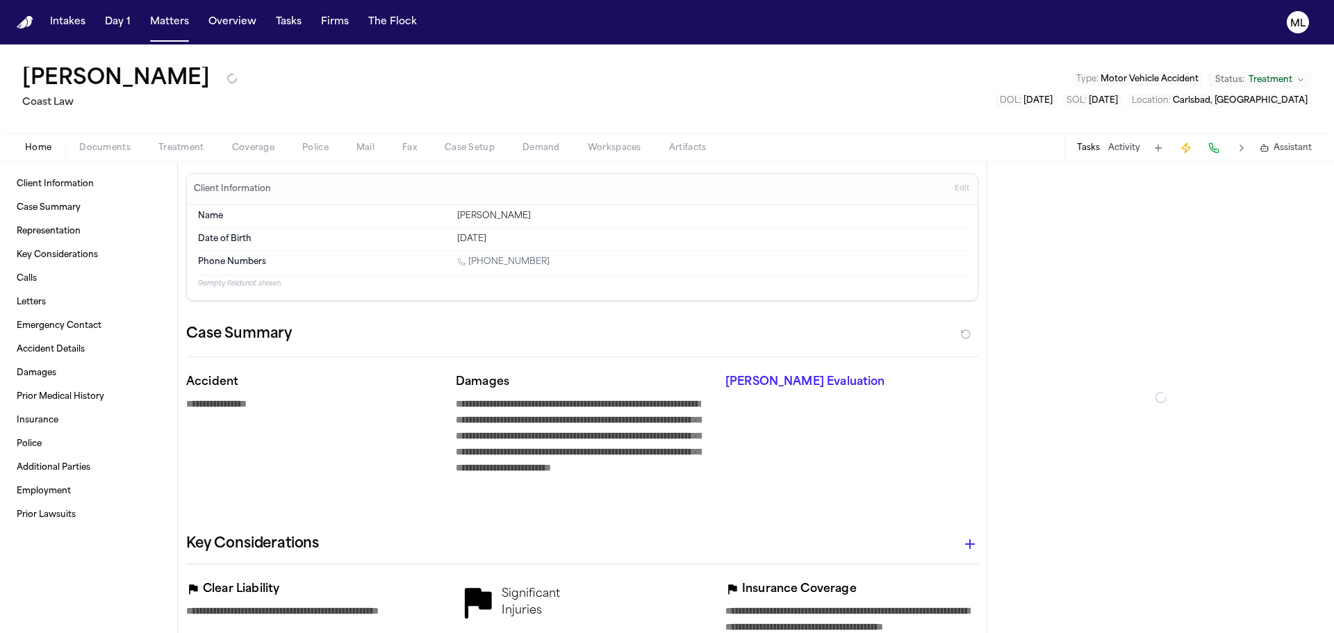
type textarea "*"
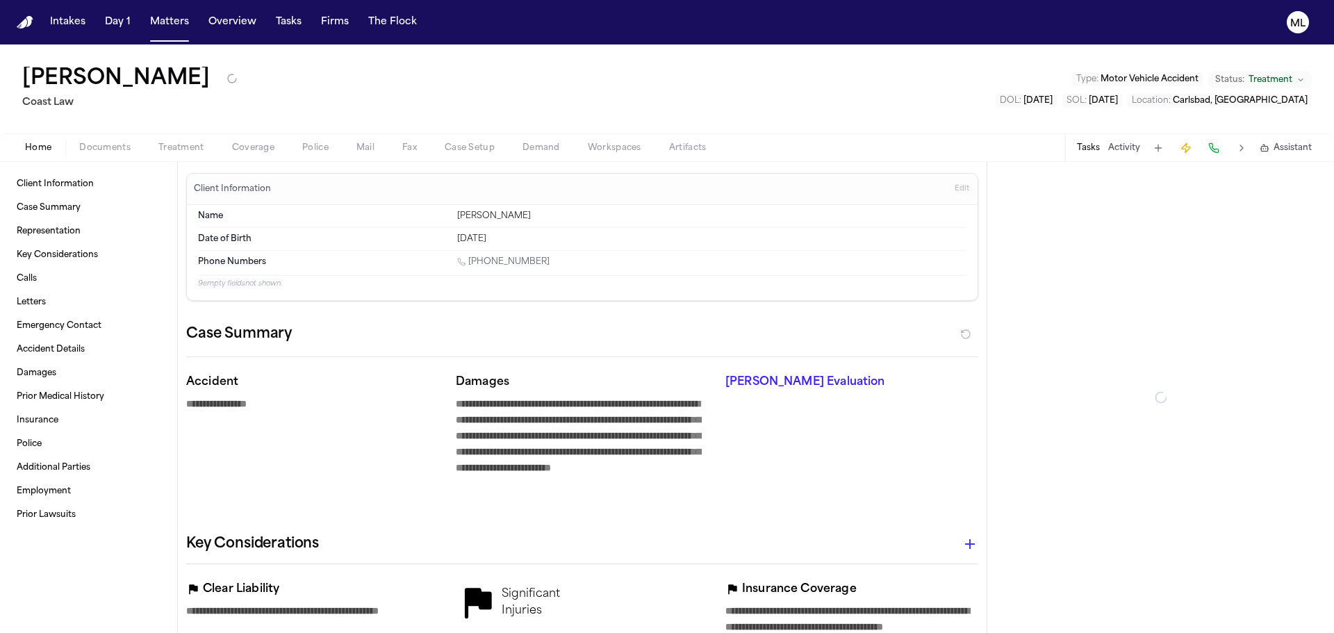
type textarea "*"
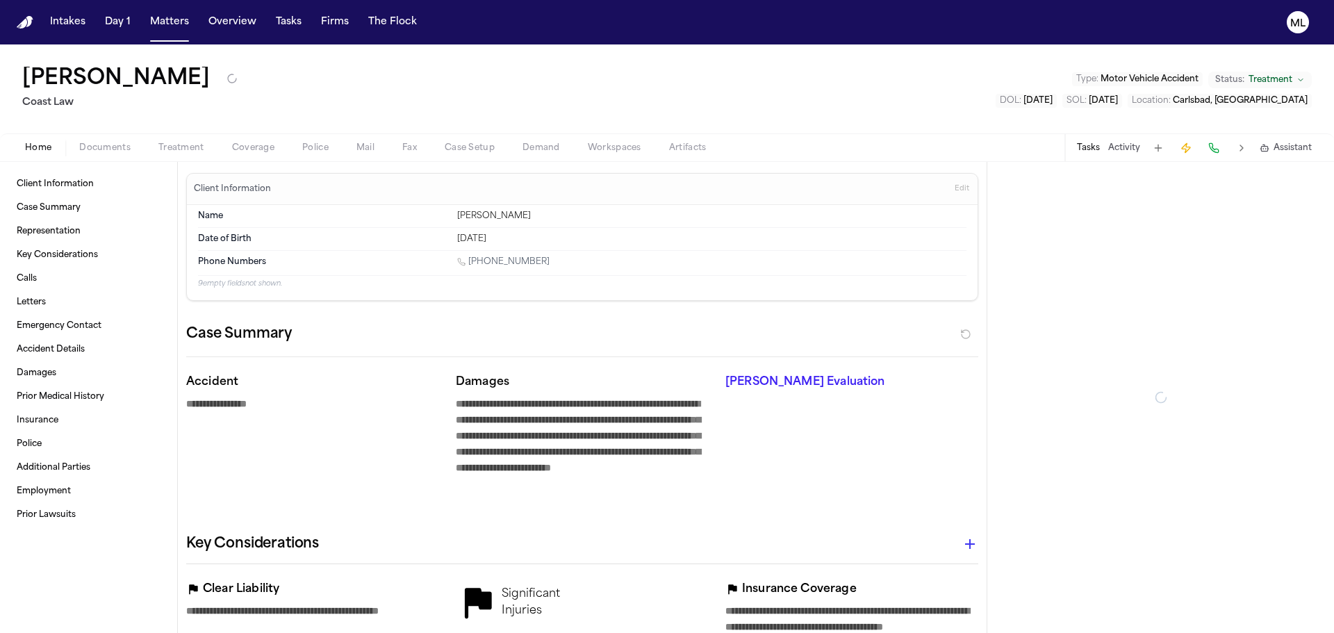
type textarea "*"
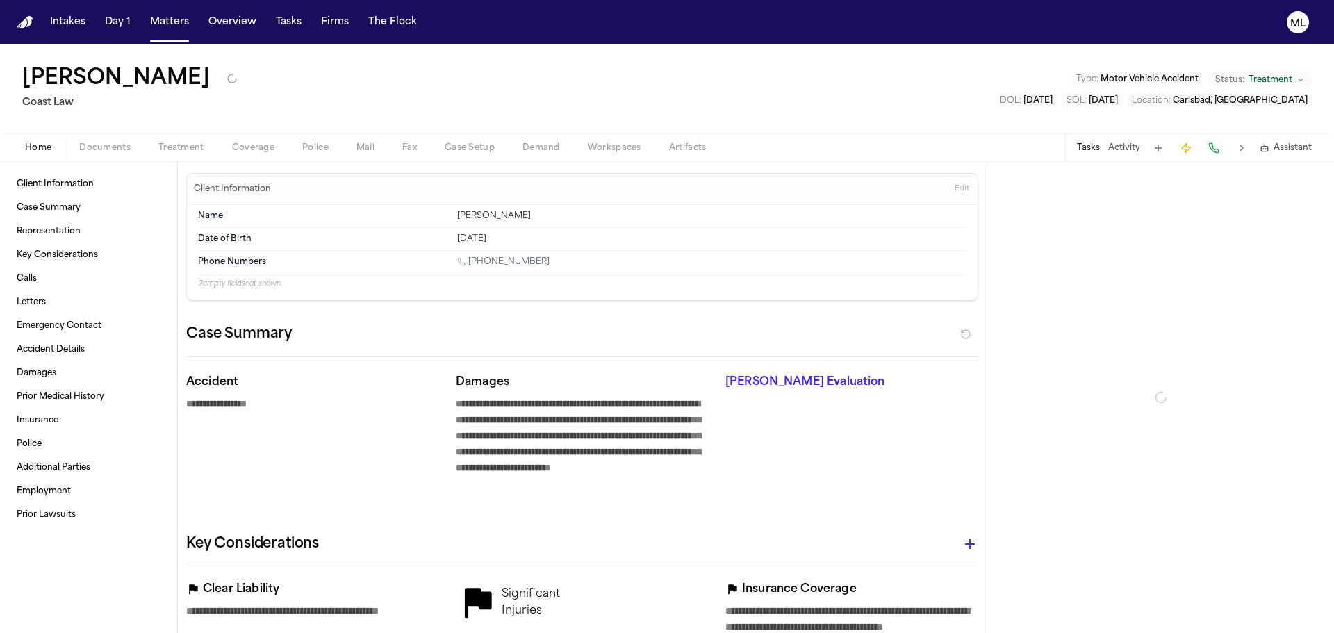
type textarea "*"
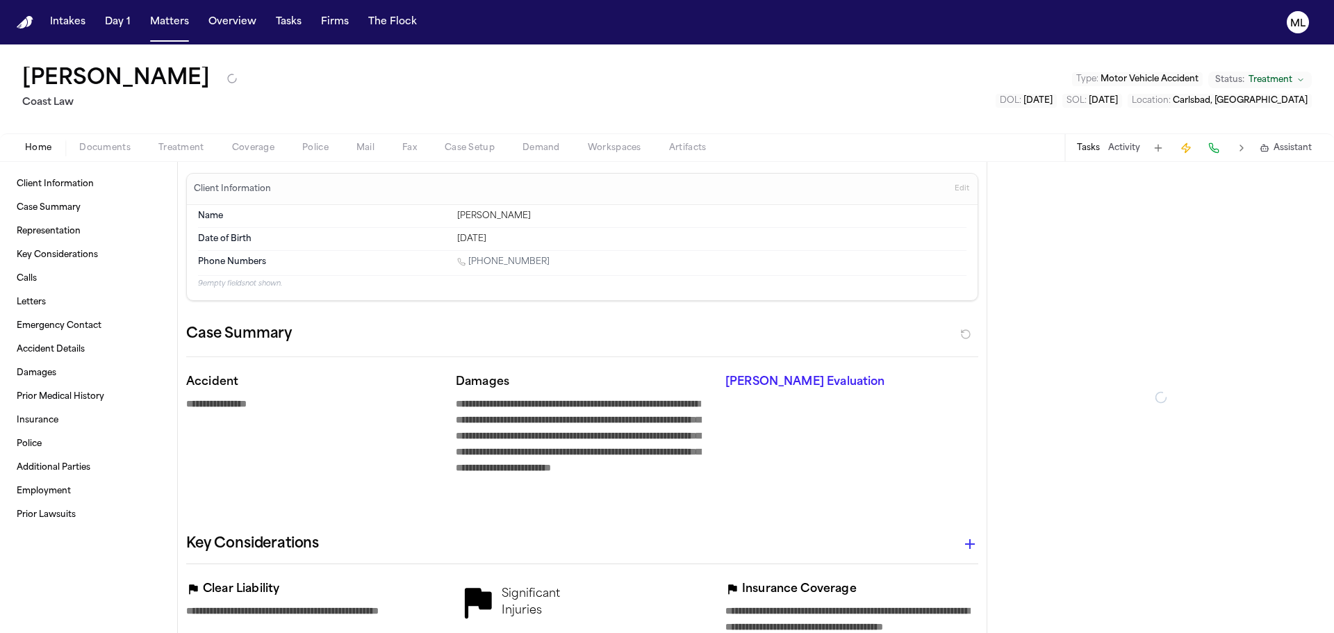
type textarea "*"
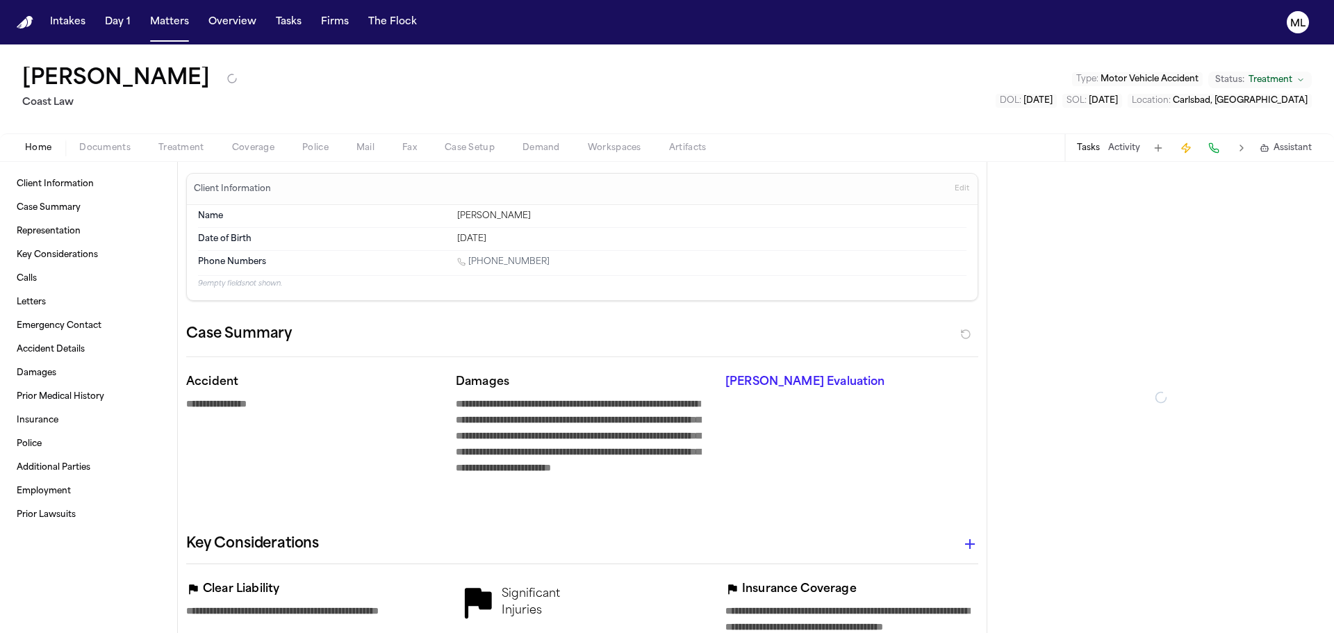
type textarea "*"
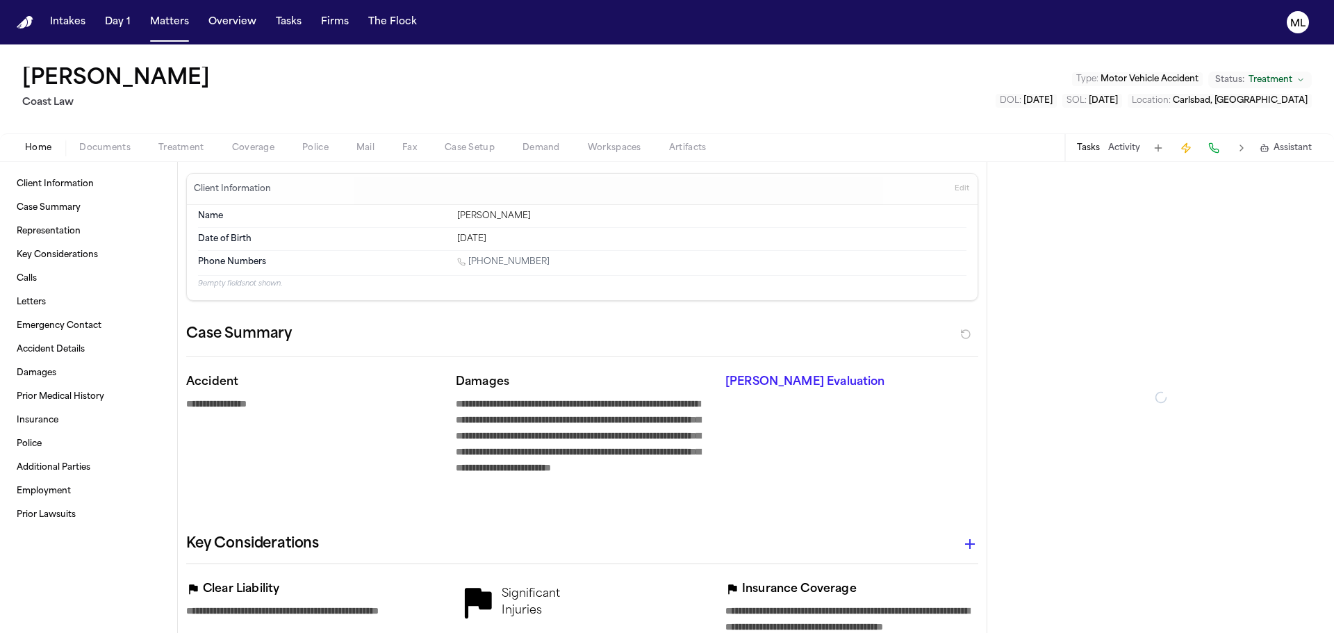
type textarea "*"
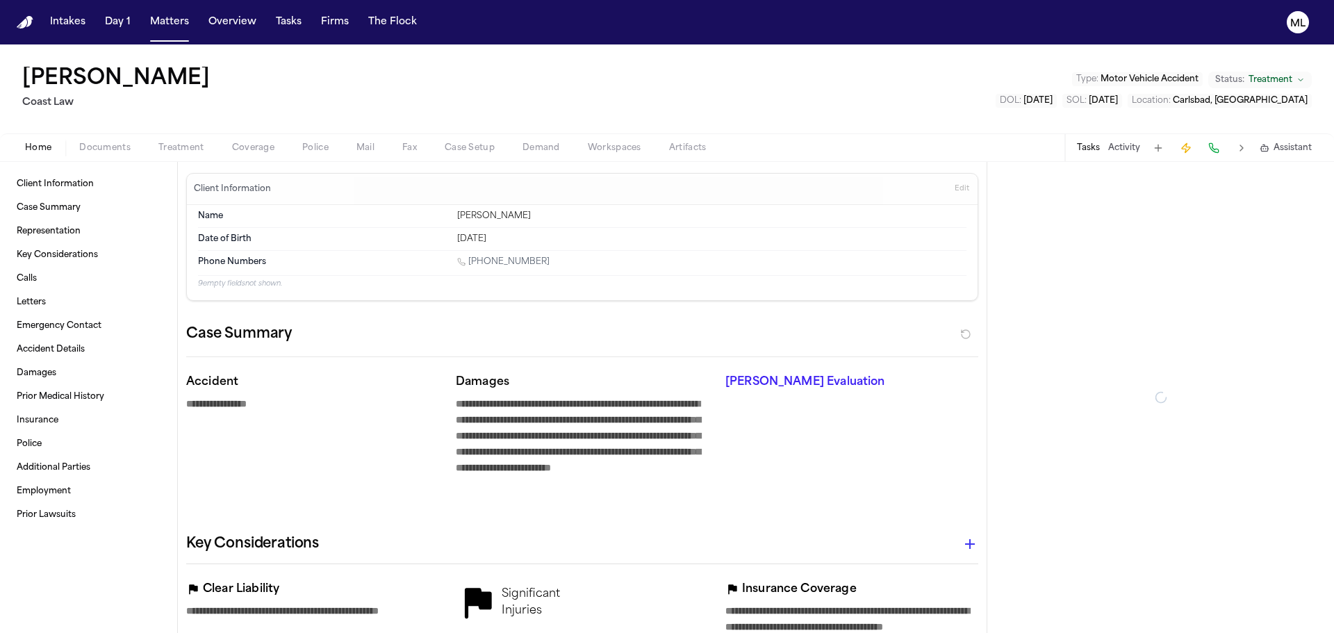
type textarea "*"
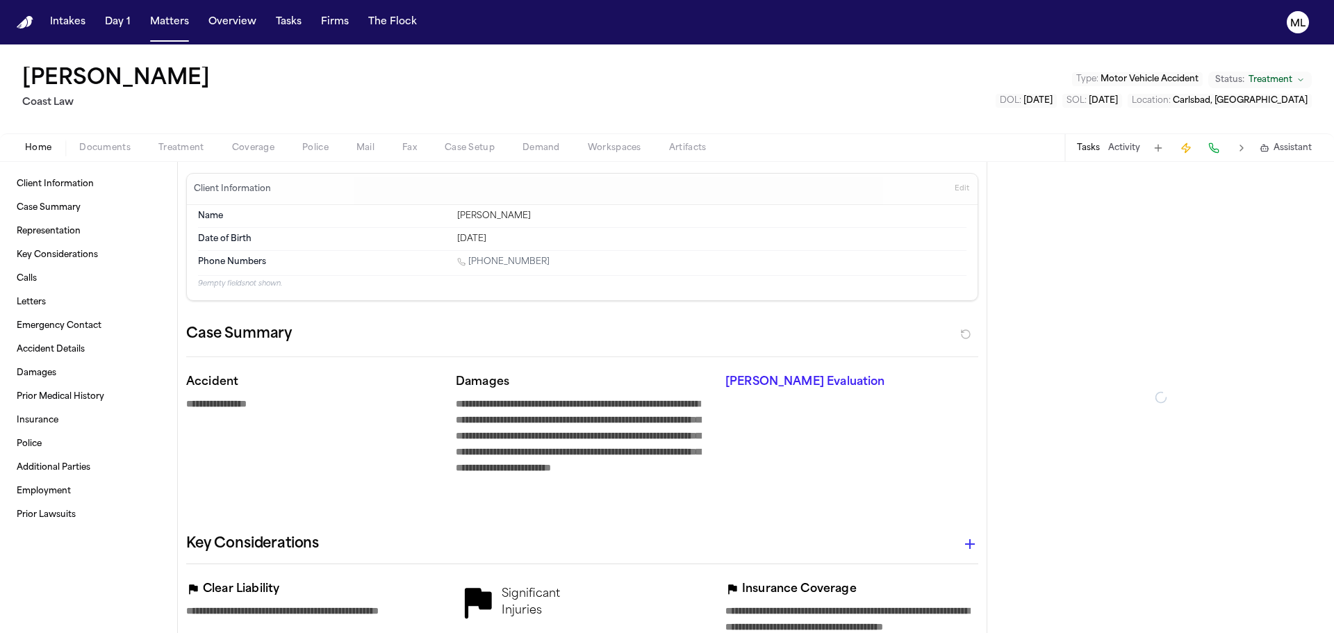
type textarea "*"
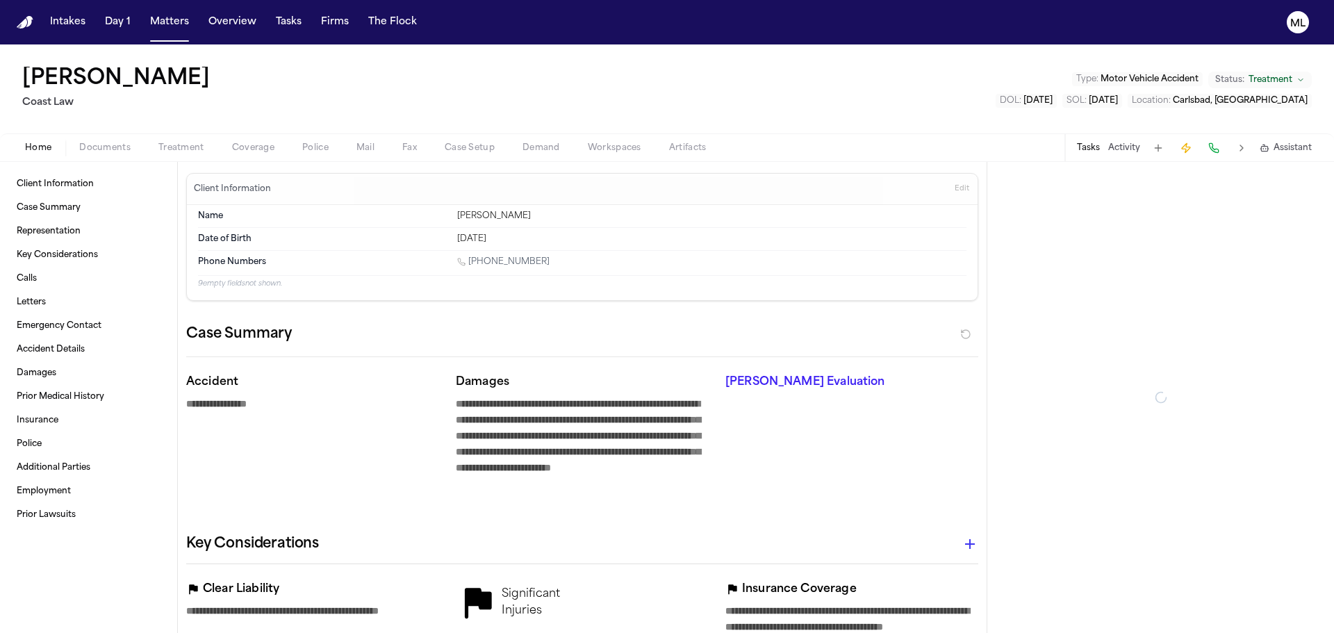
type textarea "*"
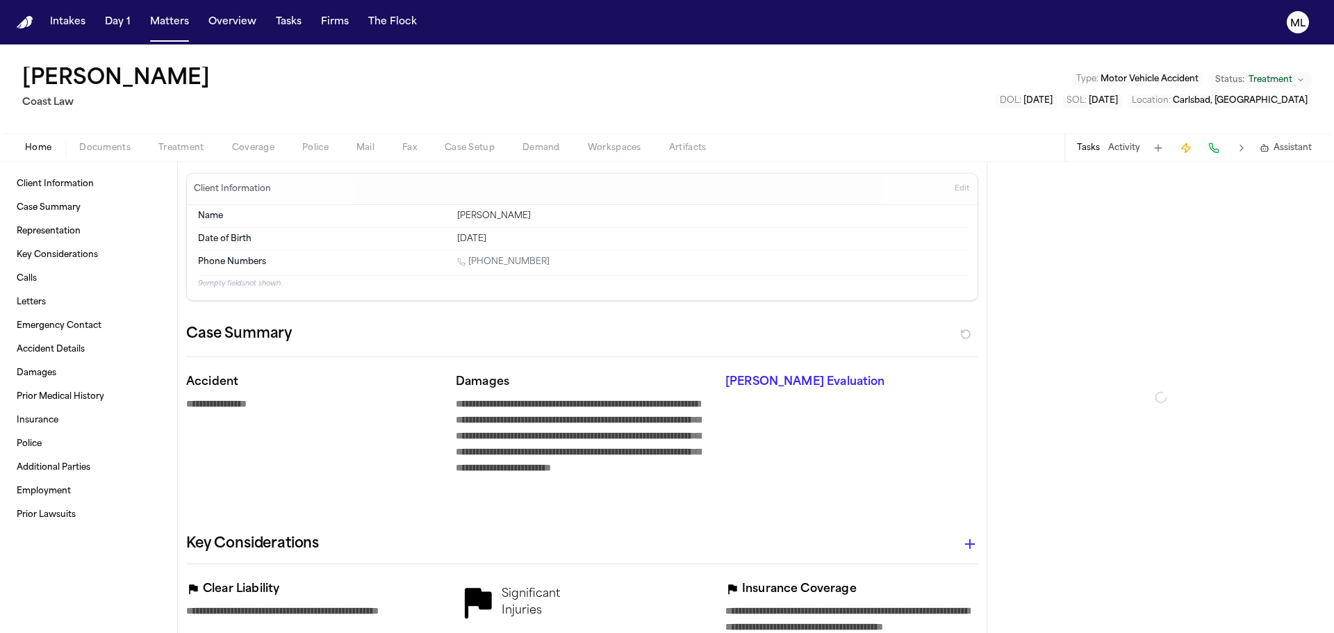
type textarea "*"
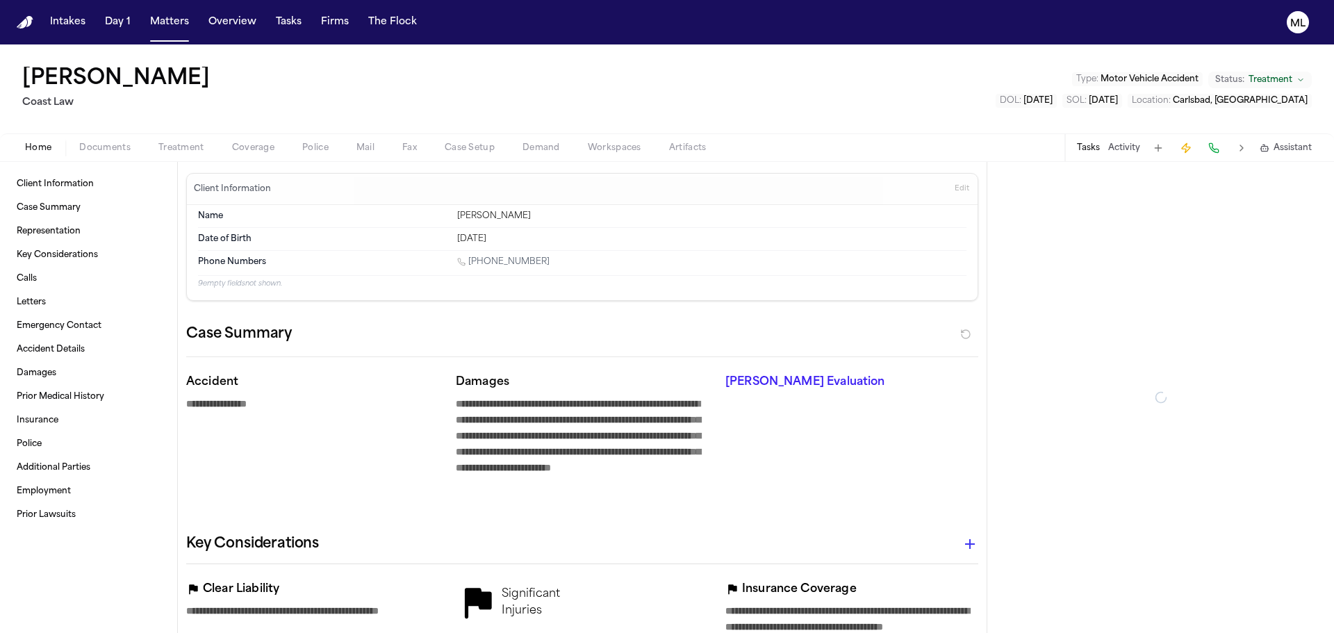
type textarea "*"
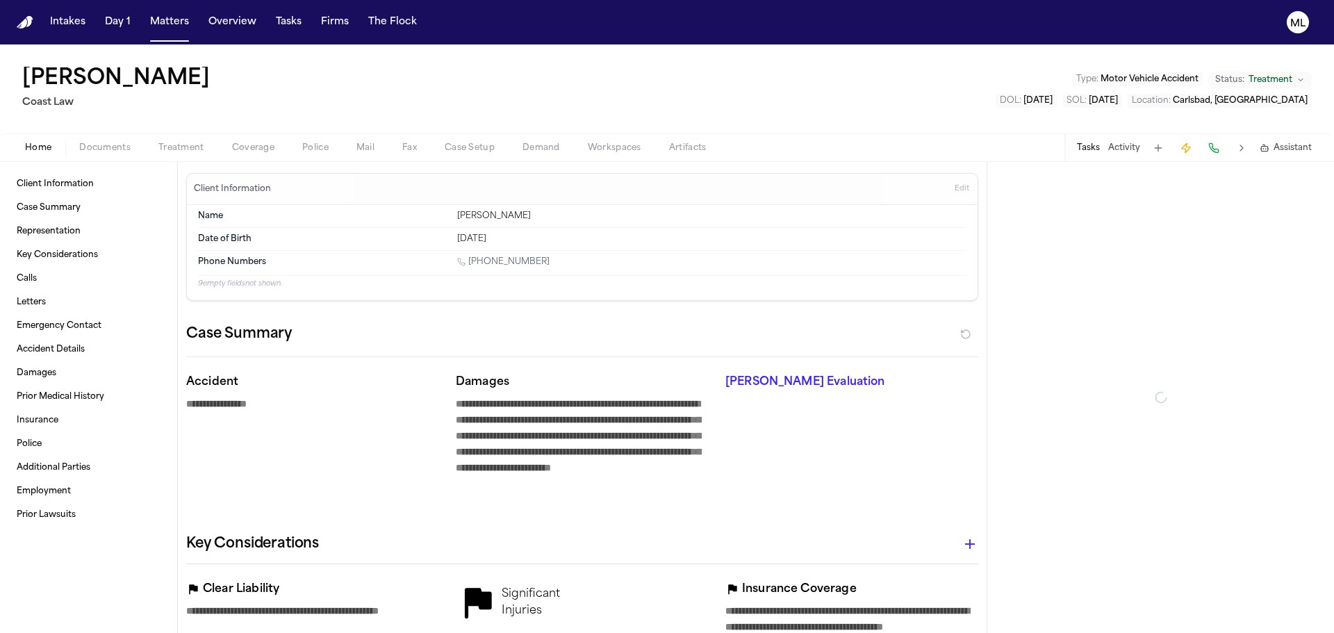
type textarea "*"
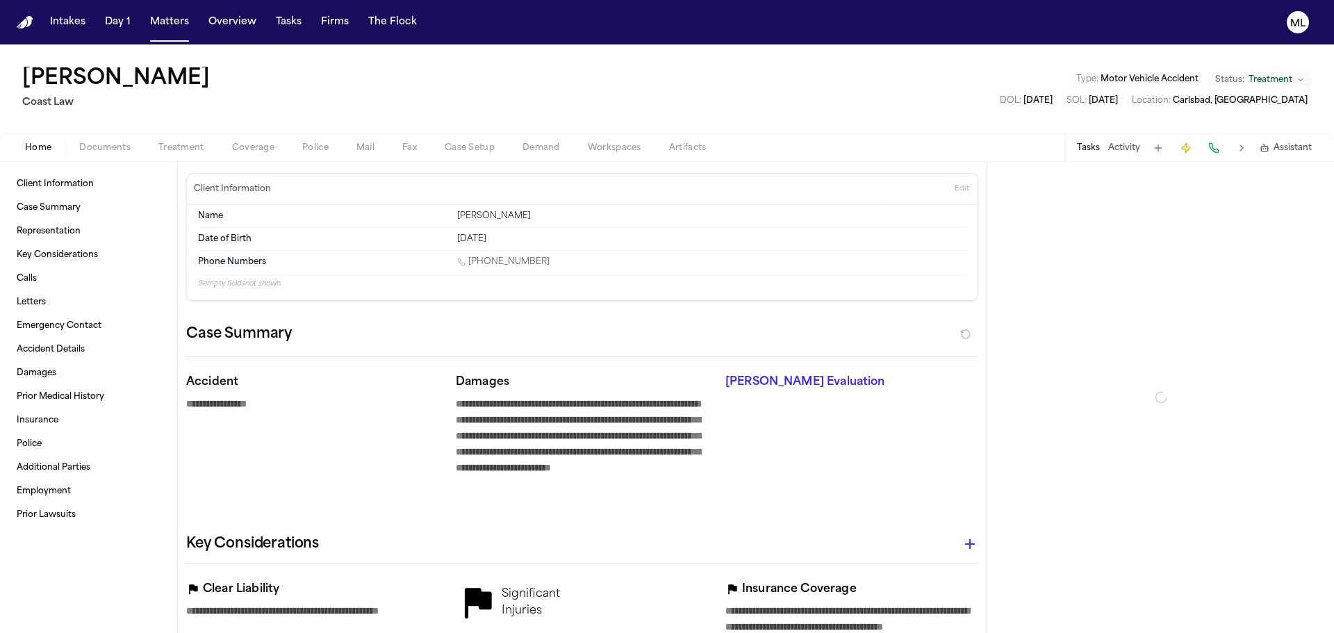
type textarea "*"
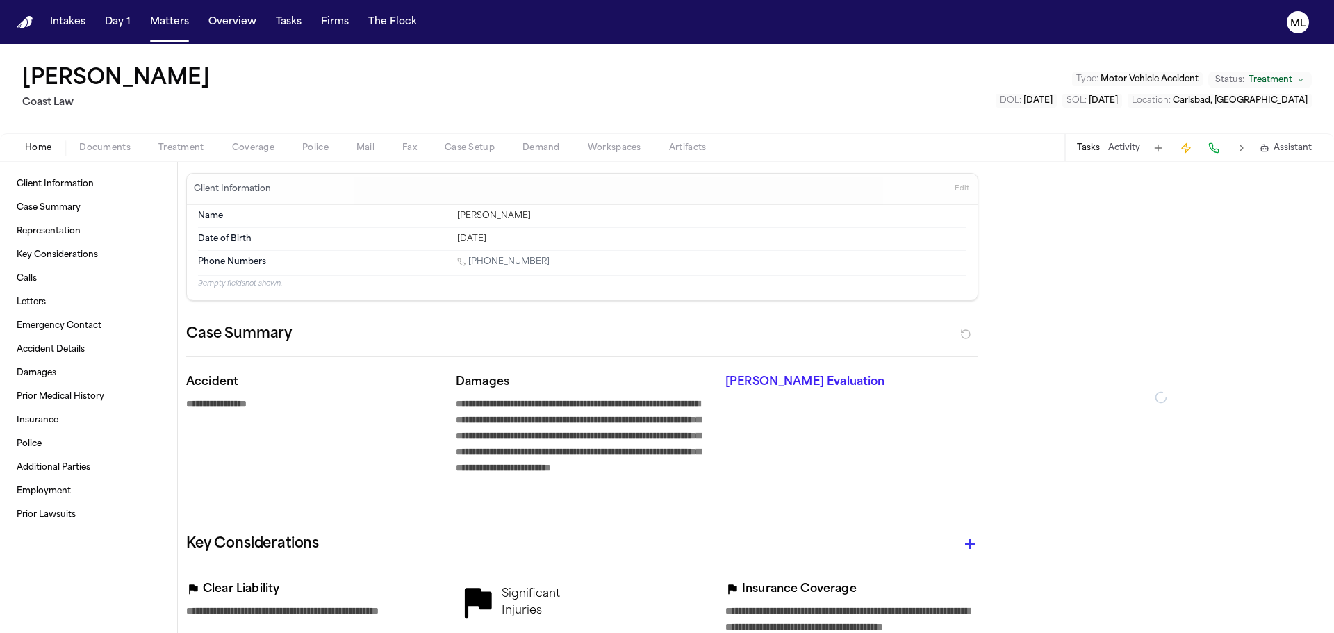
type textarea "*"
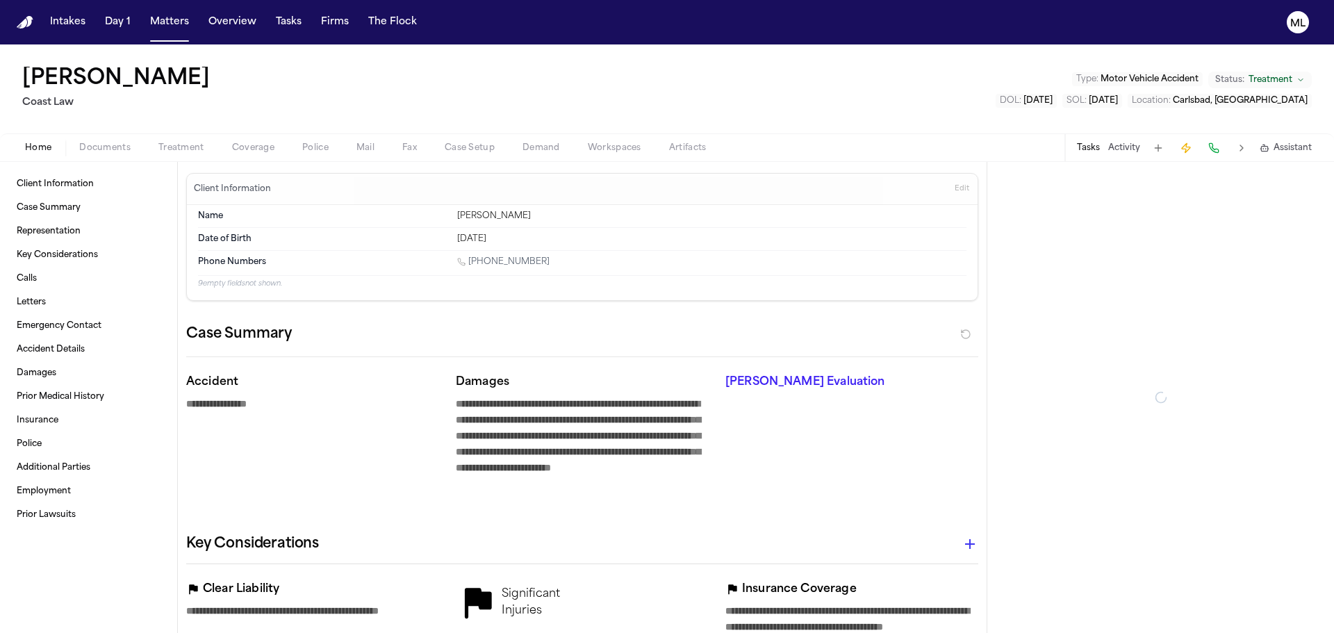
type textarea "*"
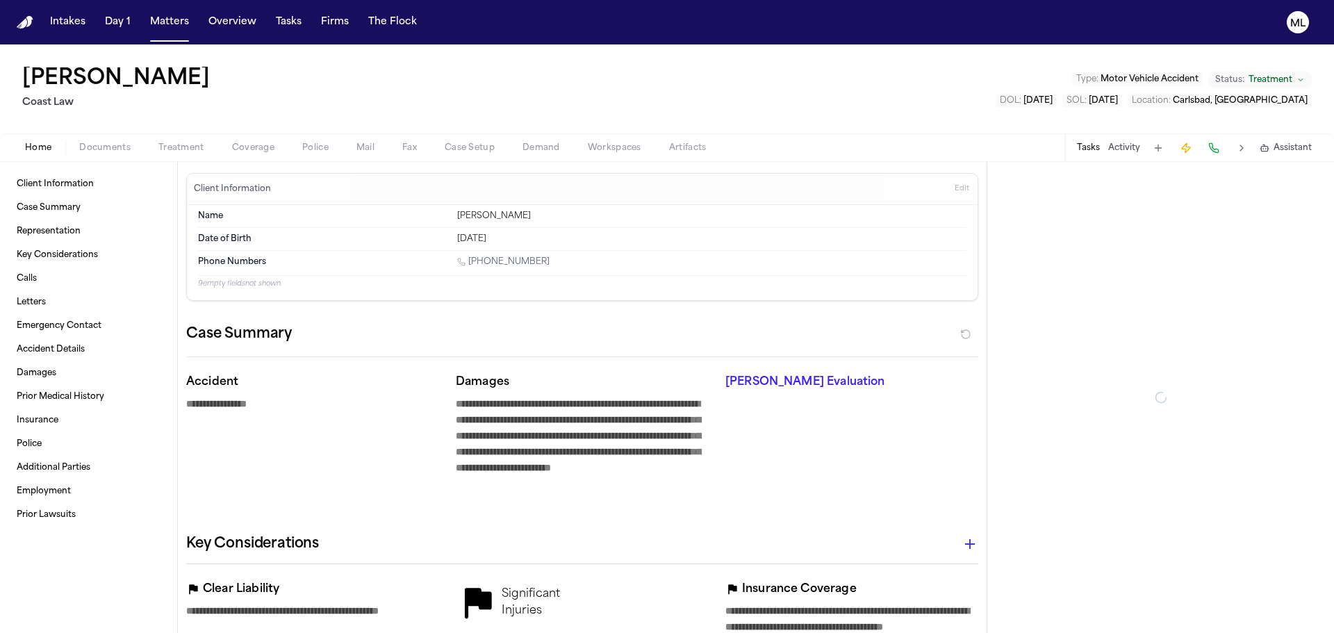
type textarea "*"
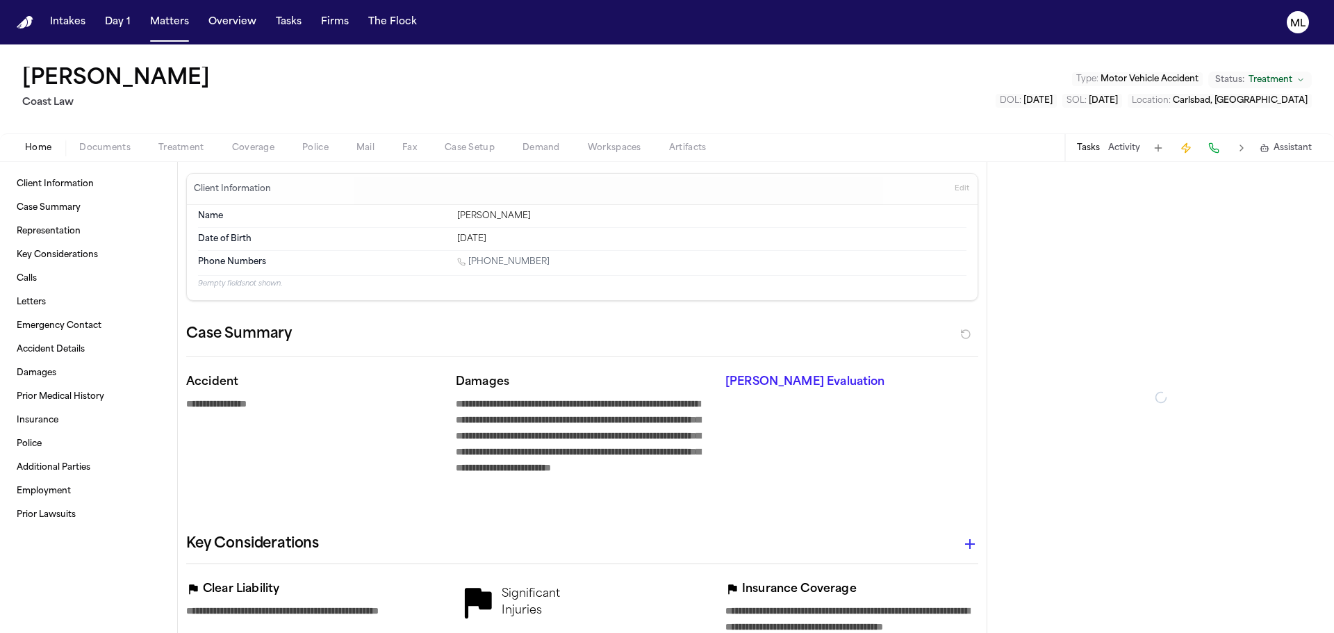
type textarea "*"
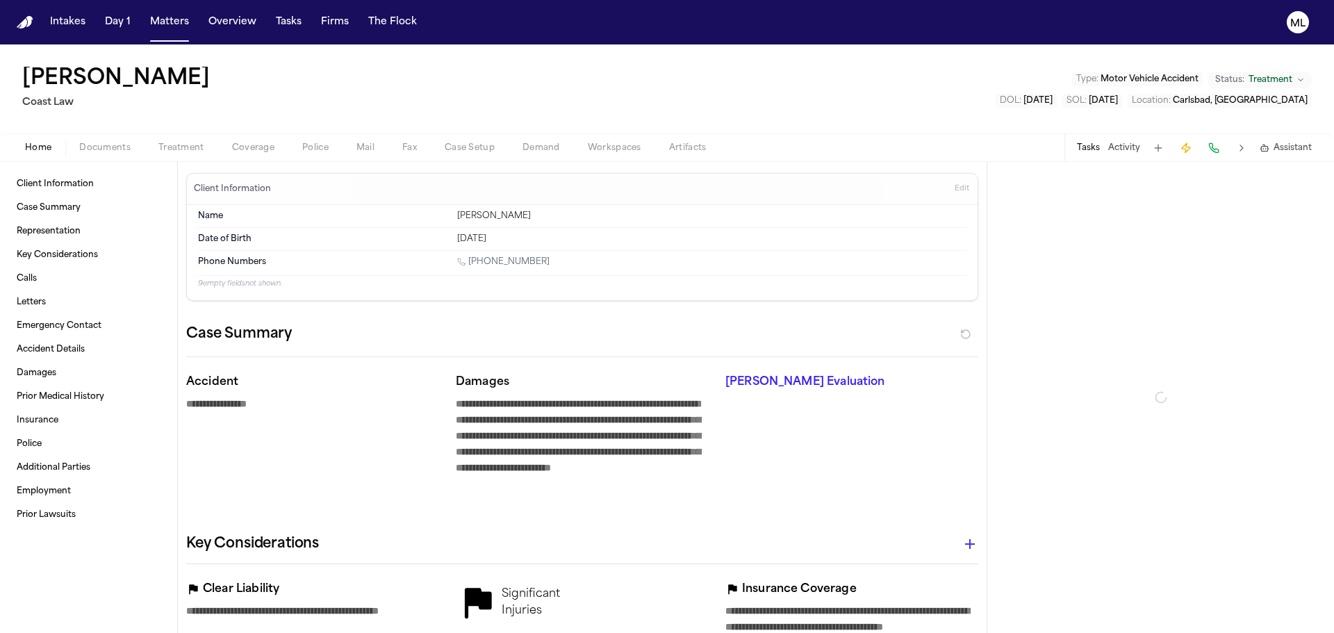
type textarea "*"
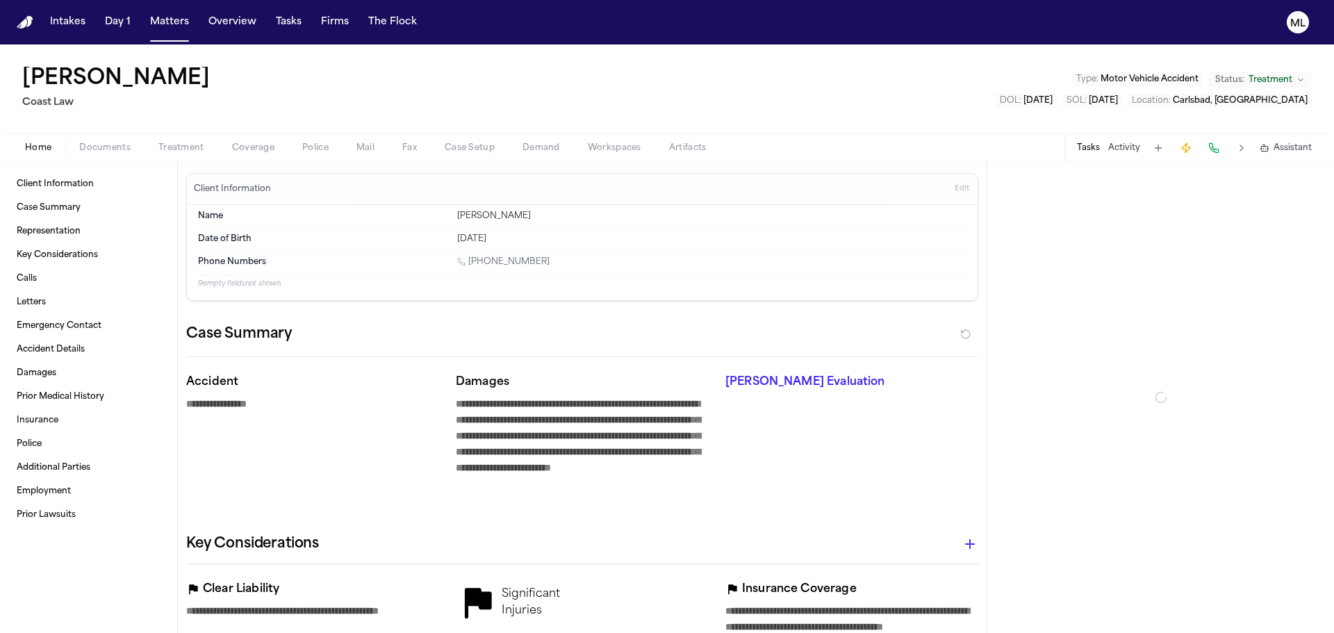
type textarea "*"
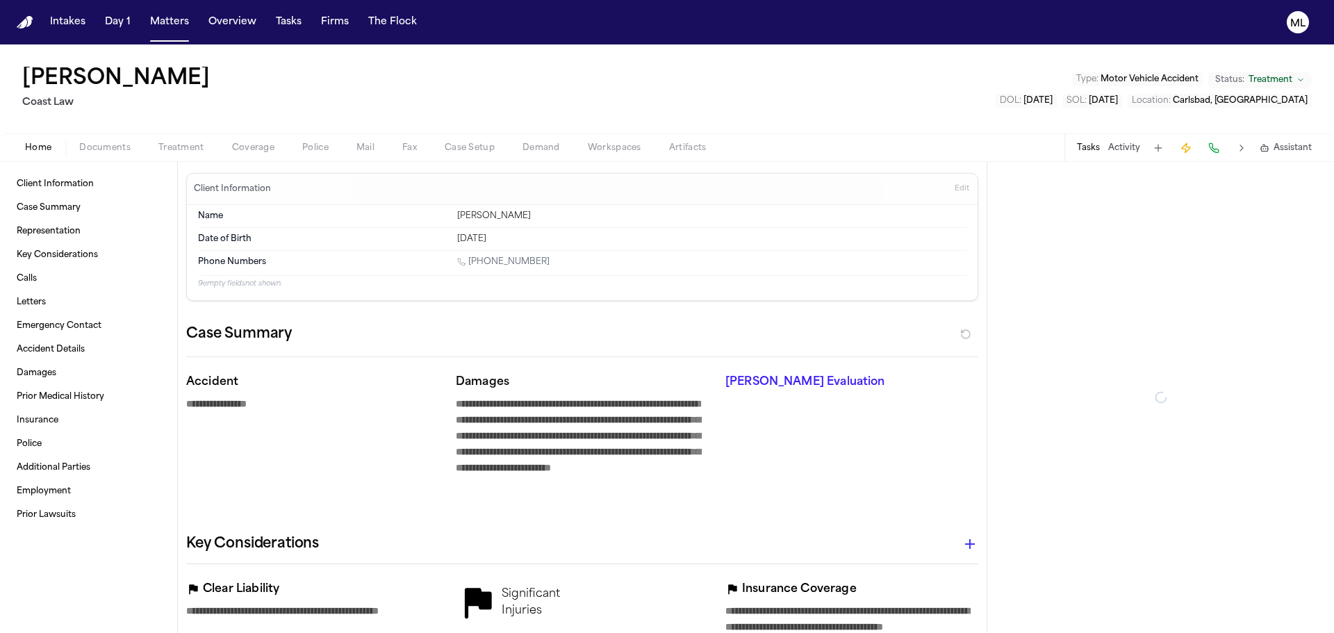
type textarea "*"
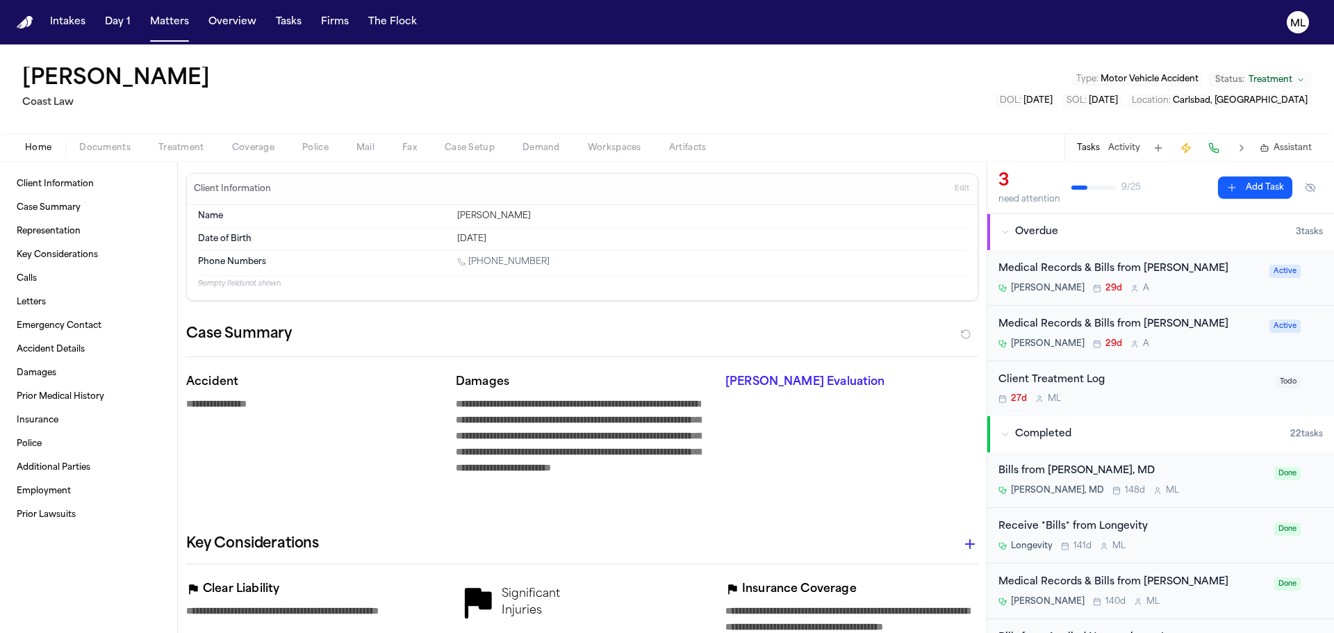
type textarea "*"
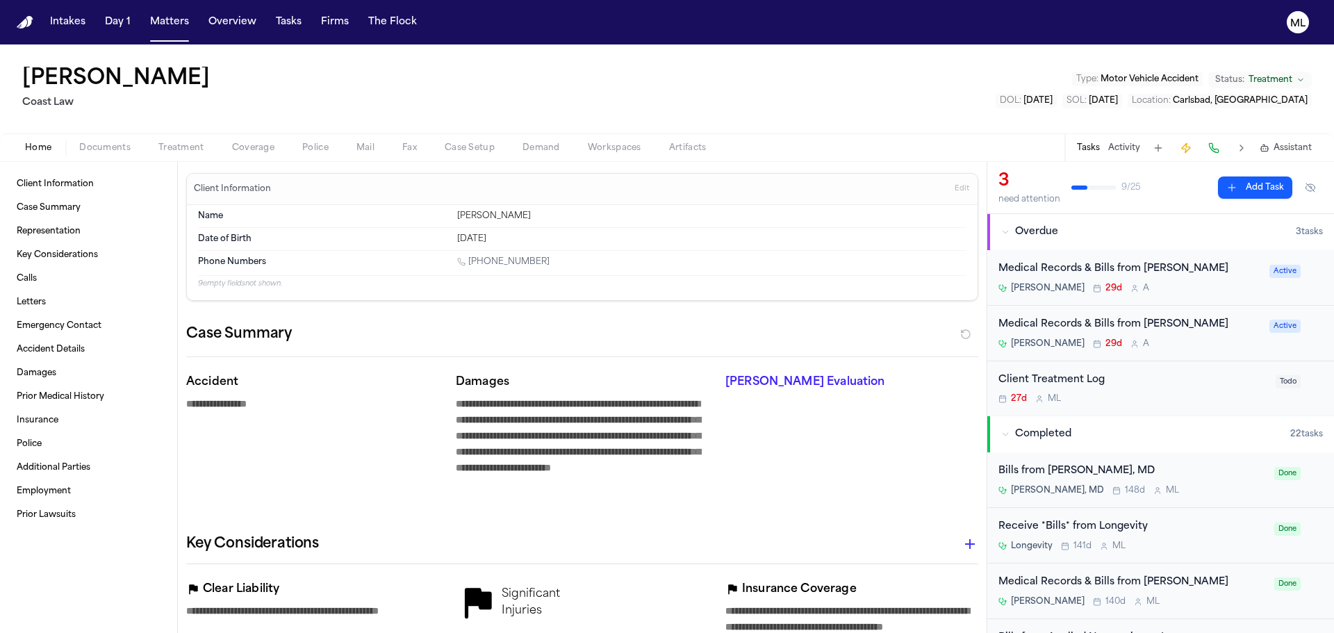
type textarea "*"
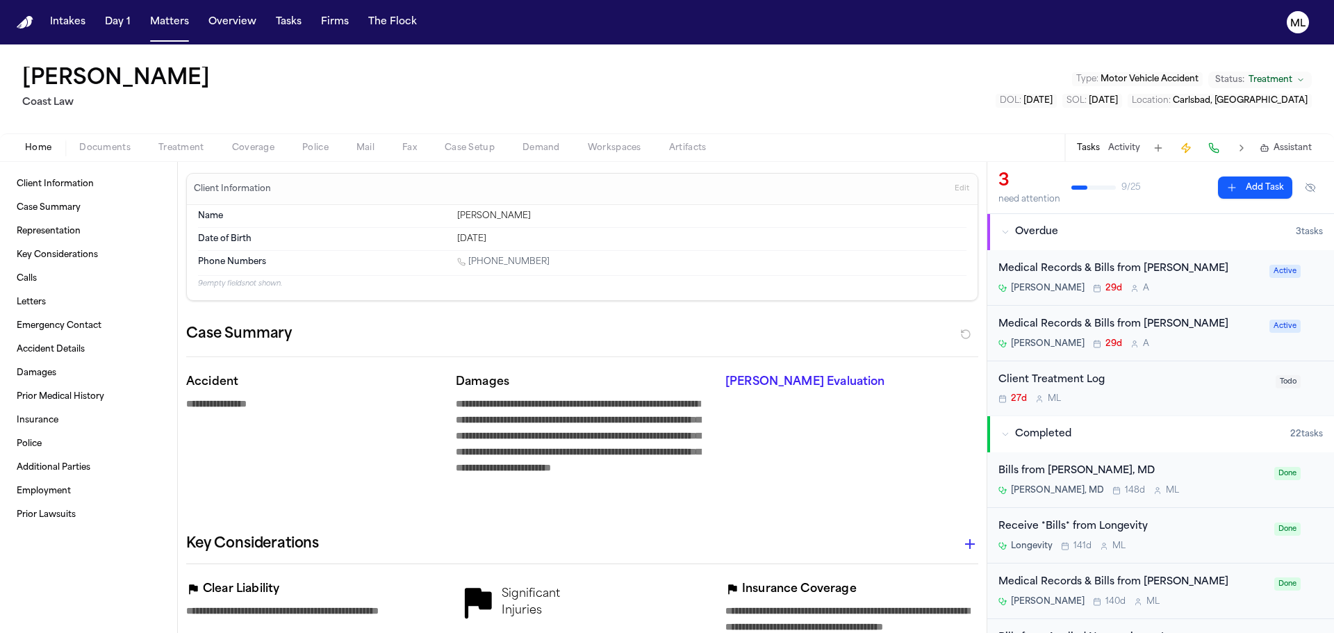
type textarea "*"
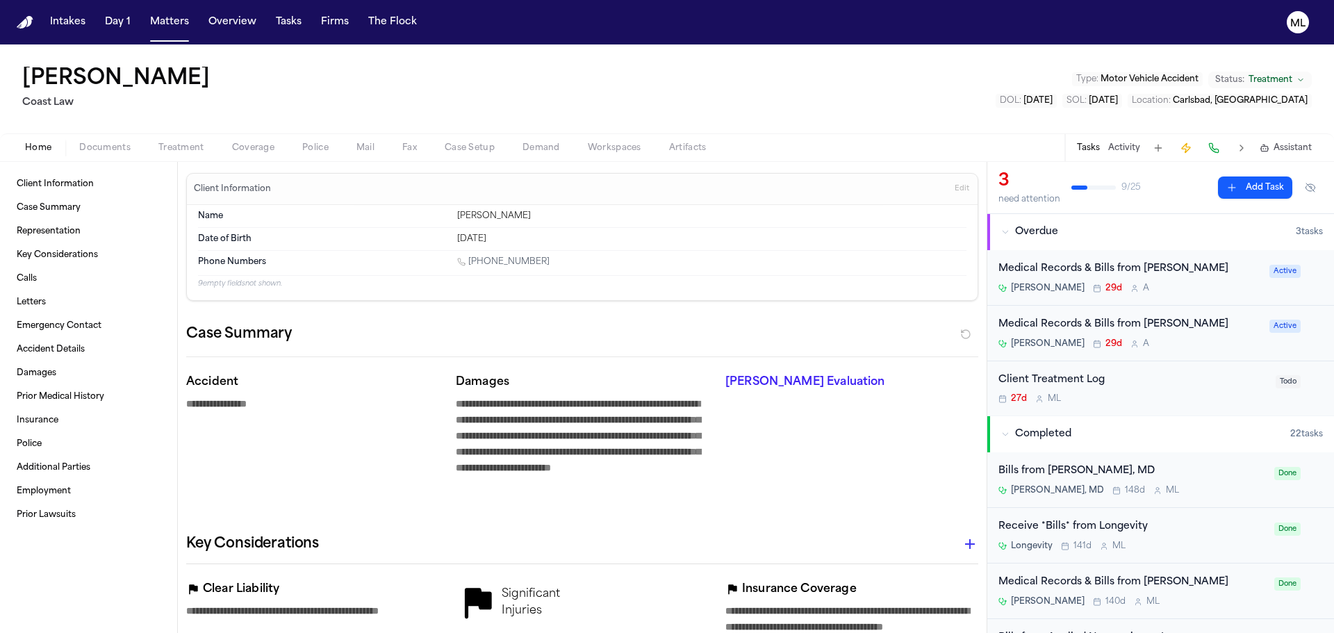
type textarea "*"
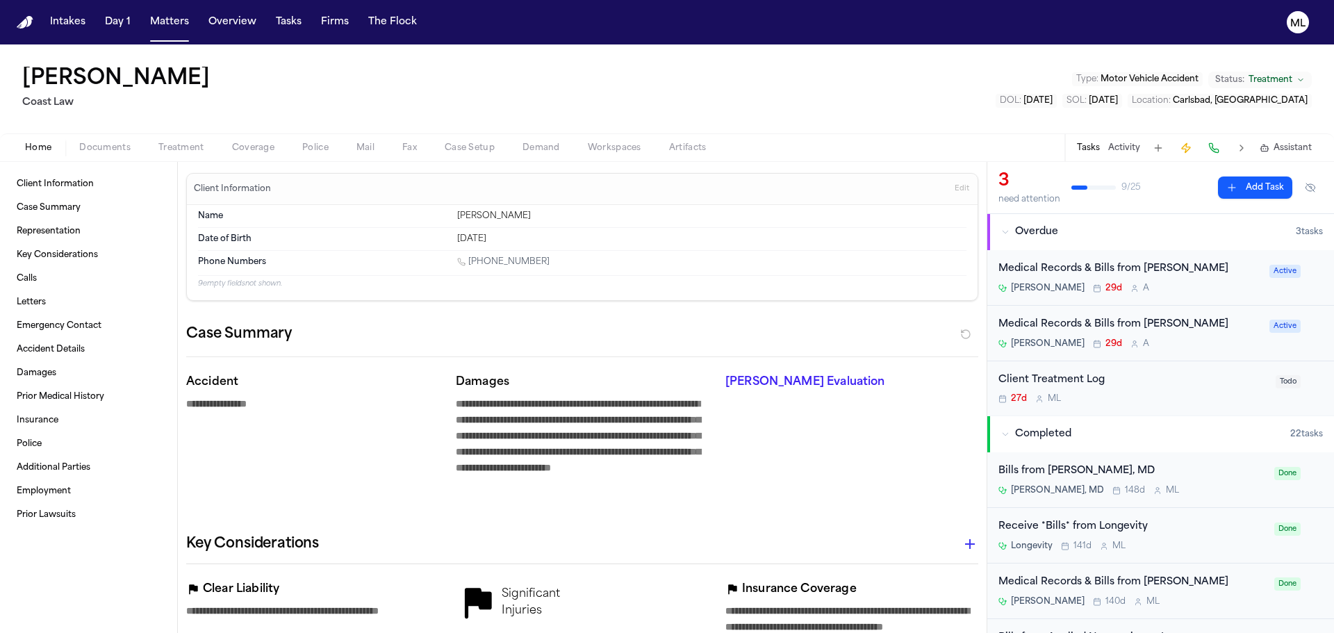
type textarea "*"
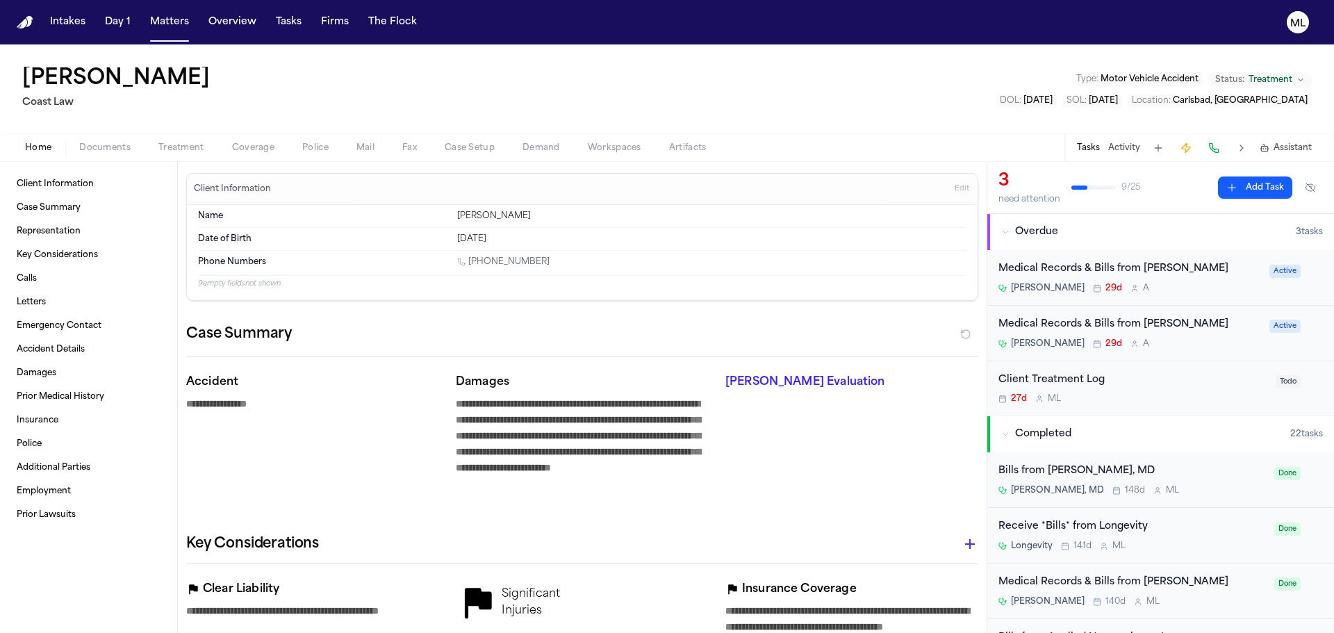
type textarea "*"
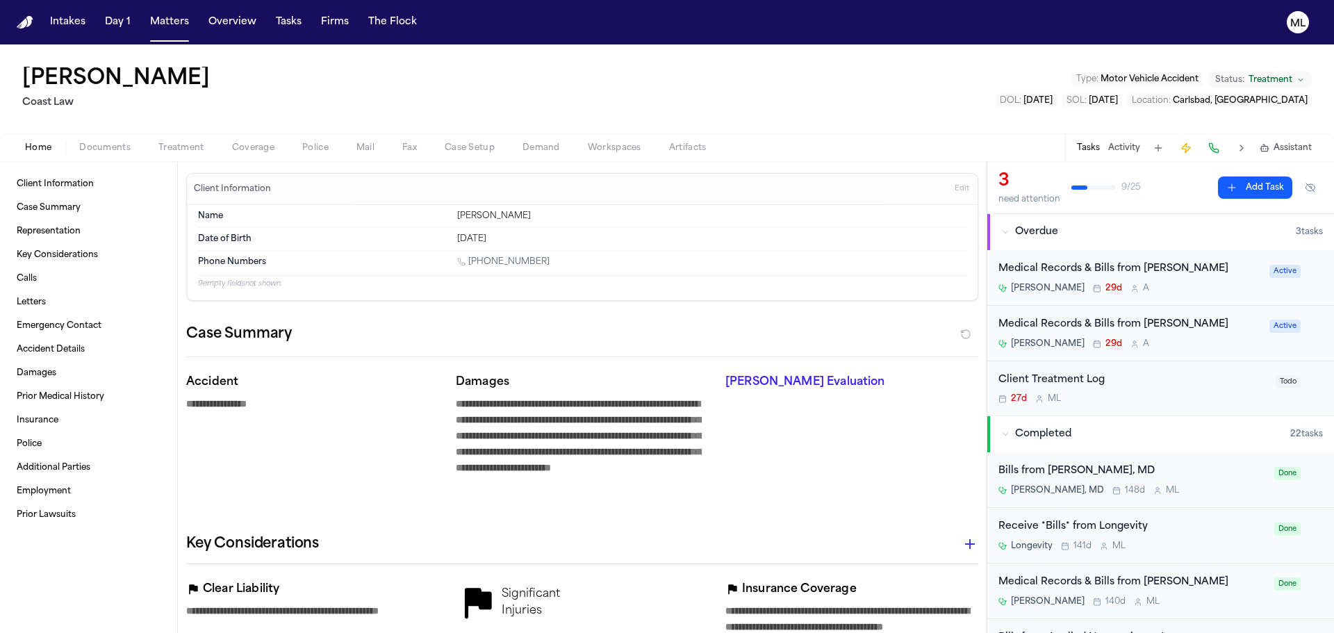
type textarea "*"
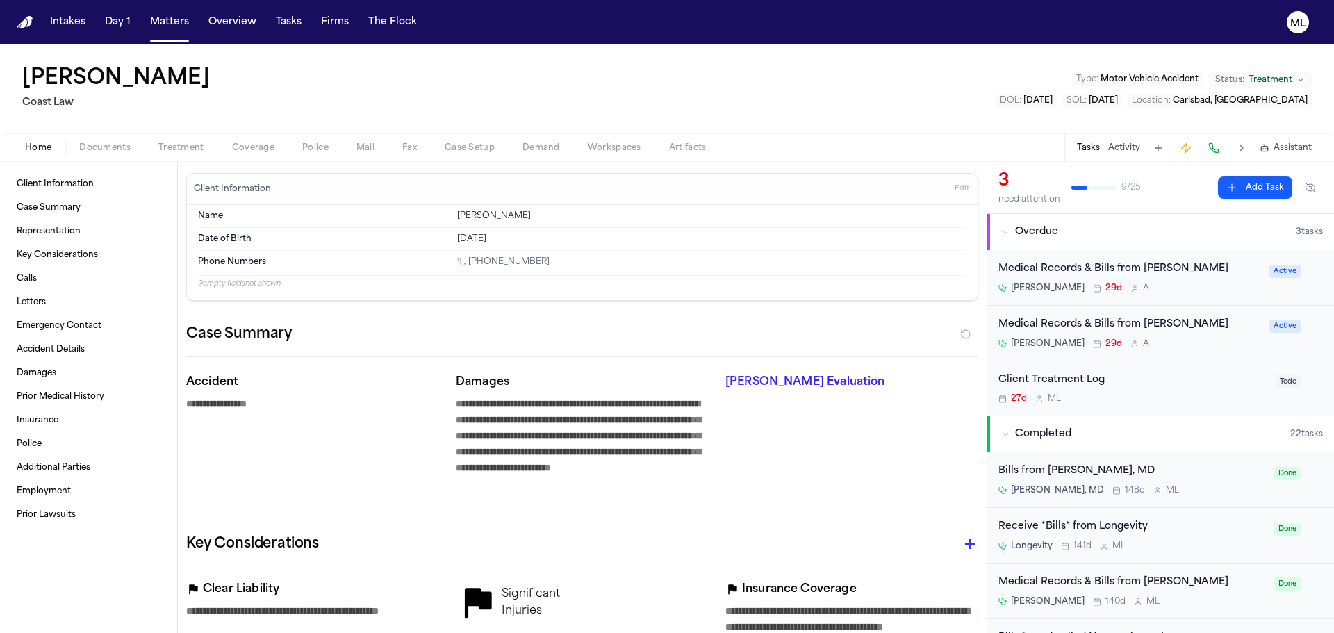
type textarea "*"
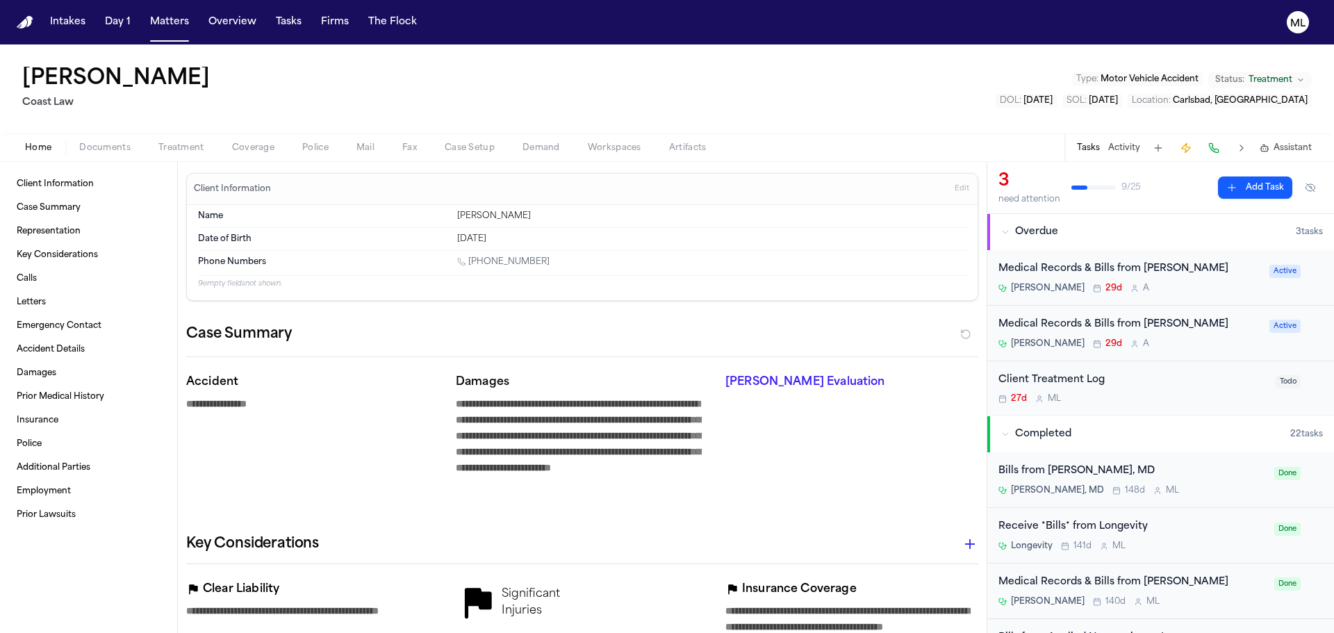
type textarea "*"
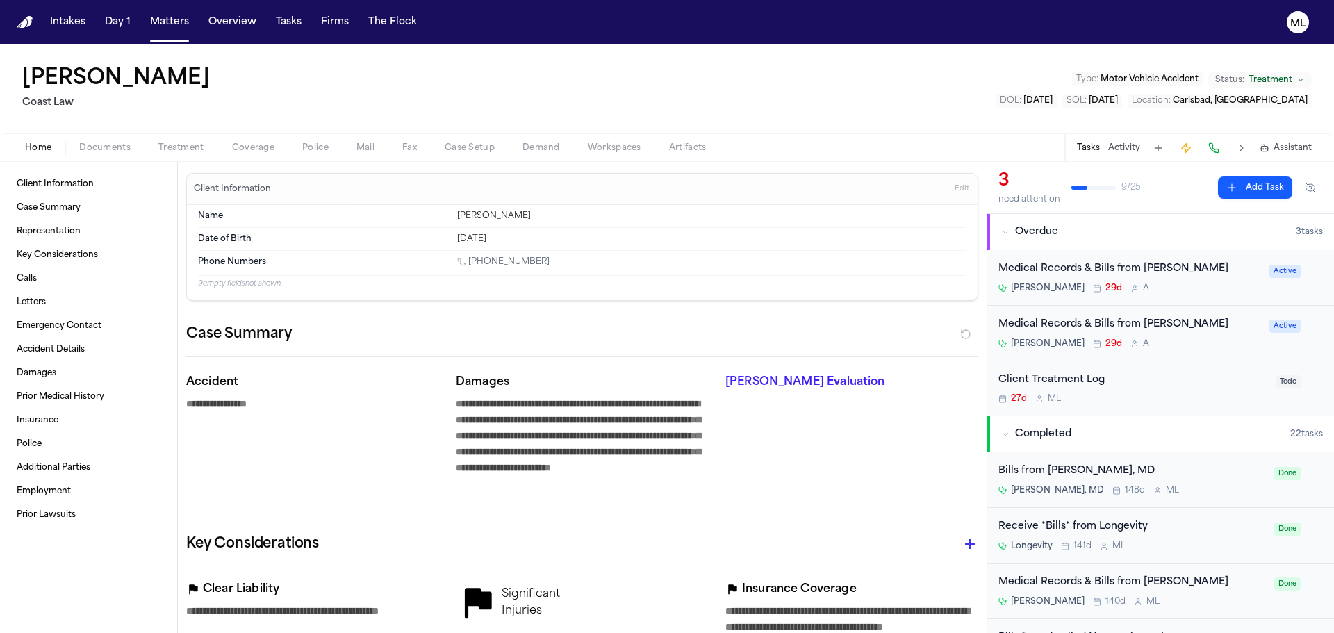
type textarea "*"
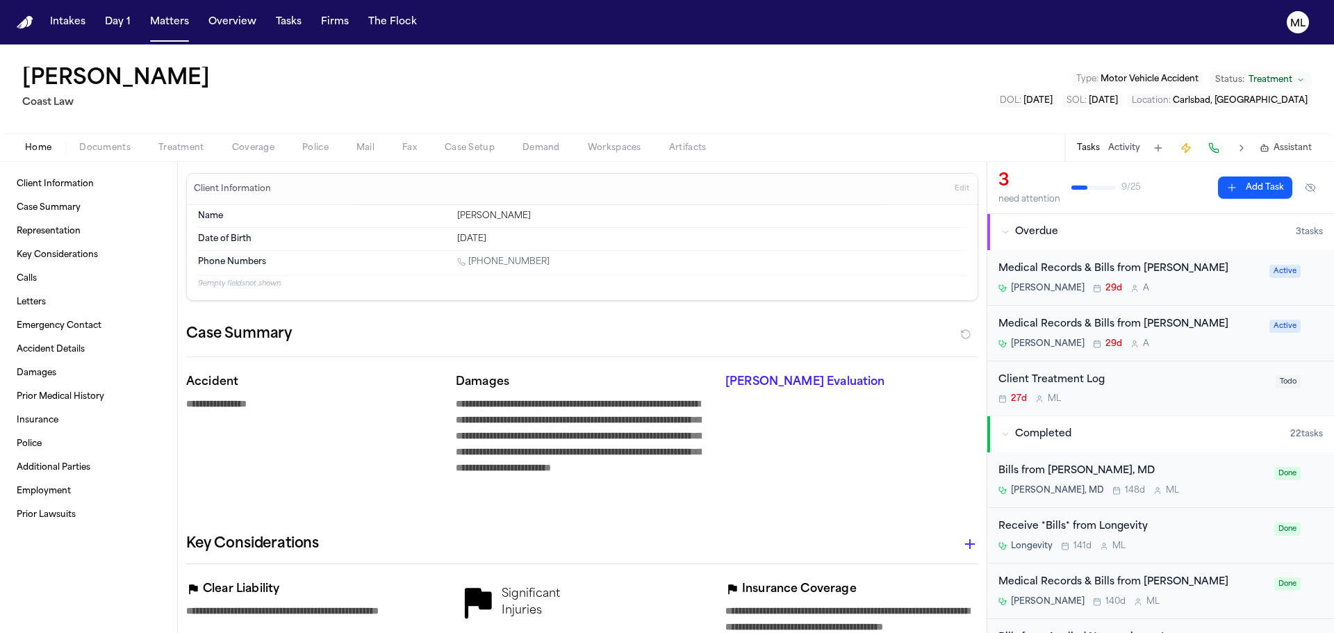
type textarea "*"
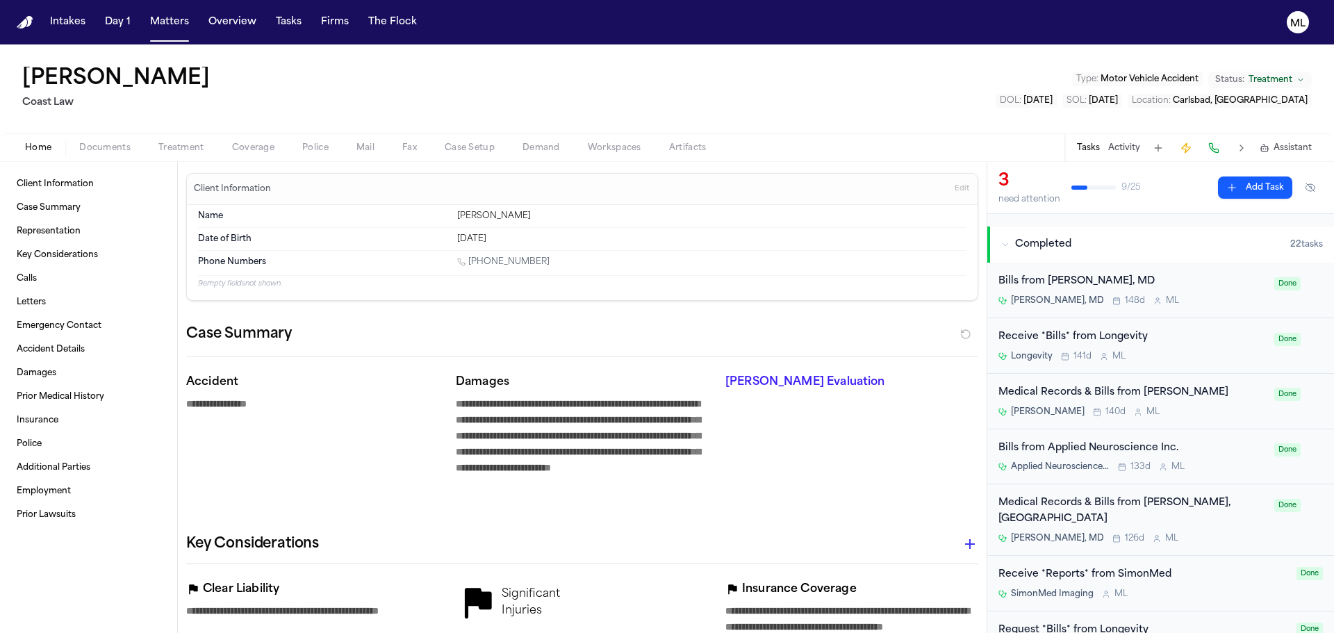
scroll to position [209, 0]
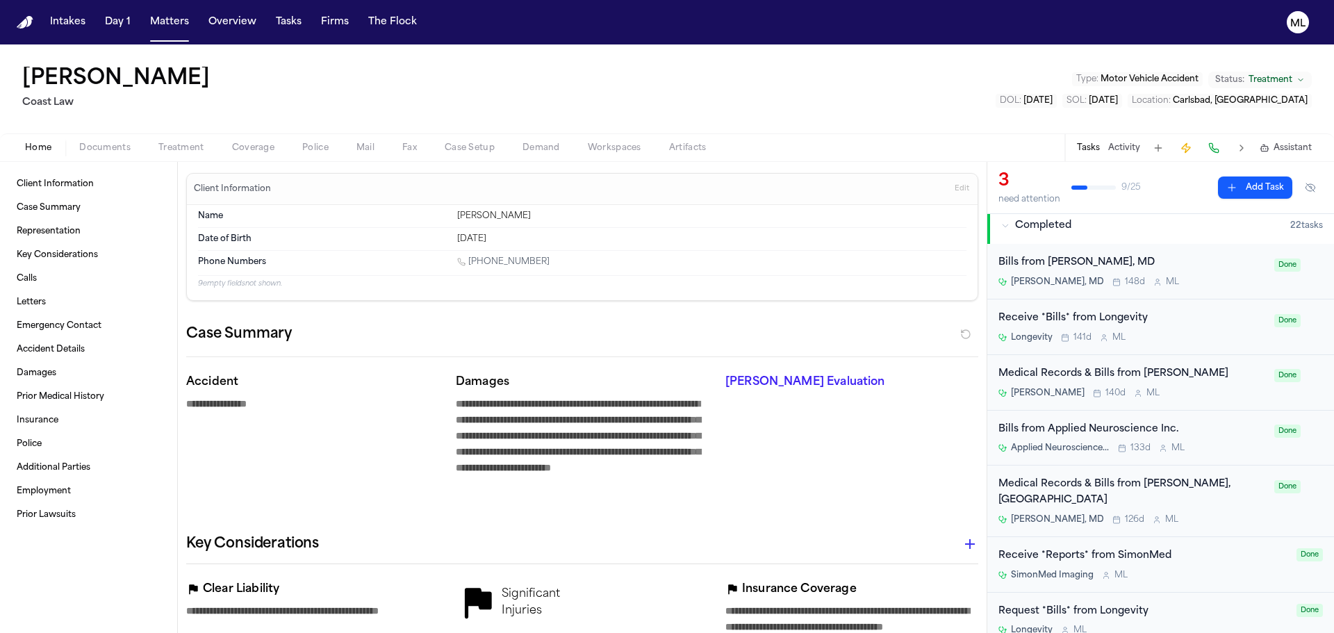
click at [1188, 391] on div "Dr. Roy Avalos 140d M L" at bounding box center [1133, 393] width 268 height 11
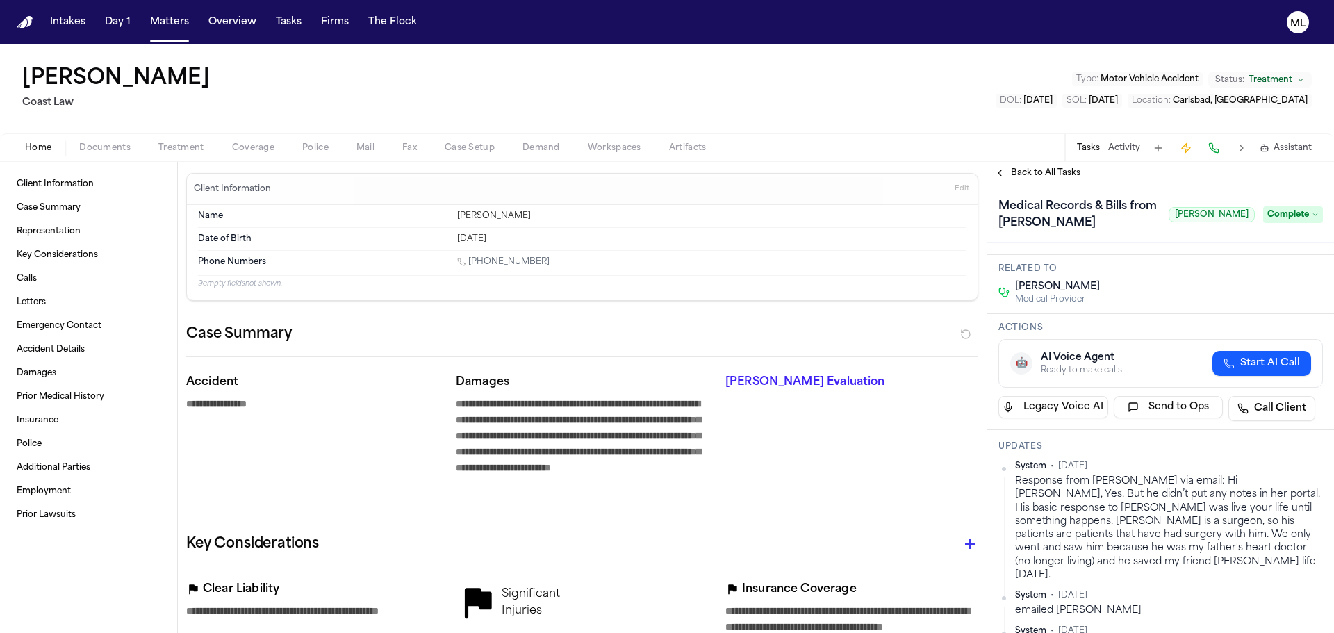
scroll to position [139, 0]
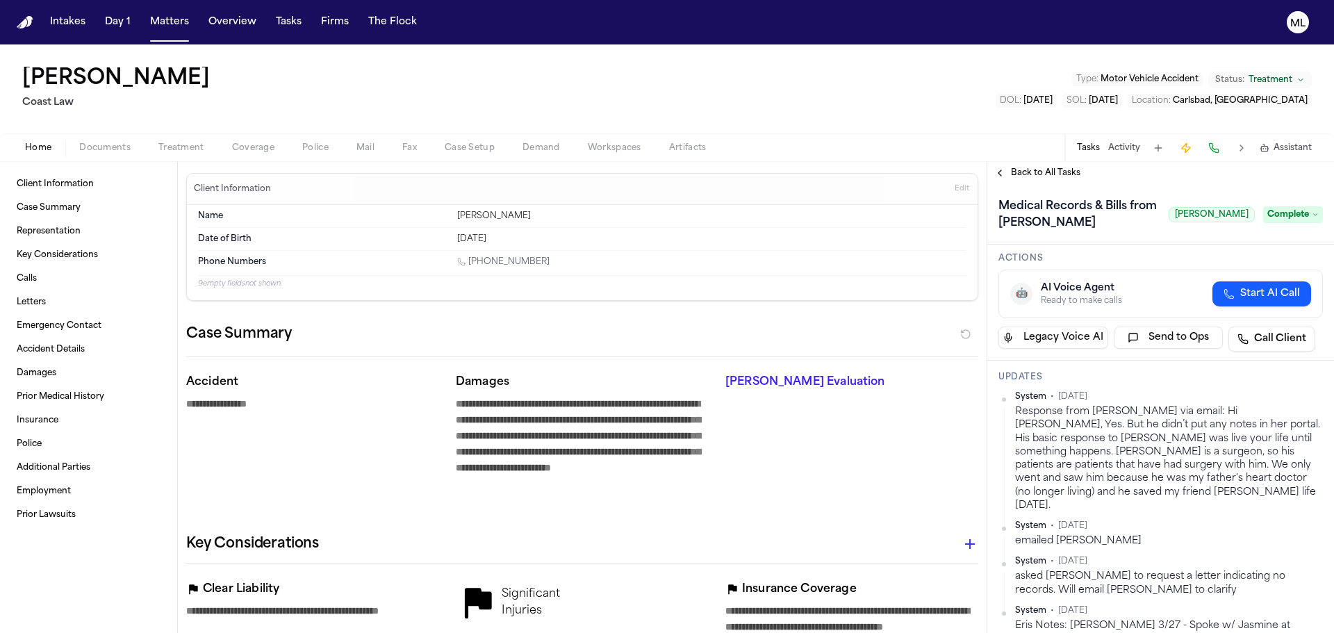
click at [1045, 174] on span "Back to All Tasks" at bounding box center [1046, 172] width 70 height 11
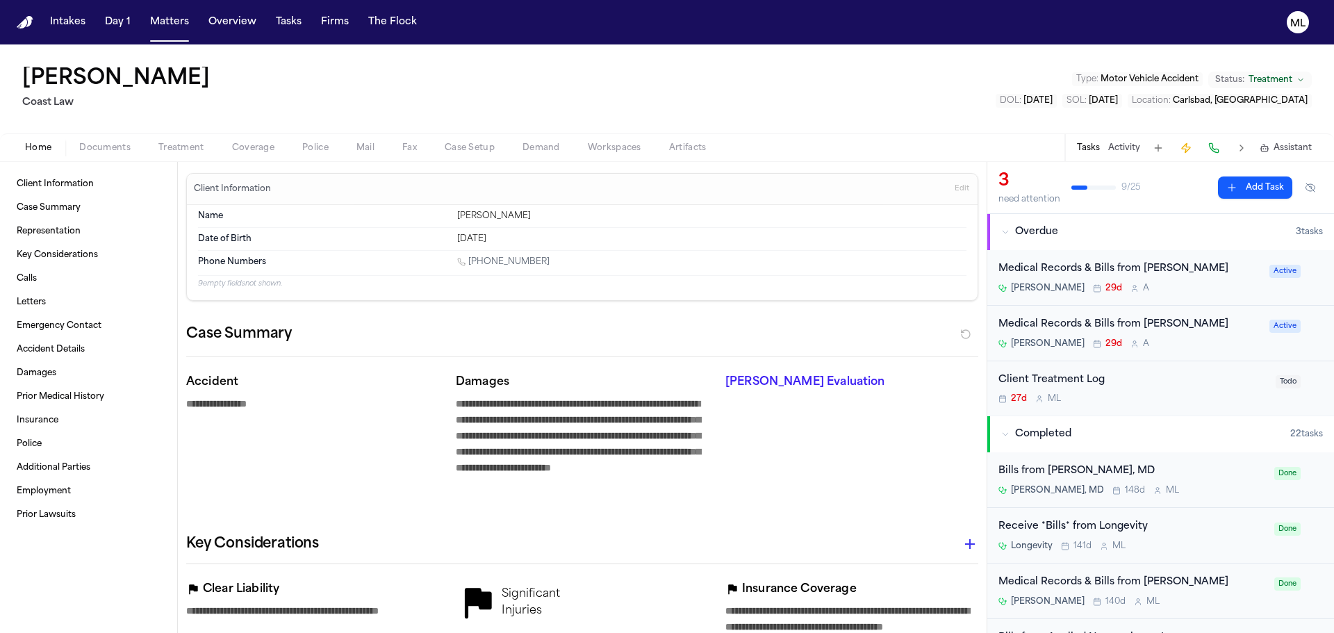
click at [1201, 480] on div "Bills from Amirhassan Bahreman, MD Amirhassan Bahreman, MD 148d M L" at bounding box center [1133, 480] width 268 height 33
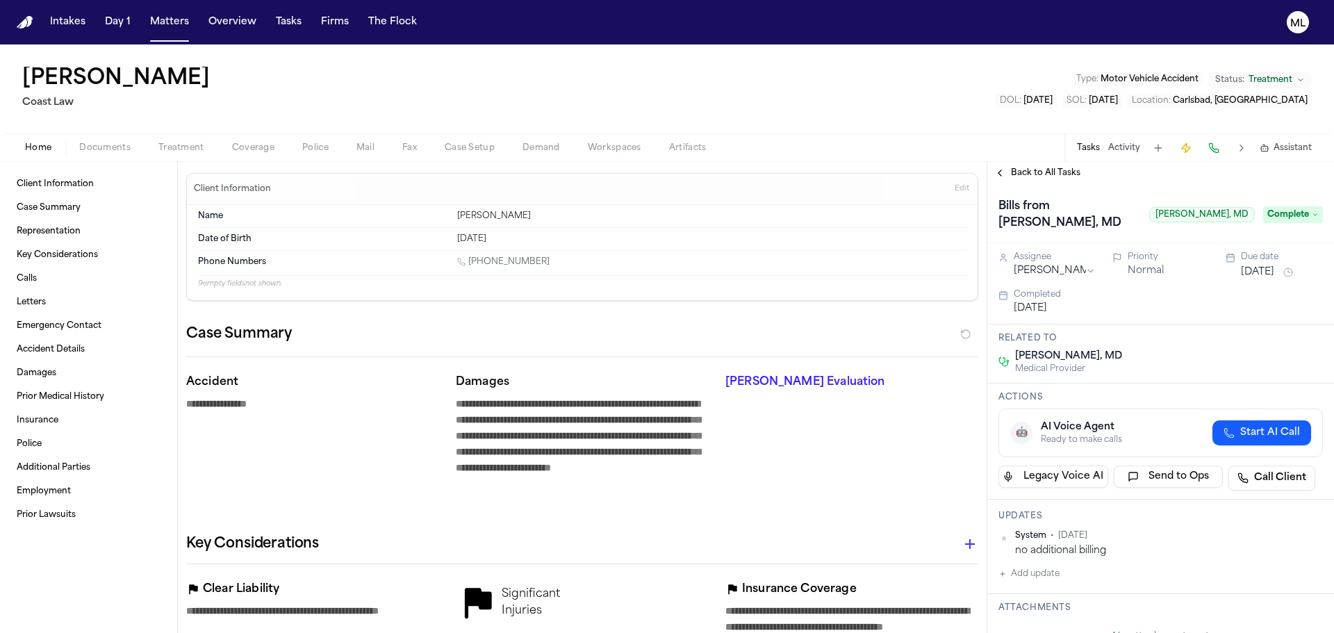
click at [1039, 178] on span "Back to All Tasks" at bounding box center [1046, 172] width 70 height 11
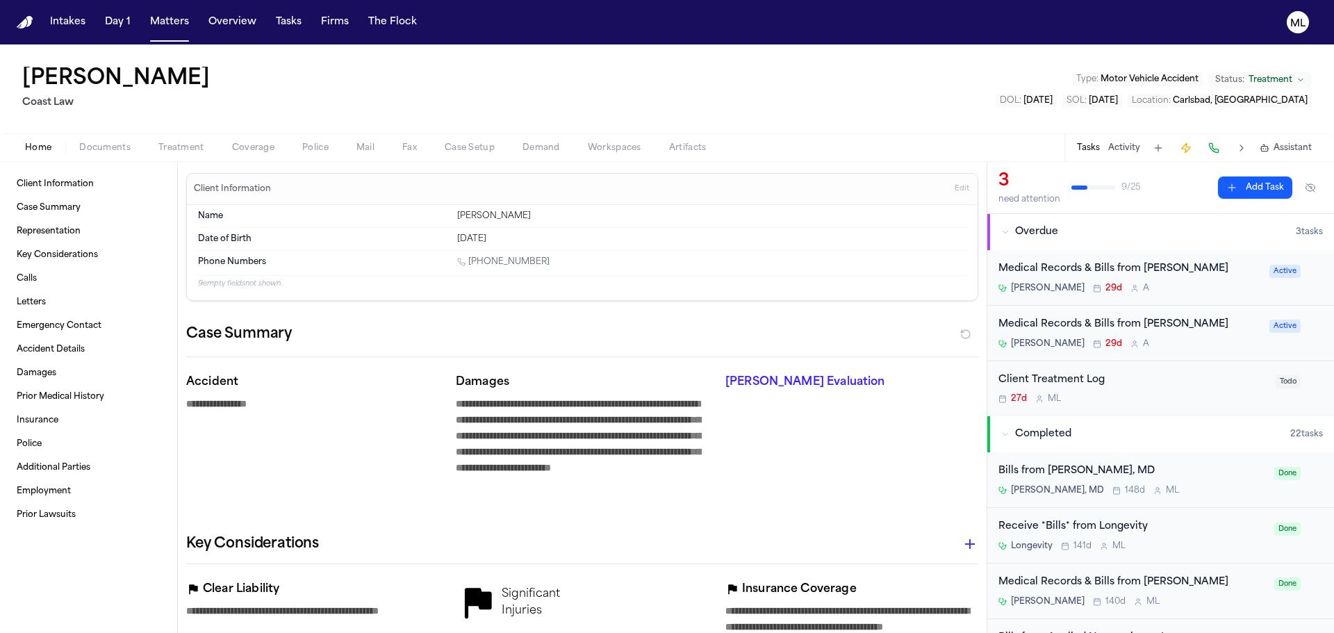
click at [1208, 345] on div "Dr. Christina Adams 29d A" at bounding box center [1130, 343] width 263 height 11
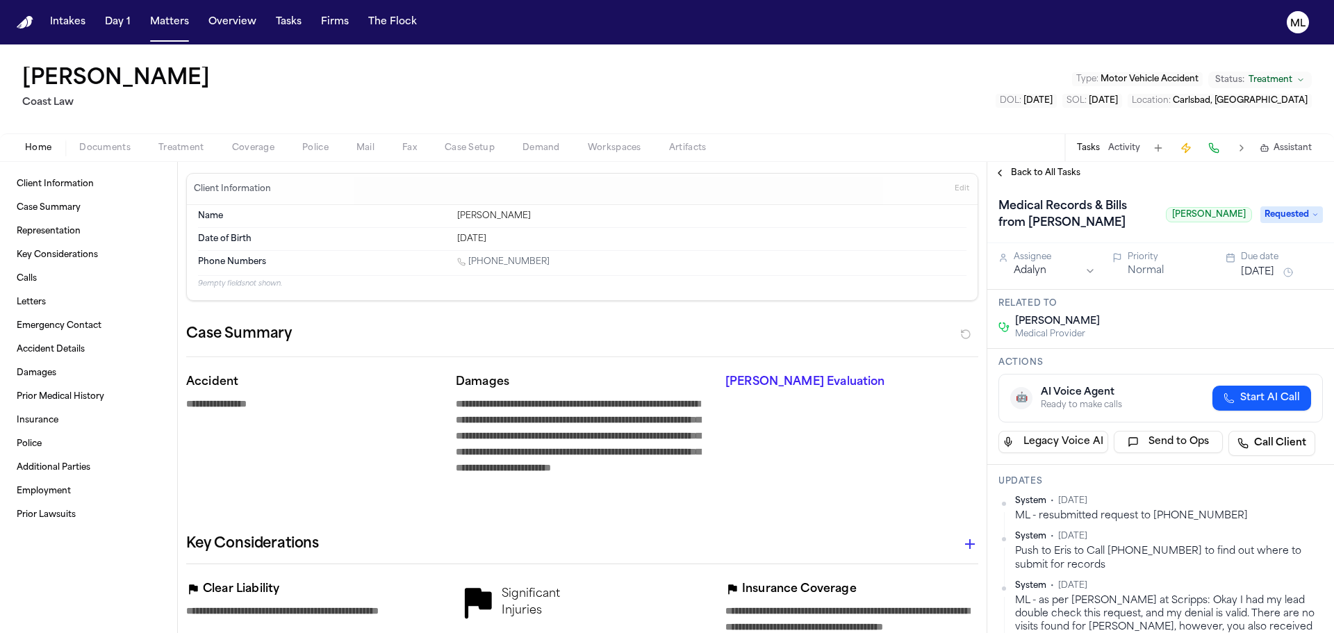
click at [1056, 169] on span "Back to All Tasks" at bounding box center [1046, 172] width 70 height 11
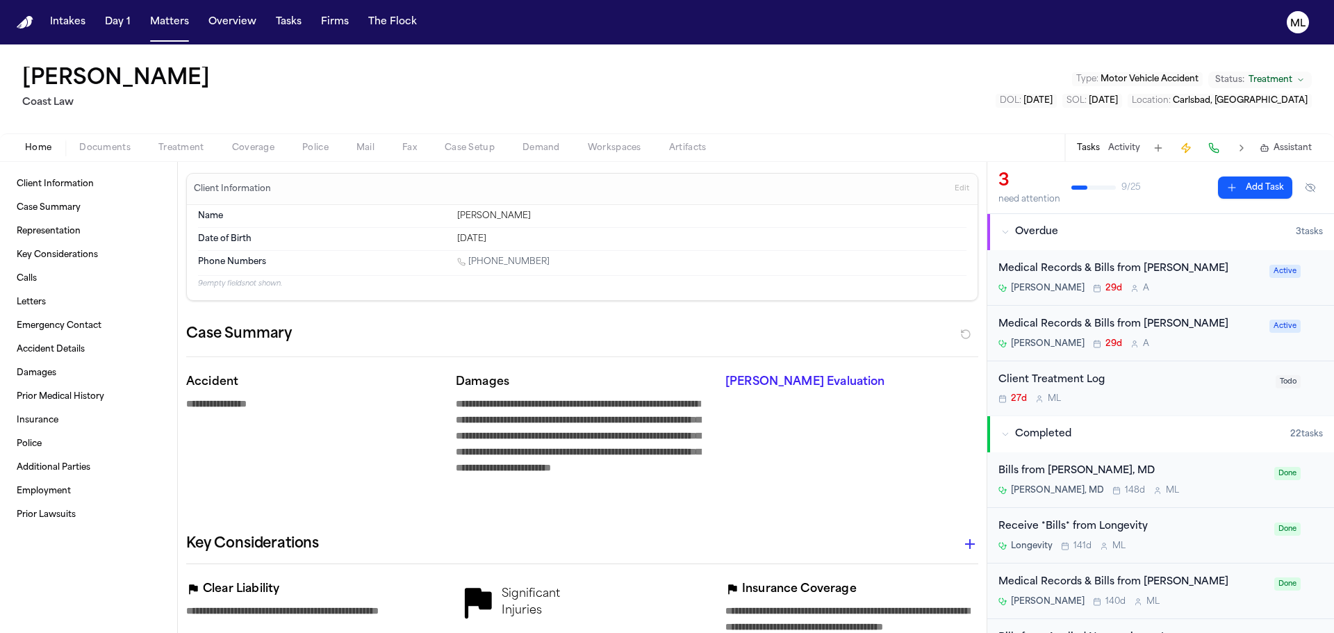
click at [1169, 287] on div "Dr. Riaz Ahmed 29d A" at bounding box center [1130, 288] width 263 height 11
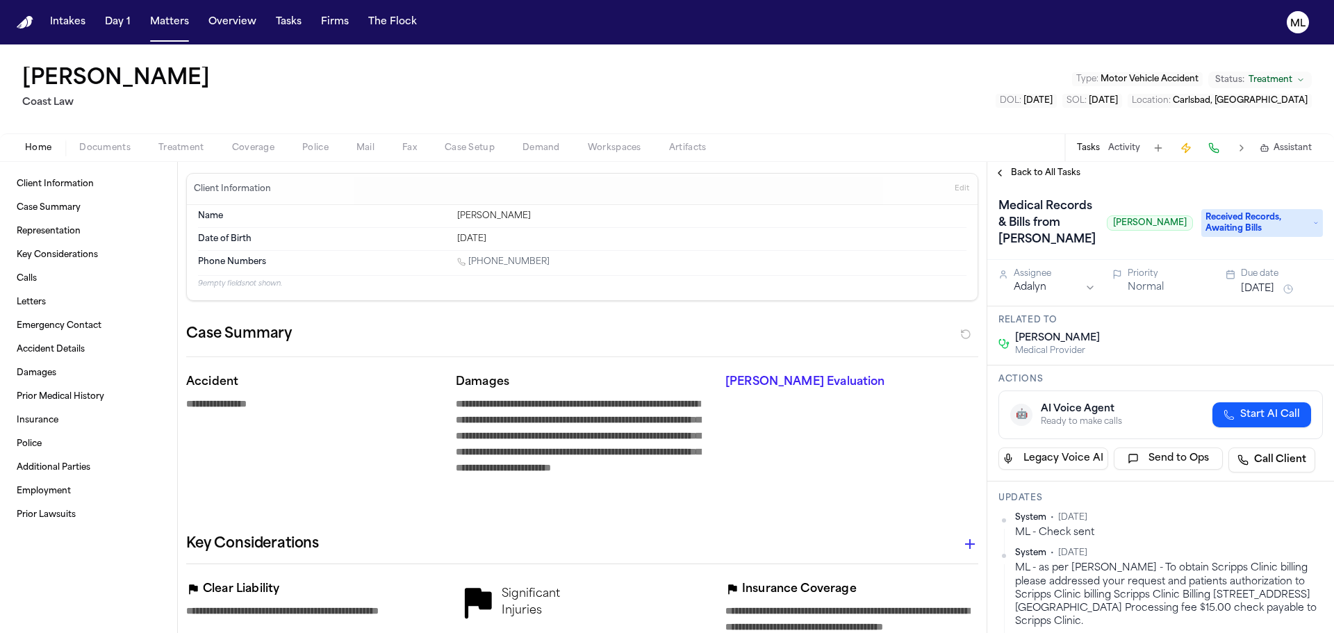
click at [1057, 174] on span "Back to All Tasks" at bounding box center [1046, 172] width 70 height 11
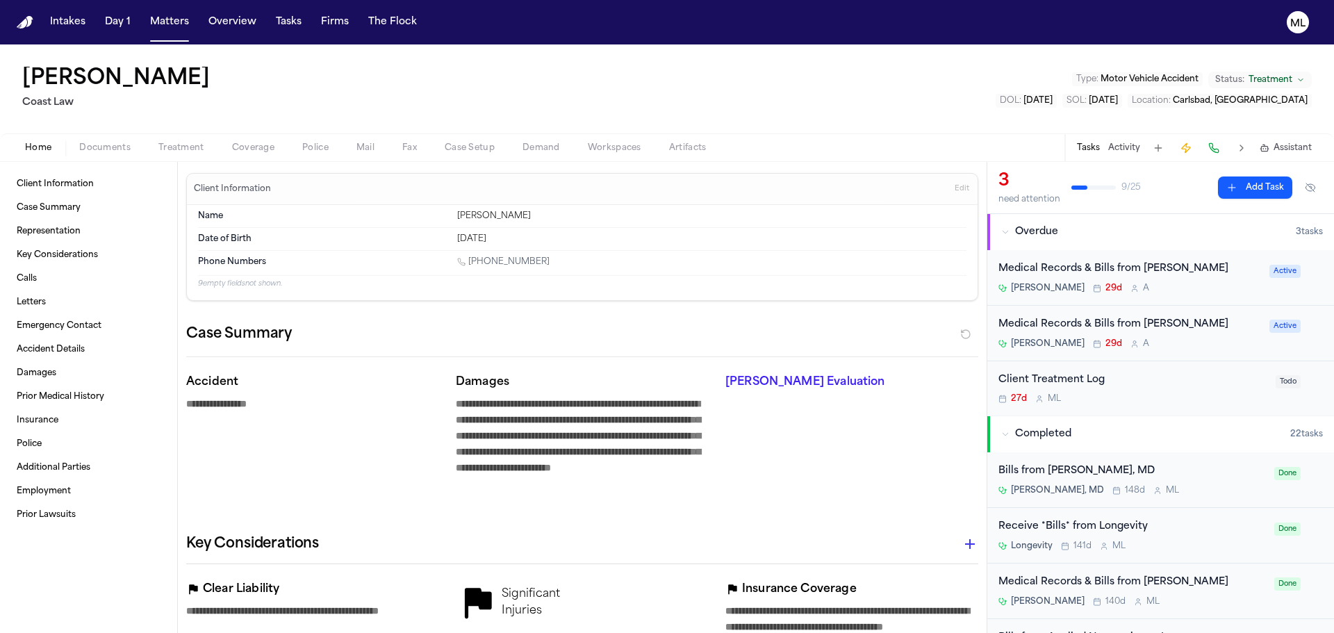
click at [1198, 341] on div "Dr. Christina Adams 29d A" at bounding box center [1130, 343] width 263 height 11
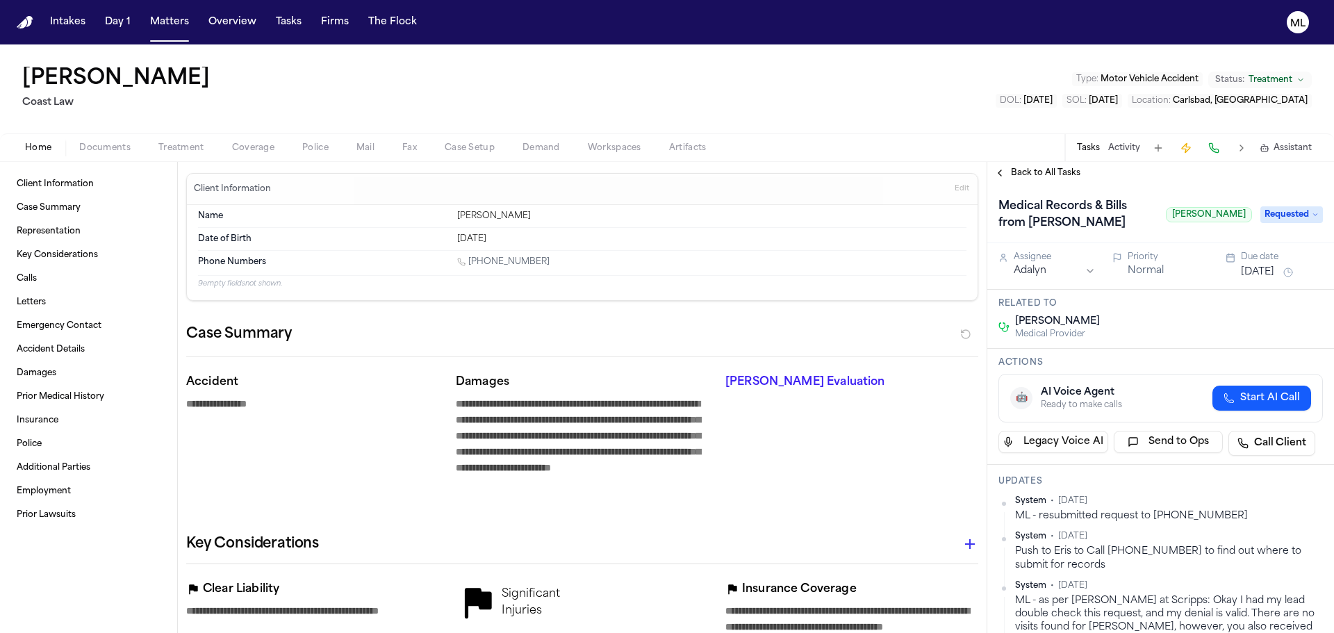
click at [1058, 179] on div "Back to All Tasks" at bounding box center [1161, 173] width 347 height 22
click at [1056, 166] on div "Back to All Tasks" at bounding box center [1161, 173] width 347 height 22
click at [1065, 177] on span "Back to All Tasks" at bounding box center [1046, 172] width 70 height 11
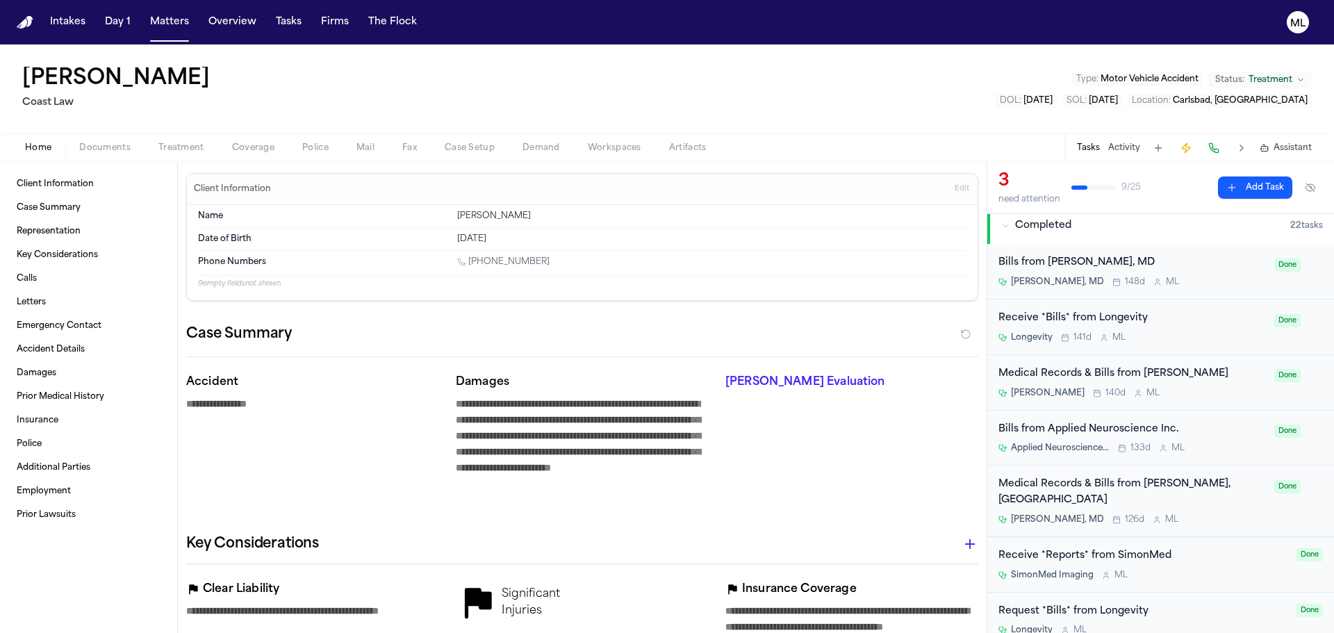
scroll to position [278, 0]
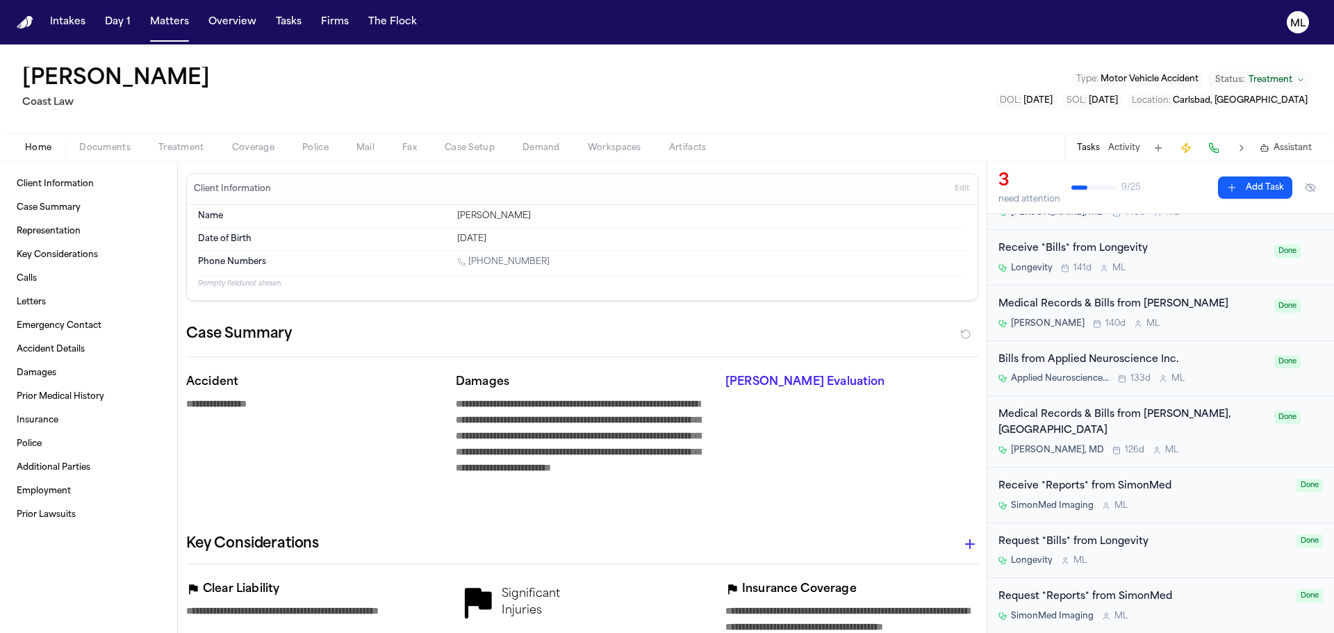
click at [1197, 445] on div "Jerrold Glassman, MD 126d M L" at bounding box center [1133, 450] width 268 height 11
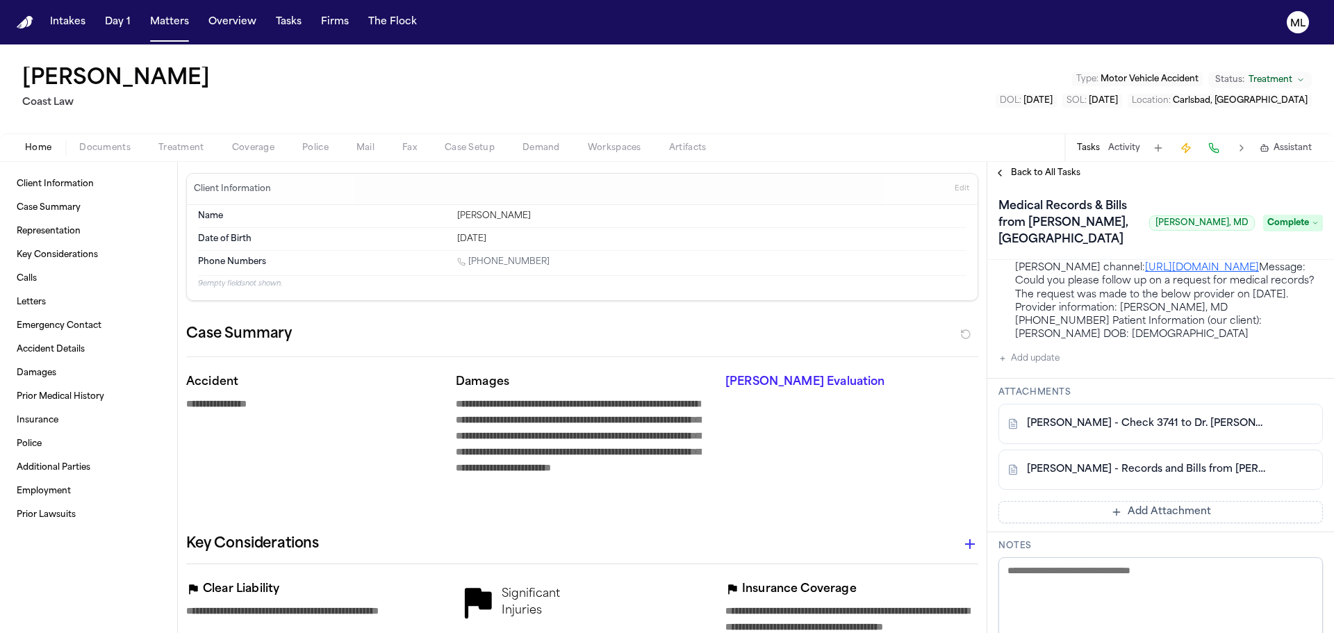
scroll to position [626, 0]
click at [1044, 175] on span "Back to All Tasks" at bounding box center [1046, 172] width 70 height 11
